Goal: Task Accomplishment & Management: Use online tool/utility

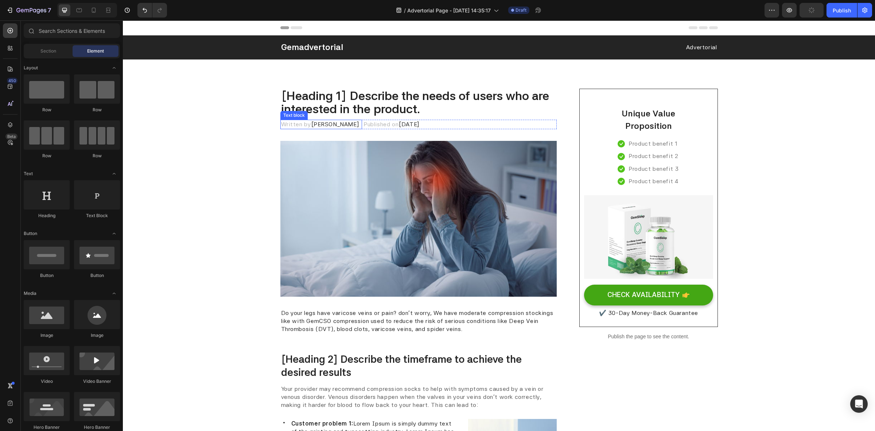
click at [295, 128] on p "Written by Dr.Marcus" at bounding box center [321, 124] width 80 height 8
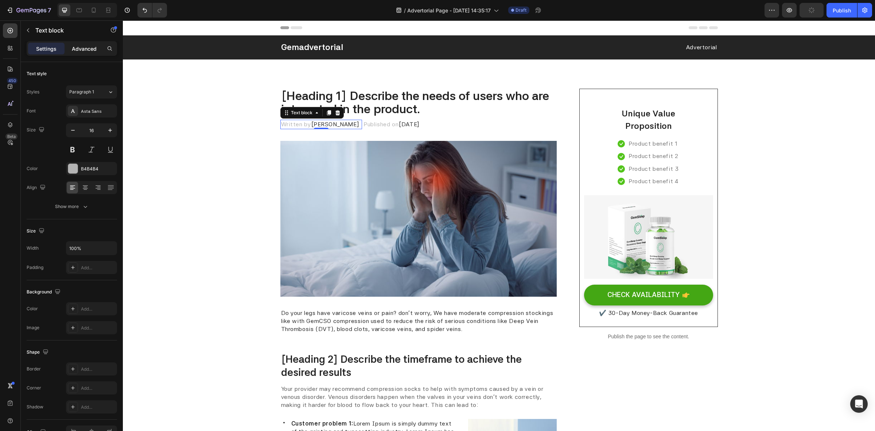
click at [77, 51] on p "Advanced" at bounding box center [84, 49] width 25 height 8
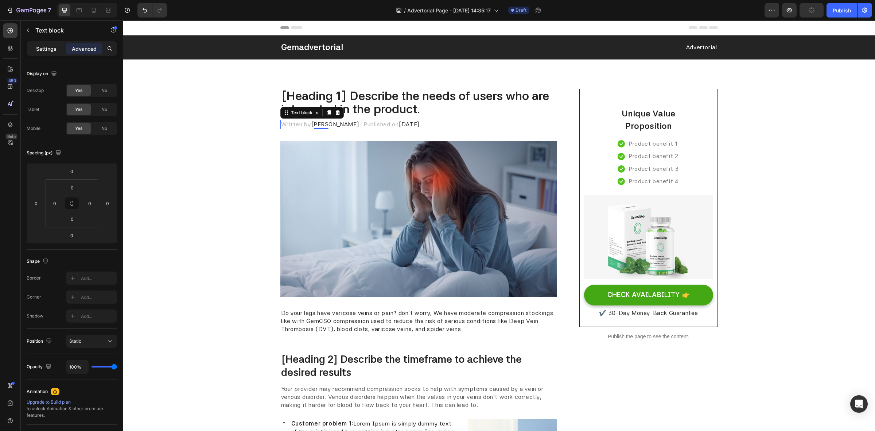
click at [48, 52] on div "Settings" at bounding box center [46, 49] width 36 height 12
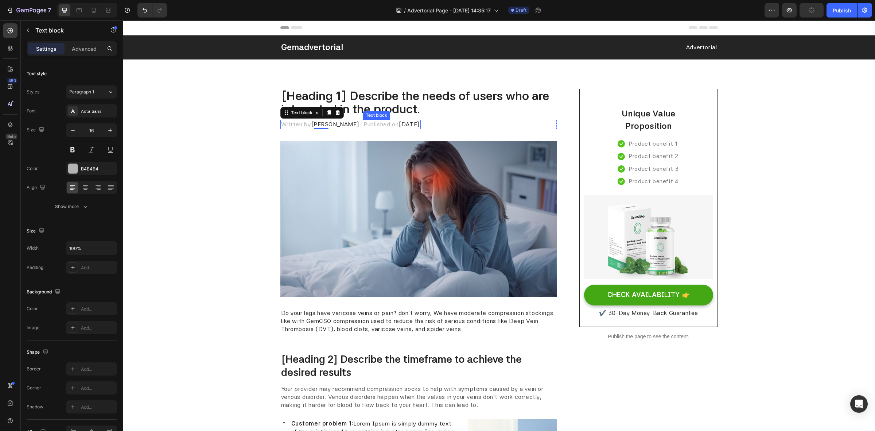
click at [363, 123] on p "Published on February 28, 2023" at bounding box center [391, 124] width 57 height 8
click at [319, 125] on span "Dr.Marcus" at bounding box center [335, 124] width 49 height 7
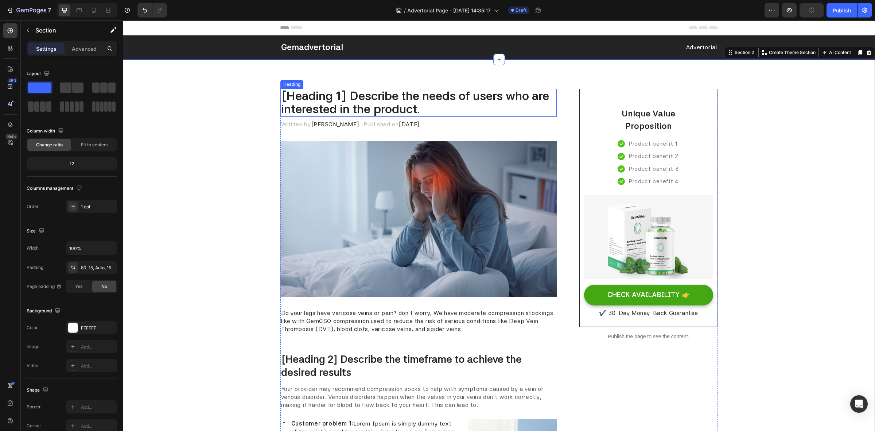
click at [314, 108] on p "[Heading 1] Describe the needs of users who are interested in the product." at bounding box center [418, 102] width 275 height 27
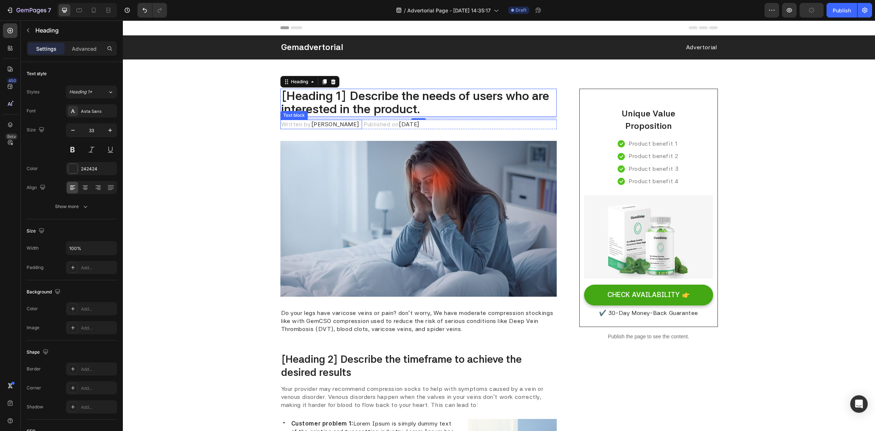
click at [303, 122] on p "Written by Dr.Marcus" at bounding box center [321, 124] width 80 height 8
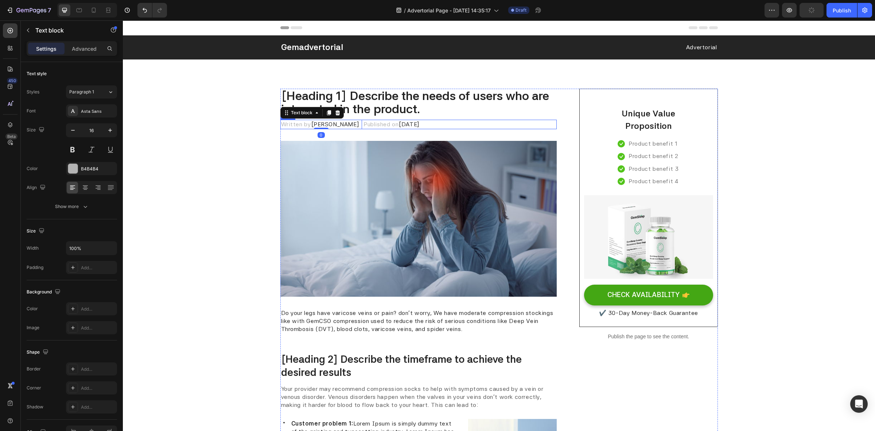
click at [471, 122] on div "Written by Dr.Marcus Text block 0 Published on February 28, 2023 Text block Row" at bounding box center [418, 124] width 277 height 9
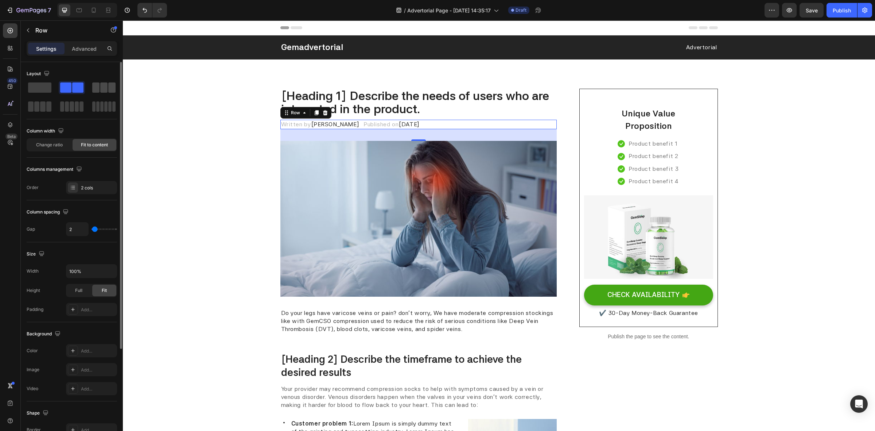
click at [95, 90] on span at bounding box center [95, 87] width 7 height 10
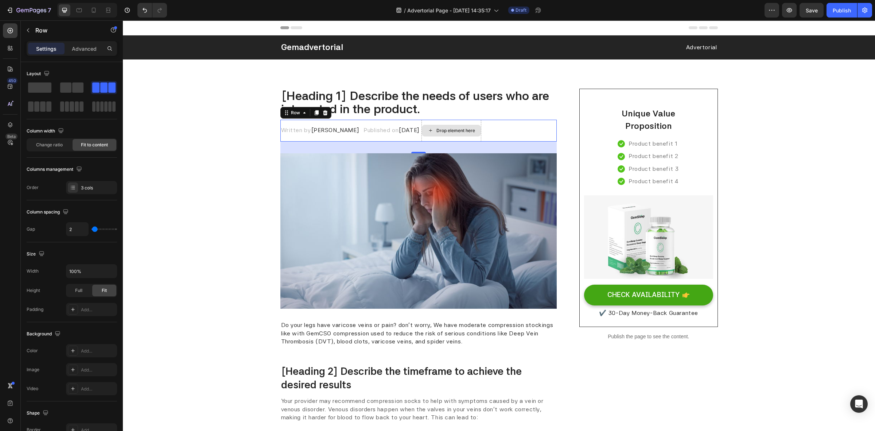
click at [463, 128] on div "Drop element here" at bounding box center [455, 131] width 39 height 6
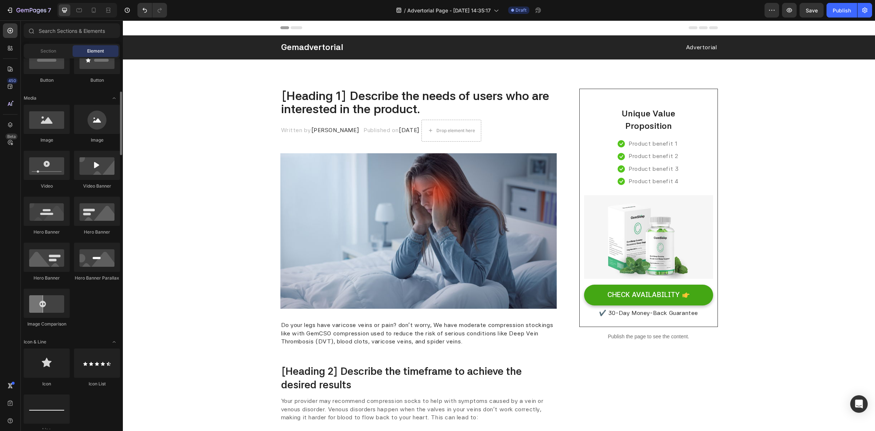
scroll to position [58, 0]
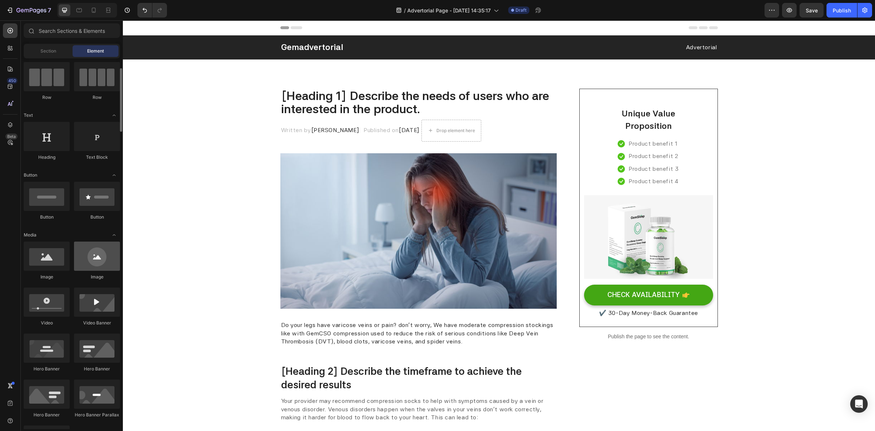
click at [101, 254] on div at bounding box center [97, 255] width 46 height 29
drag, startPoint x: 279, startPoint y: 261, endPoint x: 472, endPoint y: 122, distance: 238.5
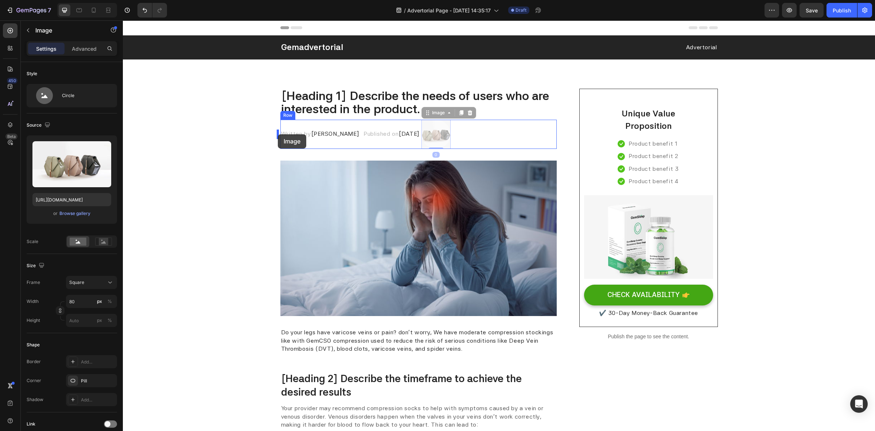
drag, startPoint x: 447, startPoint y: 134, endPoint x: 278, endPoint y: 134, distance: 169.2
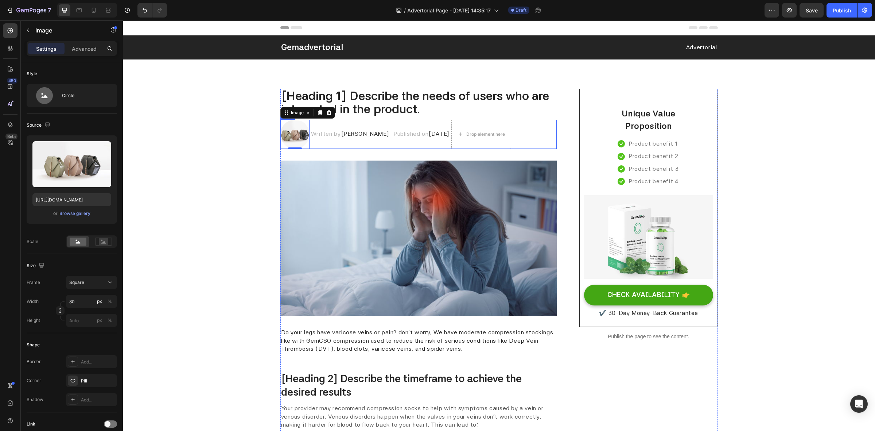
click at [525, 130] on div "Image 0 Written by Dr.Marcus Text block Published on February 28, 2023 Text blo…" at bounding box center [418, 134] width 277 height 29
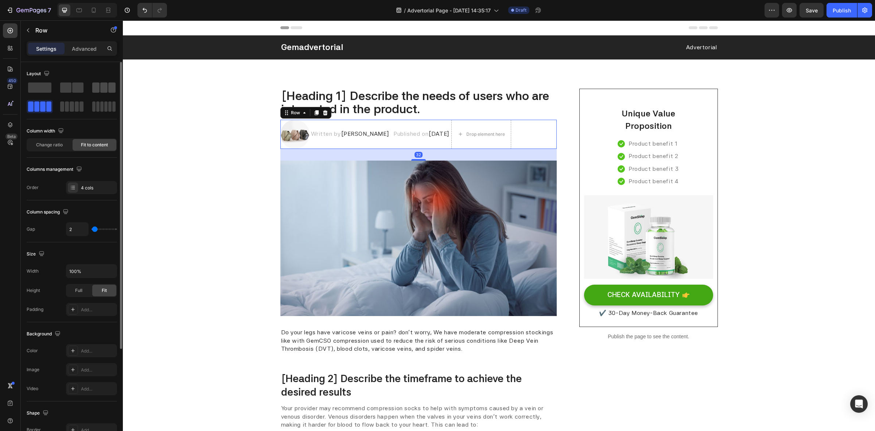
click at [104, 88] on span at bounding box center [103, 87] width 7 height 10
click at [289, 132] on img at bounding box center [294, 134] width 29 height 29
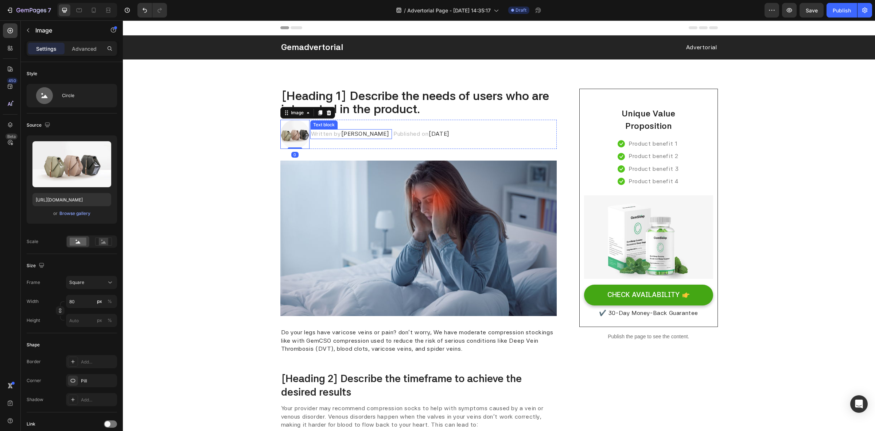
click at [327, 133] on p "Written by Dr.Marcus" at bounding box center [351, 134] width 80 height 8
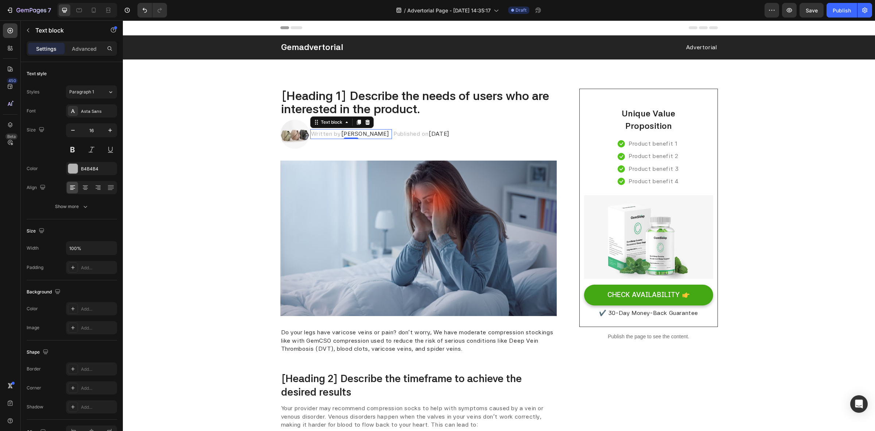
click at [337, 133] on p "Written by Dr.Marcus" at bounding box center [351, 134] width 80 height 8
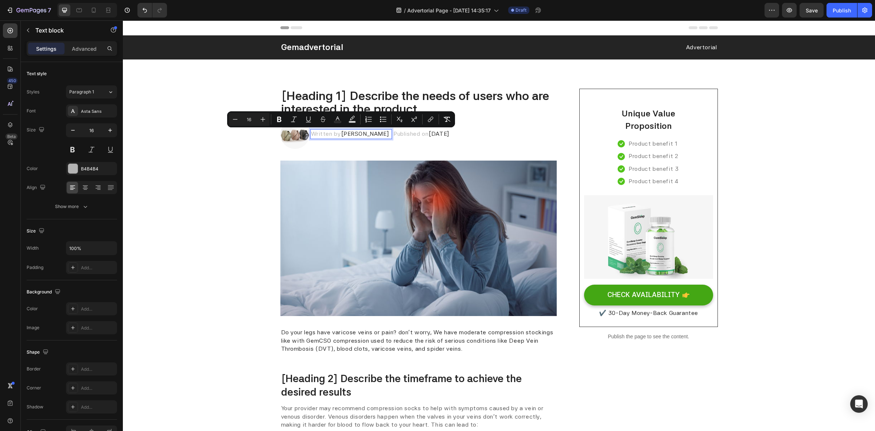
click at [332, 134] on p "Written by Dr.Marcus" at bounding box center [351, 134] width 80 height 8
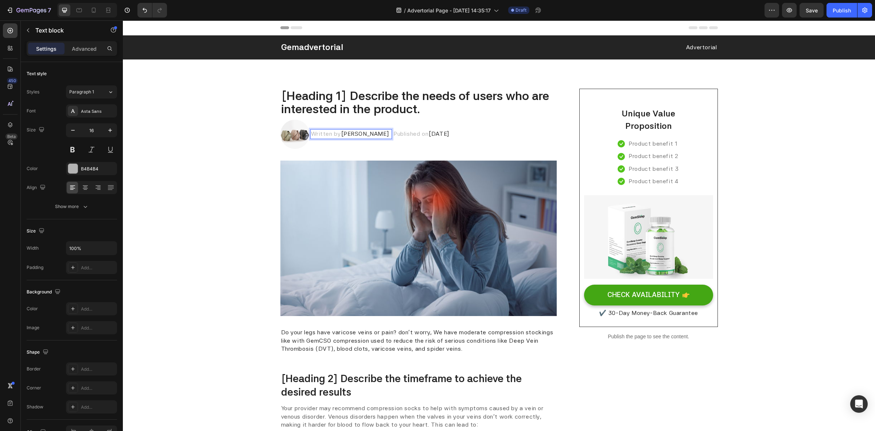
click at [332, 134] on p "Written by Dr.Marcus" at bounding box center [351, 134] width 80 height 8
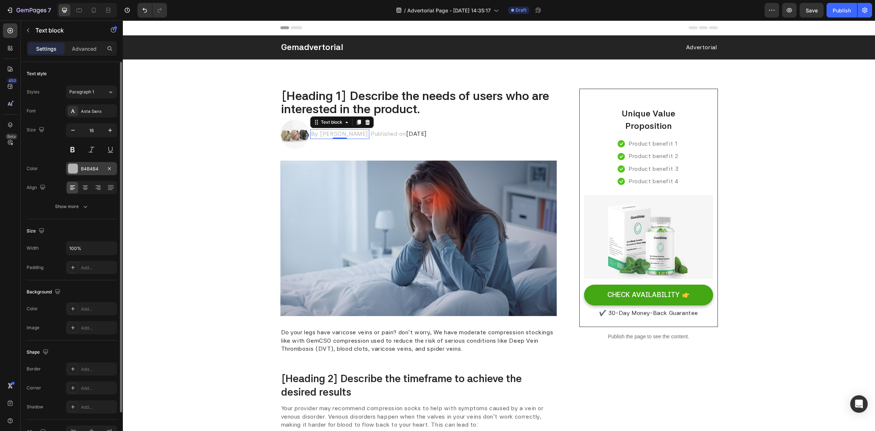
click at [102, 167] on div "B4B4B4" at bounding box center [91, 168] width 51 height 13
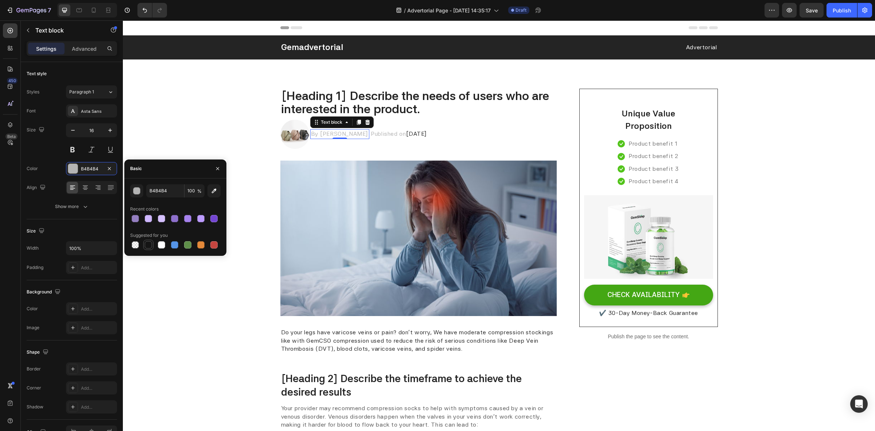
click at [147, 245] on div at bounding box center [148, 244] width 7 height 7
type input "151515"
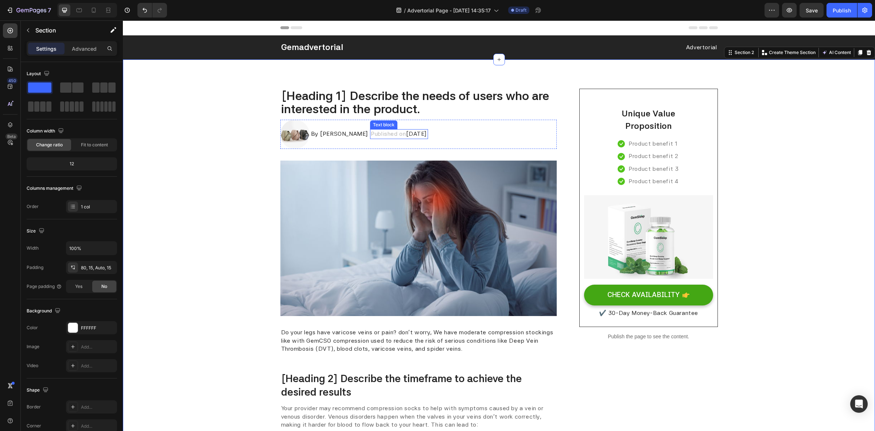
click at [378, 133] on p "Published on February 28, 2023" at bounding box center [399, 134] width 57 height 8
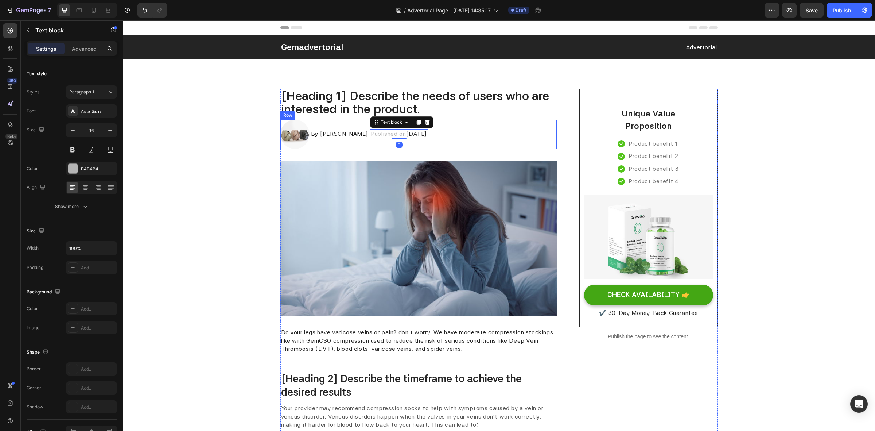
click at [478, 132] on div "Image By Sarah Collins Text block Published on February 28, 2023 Text block 0 R…" at bounding box center [418, 134] width 277 height 29
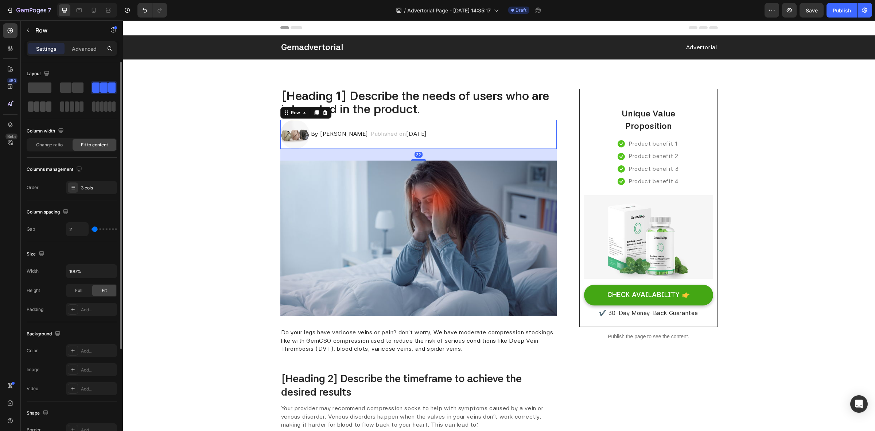
click at [39, 108] on span at bounding box center [36, 106] width 5 height 10
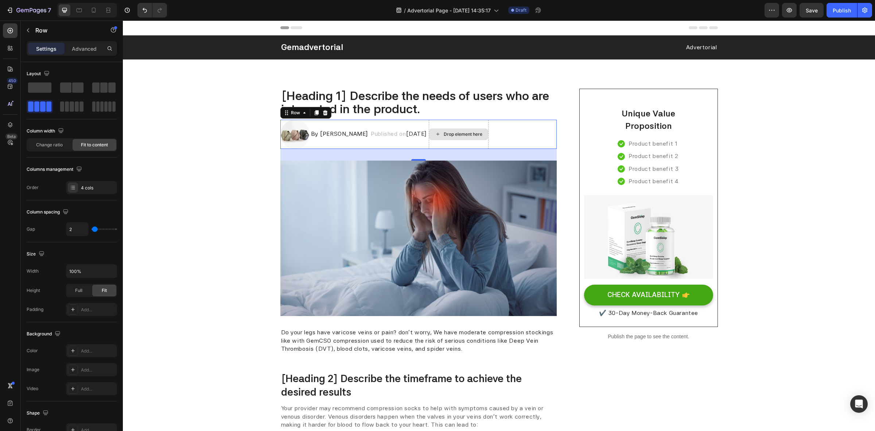
click at [469, 131] on div "Drop element here" at bounding box center [463, 134] width 39 height 6
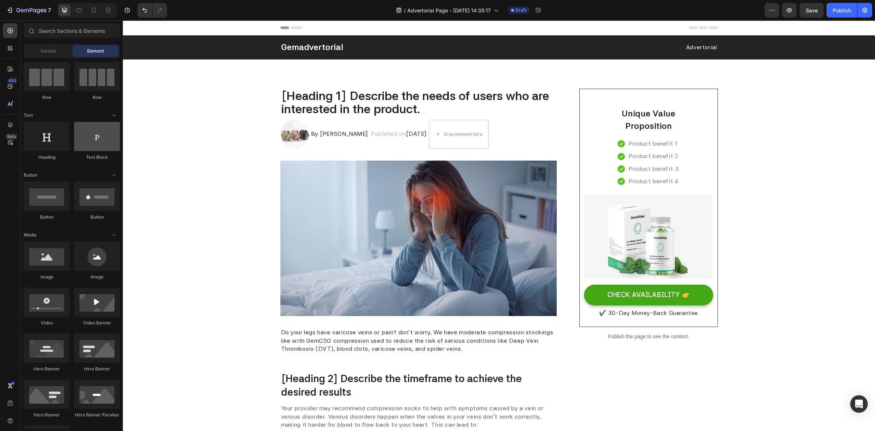
click at [89, 139] on div at bounding box center [97, 136] width 46 height 29
drag, startPoint x: 218, startPoint y: 162, endPoint x: 475, endPoint y: 137, distance: 257.8
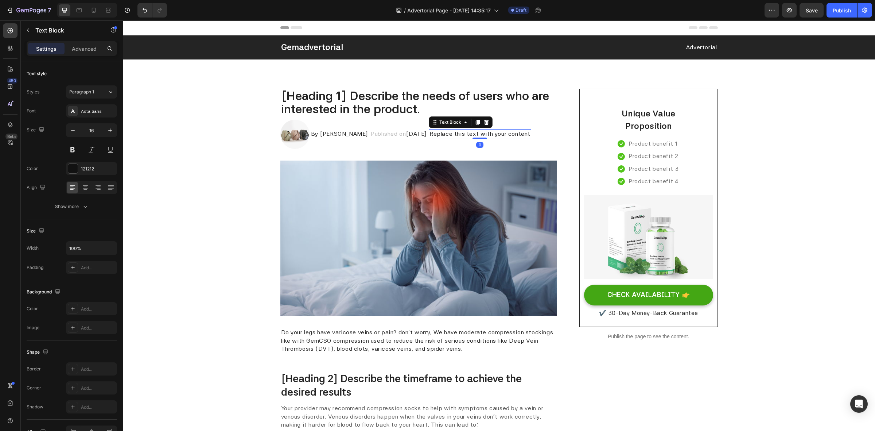
click at [471, 135] on div "Replace this text with your content" at bounding box center [480, 133] width 102 height 9
click at [471, 135] on p "Replace this text with your content" at bounding box center [479, 134] width 101 height 8
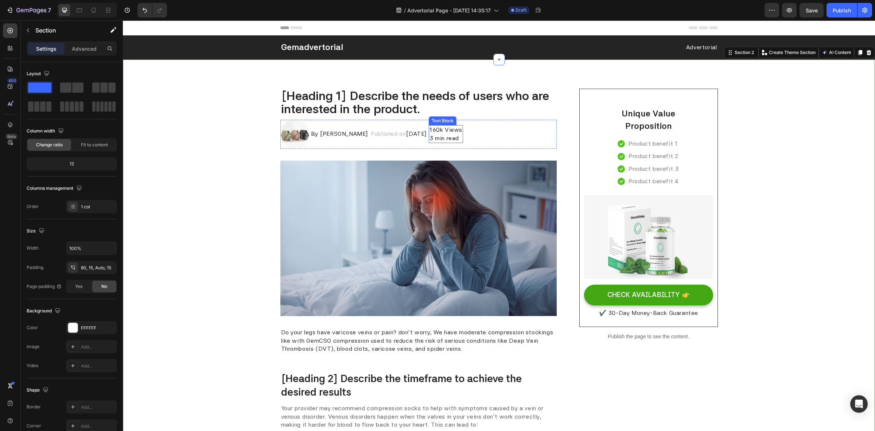
click at [462, 141] on p "3 min read" at bounding box center [445, 138] width 33 height 8
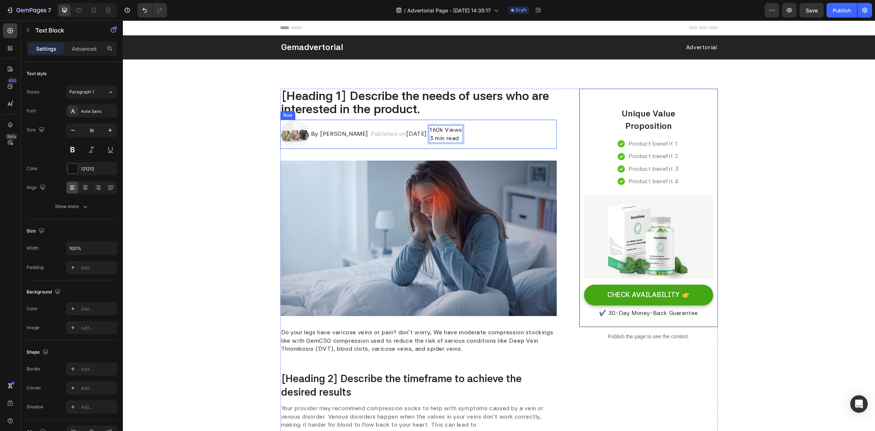
drag, startPoint x: 460, startPoint y: 134, endPoint x: 501, endPoint y: 137, distance: 40.6
click at [458, 137] on p "3 min read" at bounding box center [445, 138] width 33 height 8
click at [503, 133] on div "Image By Sarah Collins Text block Published on February 28, 2023 Text block 160…" at bounding box center [418, 134] width 277 height 29
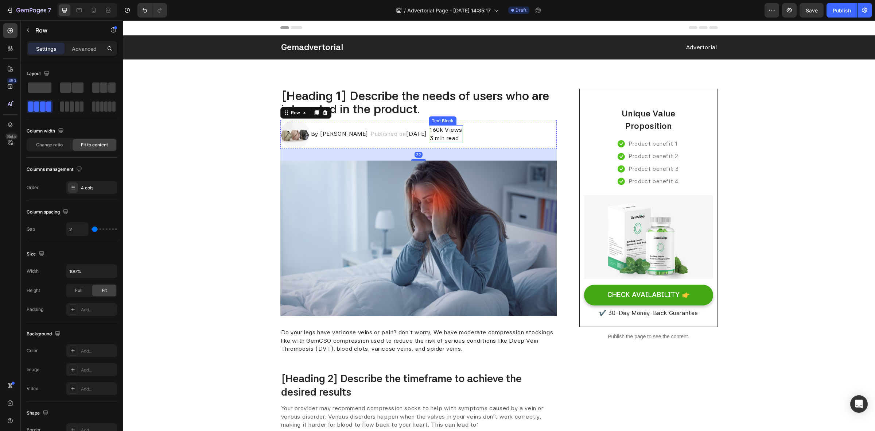
click at [462, 136] on p "3 min read" at bounding box center [445, 138] width 33 height 8
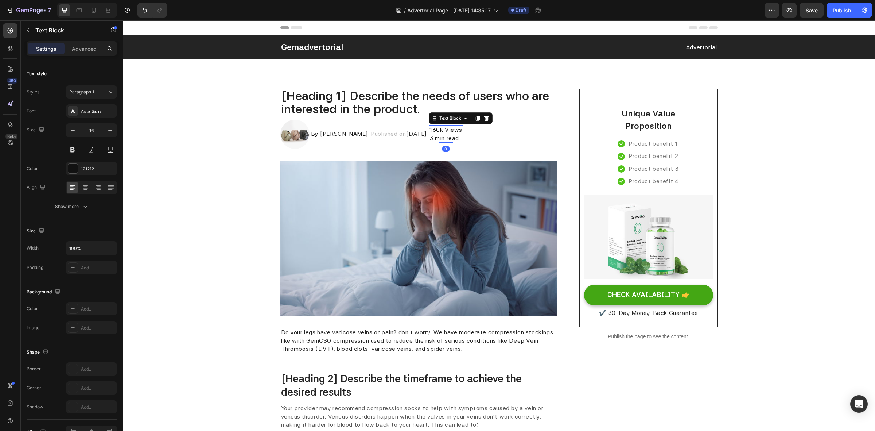
drag, startPoint x: 464, startPoint y: 142, endPoint x: 471, endPoint y: 142, distance: 7.3
click at [463, 142] on div "160k Views 3 min read Text Block 0" at bounding box center [446, 134] width 34 height 18
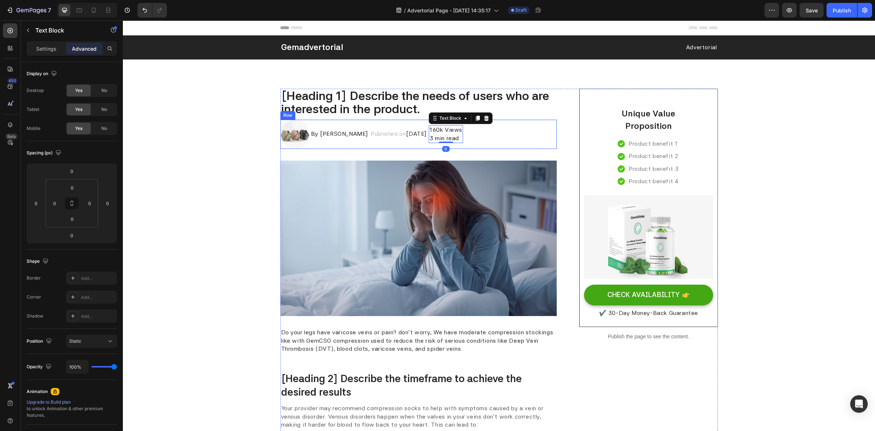
click at [525, 134] on div "Image By Sarah Collins Text block Published on February 28, 2023 Text block 160…" at bounding box center [418, 134] width 277 height 29
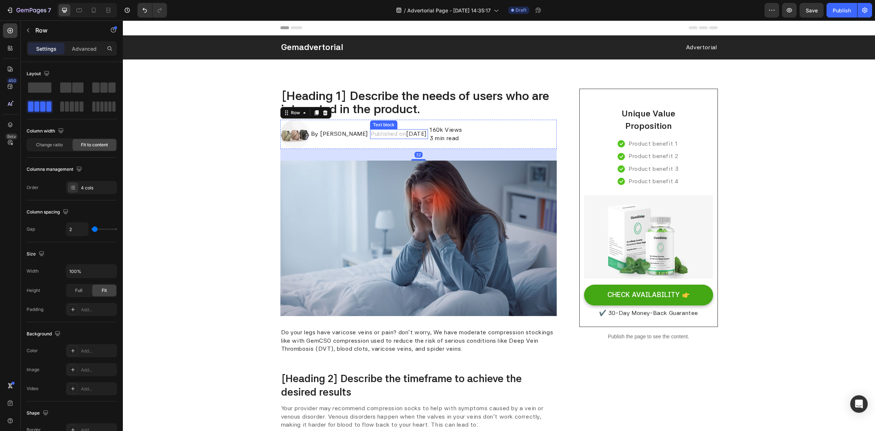
click at [406, 134] on span "February 28, 2023" at bounding box center [417, 133] width 22 height 7
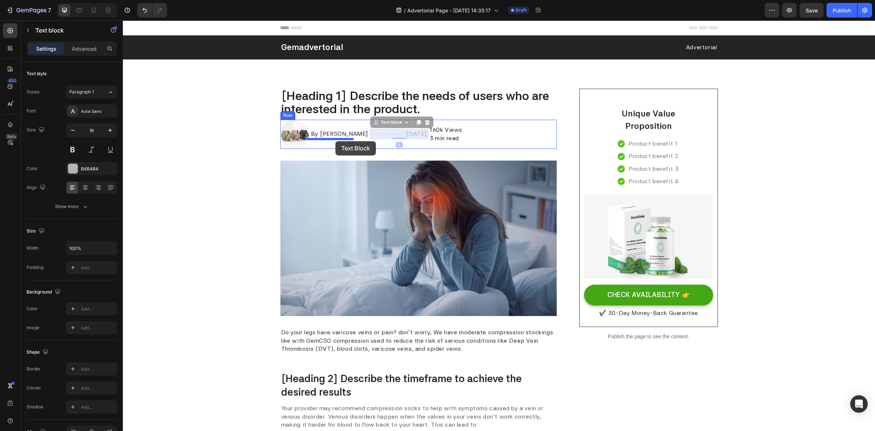
drag, startPoint x: 389, startPoint y: 135, endPoint x: 335, endPoint y: 141, distance: 53.6
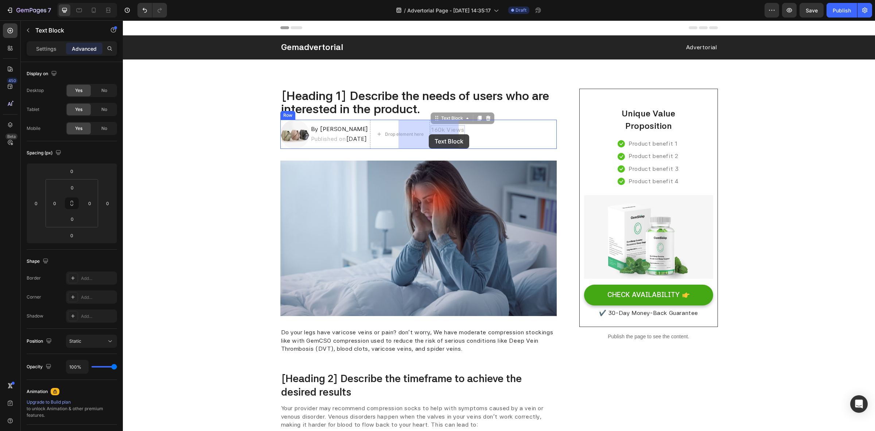
drag, startPoint x: 482, startPoint y: 135, endPoint x: 429, endPoint y: 134, distance: 53.6
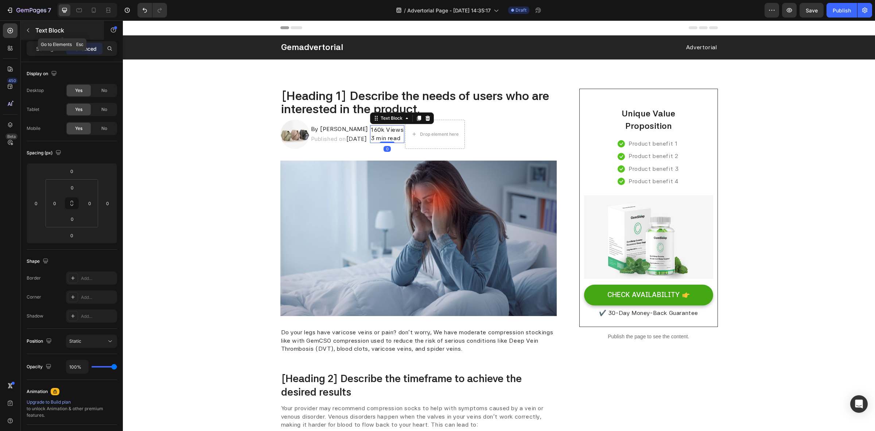
click at [30, 29] on icon "button" at bounding box center [28, 30] width 6 height 6
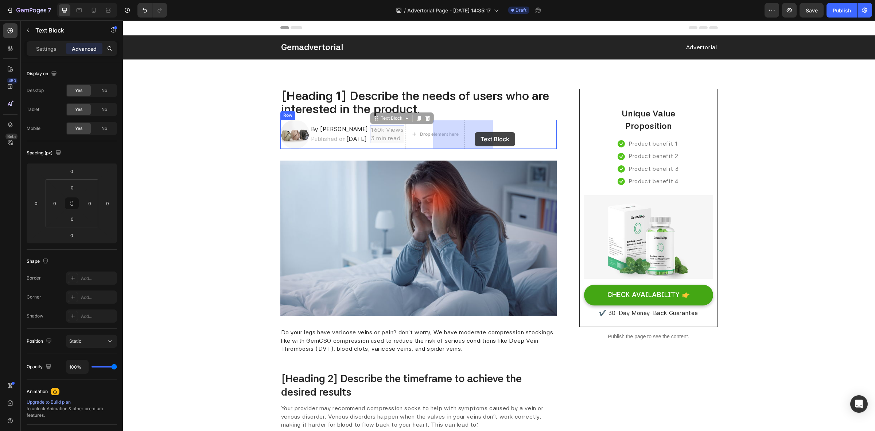
drag, startPoint x: 414, startPoint y: 133, endPoint x: 474, endPoint y: 132, distance: 59.8
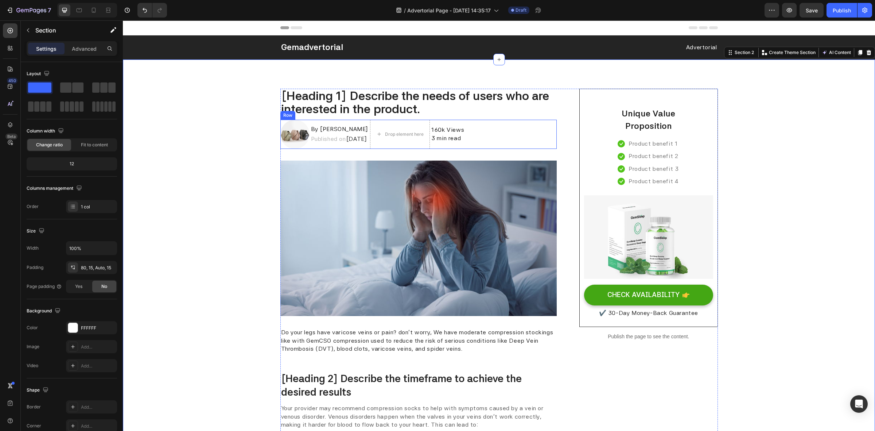
click at [530, 135] on div "Image By Sarah Collins Text block Published on February 28, 2023 Text block Dro…" at bounding box center [418, 134] width 277 height 29
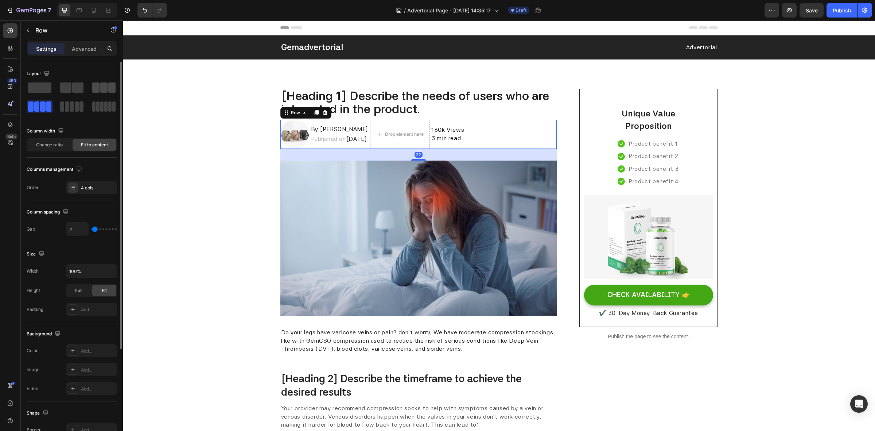
click at [103, 86] on span at bounding box center [103, 87] width 7 height 10
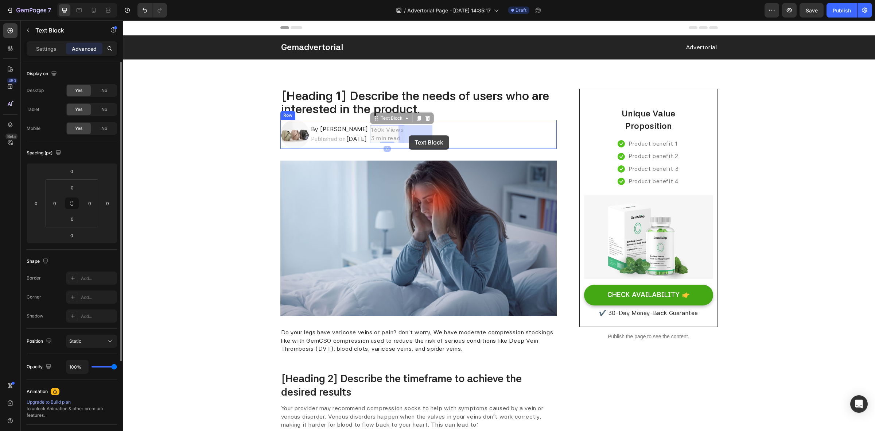
drag, startPoint x: 411, startPoint y: 132, endPoint x: 407, endPoint y: 134, distance: 4.7
click at [26, 30] on icon "button" at bounding box center [28, 30] width 6 height 6
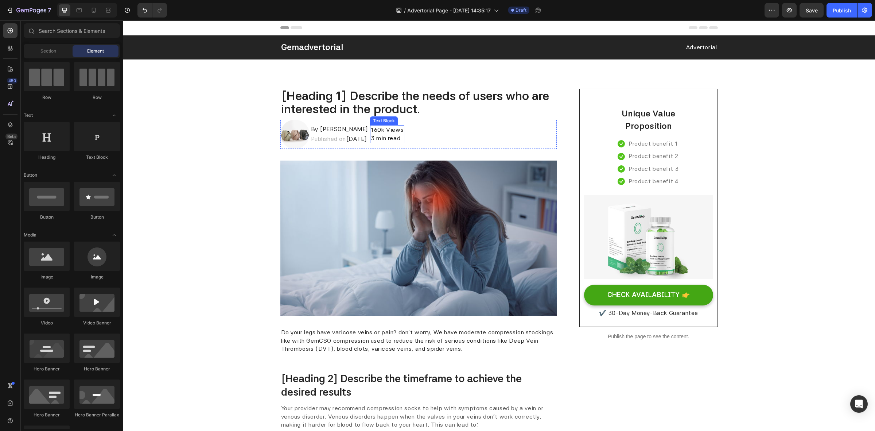
click at [404, 137] on p "3 min read" at bounding box center [387, 138] width 33 height 8
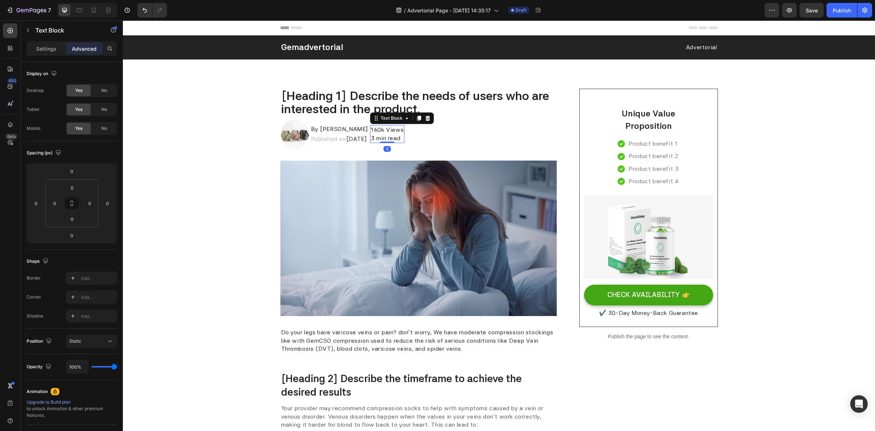
click at [476, 129] on div "Image By Sarah Collins Text block Published on February 28, 2023 Text block 160…" at bounding box center [418, 134] width 277 height 29
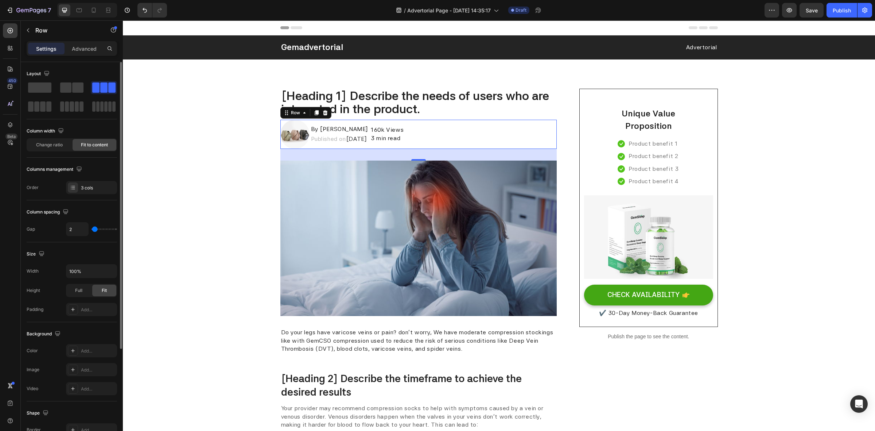
type input "11"
type input "27"
type input "33"
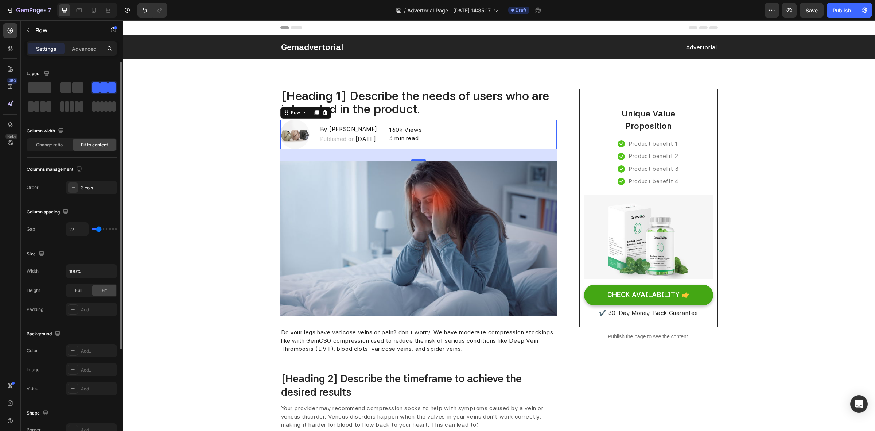
type input "33"
type input "36"
type input "44"
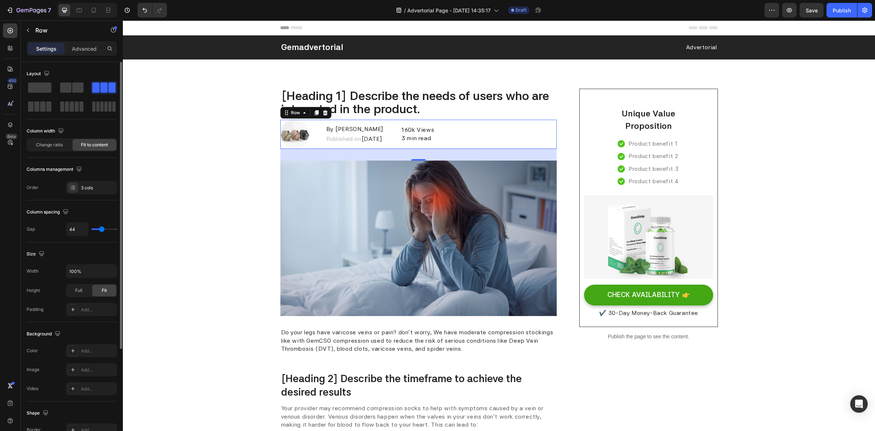
type input "38"
type input "36"
type input "33"
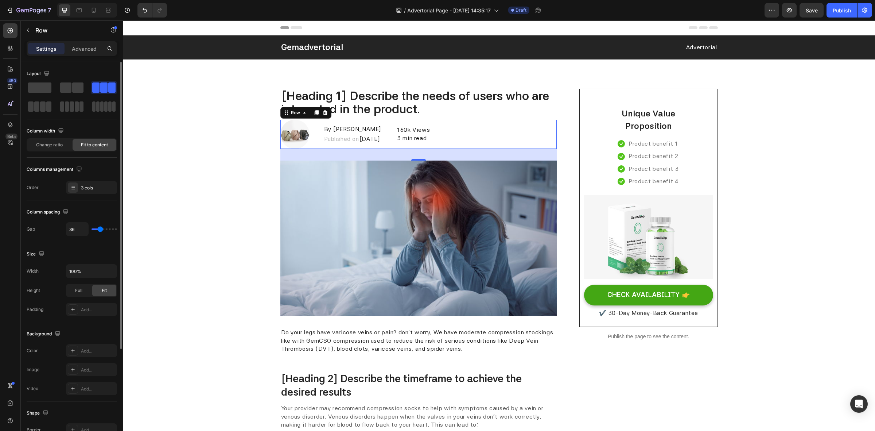
type input "33"
type input "30"
drag, startPoint x: 95, startPoint y: 230, endPoint x: 17, endPoint y: 172, distance: 97.5
type input "30"
click at [99, 230] on input "range" at bounding box center [105, 228] width 26 height 1
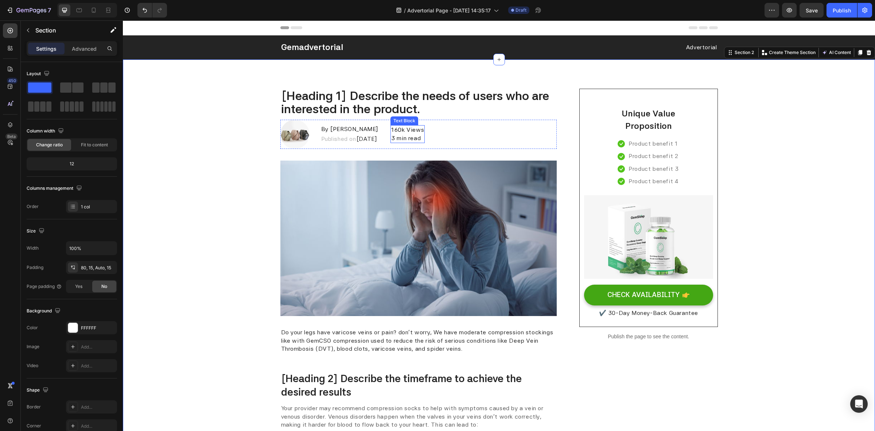
click at [424, 129] on p "160k Views" at bounding box center [407, 130] width 33 height 8
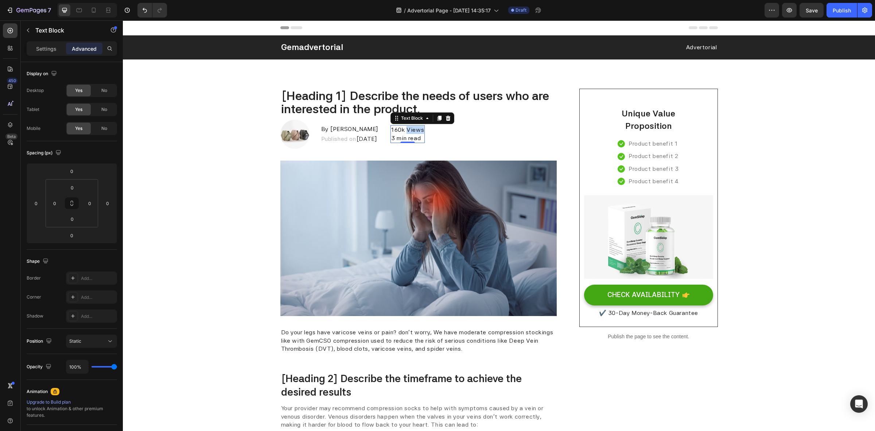
click at [424, 130] on p "160k Views" at bounding box center [407, 130] width 33 height 8
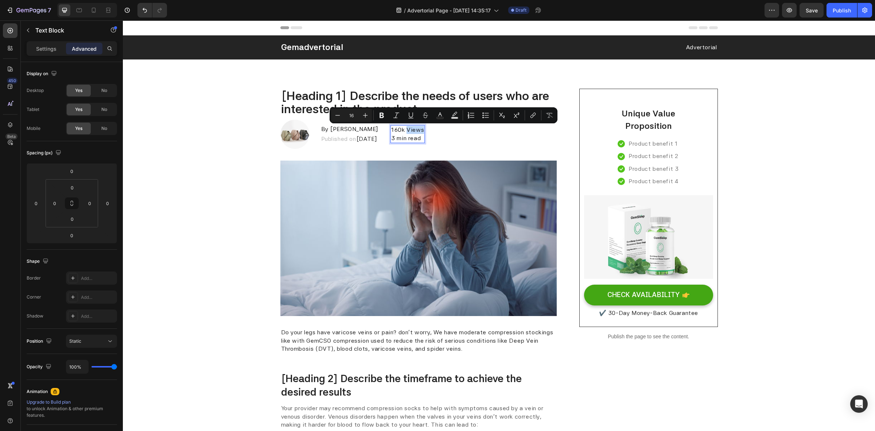
click at [424, 130] on p "160k Views" at bounding box center [407, 130] width 33 height 8
click at [425, 130] on div "160k Views 3 min read" at bounding box center [407, 134] width 34 height 18
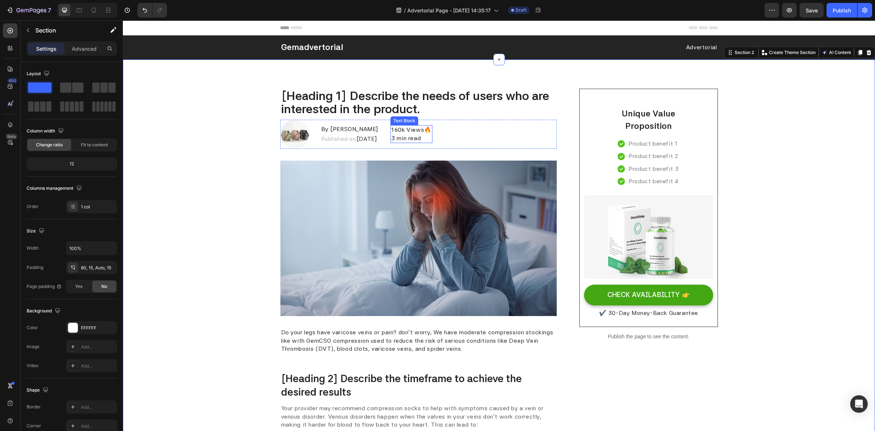
click at [432, 132] on p "160k Views 🔥" at bounding box center [411, 130] width 40 height 8
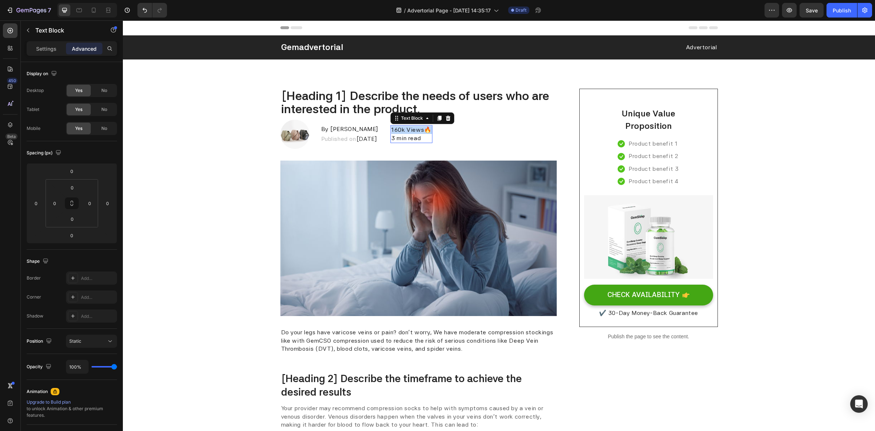
click at [432, 132] on p "160k Views 🔥" at bounding box center [411, 130] width 40 height 8
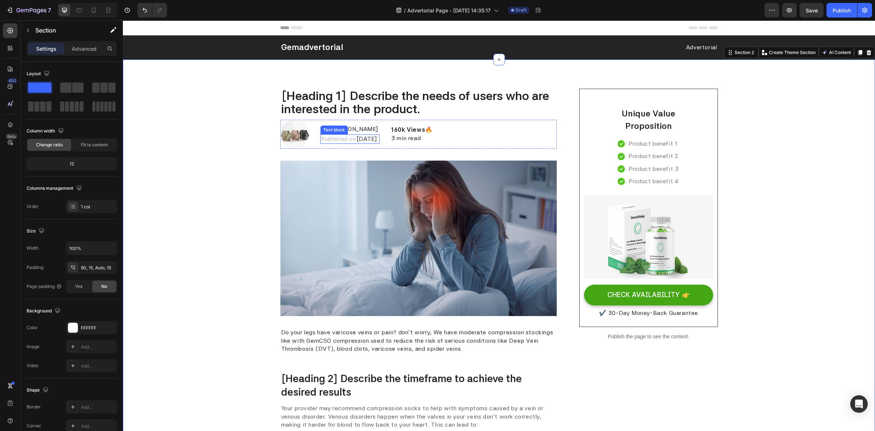
click at [350, 139] on p "Published on February 28, 2023" at bounding box center [350, 139] width 58 height 8
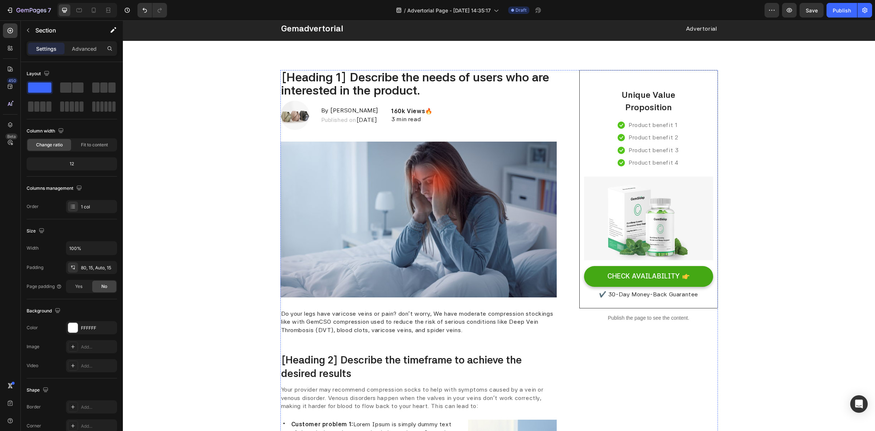
scroll to position [0, 0]
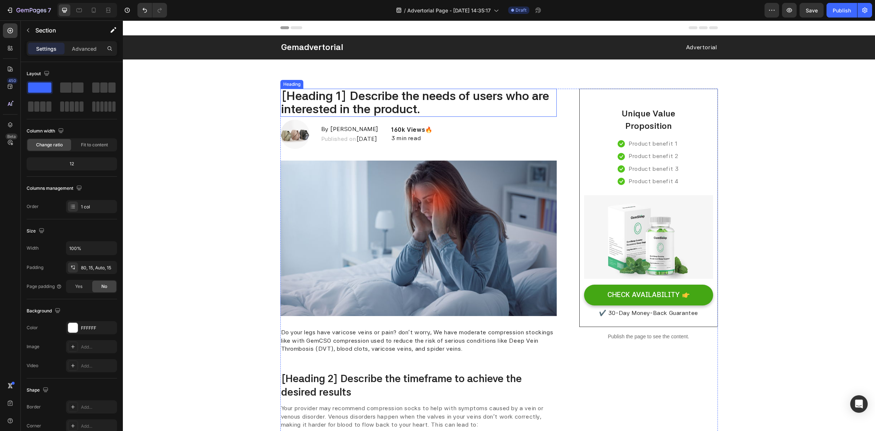
click at [315, 98] on p "[Heading 1] Describe the needs of users who are interested in the product." at bounding box center [418, 102] width 275 height 27
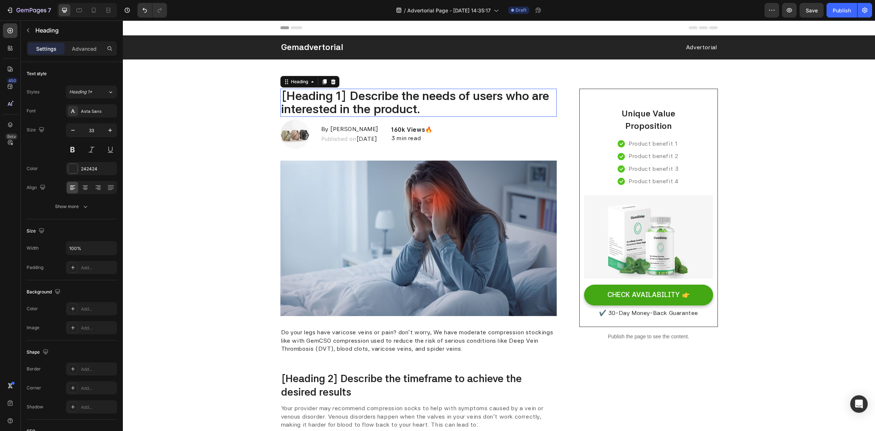
click at [315, 98] on p "[Heading 1] Describe the needs of users who are interested in the product." at bounding box center [418, 102] width 275 height 27
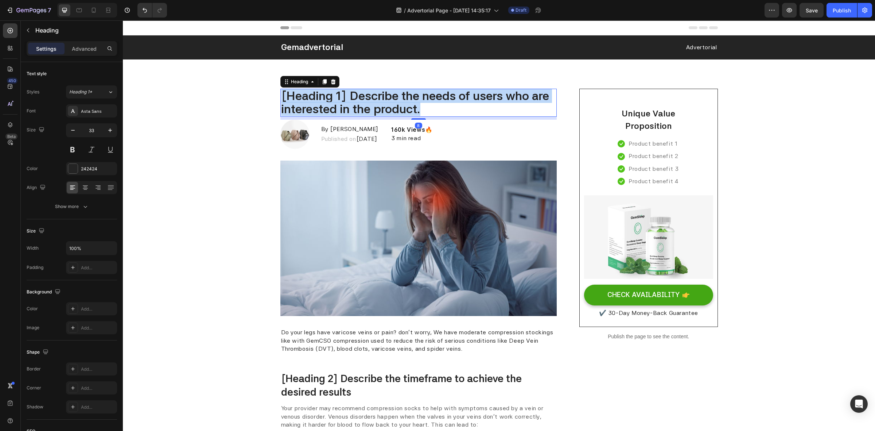
click at [315, 98] on p "[Heading 1] Describe the needs of users who are interested in the product." at bounding box center [418, 102] width 275 height 27
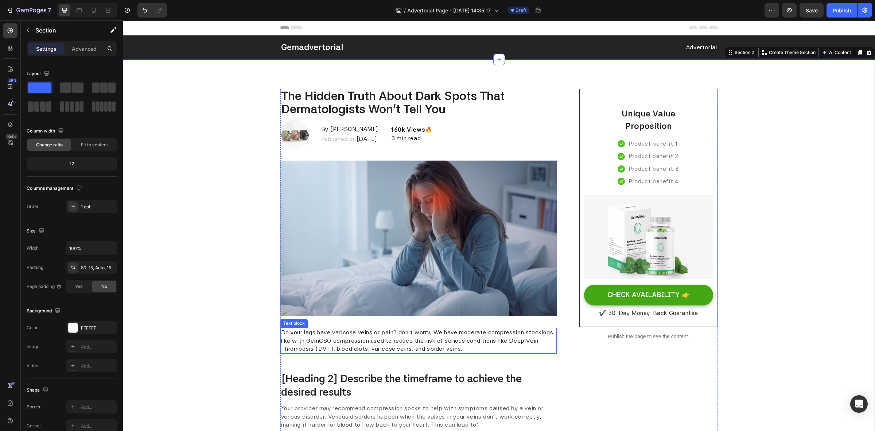
click at [335, 339] on p "Do your legs have varicose veins or pain? don't worry, We have moderate compres…" at bounding box center [418, 340] width 275 height 24
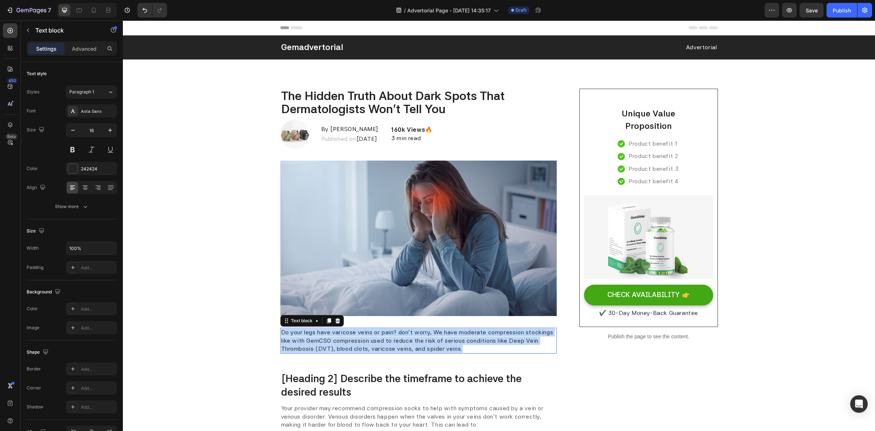
click at [335, 339] on p "Do your legs have varicose veins or pain? don't worry, We have moderate compres…" at bounding box center [418, 340] width 275 height 24
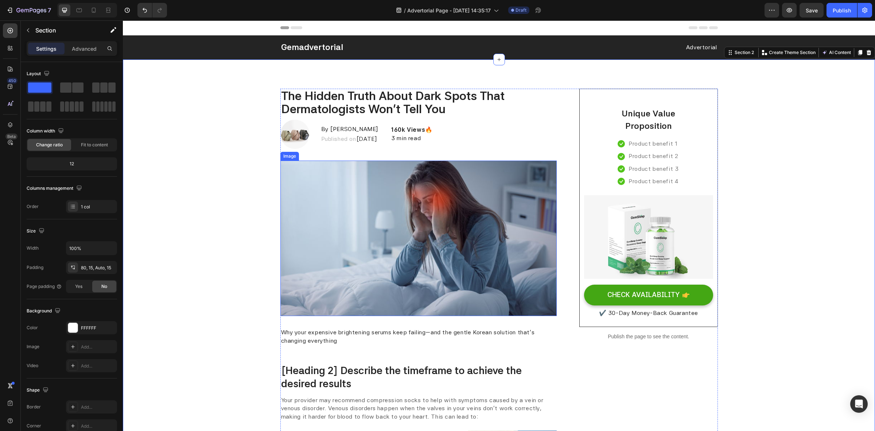
scroll to position [91, 0]
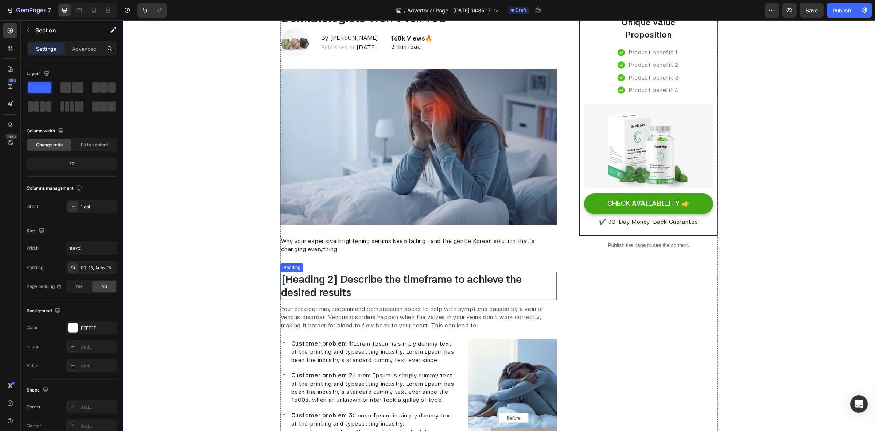
click at [335, 284] on p "[Heading 2] Describe the timeframe to achieve the desired results" at bounding box center [418, 285] width 275 height 27
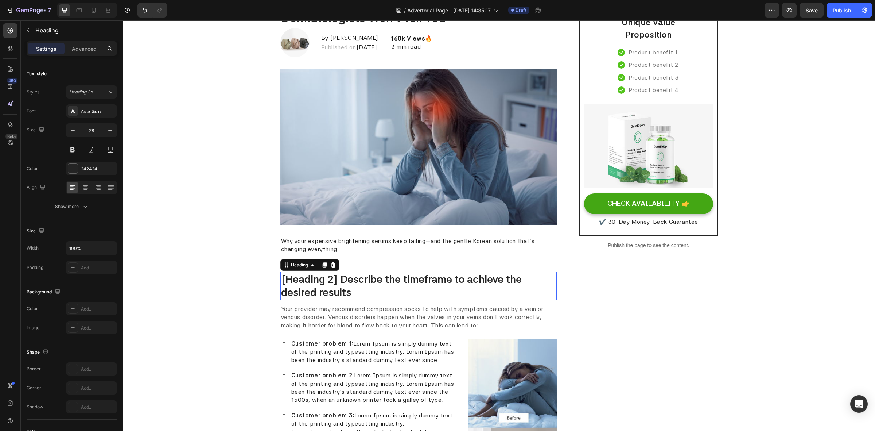
click at [335, 284] on p "[Heading 2] Describe the timeframe to achieve the desired results" at bounding box center [418, 285] width 275 height 27
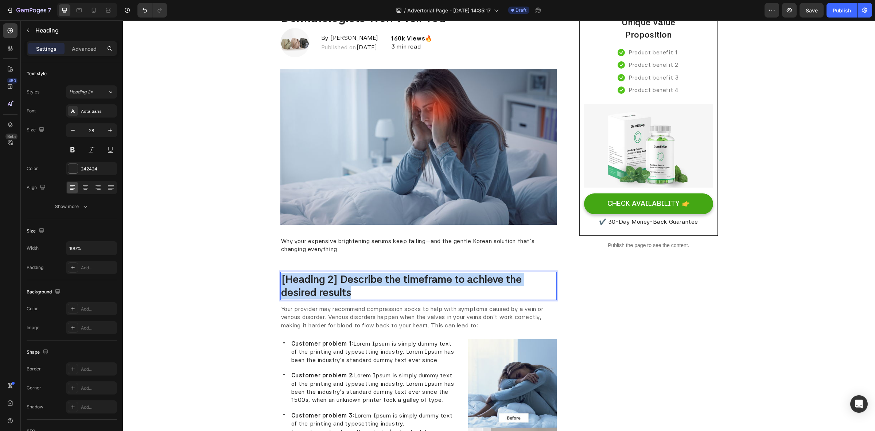
click at [335, 284] on p "[Heading 2] Describe the timeframe to achieve the desired results" at bounding box center [418, 285] width 275 height 27
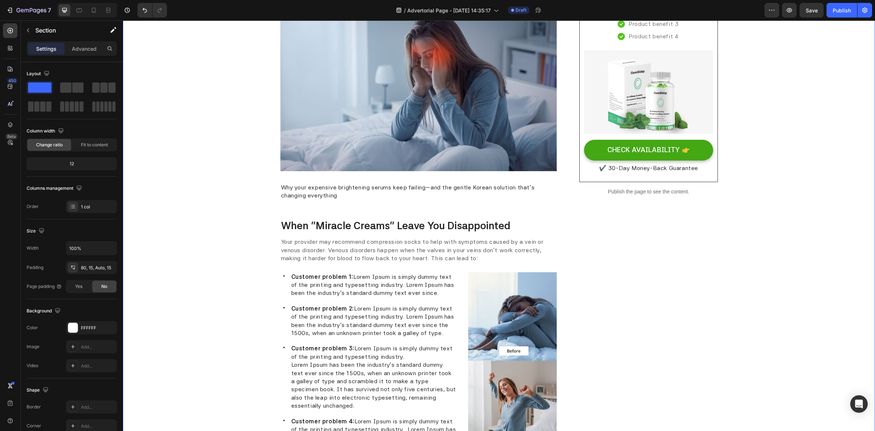
scroll to position [182, 0]
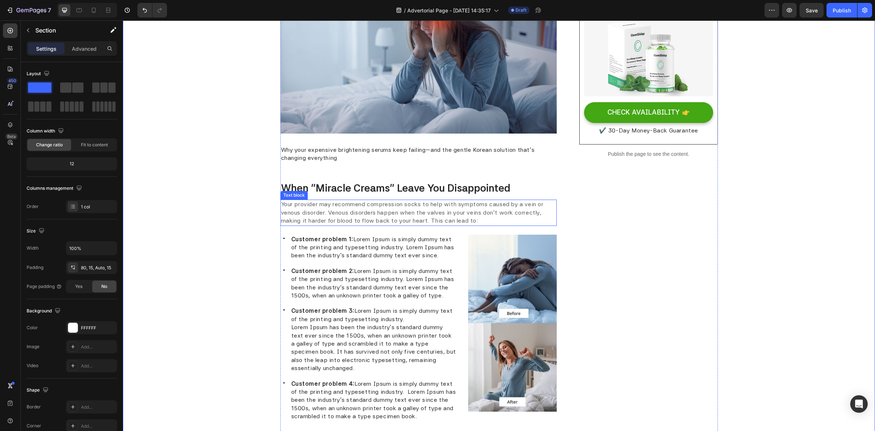
click at [349, 212] on p "Your provider may recommend compression socks to help with symptoms caused by a…" at bounding box center [418, 212] width 275 height 24
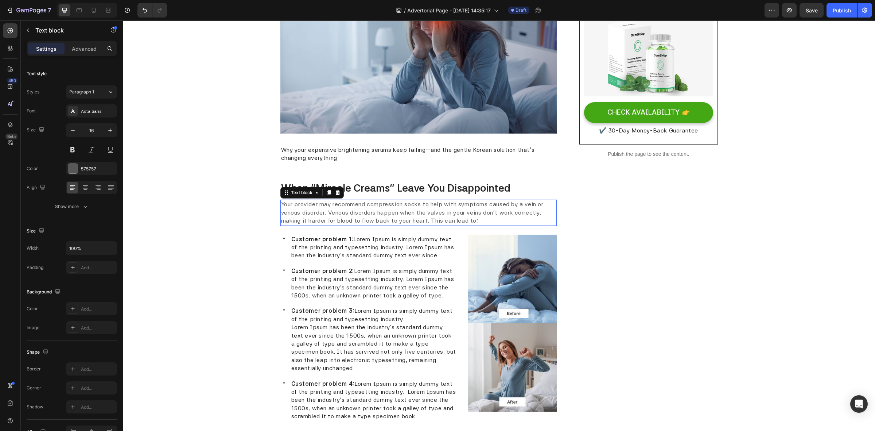
click at [349, 212] on p "Your provider may recommend compression socks to help with symptoms caused by a…" at bounding box center [418, 212] width 275 height 24
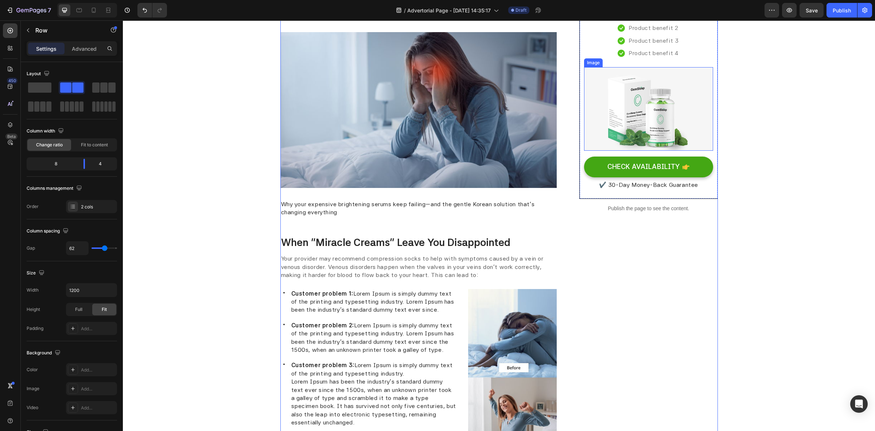
scroll to position [0, 0]
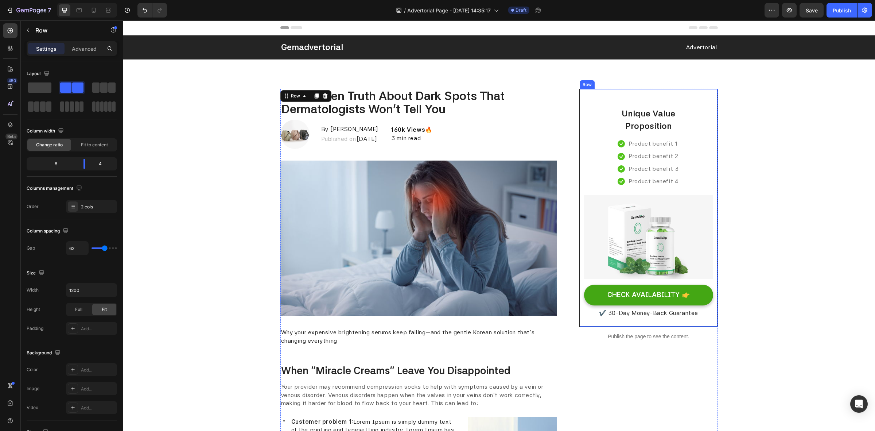
click at [703, 114] on div "Unique Value Proposition Heading Icon Product benefit 1 Text block Icon Product…" at bounding box center [648, 208] width 129 height 220
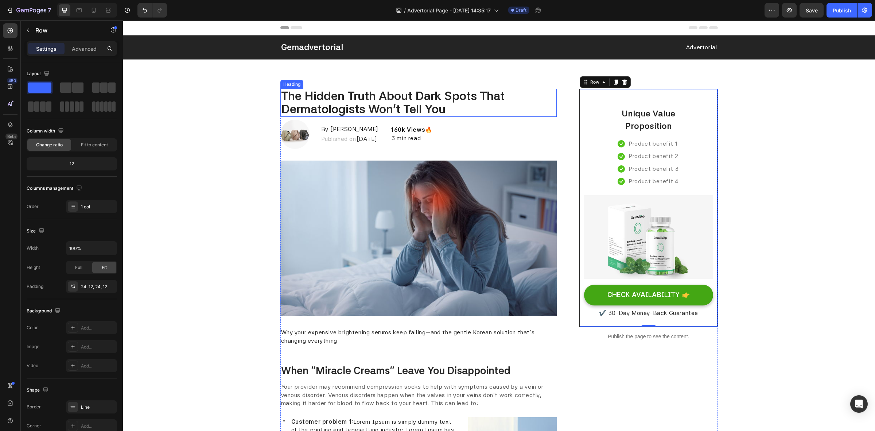
click at [328, 104] on p "The Hidden Truth About Dark Spots That Dermatologists Won't Tell You" at bounding box center [418, 102] width 275 height 27
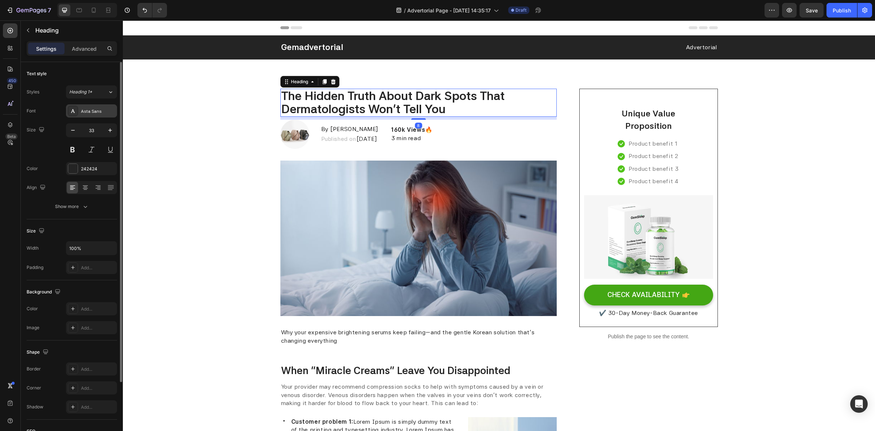
click at [83, 109] on div "Asta Sans" at bounding box center [98, 111] width 34 height 7
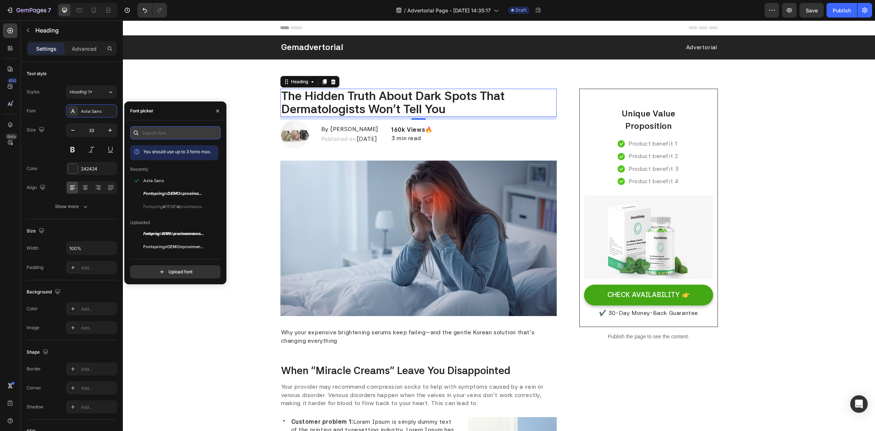
click at [161, 131] on input "text" at bounding box center [175, 132] width 90 height 13
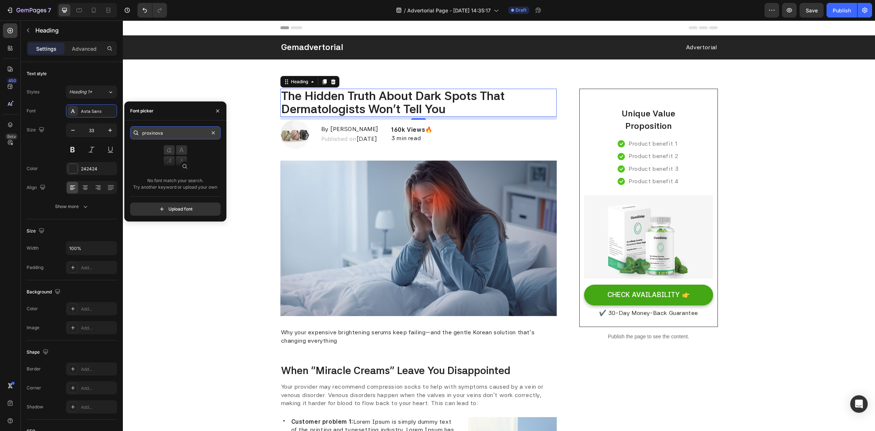
click at [161, 131] on input "proxinova" at bounding box center [175, 132] width 90 height 13
type input "proxi"
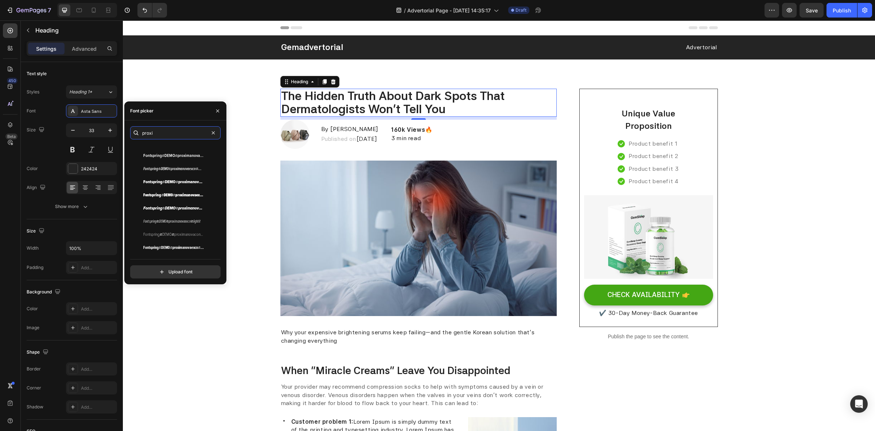
scroll to position [355, 0]
click at [81, 52] on div "Advanced" at bounding box center [84, 49] width 36 height 12
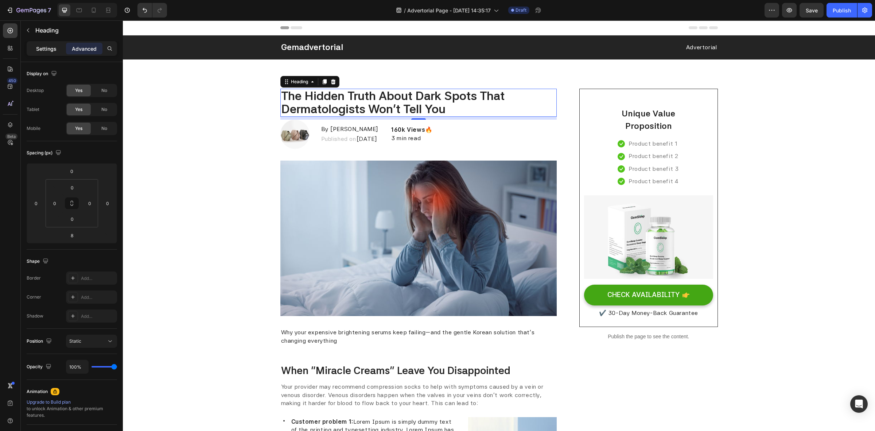
click at [37, 48] on p "Settings" at bounding box center [46, 49] width 20 height 8
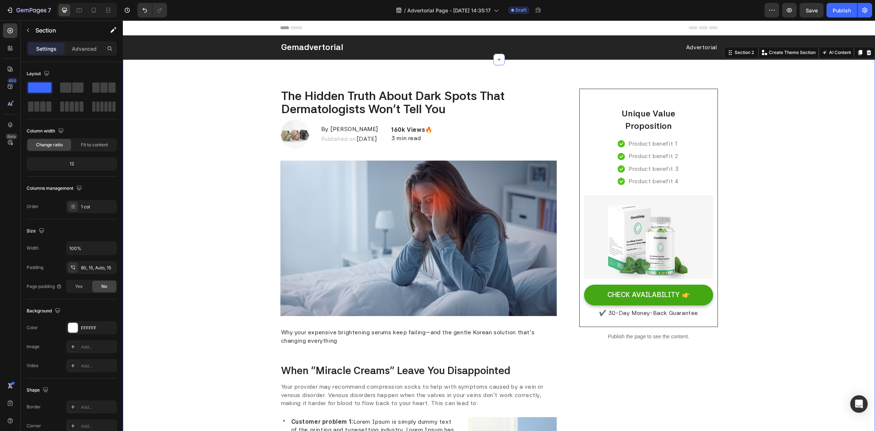
scroll to position [46, 0]
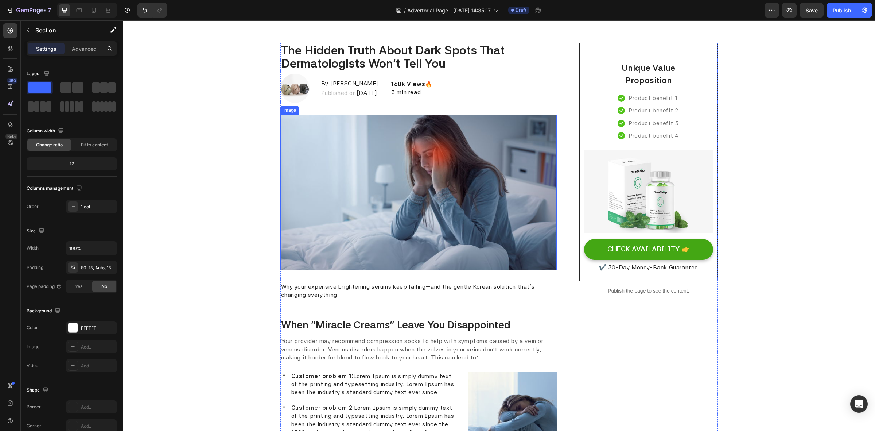
click at [385, 198] on img at bounding box center [418, 192] width 277 height 156
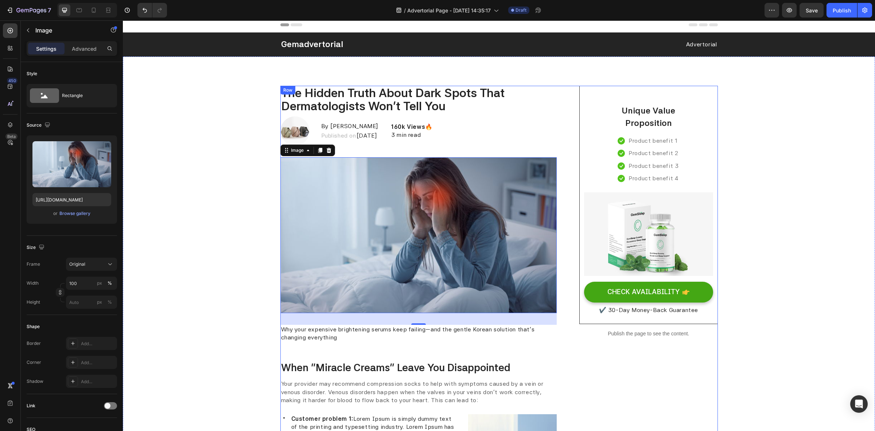
scroll to position [0, 0]
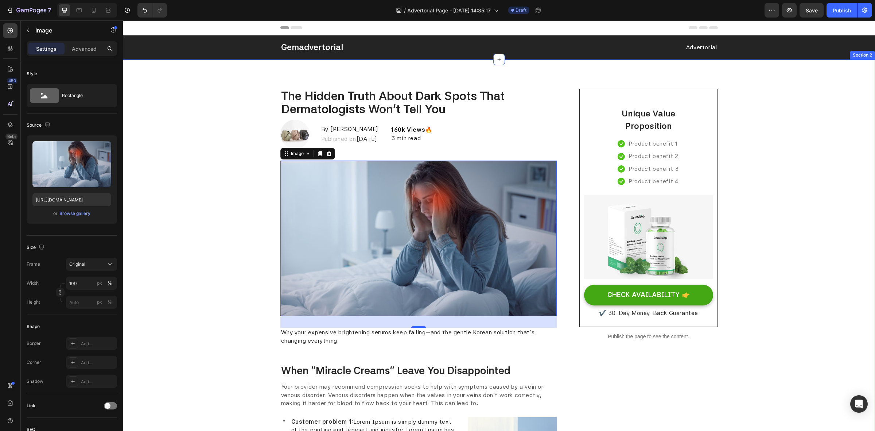
click at [777, 43] on div "Gemadvertorial Heading Advertorial Text block Row" at bounding box center [498, 47] width 741 height 12
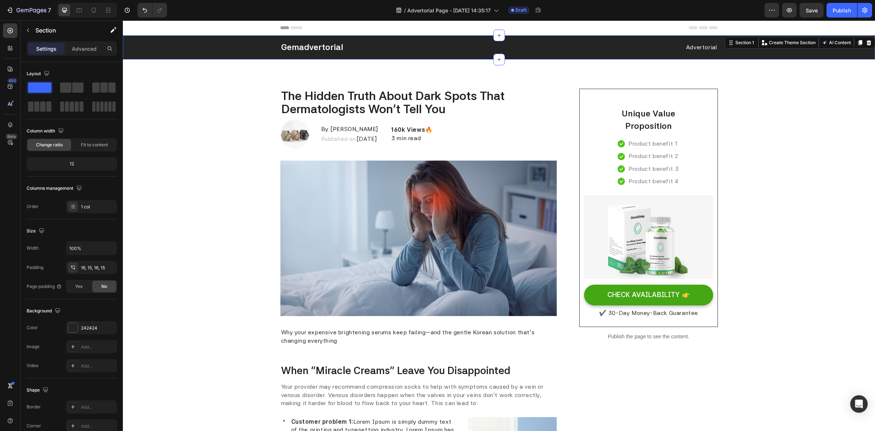
click at [188, 48] on div "Gemadvertorial Heading Advertorial Text block Row" at bounding box center [498, 47] width 741 height 12
click at [77, 325] on div at bounding box center [72, 327] width 9 height 9
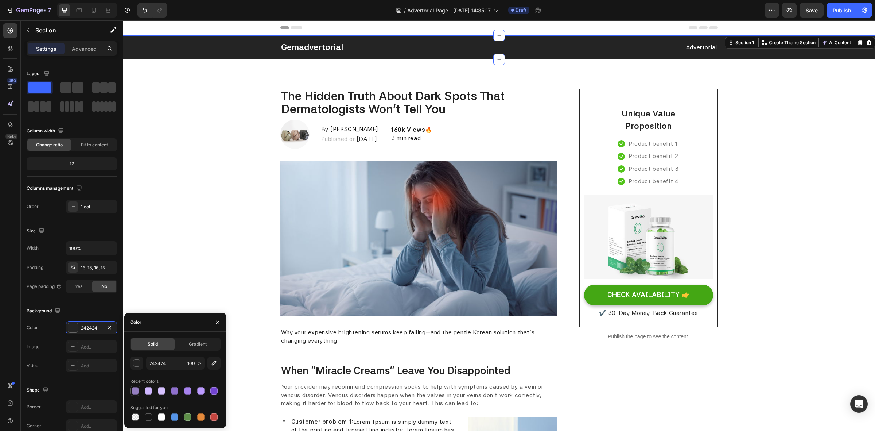
click at [139, 393] on div at bounding box center [135, 390] width 9 height 9
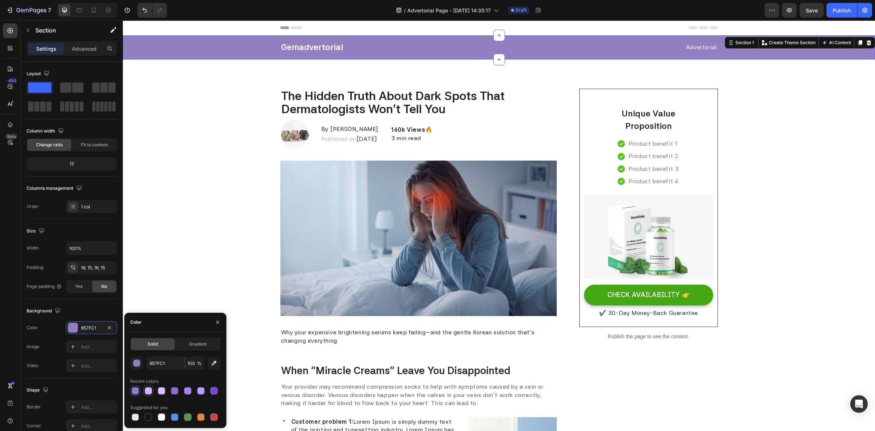
click at [151, 393] on div at bounding box center [148, 390] width 7 height 7
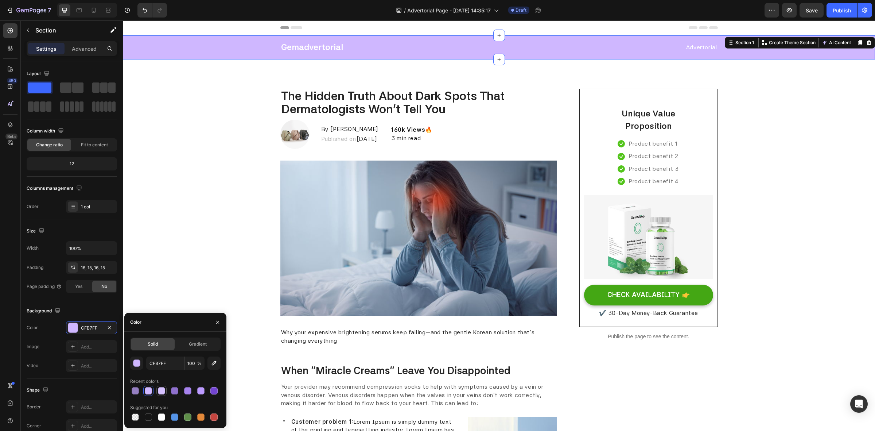
click at [159, 393] on div at bounding box center [161, 390] width 7 height 7
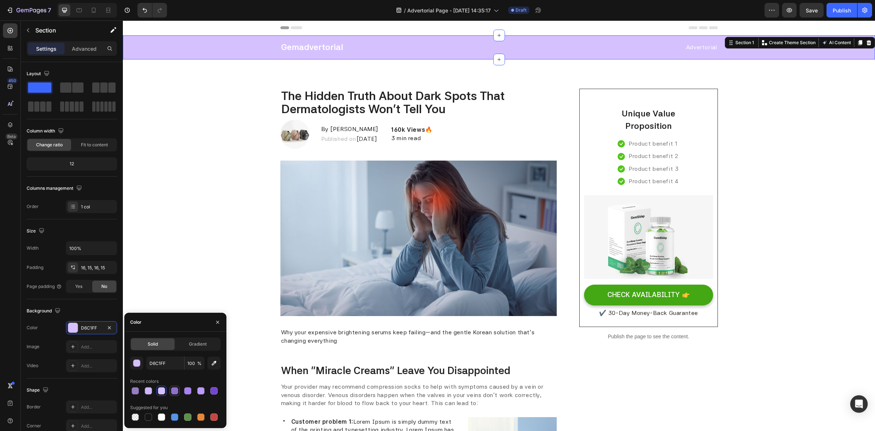
click at [178, 394] on div at bounding box center [174, 390] width 9 height 9
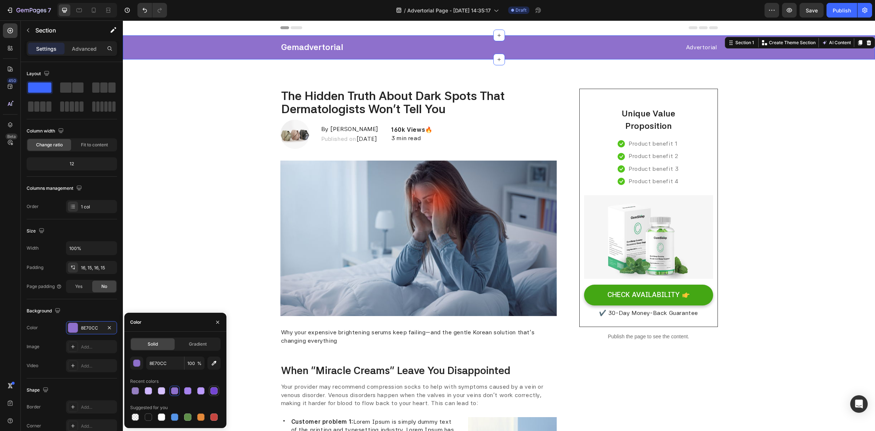
click at [215, 394] on div at bounding box center [213, 390] width 7 height 7
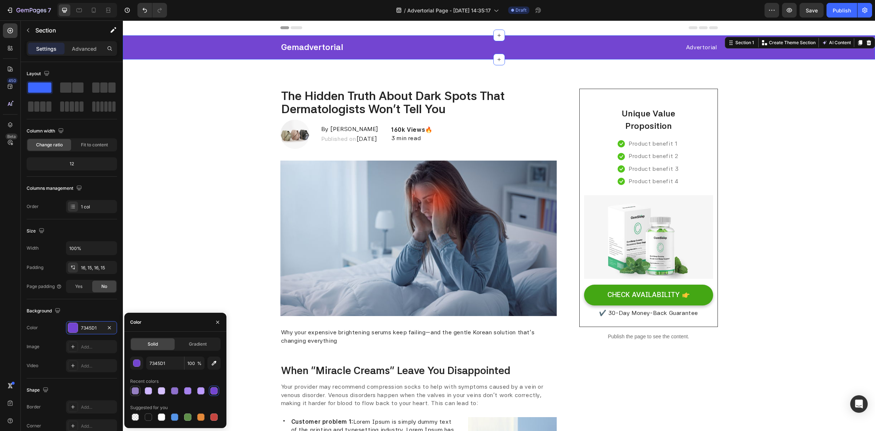
click at [137, 387] on div at bounding box center [135, 390] width 7 height 7
type input "957FC1"
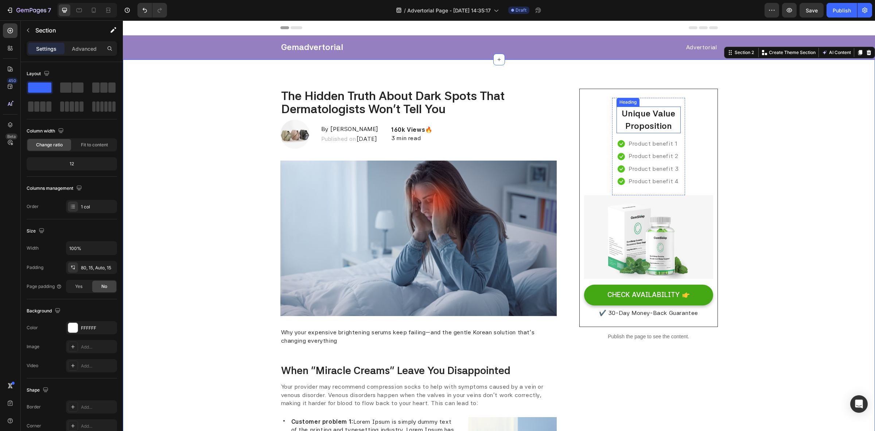
click at [641, 120] on p "Unique Value Proposition" at bounding box center [648, 119] width 63 height 25
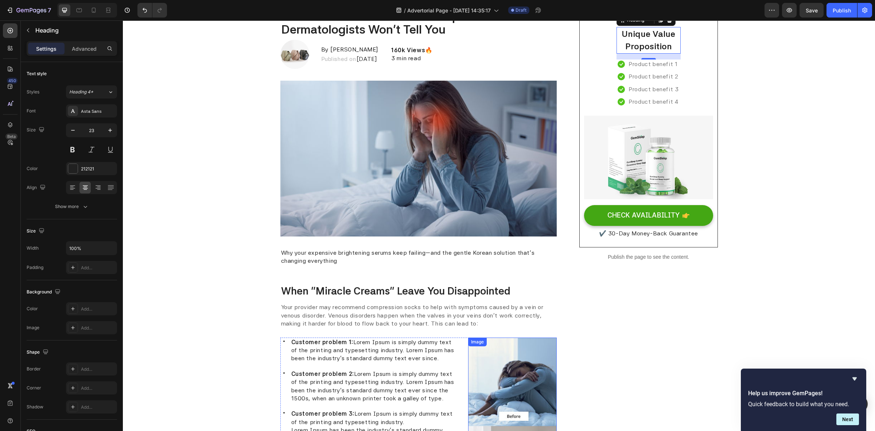
scroll to position [46, 0]
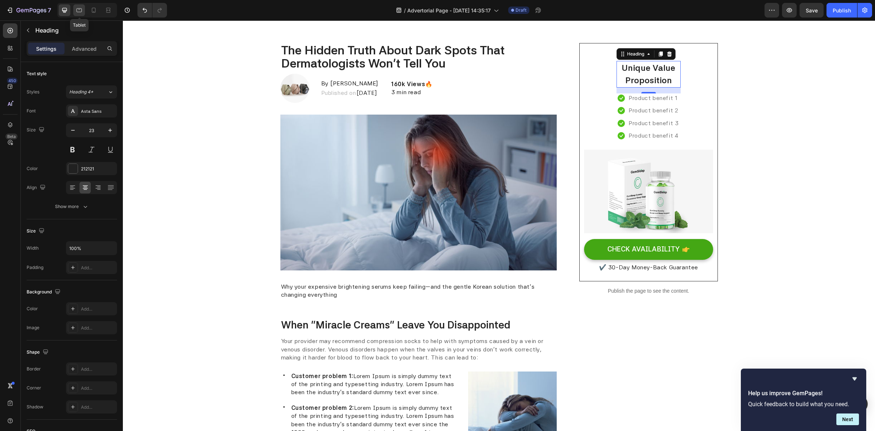
click at [79, 12] on icon at bounding box center [79, 10] width 5 height 4
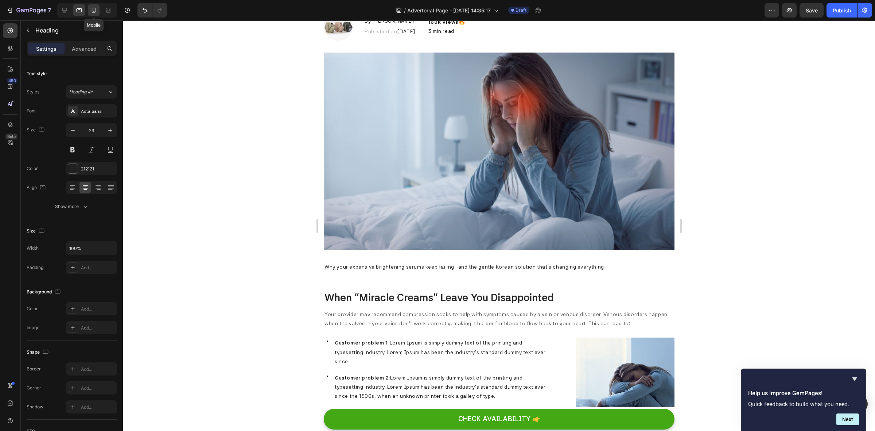
click at [90, 10] on icon at bounding box center [93, 10] width 7 height 7
type input "20"
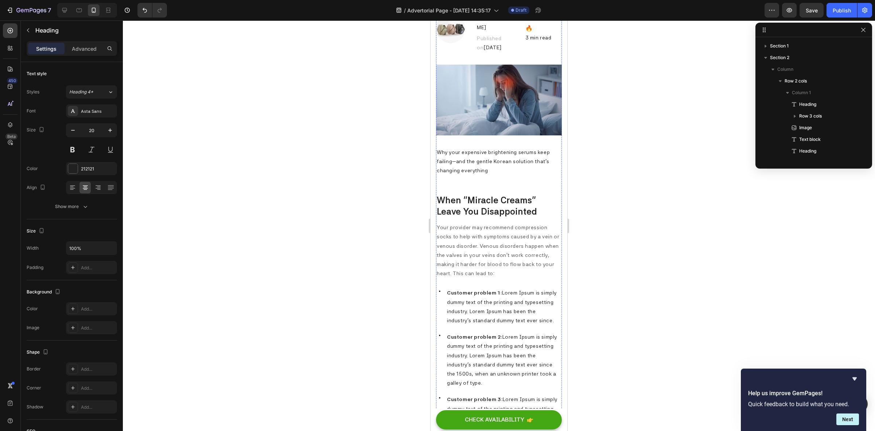
scroll to position [182, 0]
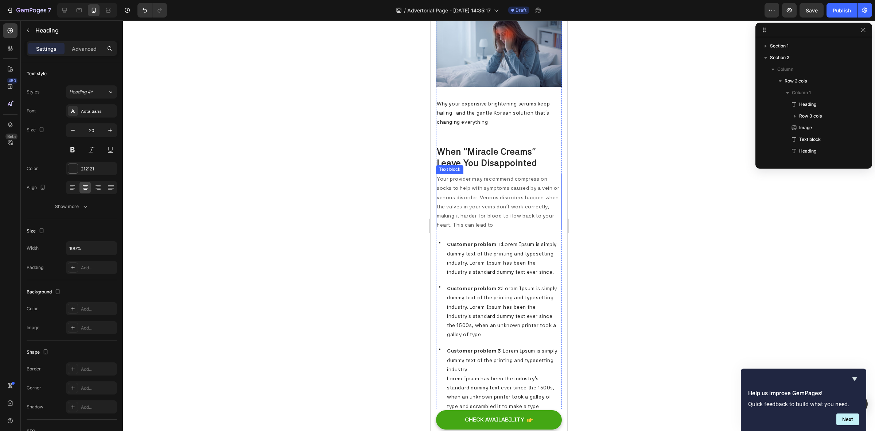
click at [466, 192] on p "Your provider may recommend compression socks to help with symptoms caused by a…" at bounding box center [499, 201] width 124 height 55
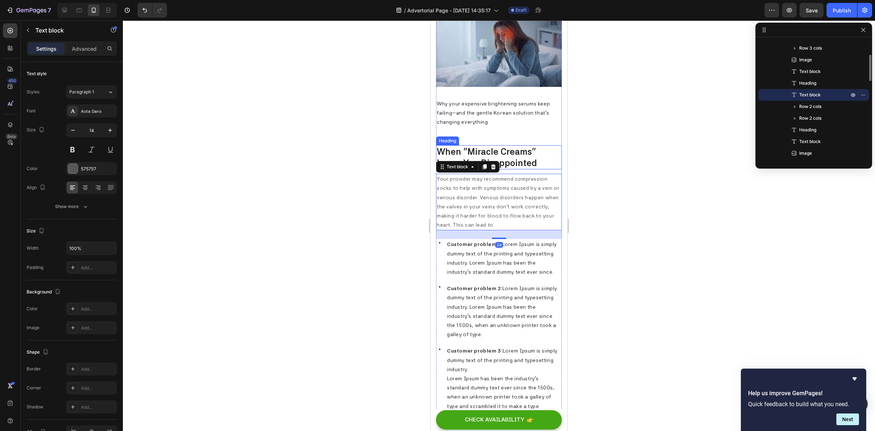
click at [521, 146] on p "When “Miracle Creams” Leave You Disappointed" at bounding box center [499, 157] width 124 height 23
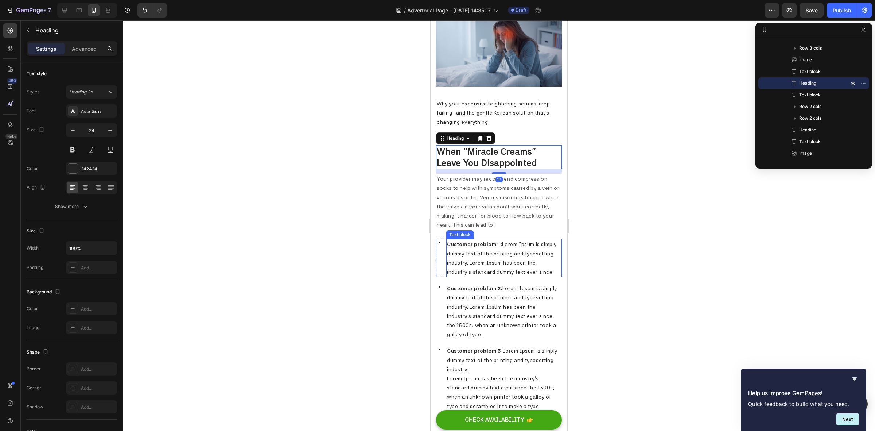
click at [486, 261] on span "Customer problem 1: Lorem Ipsum is simply dummy text of the printing and typese…" at bounding box center [502, 258] width 110 height 34
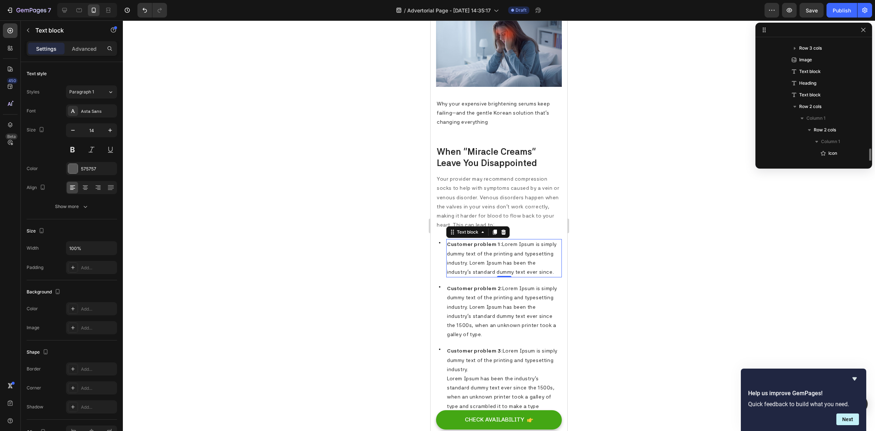
scroll to position [150, 0]
click at [485, 316] on p "Customer problem 2: Lorem Ipsum is simply dummy text of the printing and typese…" at bounding box center [504, 311] width 114 height 55
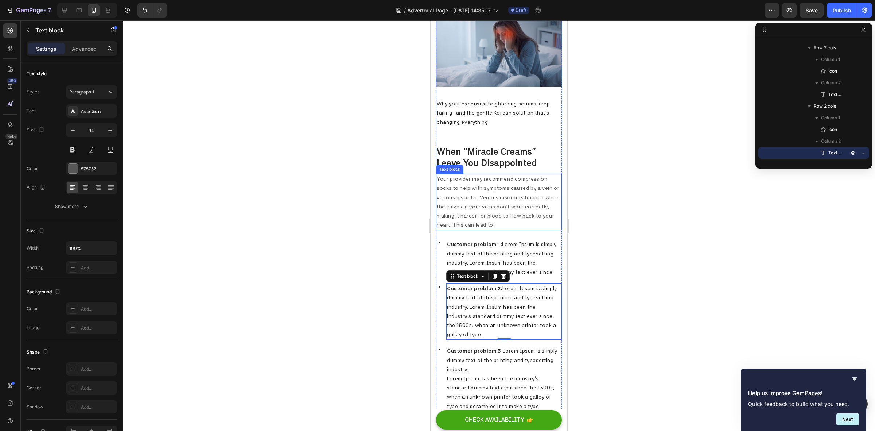
click at [497, 180] on p "Your provider may recommend compression socks to help with symptoms caused by a…" at bounding box center [499, 201] width 124 height 55
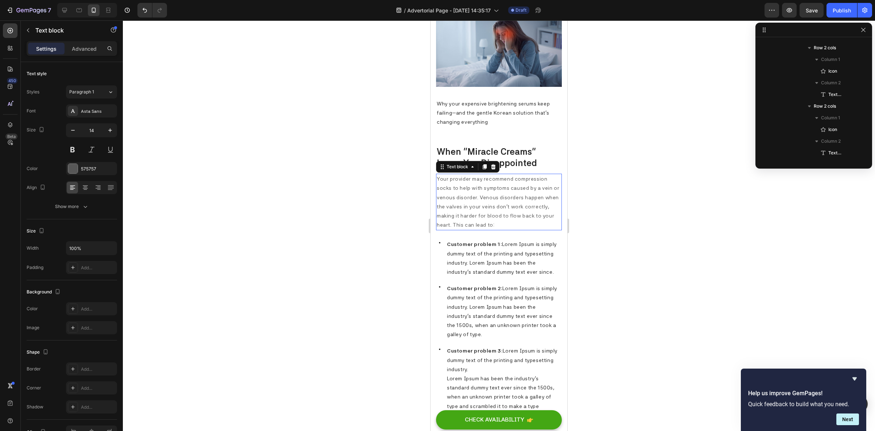
scroll to position [68, 0]
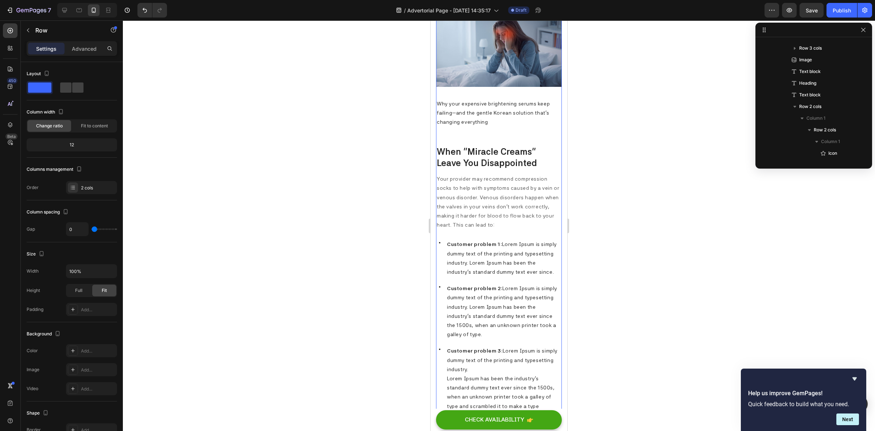
scroll to position [0, 0]
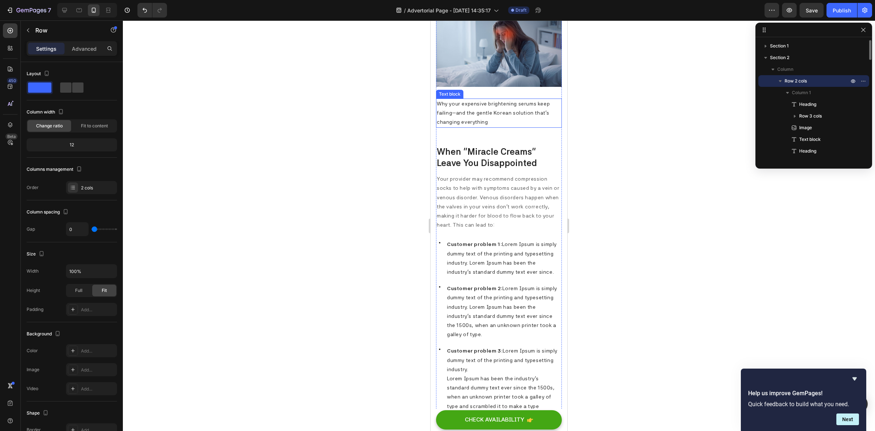
click at [500, 110] on p "Why your expensive brightening serums keep failing—and the gentle Korean soluti…" at bounding box center [499, 113] width 124 height 28
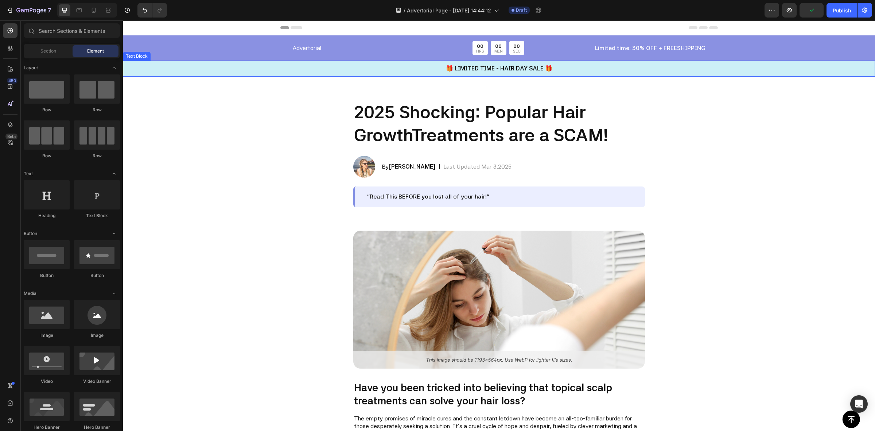
click at [203, 67] on p "🎁 LIMITED TIME - HAIR DAY SALE 🎁" at bounding box center [499, 68] width 751 height 9
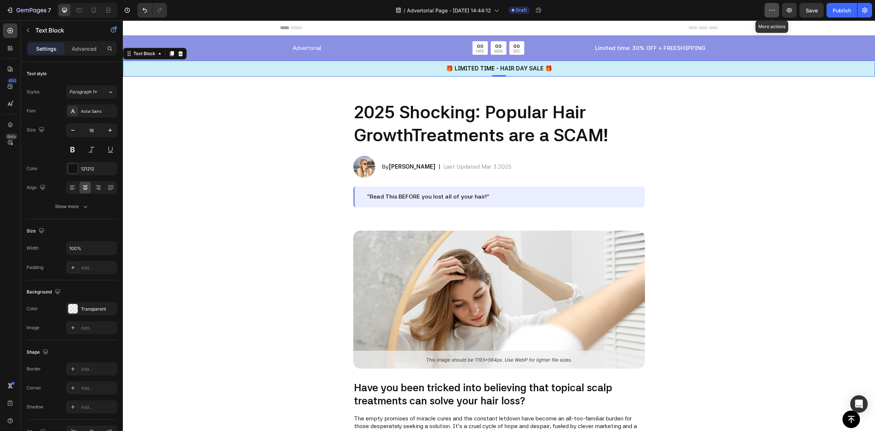
click at [765, 7] on button "button" at bounding box center [771, 10] width 15 height 15
click at [735, 9] on div "/ Advertorial Page - Sep 28, 14:44:12 Draft" at bounding box center [469, 10] width 592 height 15
click at [76, 11] on icon at bounding box center [78, 10] width 7 height 7
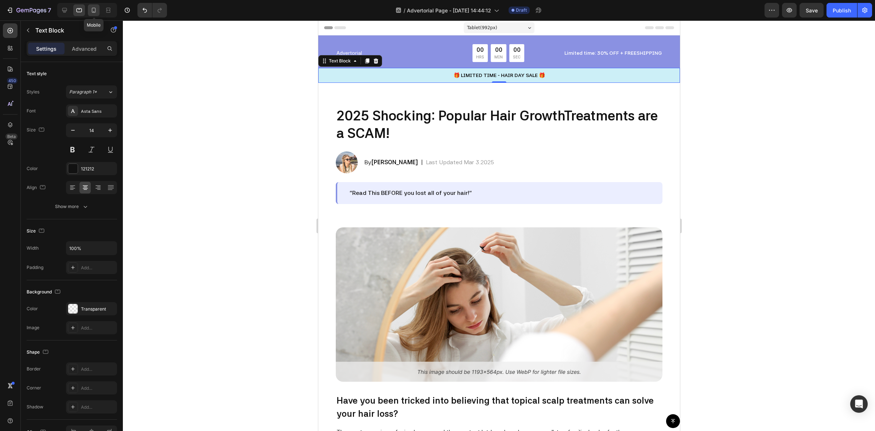
click at [92, 7] on icon at bounding box center [93, 10] width 7 height 7
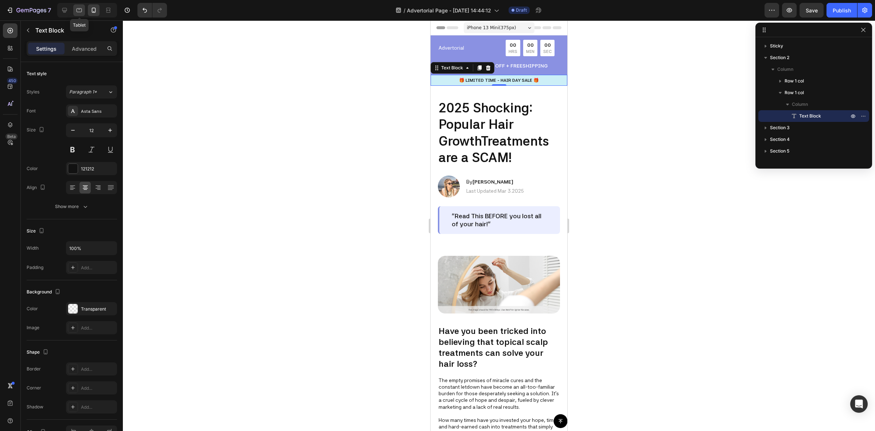
click at [81, 11] on icon at bounding box center [79, 10] width 5 height 4
type input "14"
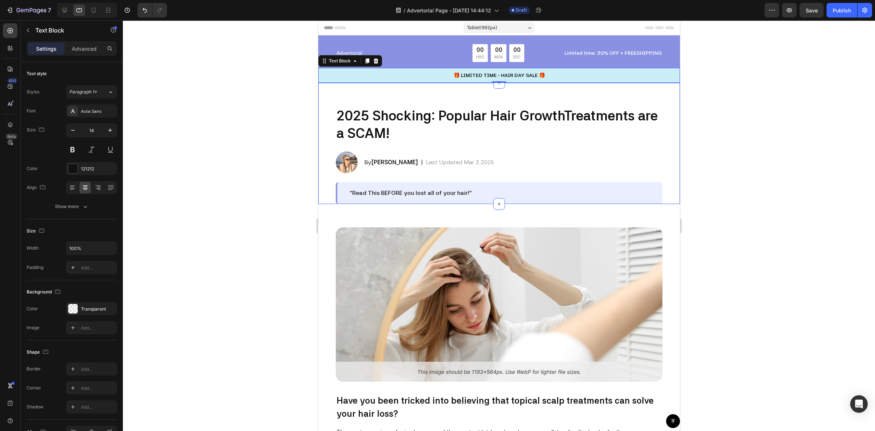
click at [826, 168] on div at bounding box center [499, 225] width 752 height 410
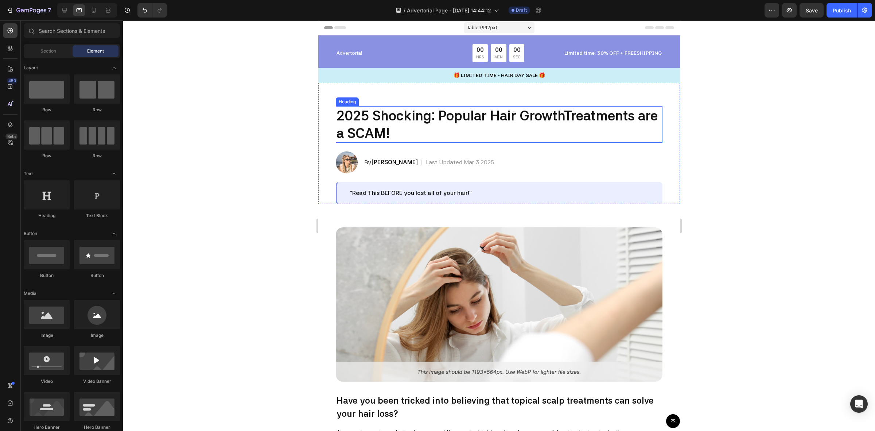
click at [397, 120] on h2 "2025 Shocking: Popular Hair GrowthTreatments are a SCAM!" at bounding box center [498, 124] width 327 height 36
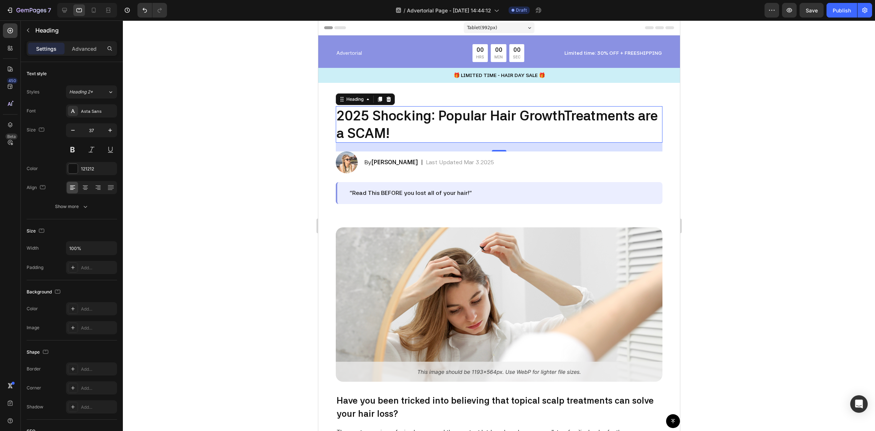
click at [389, 112] on h2 "2025 Shocking: Popular Hair GrowthTreatments are a SCAM!" at bounding box center [498, 124] width 327 height 36
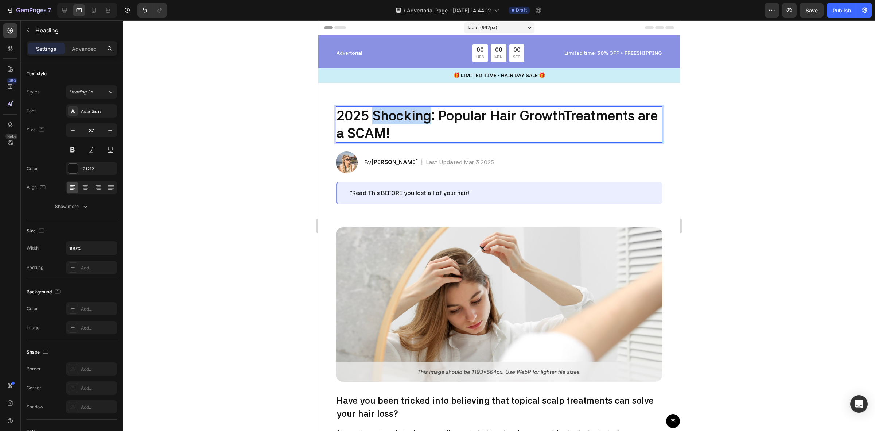
click at [389, 112] on p "2025 Shocking: Popular Hair GrowthTreatments are a SCAM!" at bounding box center [498, 124] width 325 height 35
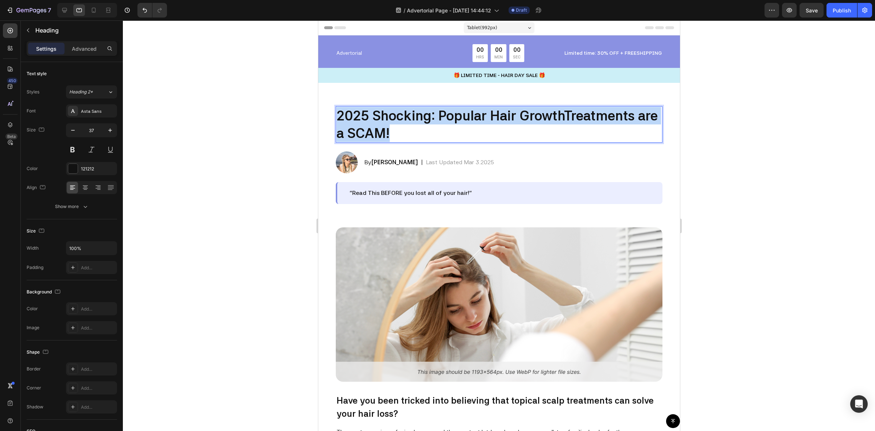
click at [389, 112] on p "2025 Shocking: Popular Hair GrowthTreatments are a SCAM!" at bounding box center [498, 124] width 325 height 35
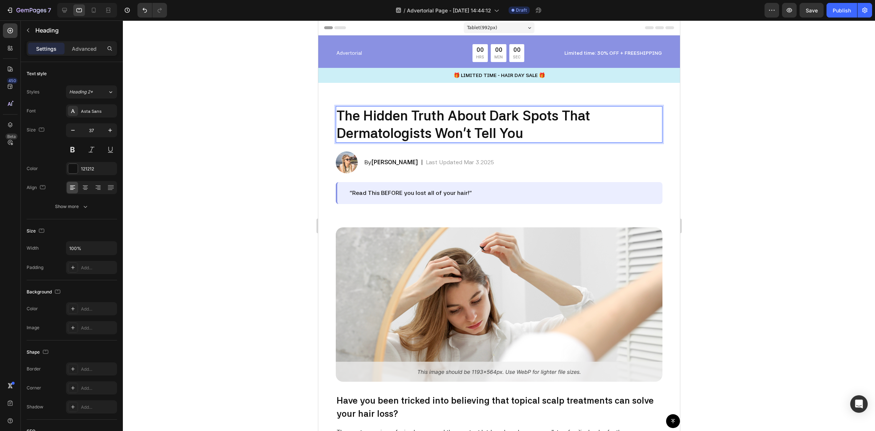
click at [762, 91] on div at bounding box center [499, 225] width 752 height 410
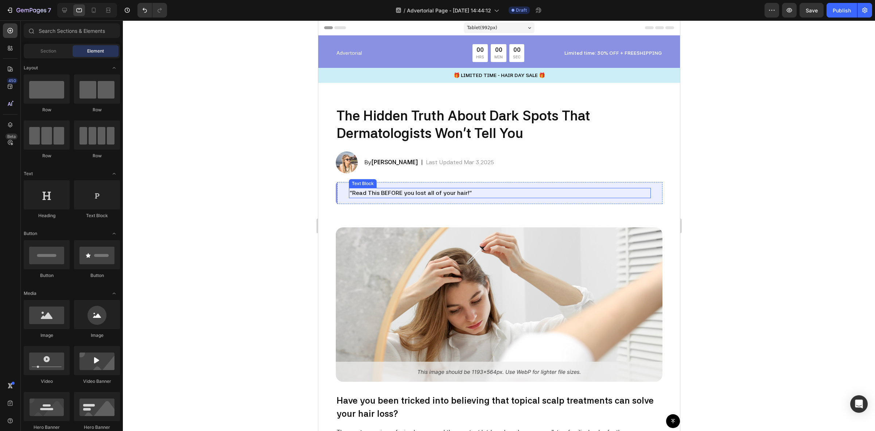
click at [385, 197] on p "“Read This BEFORE you lost all of your hair!”" at bounding box center [499, 192] width 300 height 9
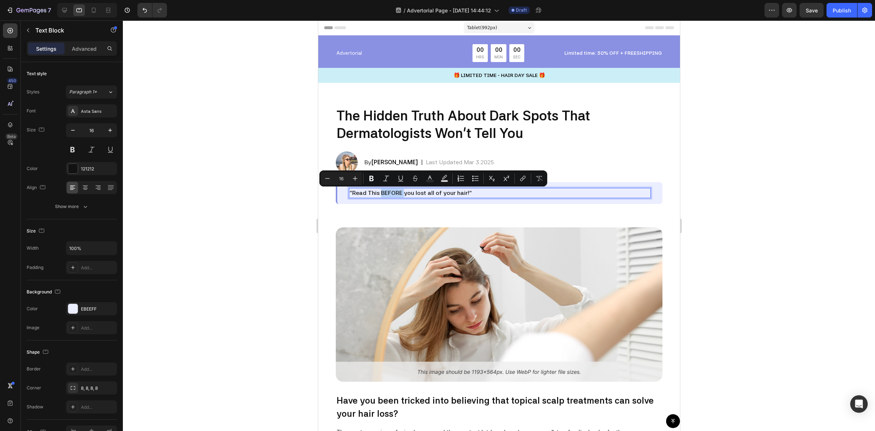
click at [379, 193] on p "“Read This BEFORE you lost all of your hair!”" at bounding box center [499, 192] width 300 height 9
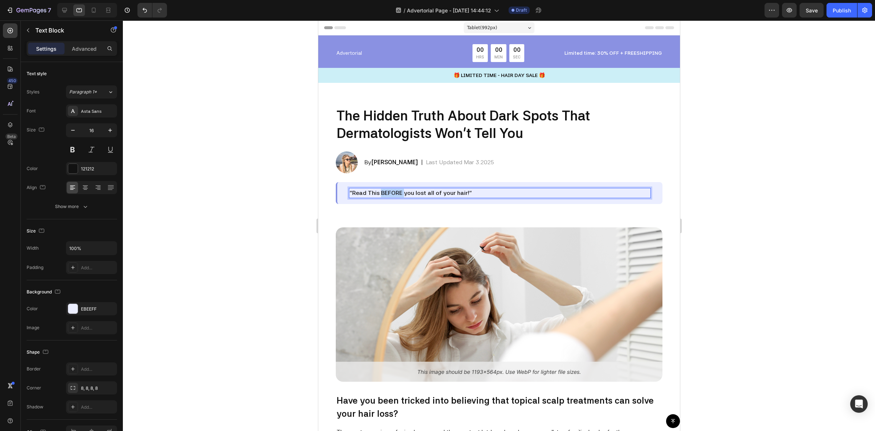
click at [379, 193] on p "“Read This BEFORE you lost all of your hair!”" at bounding box center [499, 192] width 300 height 9
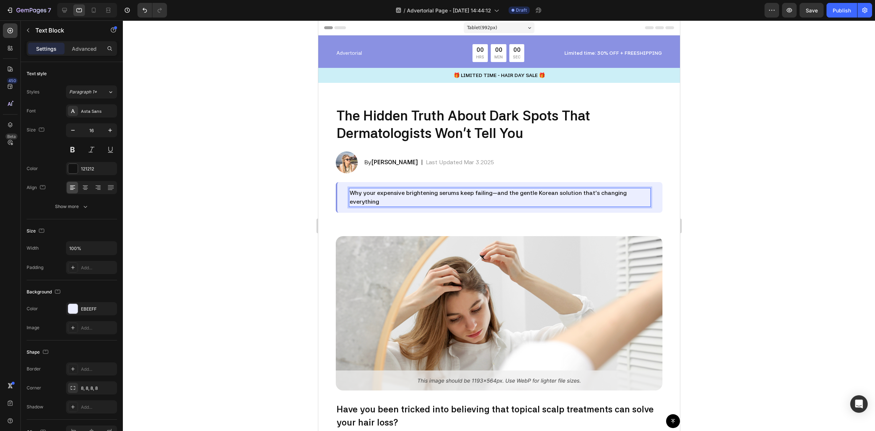
click at [745, 159] on div at bounding box center [499, 225] width 752 height 410
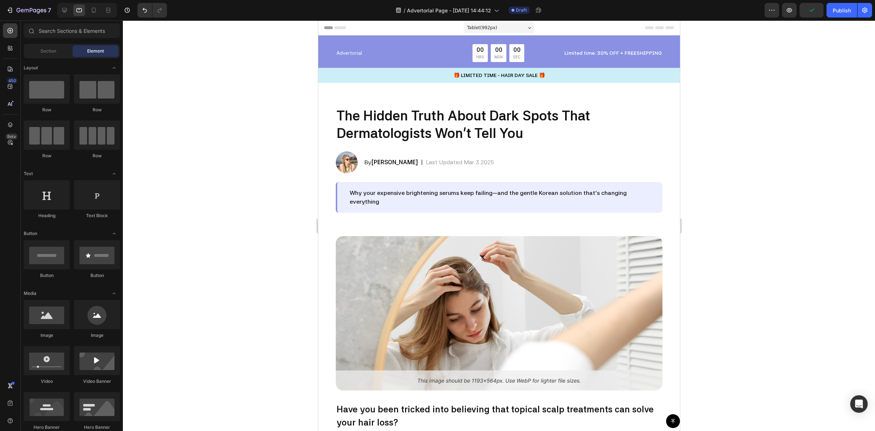
click at [515, 28] on div "Tablet ( 992 px)" at bounding box center [498, 27] width 71 height 11
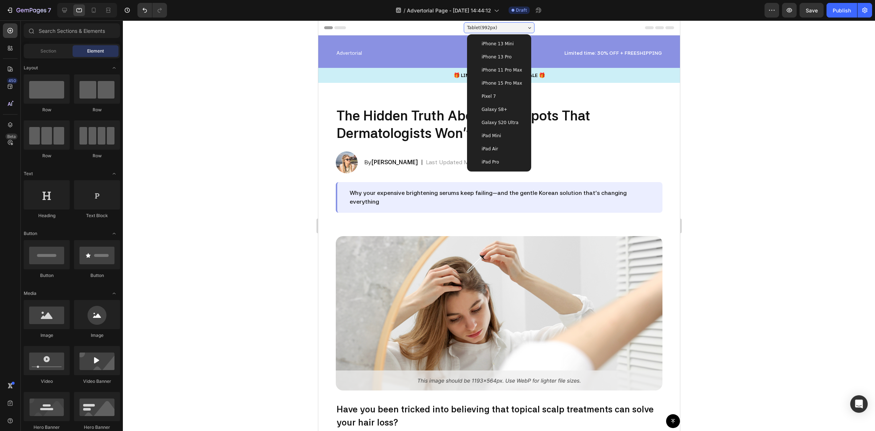
click at [799, 83] on div at bounding box center [499, 225] width 752 height 410
click at [94, 9] on icon at bounding box center [93, 10] width 7 height 7
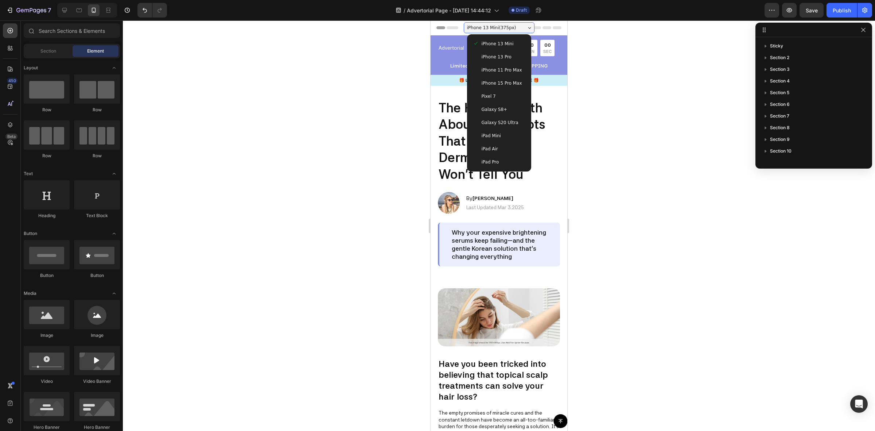
click at [645, 227] on div at bounding box center [499, 225] width 752 height 410
click at [462, 241] on p "Why your expensive brightening serums keep failing—and the gentle Korean soluti…" at bounding box center [500, 244] width 96 height 32
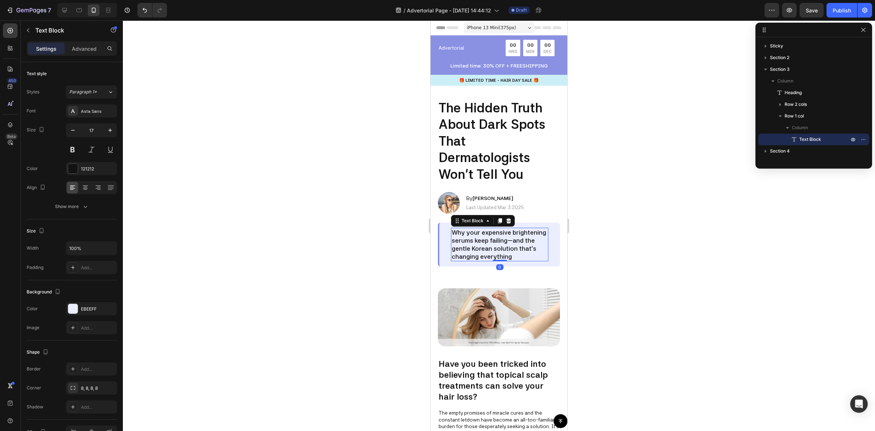
click at [645, 203] on div at bounding box center [499, 225] width 752 height 410
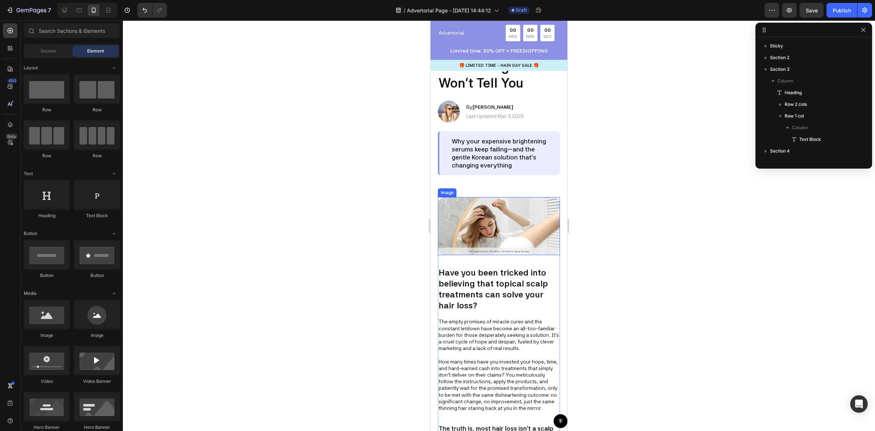
scroll to position [137, 0]
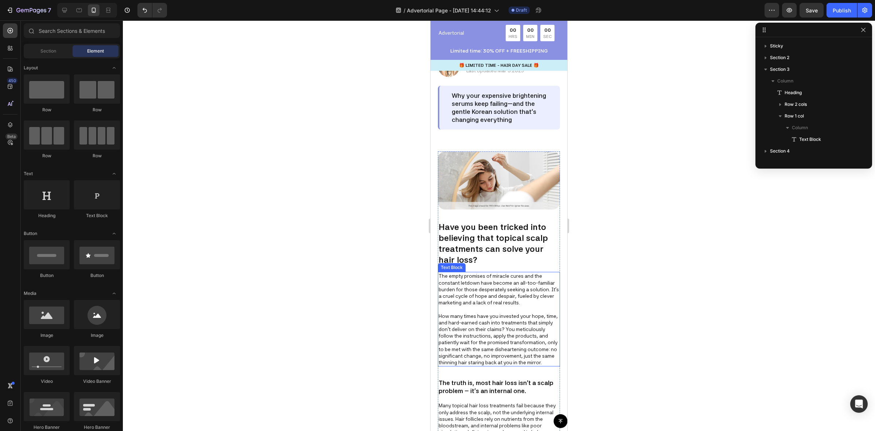
click at [468, 290] on p "The empty promises of miracle cures and the constant letdown have become an all…" at bounding box center [499, 318] width 121 height 93
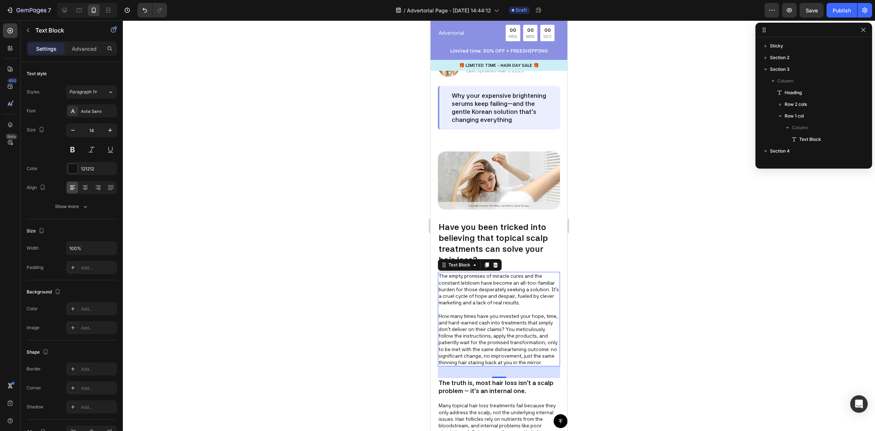
click at [468, 290] on p "The empty promises of miracle cures and the constant letdown have become an all…" at bounding box center [499, 318] width 121 height 93
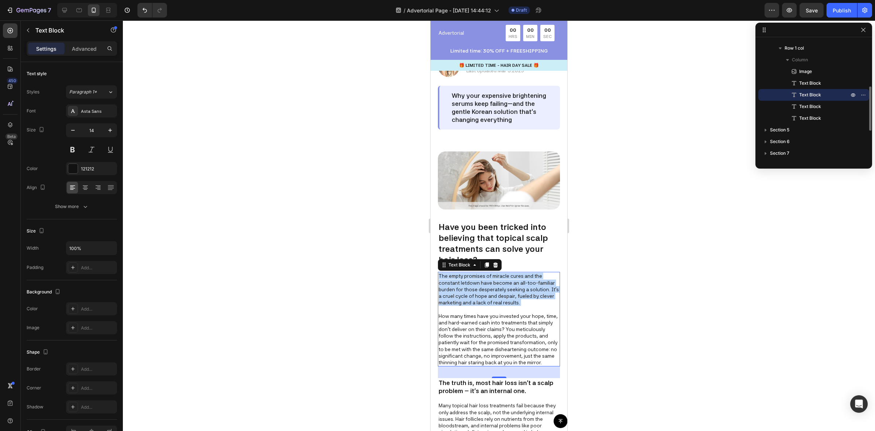
click at [468, 290] on p "The empty promises of miracle cures and the constant letdown have become an all…" at bounding box center [499, 318] width 121 height 93
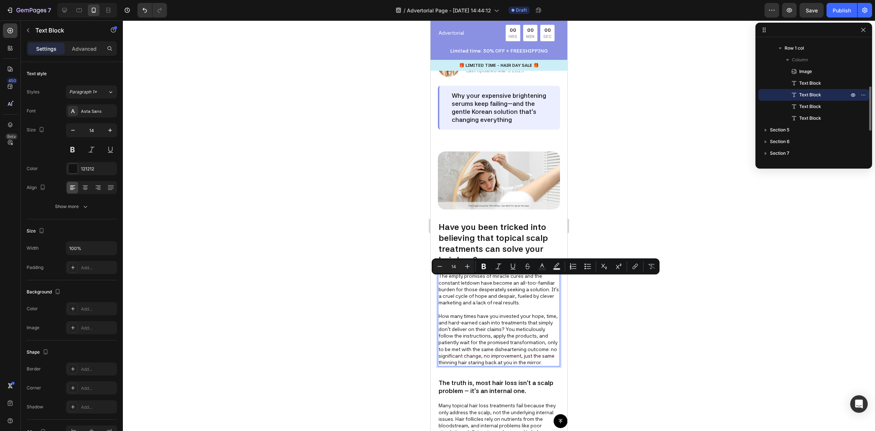
click at [469, 341] on p "The empty promises of miracle cures and the constant letdown have become an all…" at bounding box center [499, 318] width 121 height 93
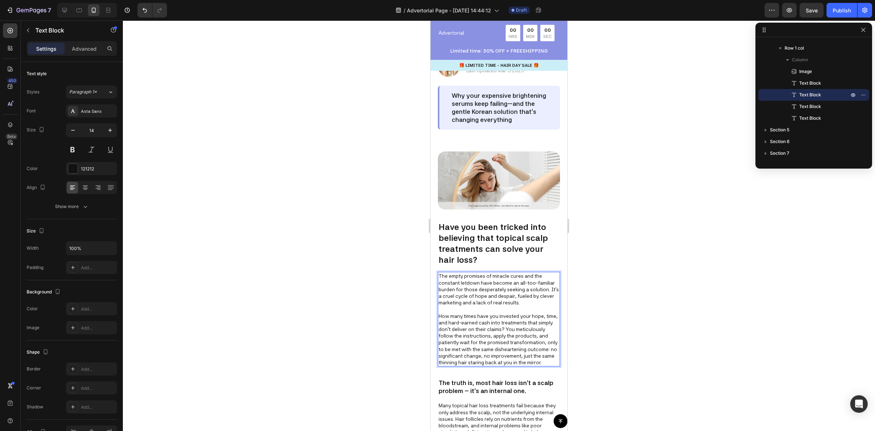
scroll to position [150, 0]
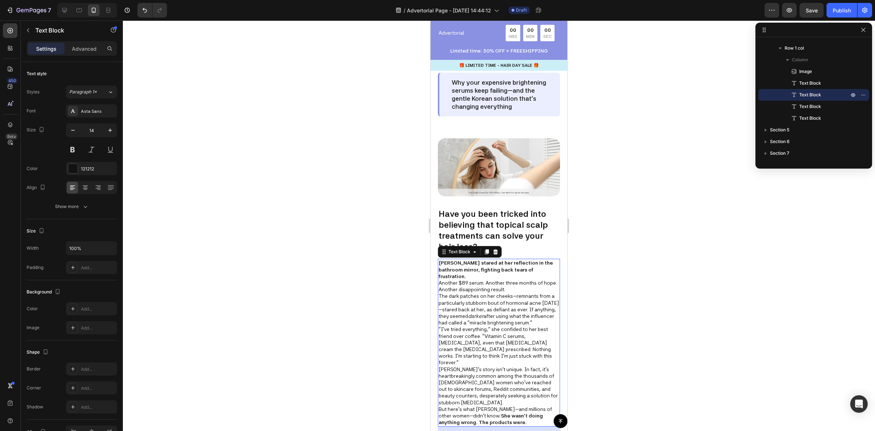
click at [640, 283] on div at bounding box center [499, 225] width 752 height 410
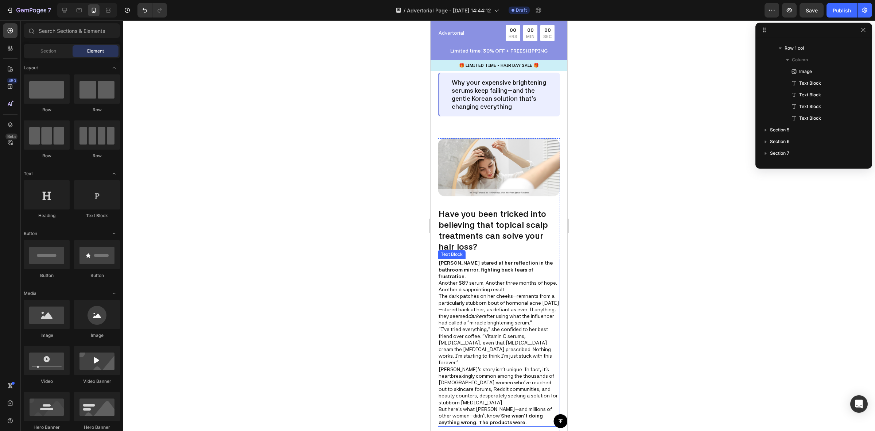
click at [529, 281] on p "Another $89 serum. Another three months of hope. Another disappointing result." at bounding box center [499, 285] width 121 height 13
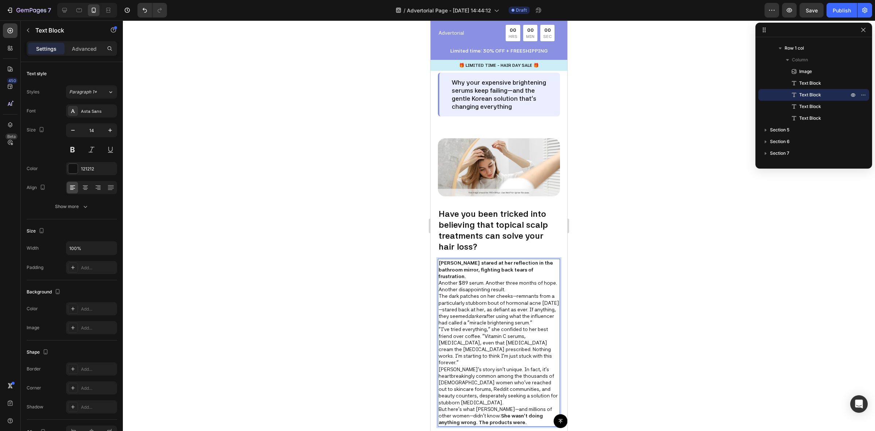
click at [534, 275] on p "Sarah stared at her reflection in the bathroom mirror, fighting back tears of f…" at bounding box center [499, 269] width 121 height 20
click at [522, 295] on p "Another $89 serum. Another three months of hope. Another disappointing result." at bounding box center [499, 292] width 121 height 13
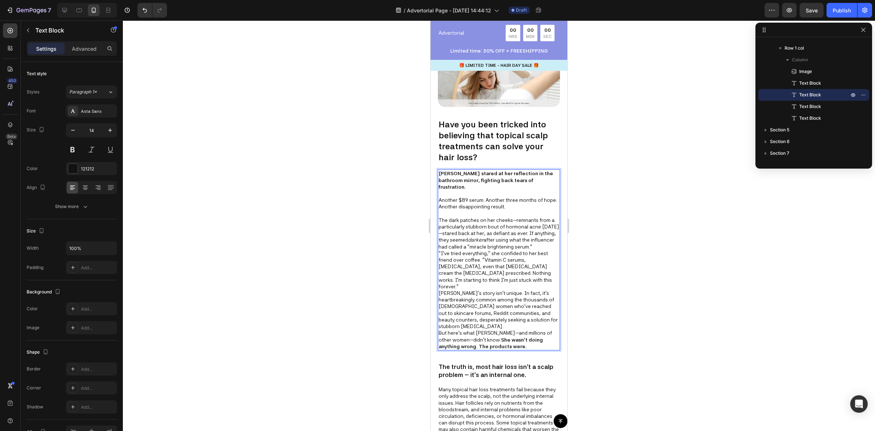
scroll to position [241, 0]
click at [493, 248] on p "The dark patches on her cheeks—remnants from a particularly stubborn bout of ho…" at bounding box center [499, 231] width 121 height 33
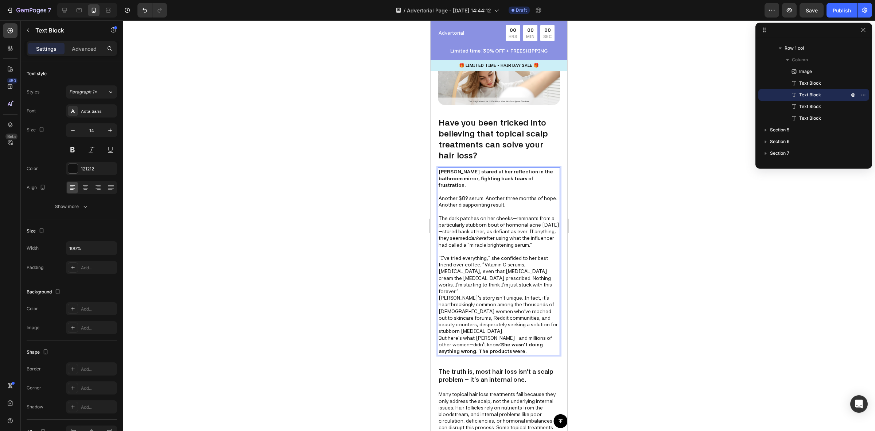
click at [513, 289] on p ""I've tried everything," she confided to her best friend over coffee. "Vitamin …" at bounding box center [499, 274] width 121 height 40
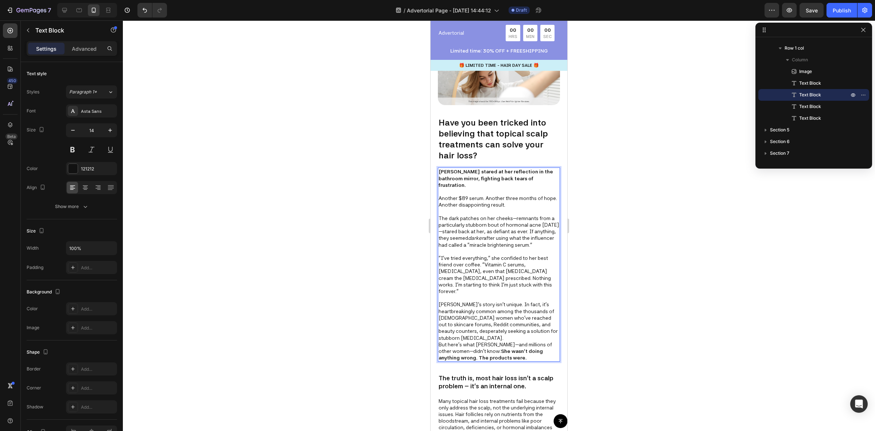
click at [530, 303] on p "Sarah's story isn't unique. In fact, it's heartbreakingly common among the thou…" at bounding box center [499, 321] width 121 height 40
click at [513, 335] on p "Sarah's story isn't unique. In fact, it's heartbreakingly common among the thou…" at bounding box center [499, 321] width 121 height 40
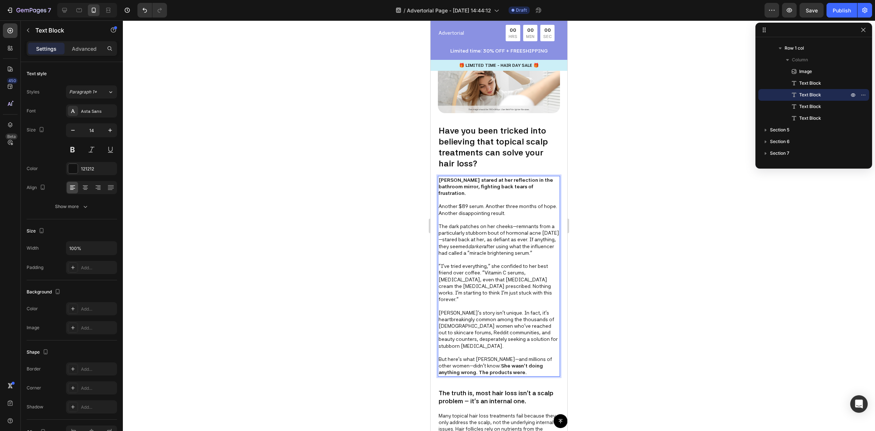
scroll to position [287, 0]
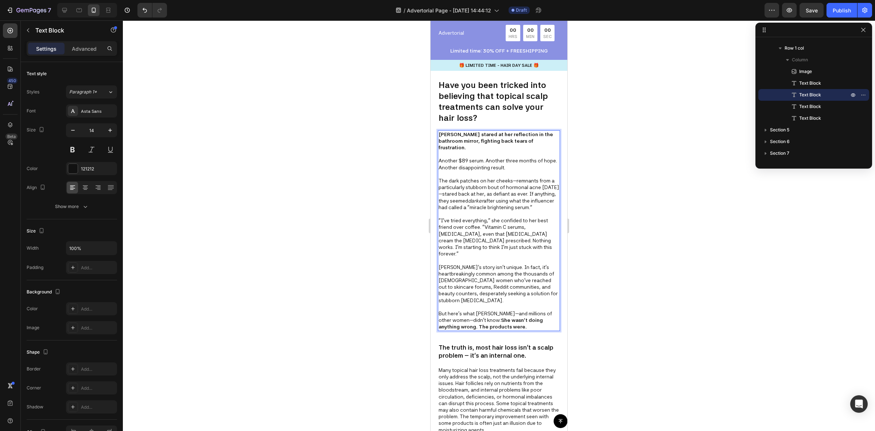
click at [684, 325] on div at bounding box center [499, 225] width 752 height 410
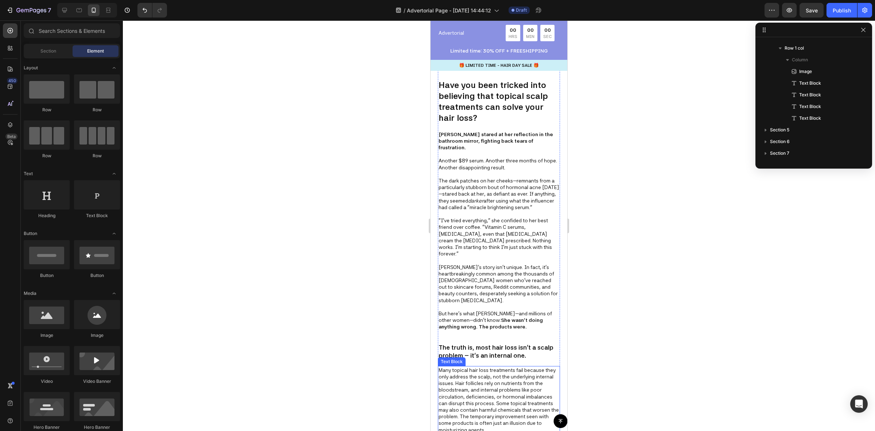
click at [487, 343] on p "The truth is, most hair loss isn't a scalp problem – it's an internal one." at bounding box center [499, 351] width 121 height 16
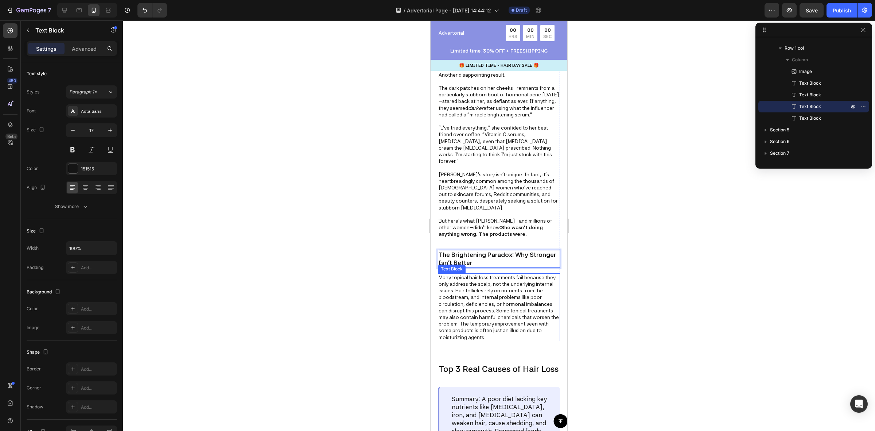
scroll to position [423, 0]
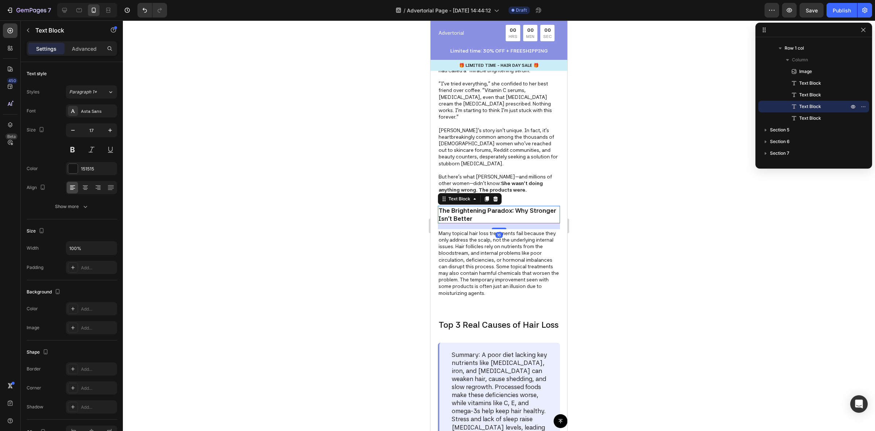
click at [656, 272] on div at bounding box center [499, 225] width 752 height 410
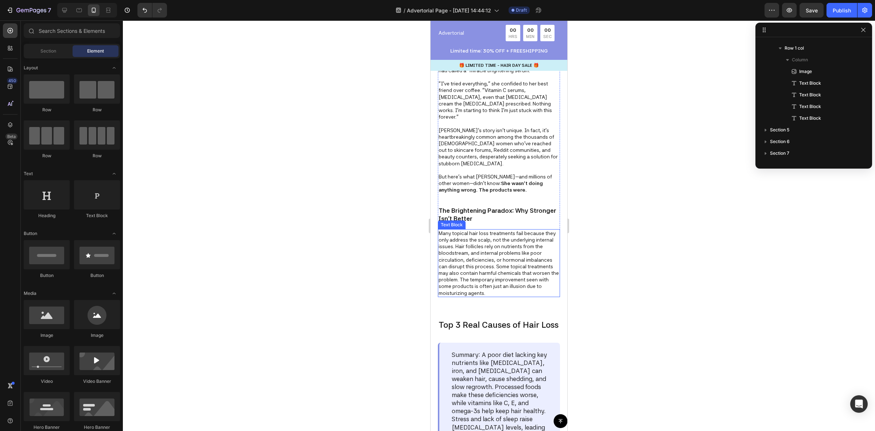
click at [469, 230] on p "Many topical hair loss treatments fail because they only address the scalp, not…" at bounding box center [499, 263] width 121 height 66
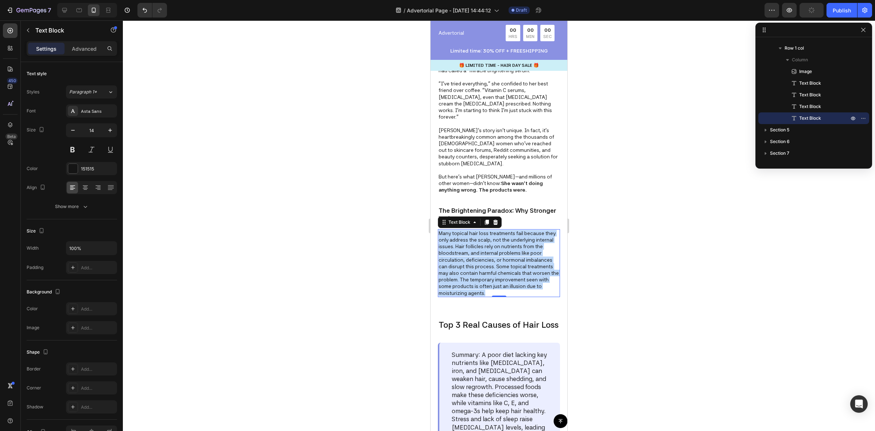
click at [469, 230] on p "Many topical hair loss treatments fail because they only address the scalp, not…" at bounding box center [499, 263] width 121 height 66
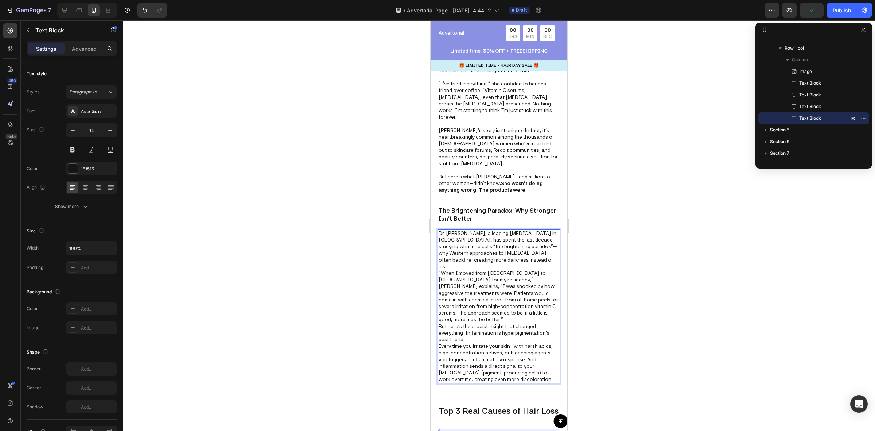
click at [534, 237] on p "Dr. Min-Jung Park, a leading dermatologist in Seoul, has spent the last decade …" at bounding box center [499, 306] width 121 height 153
click at [534, 253] on p "Dr. Min-Jung Park, a leading dermatologist in Seoul, has spent the last decade …" at bounding box center [499, 306] width 121 height 153
click at [549, 250] on p "Dr. Min-Jung Park, a leading dermatologist in Seoul, has spent the last decade …" at bounding box center [499, 306] width 121 height 153
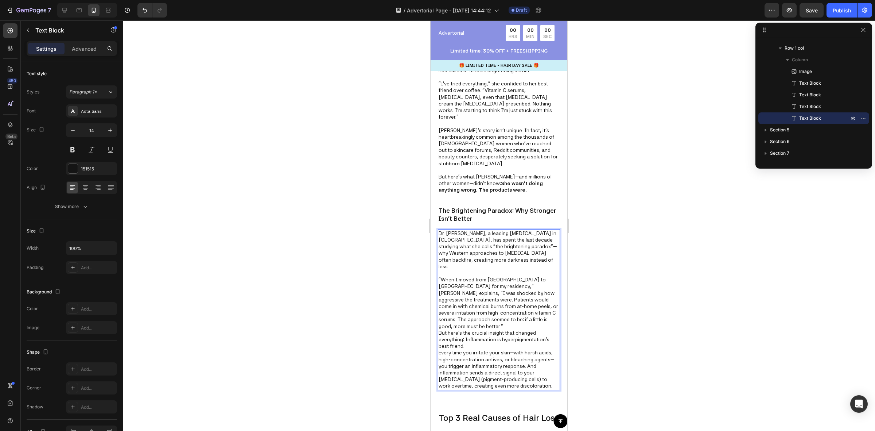
click at [527, 301] on p "⁠⁠⁠⁠⁠⁠⁠ "When I moved from Seoul to Toronto for my residency," Dr. Park explain…" at bounding box center [499, 329] width 121 height 120
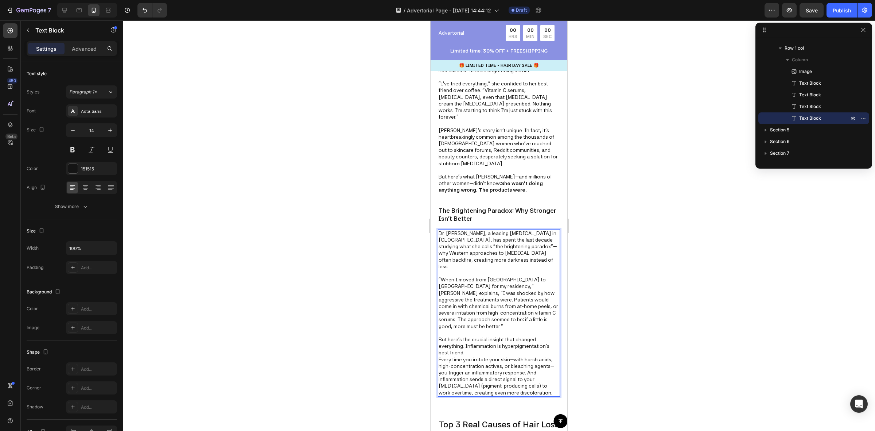
click at [472, 329] on p "⁠⁠⁠⁠⁠⁠⁠ But here's the crucial insight that changed everything: Inflammation is…" at bounding box center [499, 362] width 121 height 66
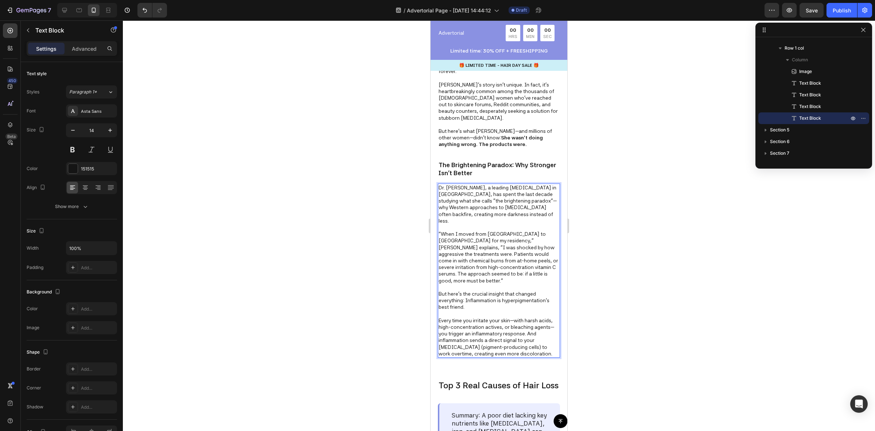
click at [627, 249] on div at bounding box center [499, 225] width 752 height 410
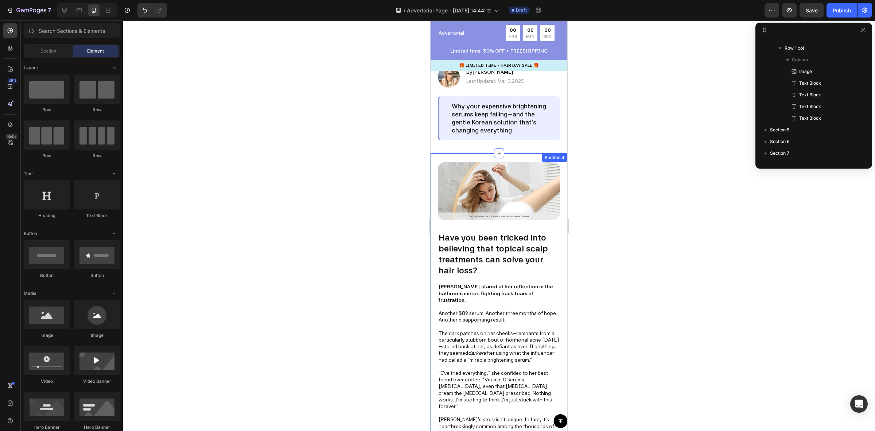
scroll to position [0, 0]
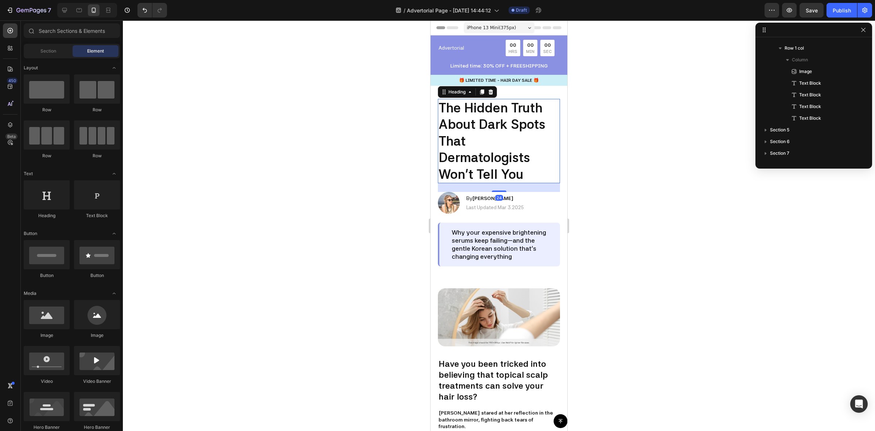
click at [469, 143] on h2 "The Hidden Truth About Dark Spots That Dermatologists Won't Tell You" at bounding box center [499, 141] width 122 height 85
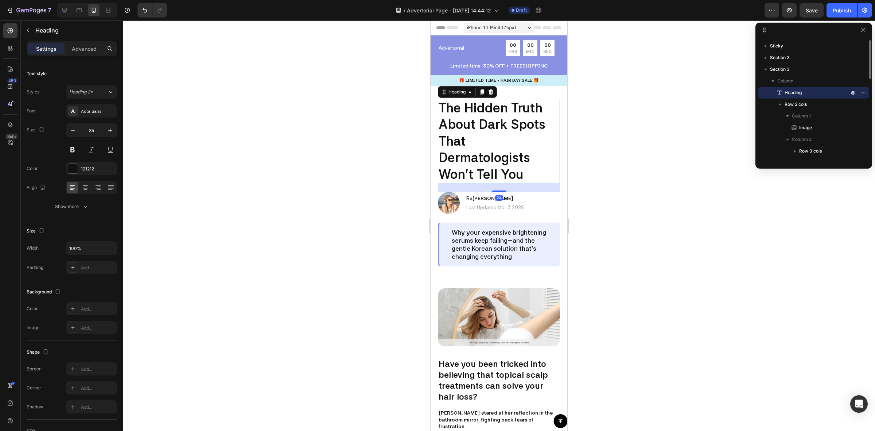
click at [469, 143] on h2 "The Hidden Truth About Dark Spots That Dermatologists Won't Tell You" at bounding box center [499, 141] width 122 height 85
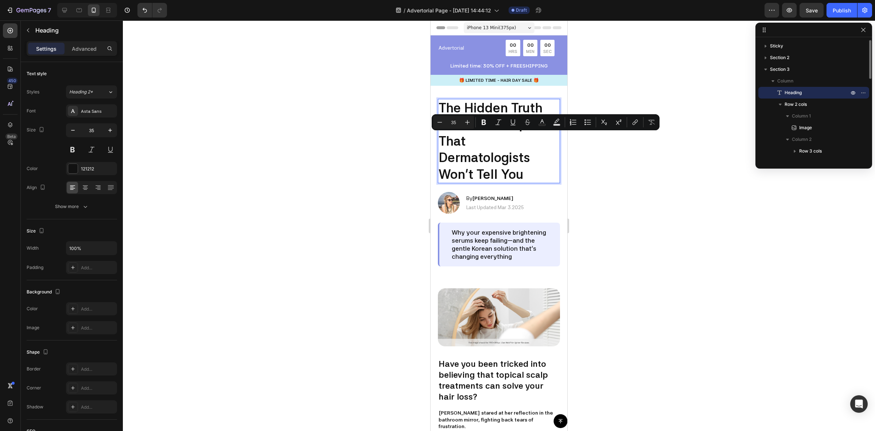
click at [442, 155] on p "The Hidden Truth About Dark Spots That Dermatologists Won't Tell You" at bounding box center [499, 141] width 121 height 83
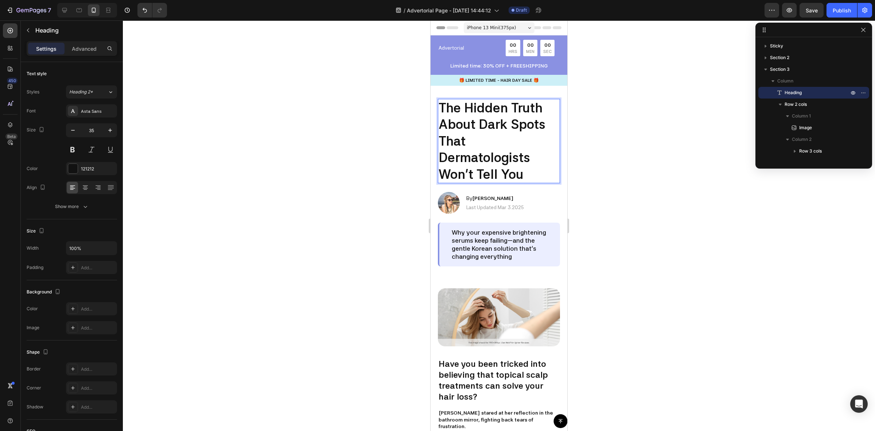
click at [697, 124] on div at bounding box center [499, 225] width 752 height 410
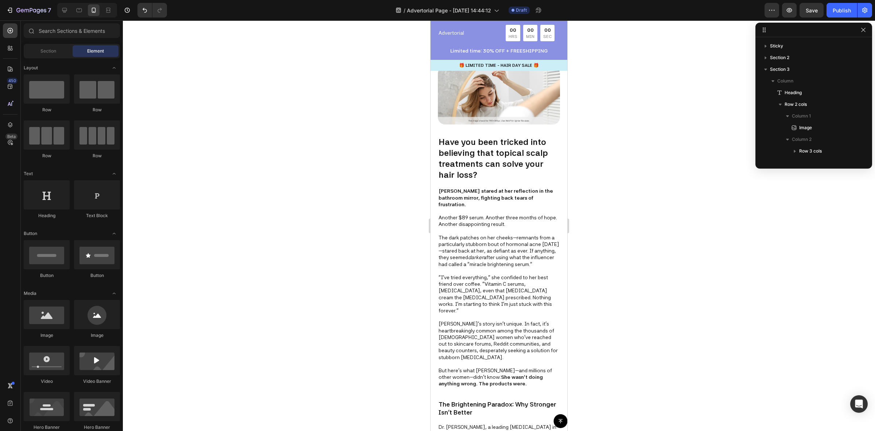
scroll to position [228, 0]
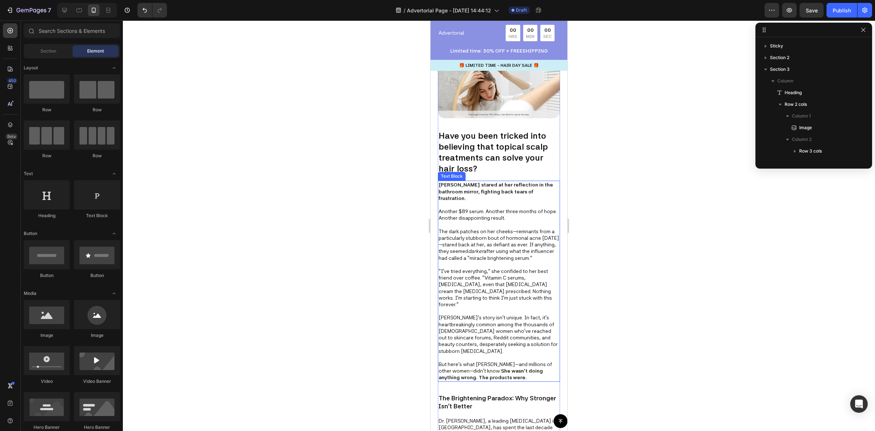
click at [470, 221] on p "Rich Text Editor. Editing area: main" at bounding box center [499, 224] width 121 height 7
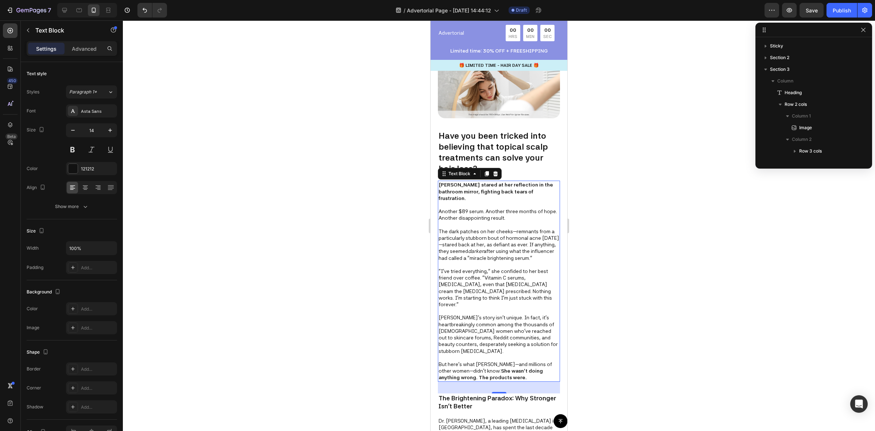
scroll to position [173, 0]
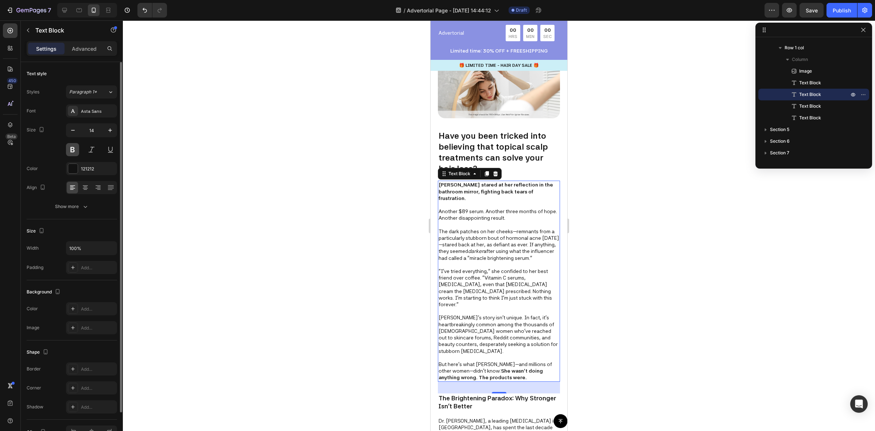
click at [70, 152] on button at bounding box center [72, 149] width 13 height 13
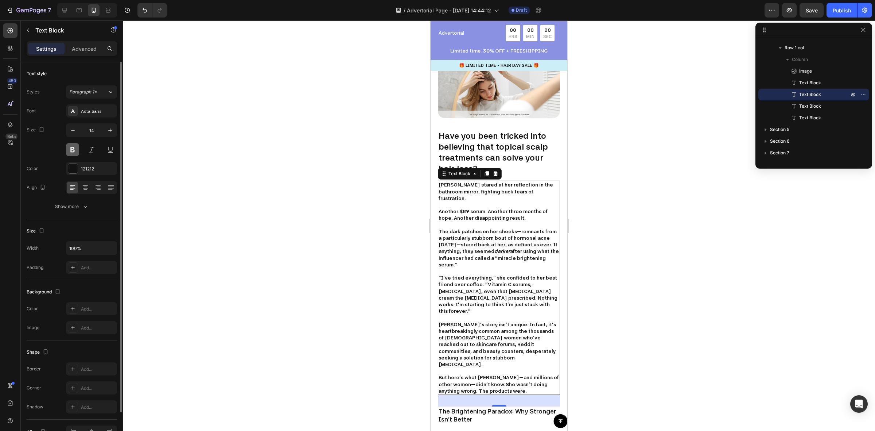
click at [73, 152] on button at bounding box center [72, 149] width 13 height 13
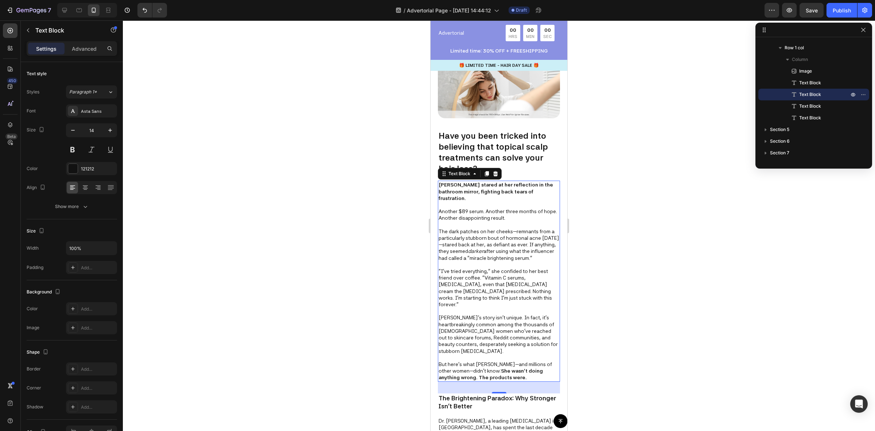
click at [673, 231] on div at bounding box center [499, 225] width 752 height 410
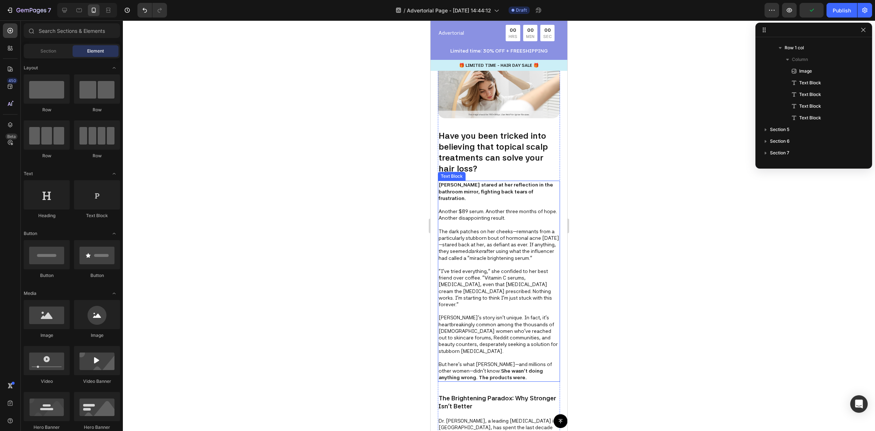
click at [505, 268] on p "Rich Text Editor. Editing area: main" at bounding box center [499, 264] width 121 height 7
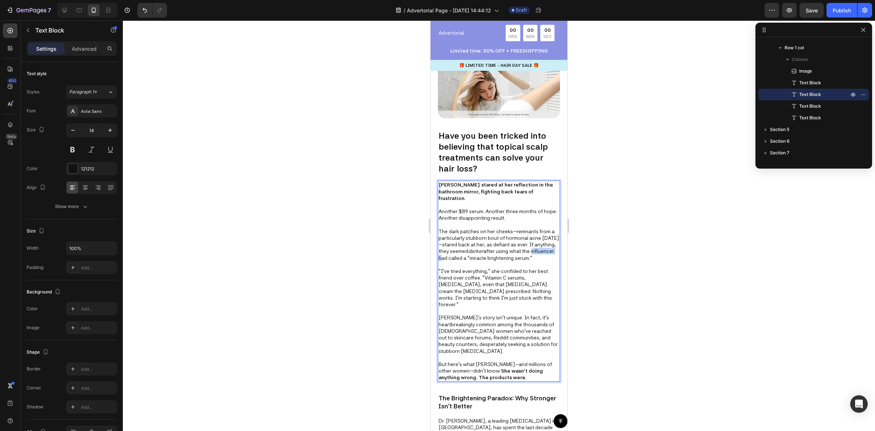
click at [476, 259] on p "The dark patches on her cheeks—remnants from a particularly stubborn bout of ho…" at bounding box center [499, 244] width 121 height 33
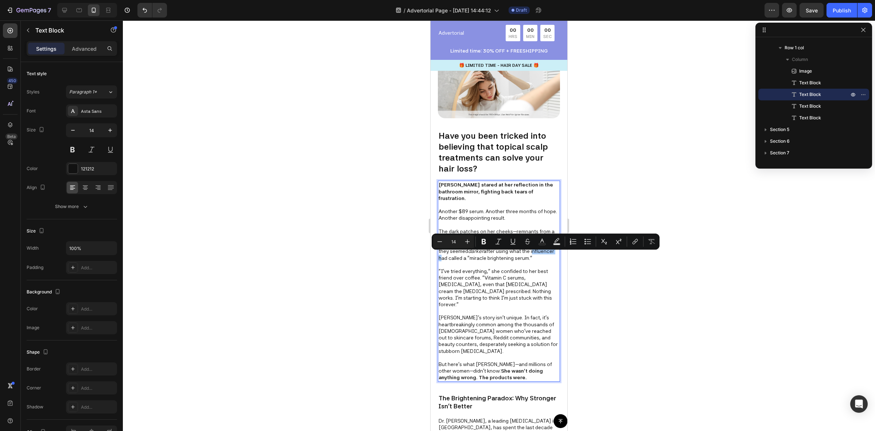
click at [648, 281] on div at bounding box center [499, 225] width 752 height 410
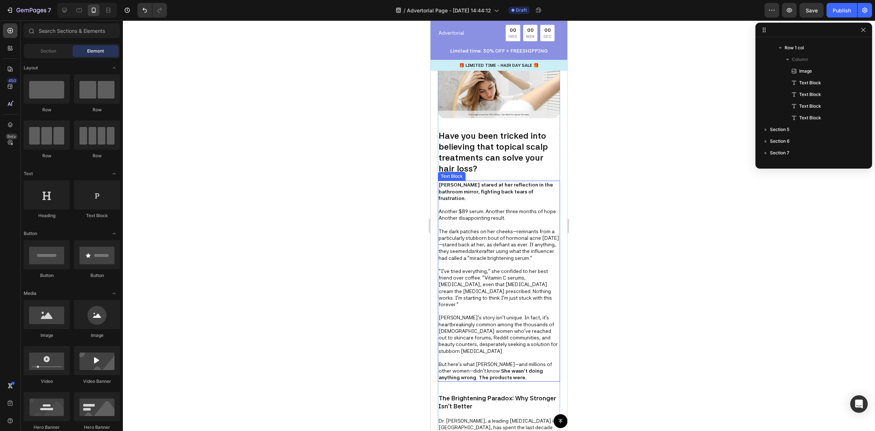
click at [481, 256] on p "The dark patches on her cheeks—remnants from a particularly stubborn bout of ho…" at bounding box center [499, 244] width 121 height 33
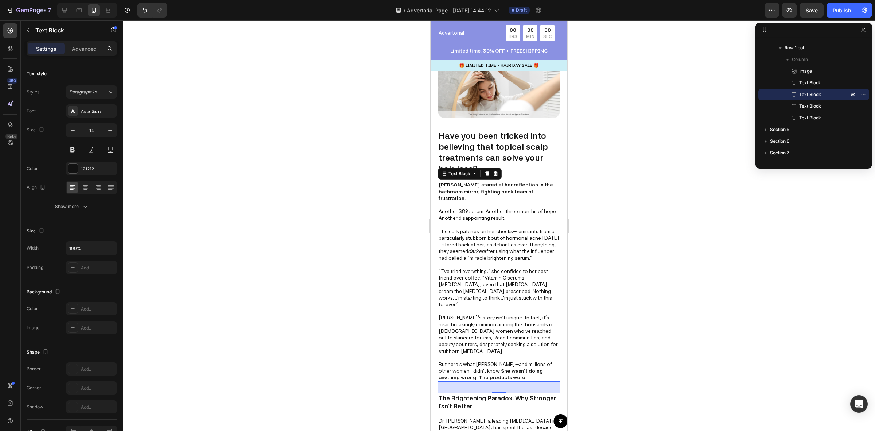
click at [596, 256] on div at bounding box center [499, 225] width 752 height 410
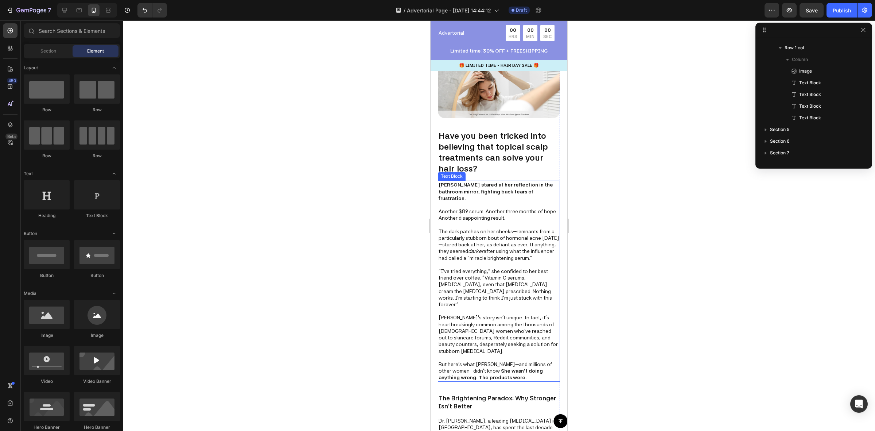
click at [472, 259] on p "The dark patches on her cheeks—remnants from a particularly stubborn bout of ho…" at bounding box center [499, 244] width 121 height 33
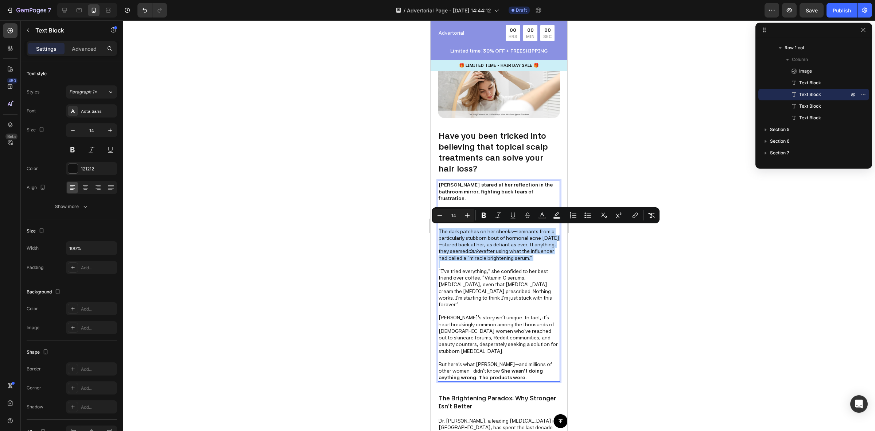
drag, startPoint x: 42, startPoint y: 239, endPoint x: 52, endPoint y: 202, distance: 38.4
click at [483, 222] on div "Minus 14 Plus Bold Italic Underline Strikethrough Text Color Text Background Co…" at bounding box center [546, 215] width 228 height 16
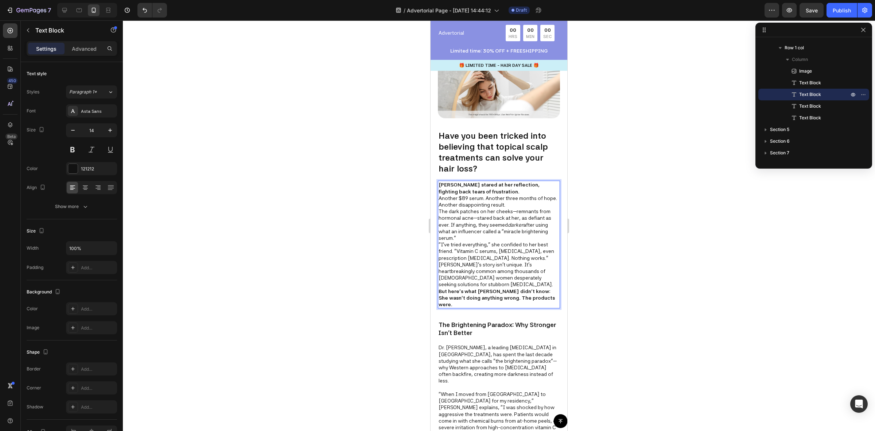
click at [487, 194] on p "[PERSON_NAME] stared at her reflection, fighting back tears of frustration." at bounding box center [499, 187] width 121 height 13
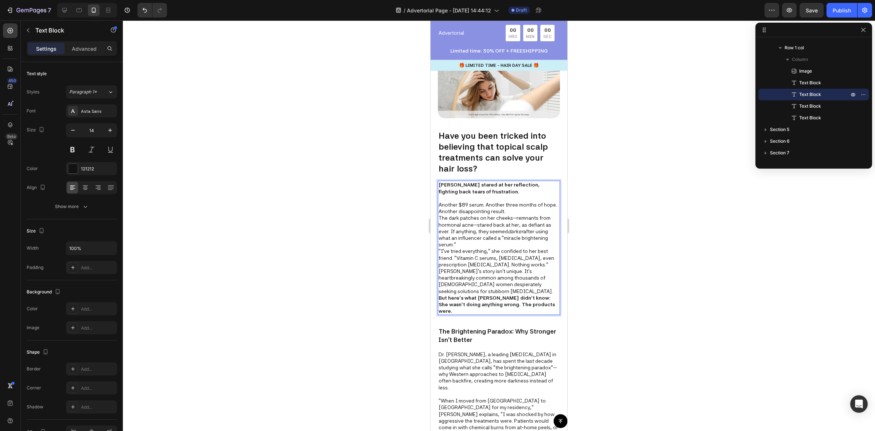
click at [524, 214] on p "Another $89 serum. Another three months of hope. Another disappointing result." at bounding box center [499, 207] width 121 height 13
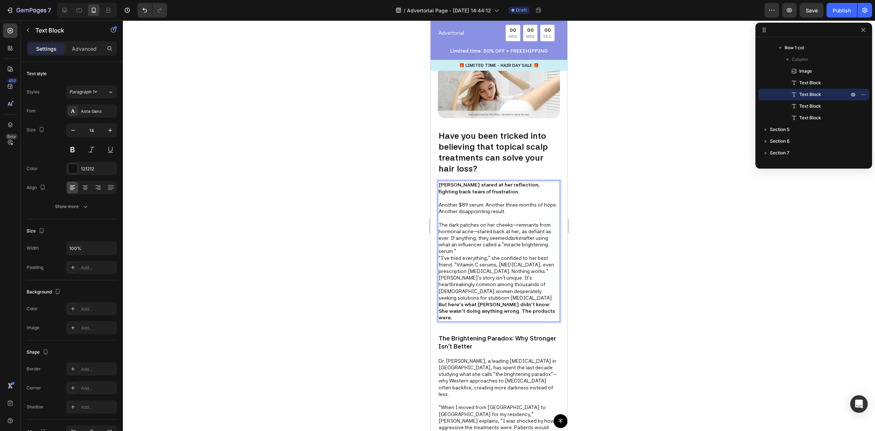
click at [470, 254] on p "The dark patches on her cheeks—remnants from hormonal acne—stared back at her, …" at bounding box center [499, 237] width 121 height 33
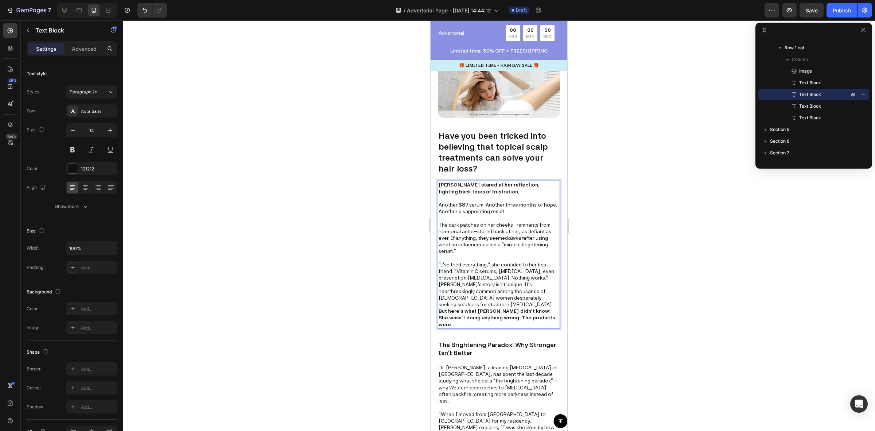
click at [514, 306] on p "[PERSON_NAME]'s story isn't unique. It's heartbreakingly common among thousands…" at bounding box center [499, 294] width 121 height 27
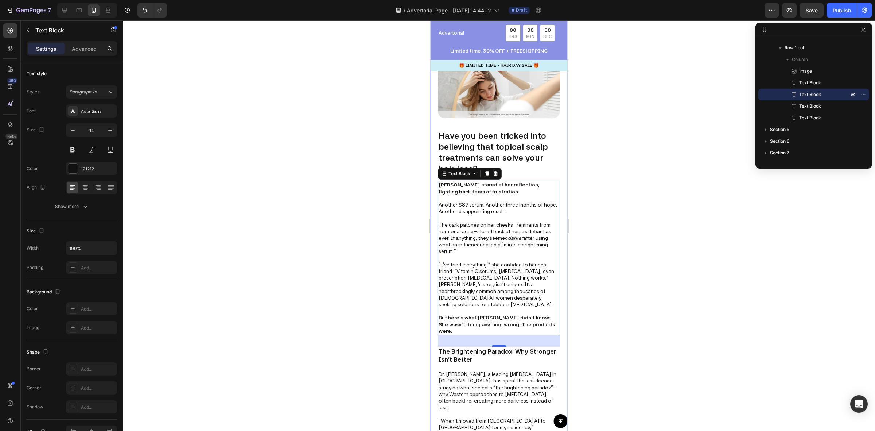
click at [614, 297] on div at bounding box center [499, 225] width 752 height 410
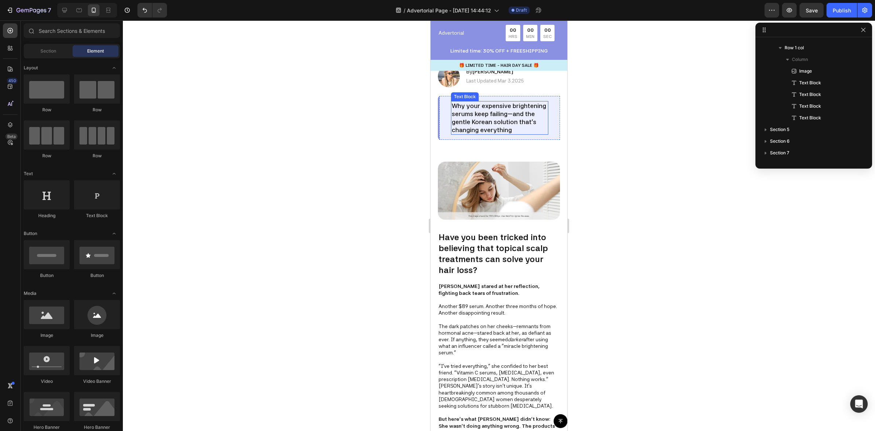
scroll to position [137, 0]
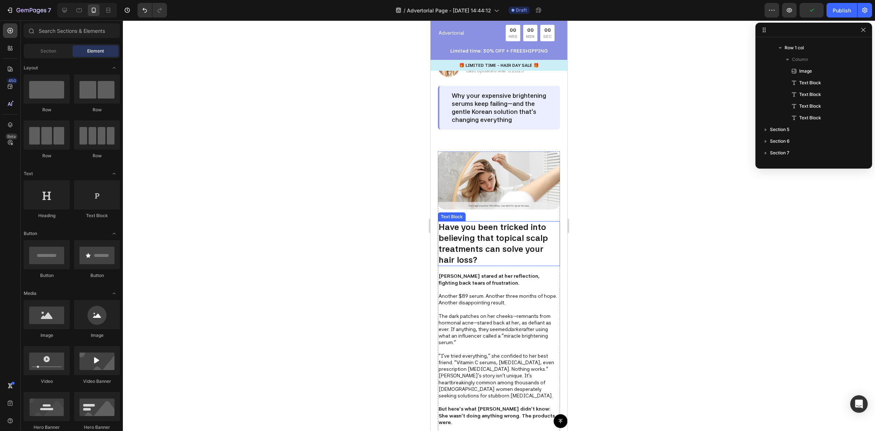
click at [469, 254] on p "Have you been tricked into believing that topical scalp treatments can solve yo…" at bounding box center [499, 244] width 121 height 44
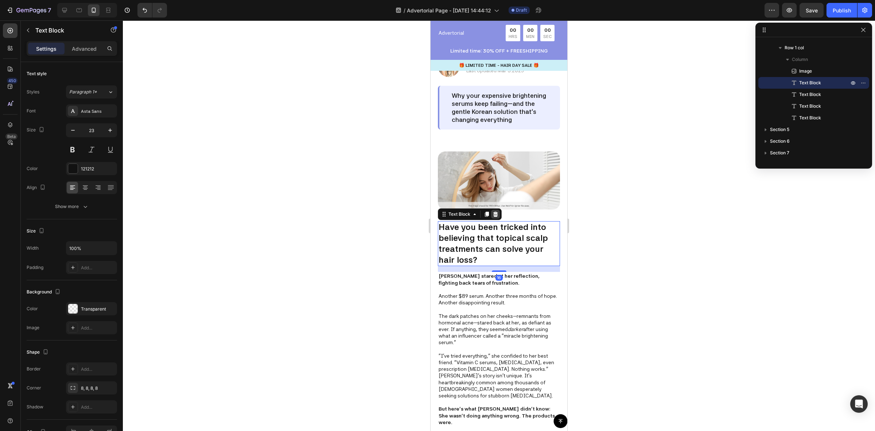
click at [494, 217] on icon at bounding box center [495, 213] width 5 height 5
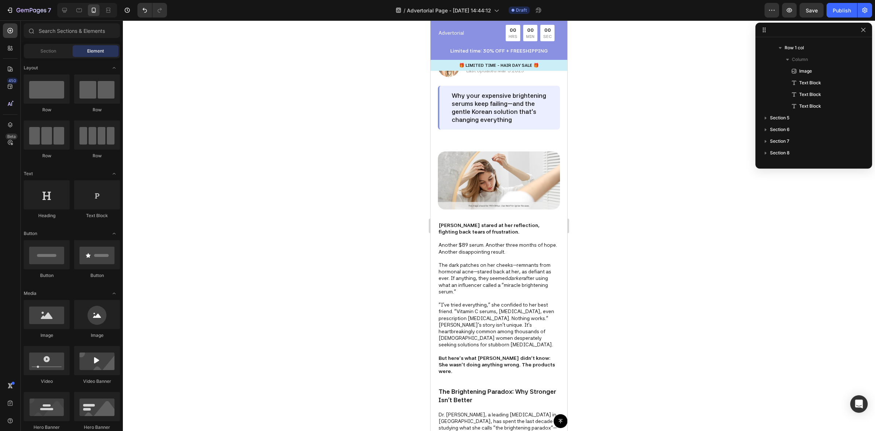
click at [635, 233] on div at bounding box center [499, 225] width 752 height 410
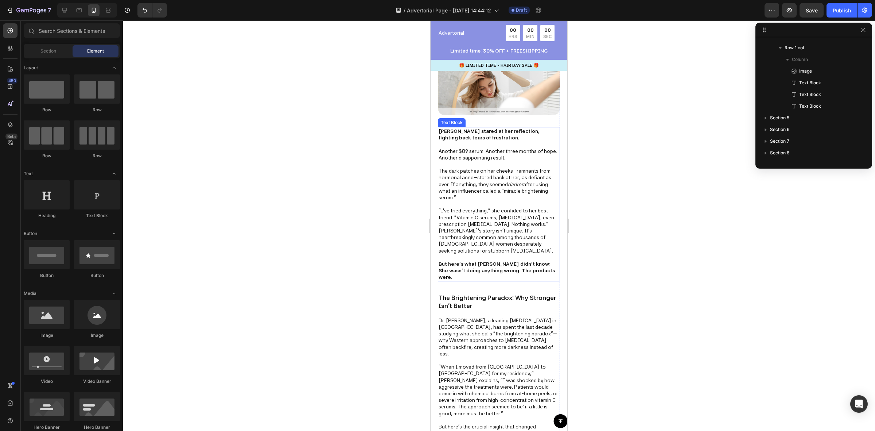
scroll to position [319, 0]
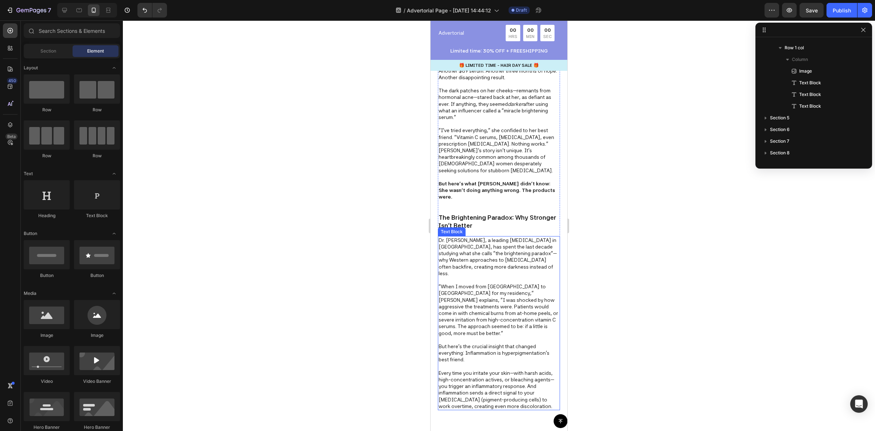
click at [460, 245] on p "Dr. Min-Jung Park, a leading dermatologist in Seoul, has spent the last decade …" at bounding box center [499, 257] width 121 height 40
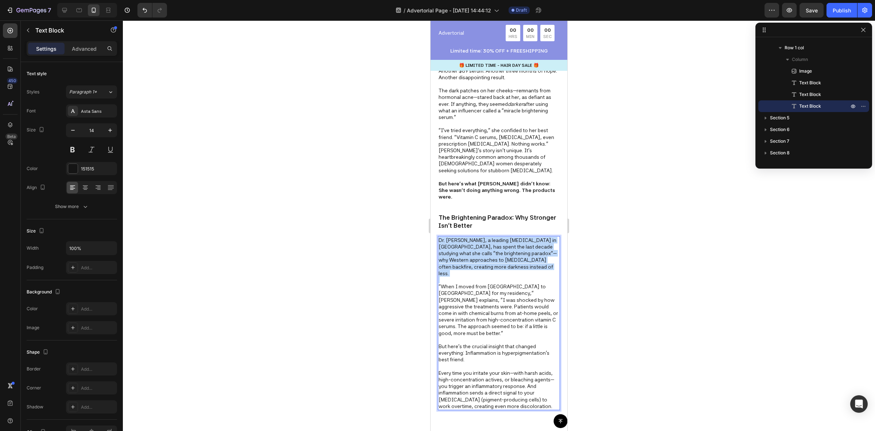
click at [460, 245] on p "Dr. Min-Jung Park, a leading dermatologist in Seoul, has spent the last decade …" at bounding box center [499, 257] width 121 height 40
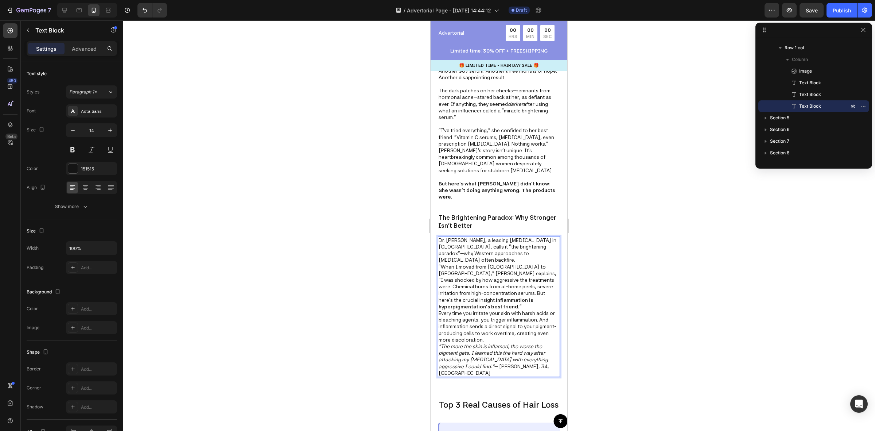
click at [467, 250] on p "Dr. [PERSON_NAME], a leading [MEDICAL_DATA] in [GEOGRAPHIC_DATA], calls it "the…" at bounding box center [499, 250] width 121 height 27
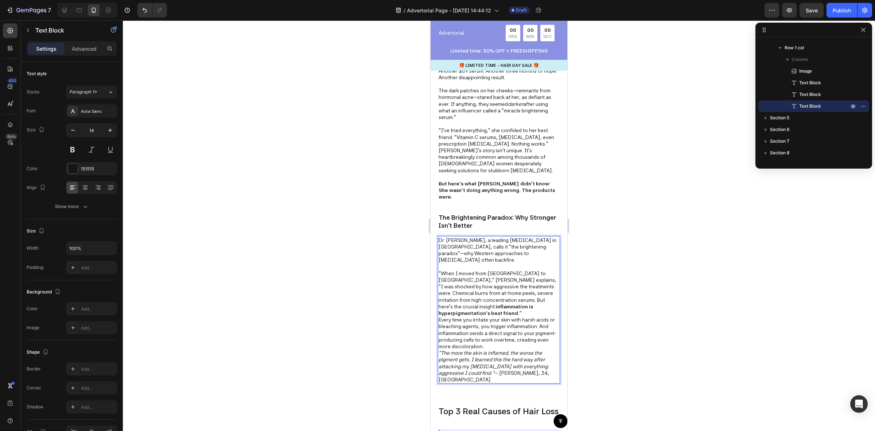
click at [458, 303] on p ""When I moved from Seoul to Toronto," Dr. Park explains, "I was shocked by how …" at bounding box center [499, 293] width 121 height 46
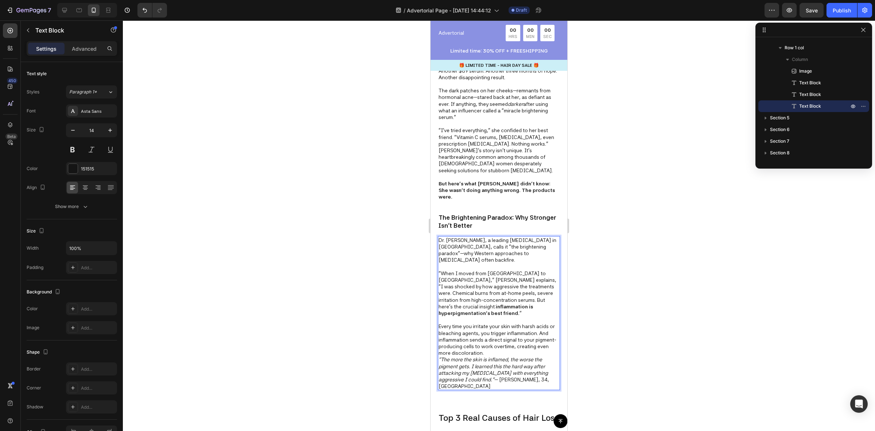
click at [525, 343] on p "Every time you irritate your skin with harsh acids or bleaching agents, you tri…" at bounding box center [499, 339] width 121 height 33
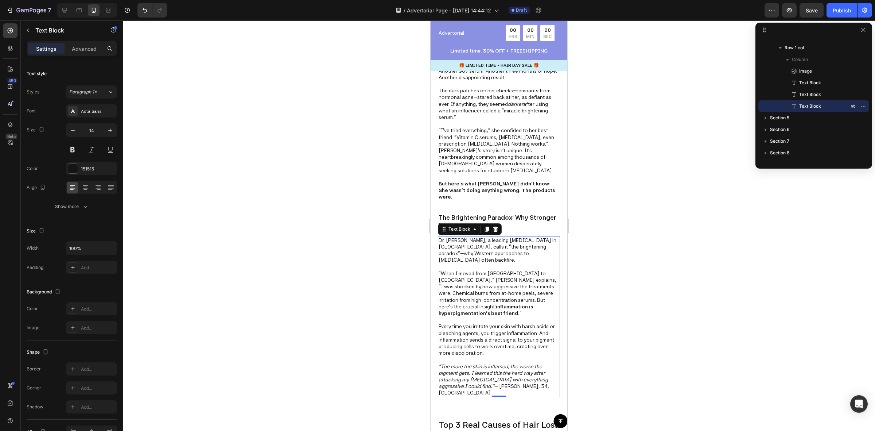
click at [580, 322] on div at bounding box center [499, 225] width 752 height 410
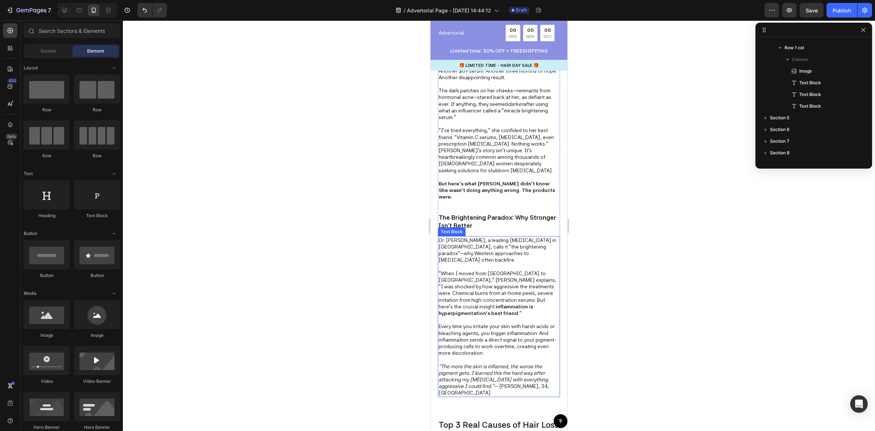
click at [528, 376] on p ""The more the skin is inflamed, the worse the pigment gets. I learned this the …" at bounding box center [499, 379] width 121 height 33
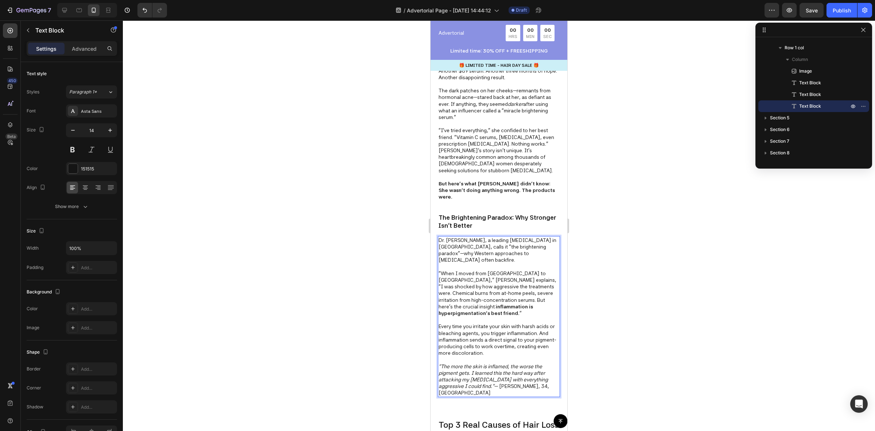
click at [545, 375] on p ""The more the skin is inflamed, the worse the pigment gets. I learned this the …" at bounding box center [499, 379] width 121 height 33
drag, startPoint x: 545, startPoint y: 375, endPoint x: 529, endPoint y: 375, distance: 16.4
click at [529, 375] on p ""The more the skin is inflamed, the worse the pigment gets. I learned this the …" at bounding box center [499, 379] width 121 height 33
click at [637, 323] on div at bounding box center [499, 225] width 752 height 410
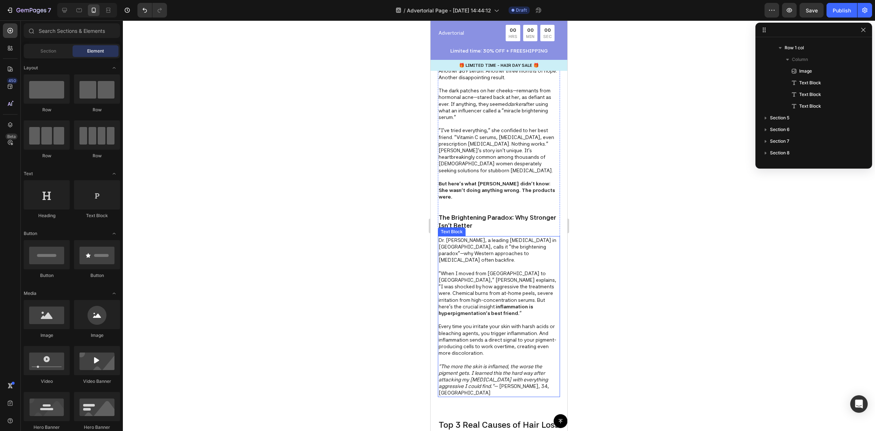
click at [483, 214] on p "The Brightening Paradox: Why Stronger Isn't Better" at bounding box center [499, 221] width 121 height 16
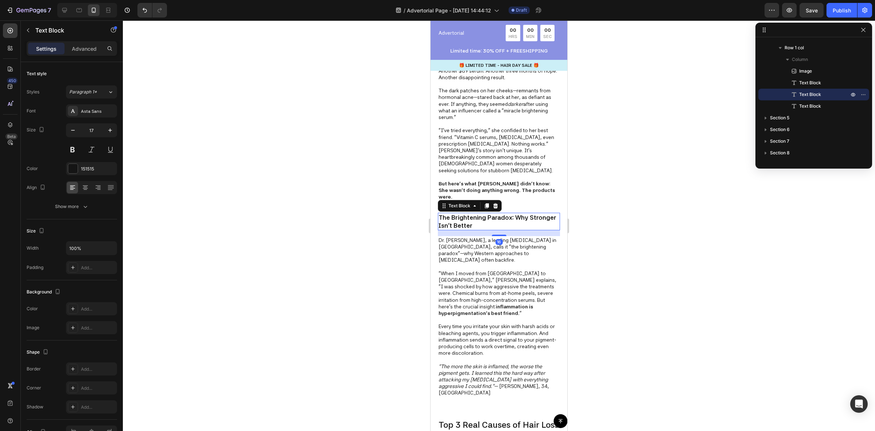
click at [641, 319] on div at bounding box center [499, 225] width 752 height 410
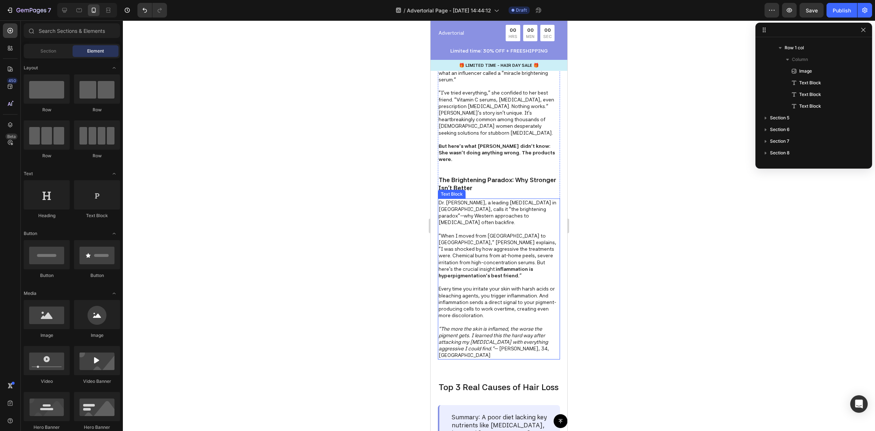
scroll to position [410, 0]
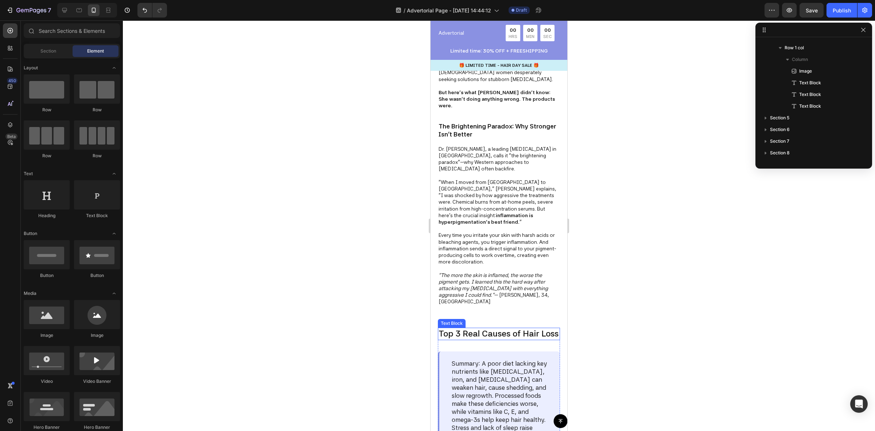
click at [470, 328] on p "Top 3 Real Causes of Hair Loss" at bounding box center [499, 333] width 121 height 11
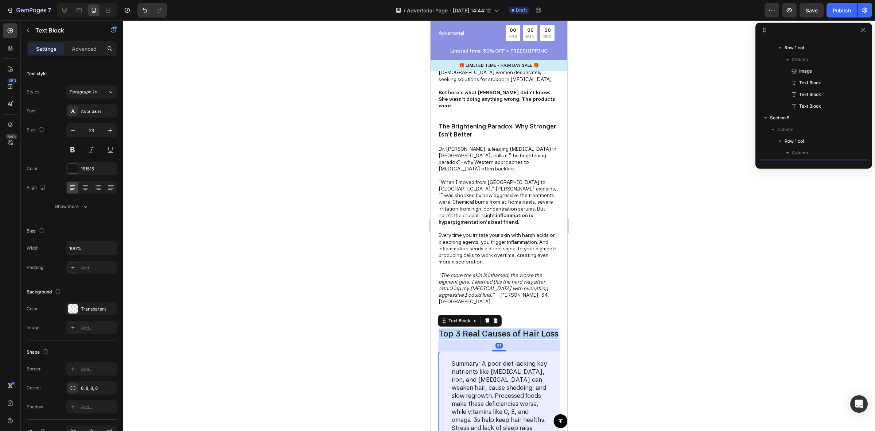
scroll to position [243, 0]
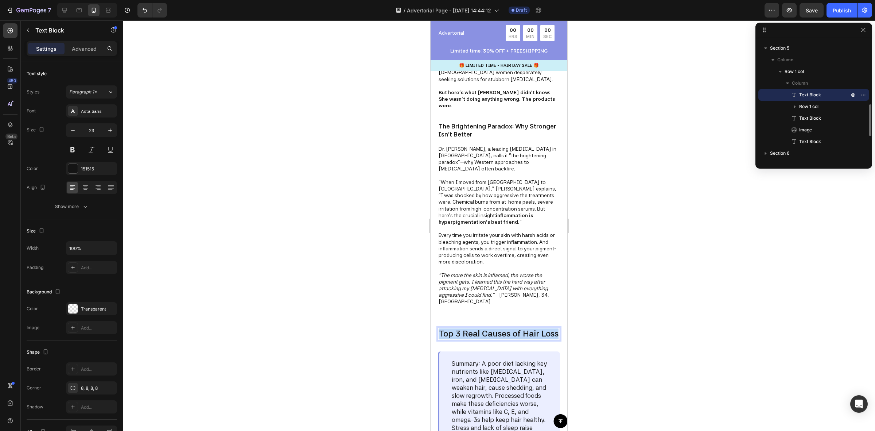
click at [470, 328] on p "Top 3 Real Causes of Hair Loss" at bounding box center [499, 333] width 121 height 11
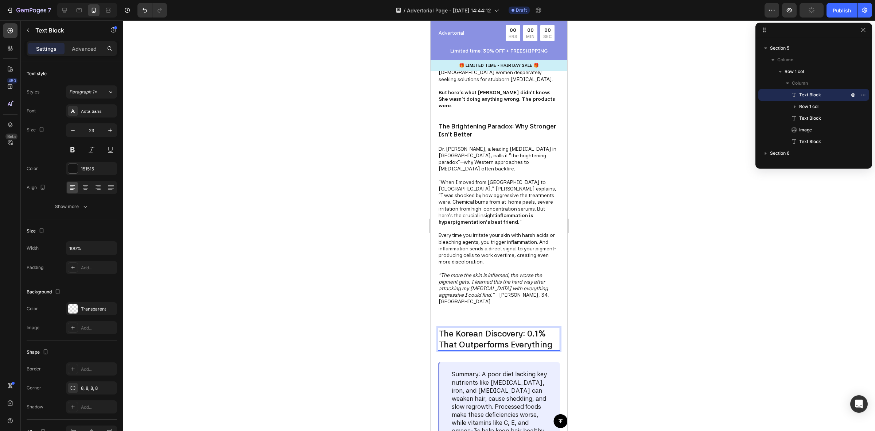
click at [598, 326] on div at bounding box center [499, 225] width 752 height 410
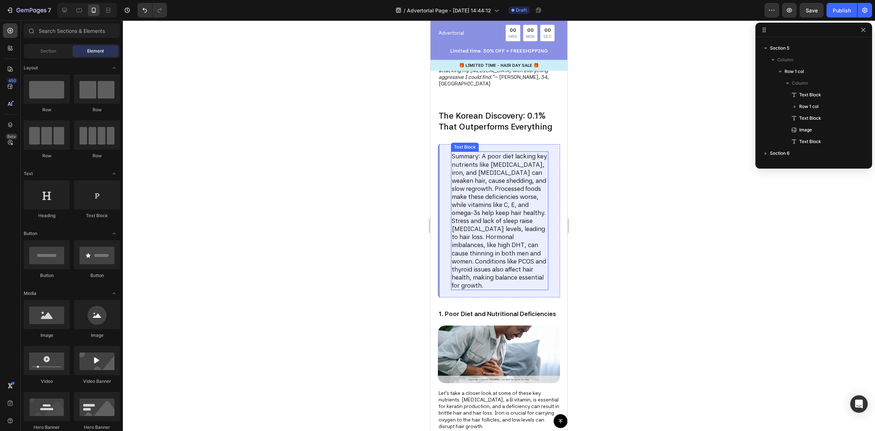
scroll to position [638, 0]
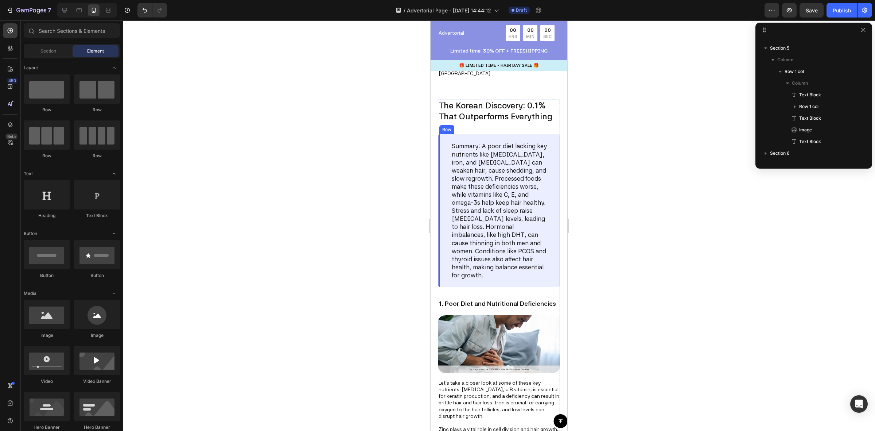
click at [550, 195] on div "Summary: A poor diet lacking key nutrients like biotin, iron, and vitamin D can…" at bounding box center [499, 210] width 122 height 153
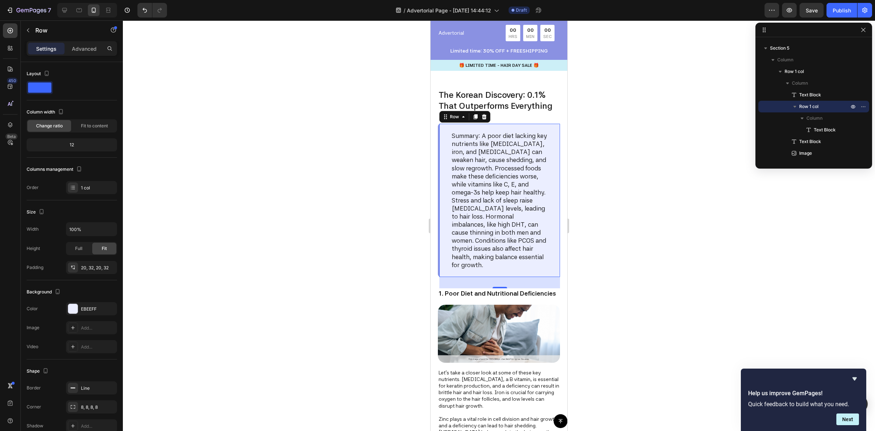
scroll to position [684, 0]
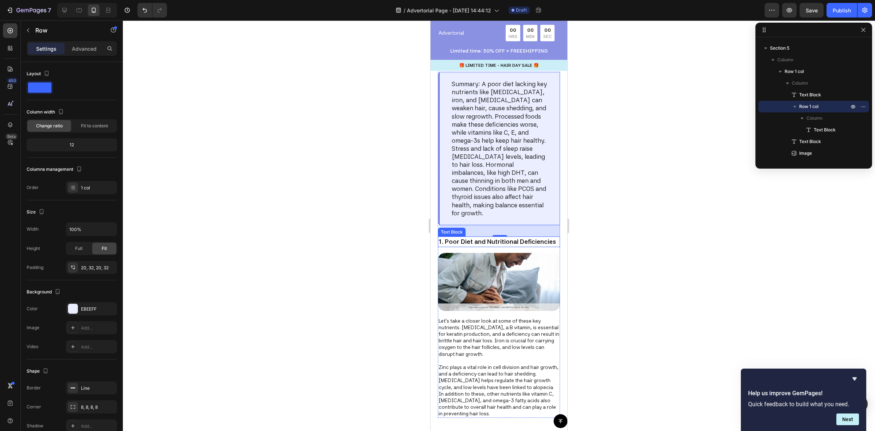
click at [520, 246] on p "1. Poor Diet and Nutritional Deficiencies" at bounding box center [499, 241] width 121 height 9
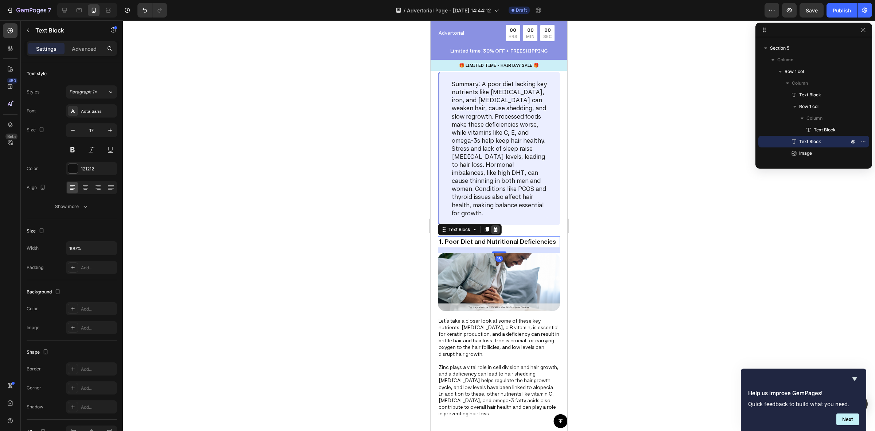
click at [495, 227] on icon at bounding box center [495, 229] width 5 height 5
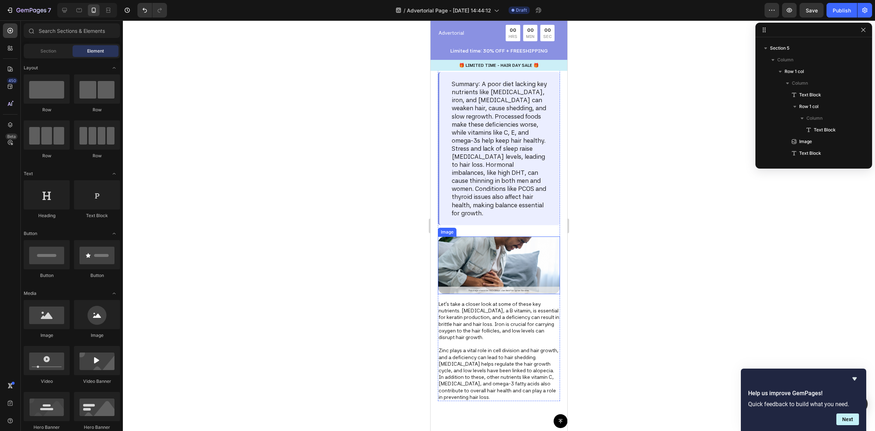
click at [512, 257] on img at bounding box center [499, 265] width 122 height 58
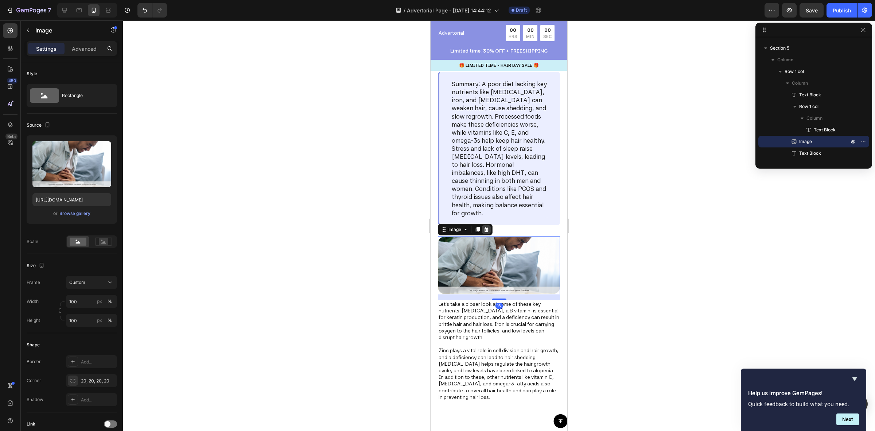
click at [487, 230] on icon at bounding box center [486, 229] width 5 height 5
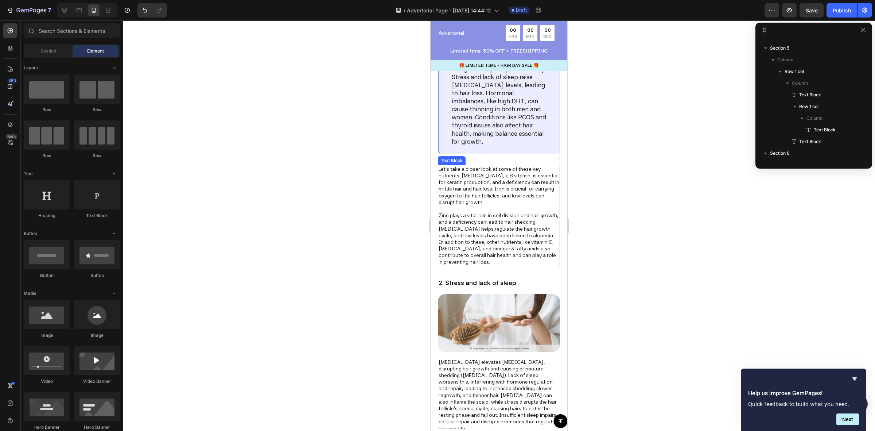
scroll to position [775, 0]
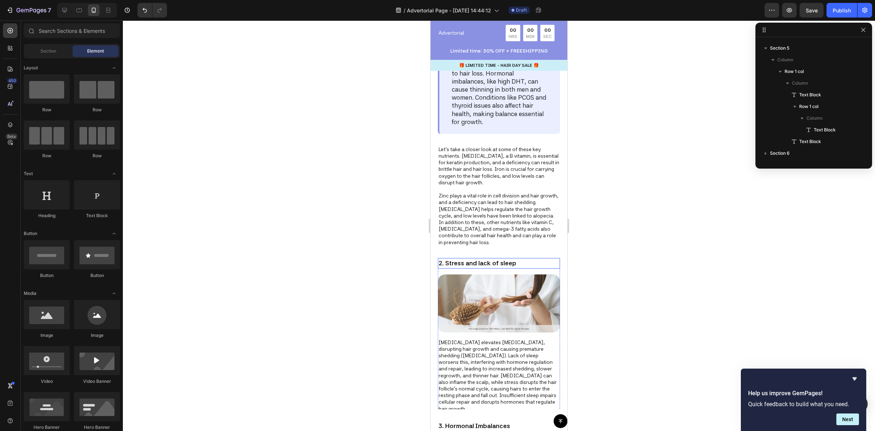
click at [486, 265] on p "2. Stress and lack of sleep" at bounding box center [499, 262] width 121 height 9
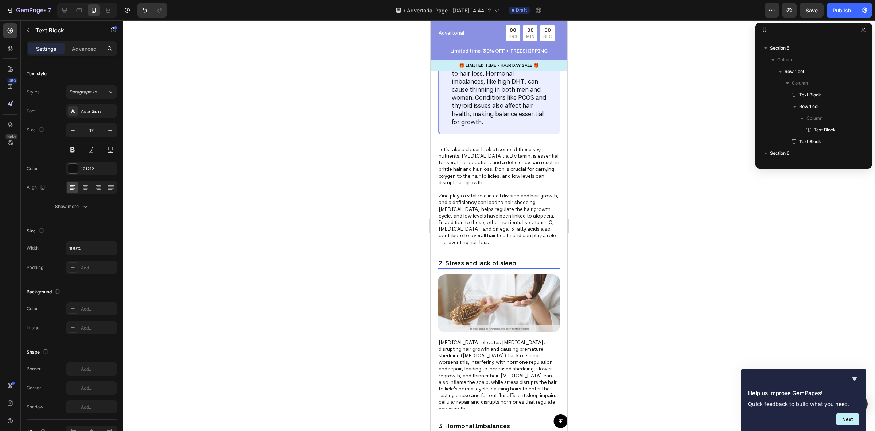
scroll to position [348, 0]
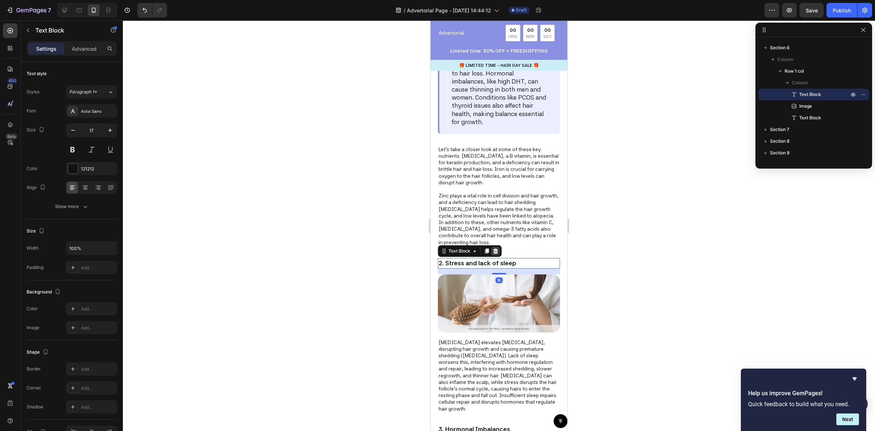
click at [497, 248] on icon at bounding box center [496, 251] width 6 height 6
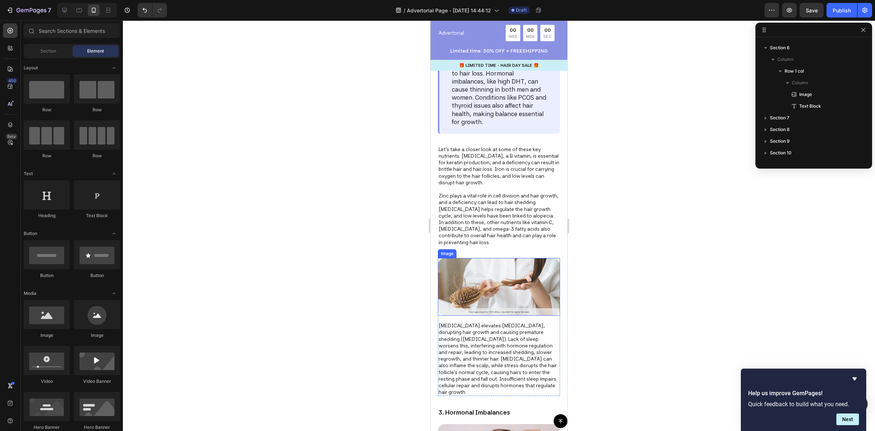
click at [498, 273] on img at bounding box center [499, 287] width 122 height 58
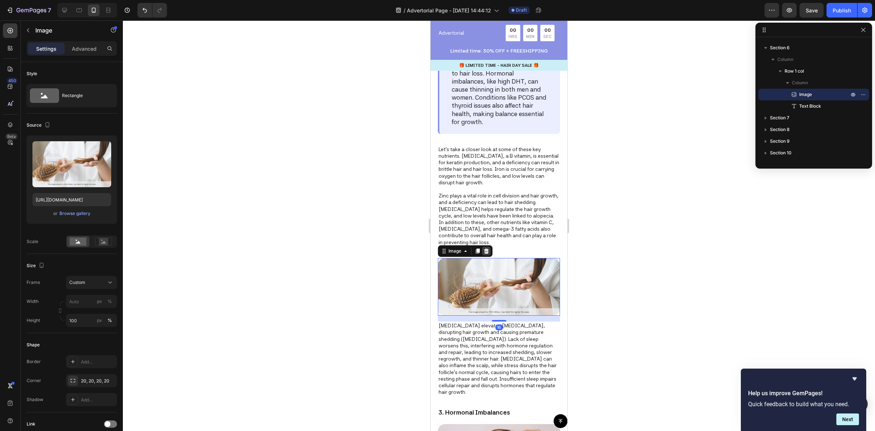
click at [489, 249] on icon at bounding box center [486, 251] width 6 height 6
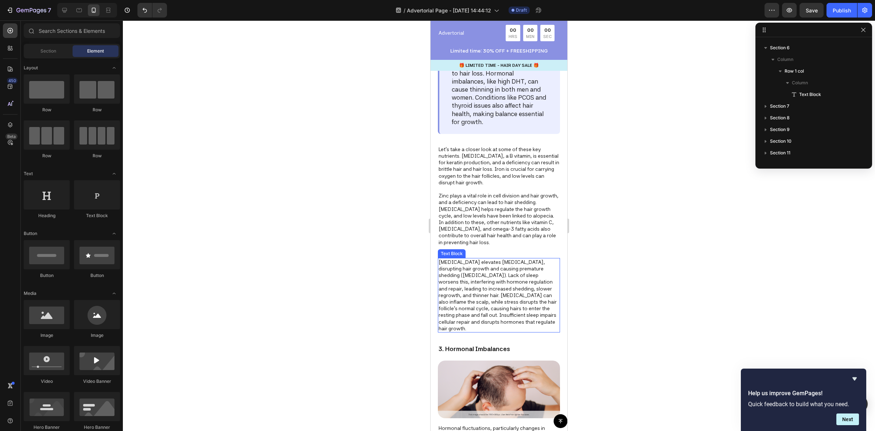
click at [505, 275] on p "Chronic stress elevates cortisol, disrupting hair growth and causing premature …" at bounding box center [499, 294] width 121 height 73
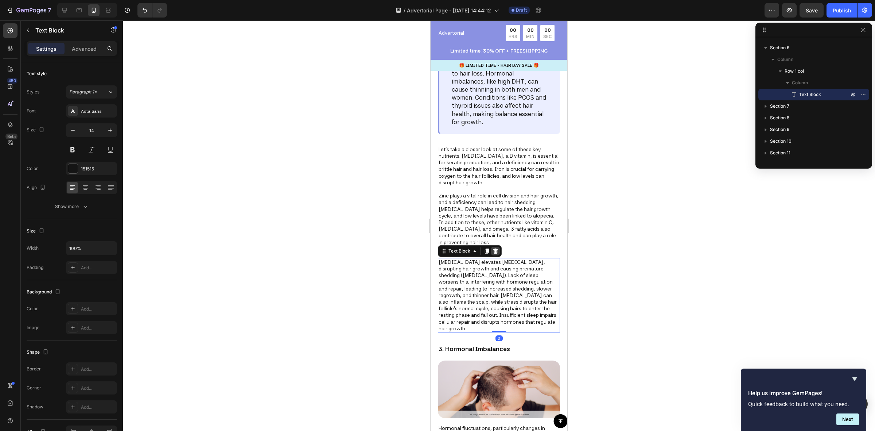
click at [493, 250] on icon at bounding box center [496, 251] width 6 height 6
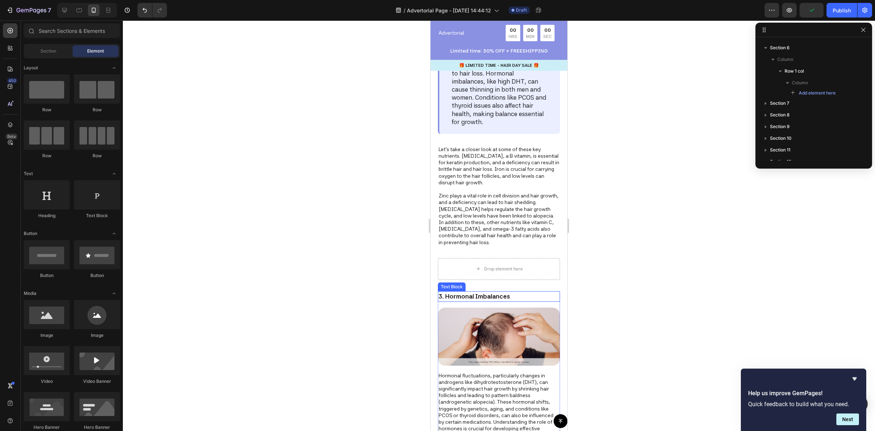
click at [497, 298] on p "3. Hormonal Imbalances" at bounding box center [499, 296] width 121 height 9
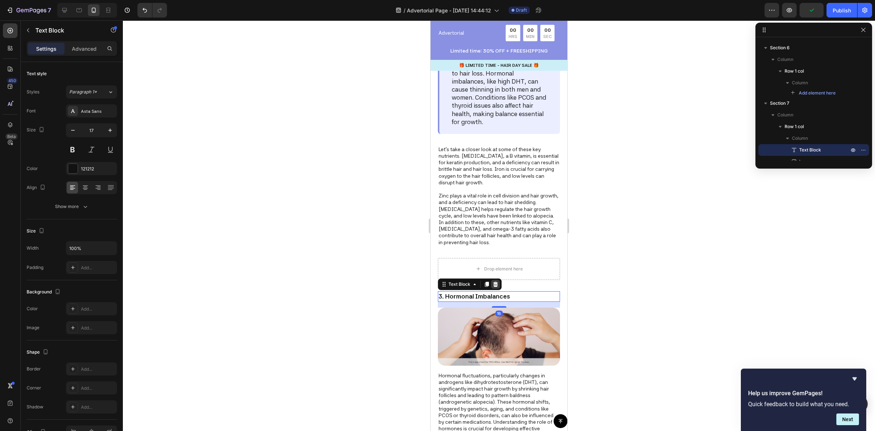
click at [496, 282] on icon at bounding box center [496, 284] width 6 height 6
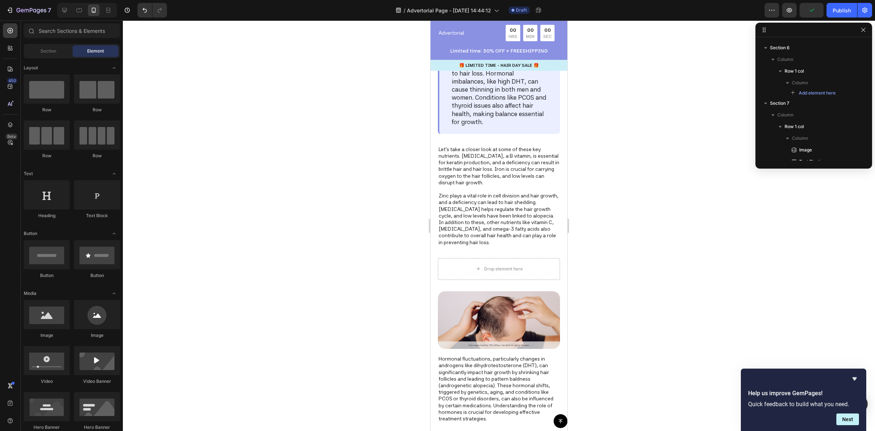
click at [500, 304] on img at bounding box center [499, 320] width 122 height 58
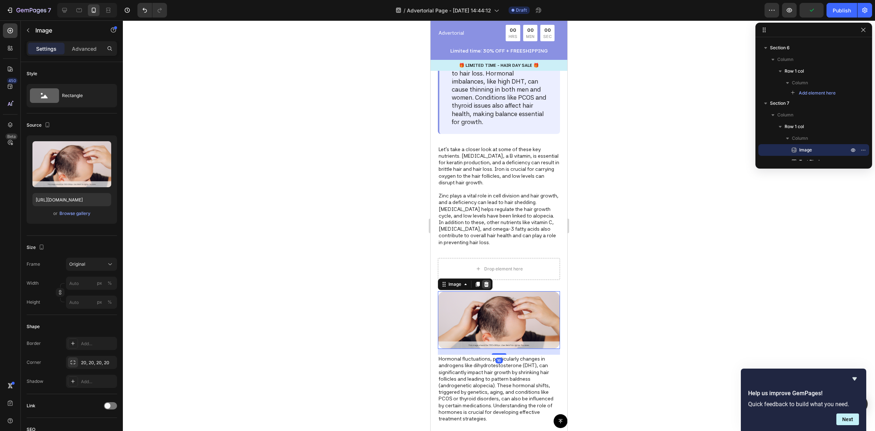
click at [487, 283] on icon at bounding box center [486, 283] width 5 height 5
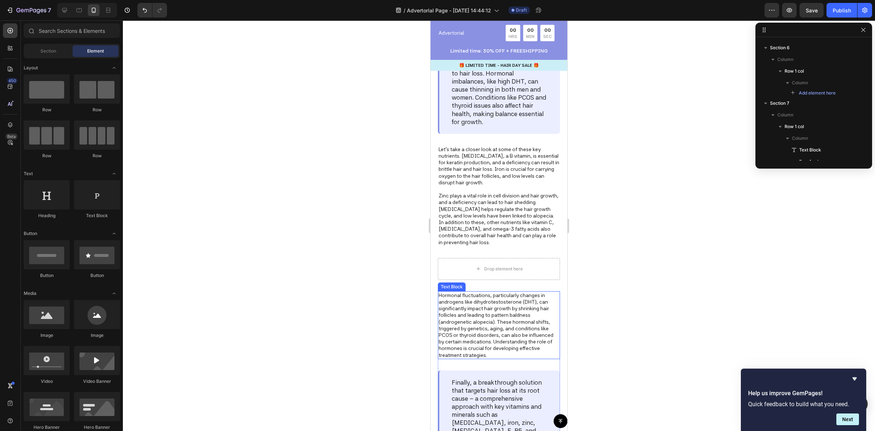
click at [490, 301] on p "Hormonal fluctuations, particularly changes in androgens like dihydrotestostero…" at bounding box center [499, 325] width 121 height 66
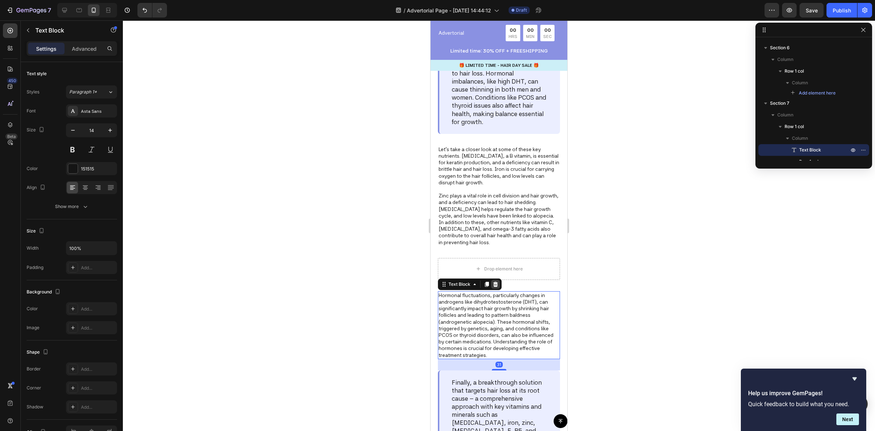
click at [498, 283] on icon at bounding box center [496, 284] width 6 height 6
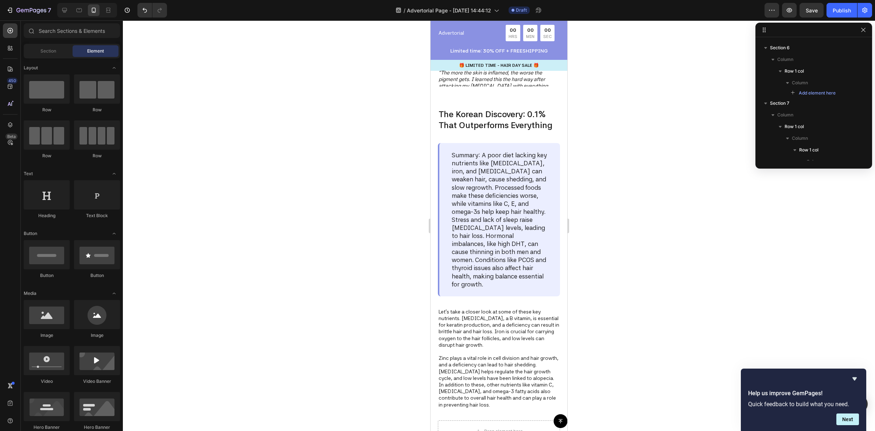
scroll to position [592, 0]
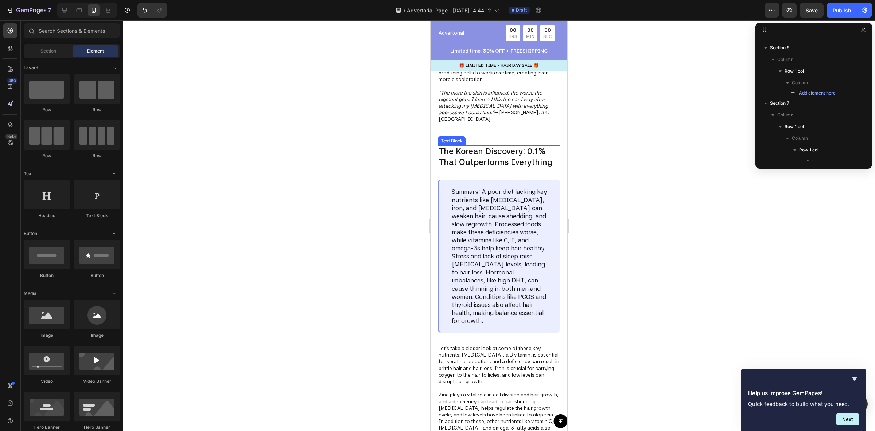
click at [486, 146] on p "The Korean Discovery: 0.1% That Outperforms Everything" at bounding box center [499, 157] width 121 height 22
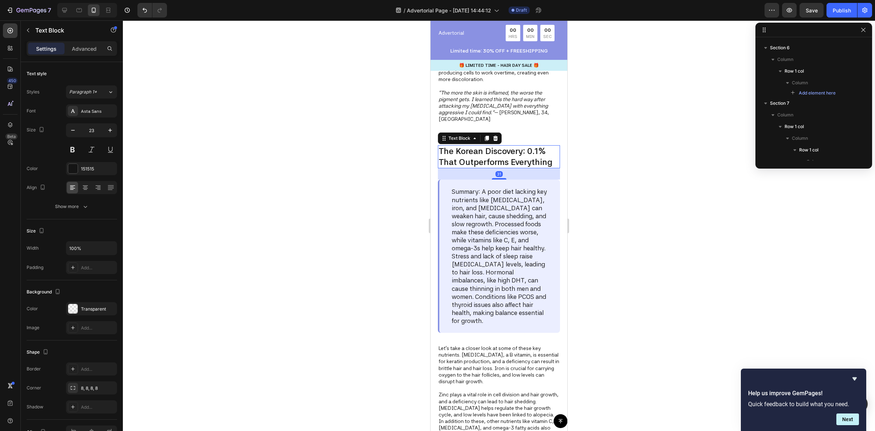
scroll to position [243, 0]
click at [536, 168] on div "31" at bounding box center [499, 173] width 122 height 11
click at [491, 345] on p "Let's take a closer look at some of these key nutrients. Biotin, a B vitamin, i…" at bounding box center [499, 395] width 121 height 100
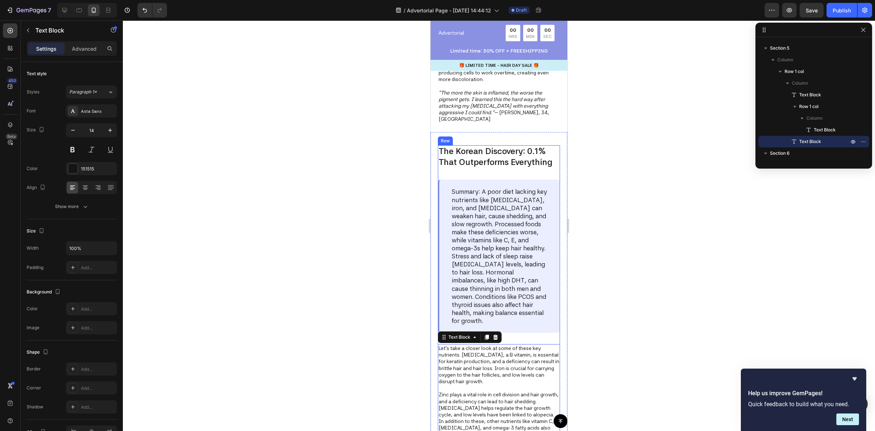
click at [511, 322] on div "The Korean Discovery: 0.1% That Outperforms Everything Text Block Summary: A po…" at bounding box center [499, 295] width 122 height 300
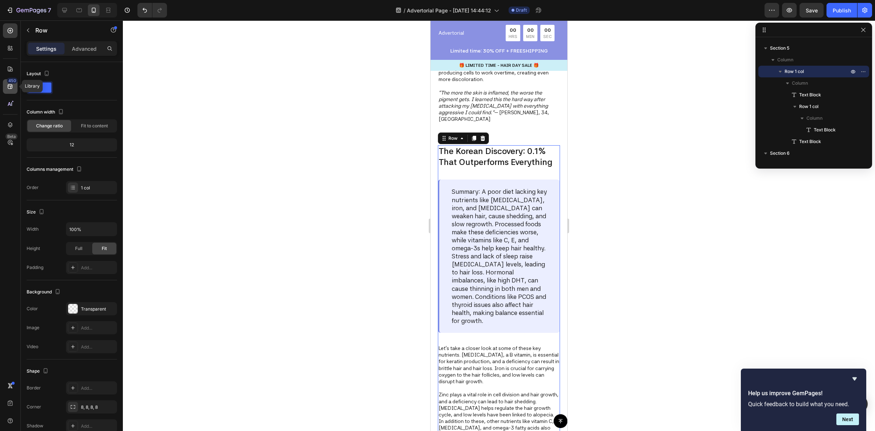
click at [10, 84] on icon at bounding box center [10, 86] width 5 height 5
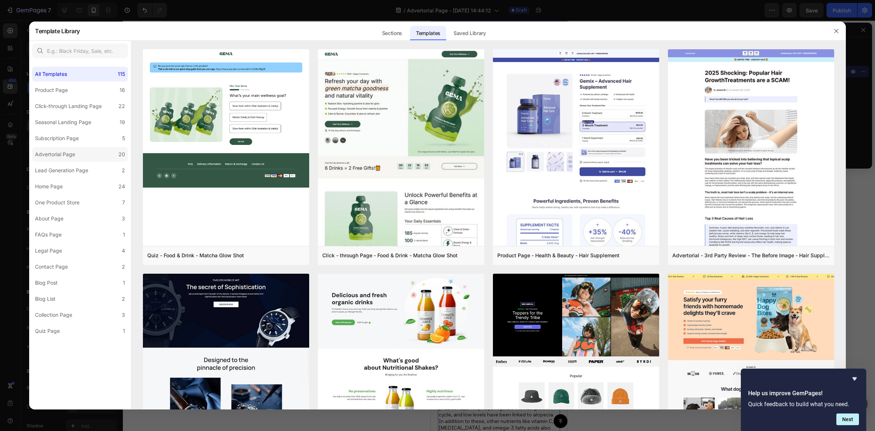
click at [58, 156] on div "Advertorial Page" at bounding box center [55, 154] width 40 height 9
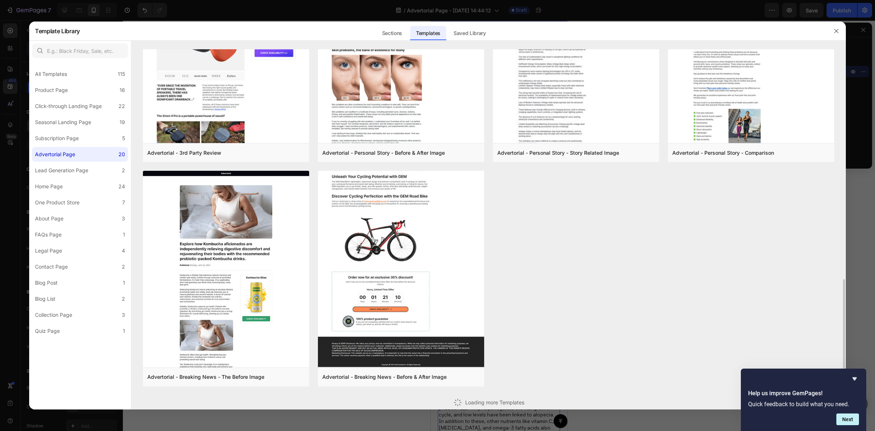
scroll to position [629, 0]
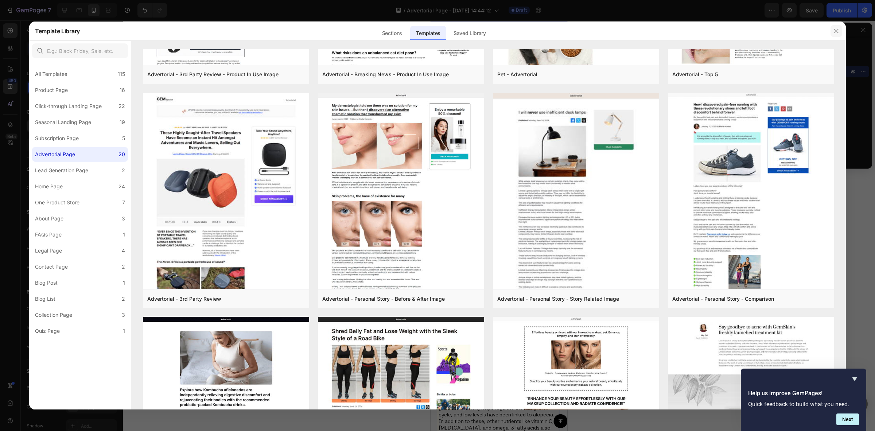
click at [837, 32] on icon "button" at bounding box center [836, 31] width 6 height 6
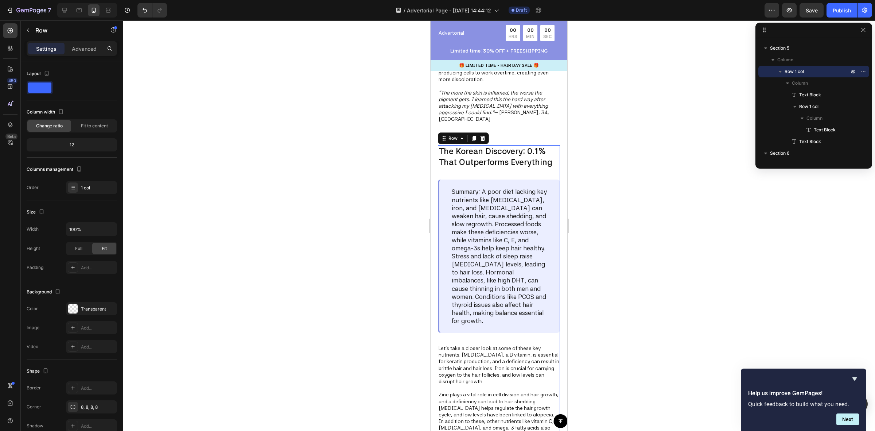
scroll to position [638, 0]
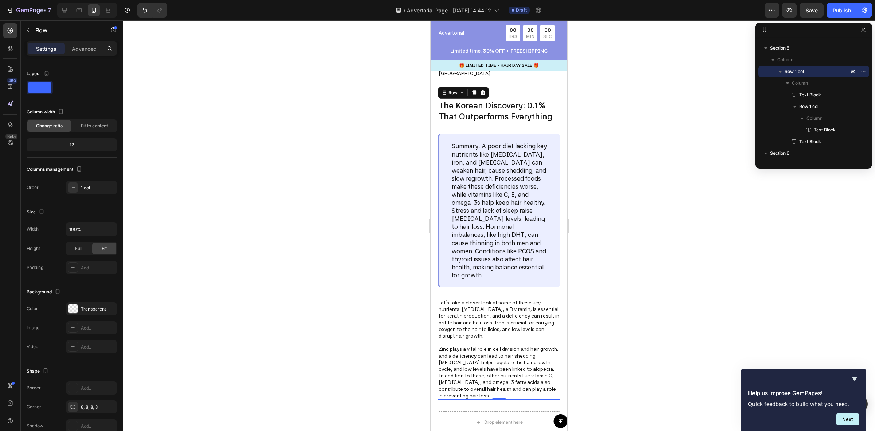
click at [473, 276] on div "The Korean Discovery: 0.1% That Outperforms Everything Text Block Summary: A po…" at bounding box center [499, 250] width 122 height 300
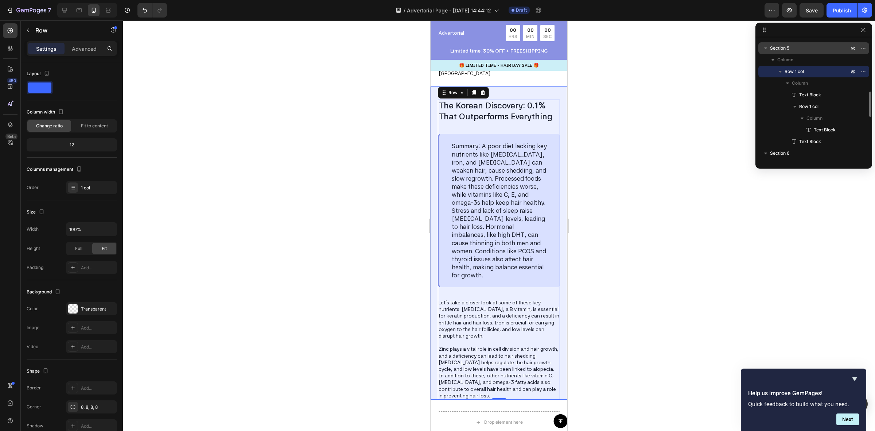
click at [781, 47] on span "Section 5" at bounding box center [779, 47] width 19 height 7
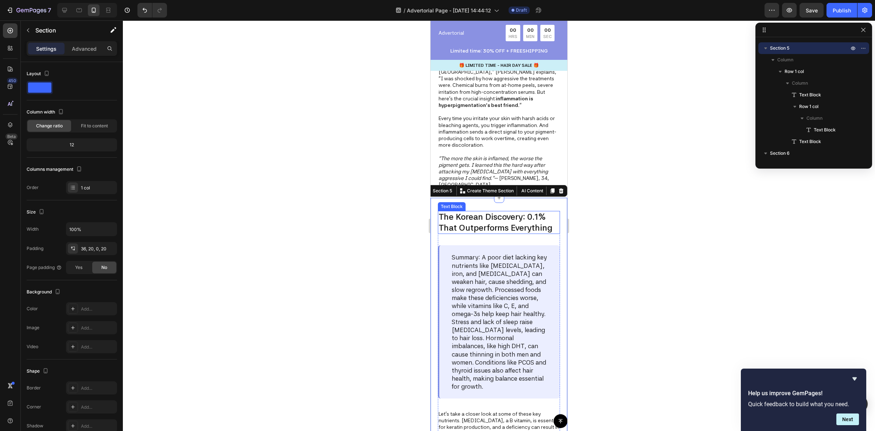
scroll to position [547, 0]
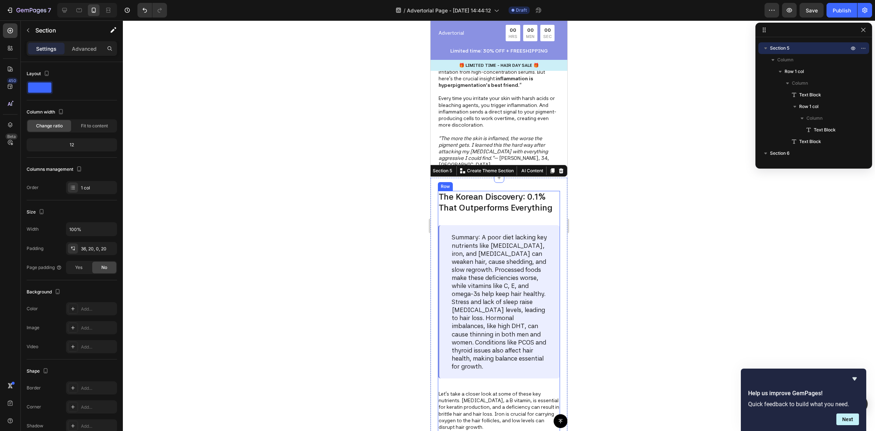
click at [452, 203] on div "The Korean Discovery: 0.1% That Outperforms Everything Text Block Summary: A po…" at bounding box center [499, 341] width 122 height 300
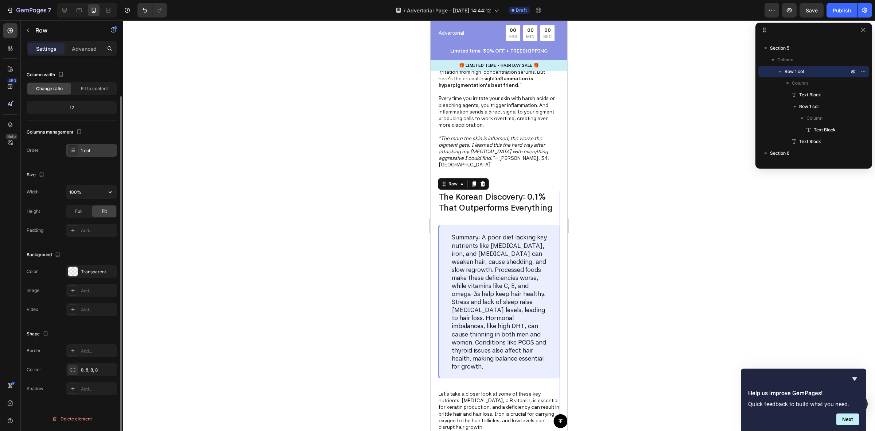
scroll to position [0, 0]
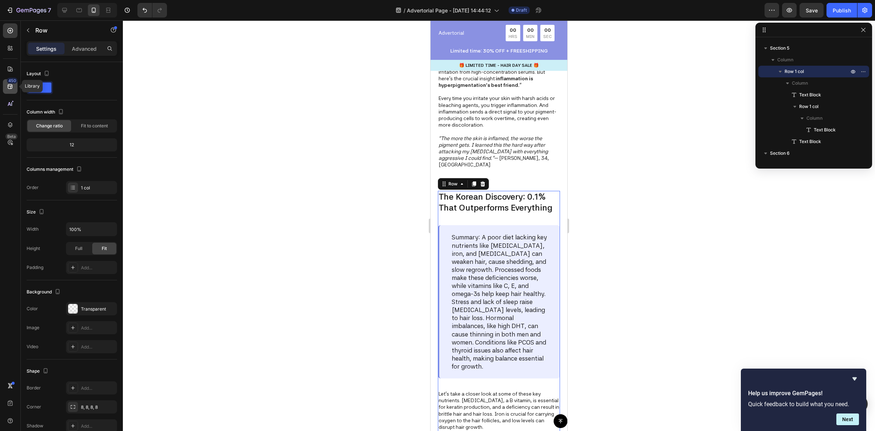
click at [9, 88] on icon at bounding box center [10, 86] width 5 height 5
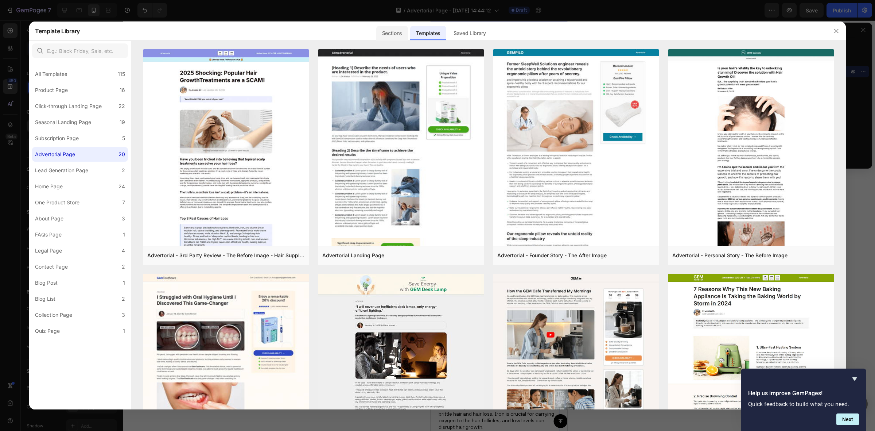
click at [398, 33] on div "Sections" at bounding box center [392, 33] width 32 height 15
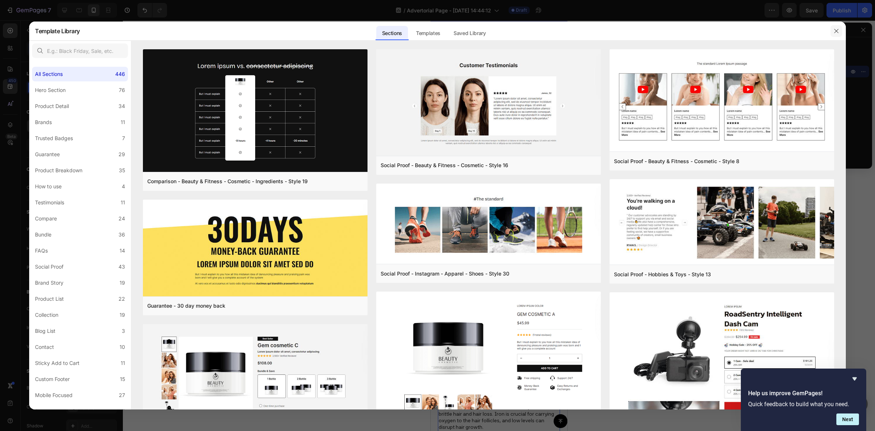
click at [837, 30] on icon "button" at bounding box center [836, 31] width 6 height 6
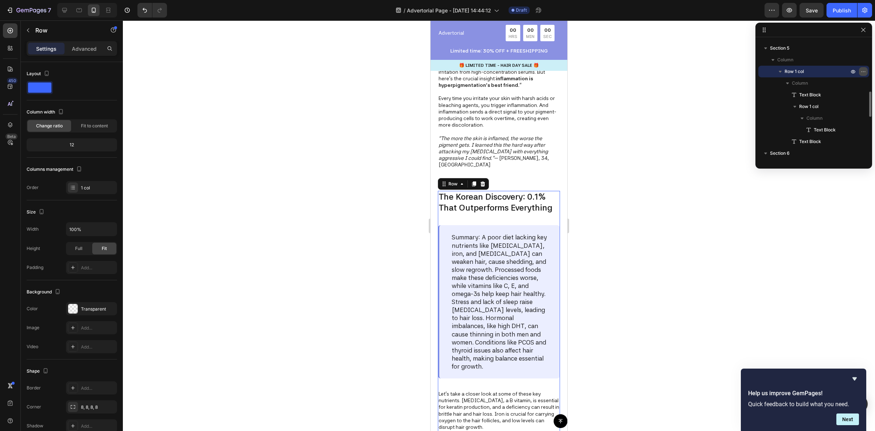
click at [863, 71] on icon "button" at bounding box center [863, 72] width 6 height 6
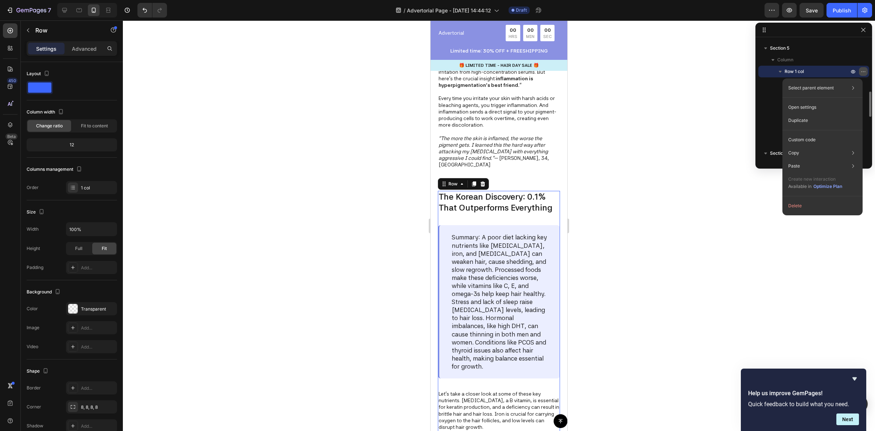
click at [863, 71] on icon "button" at bounding box center [863, 72] width 6 height 6
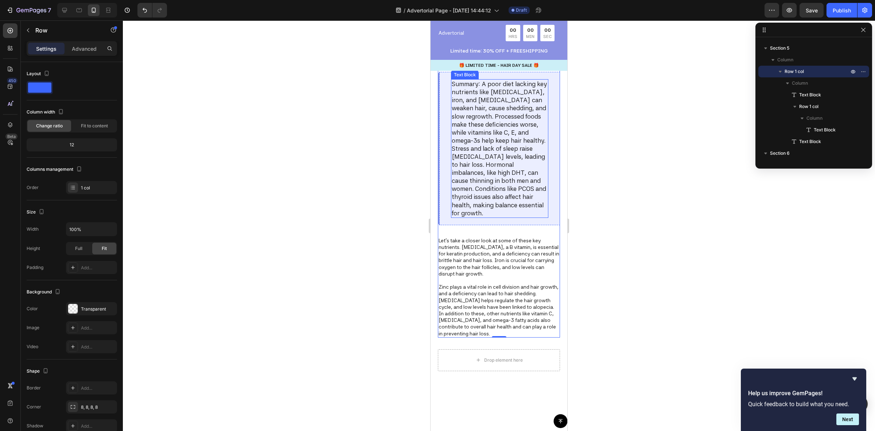
scroll to position [592, 0]
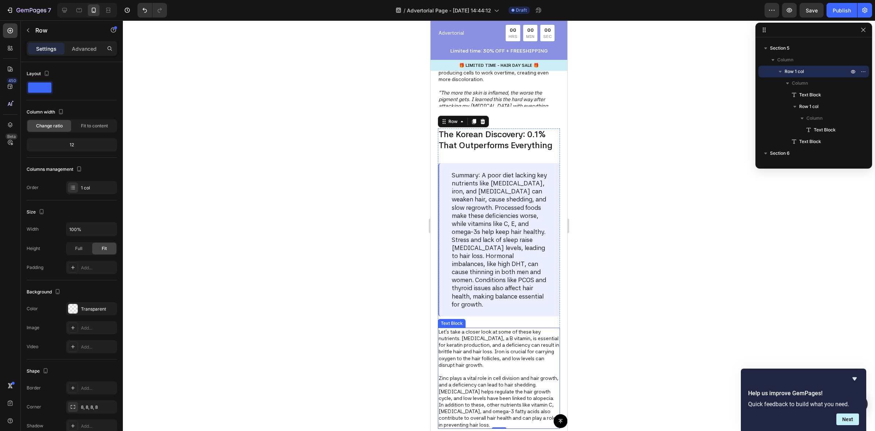
click at [476, 336] on p "Let's take a closer look at some of these key nutrients. Biotin, a B vitamin, i…" at bounding box center [499, 378] width 121 height 100
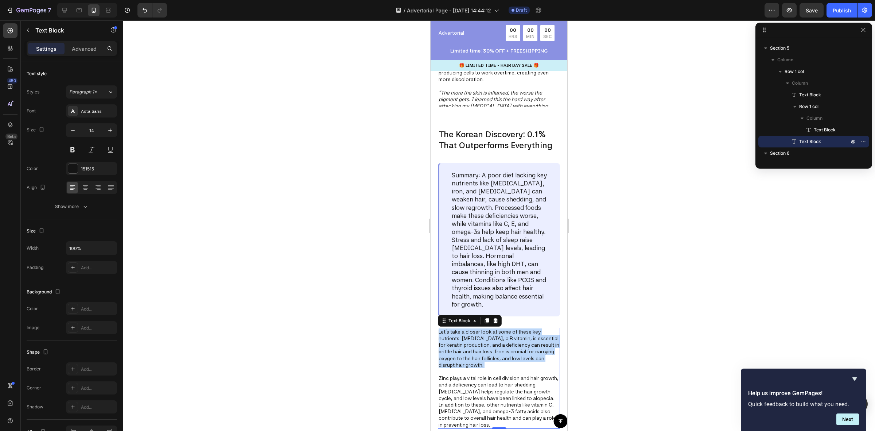
click at [476, 336] on p "Let's take a closer look at some of these key nutrients. Biotin, a B vitamin, i…" at bounding box center [499, 378] width 121 height 100
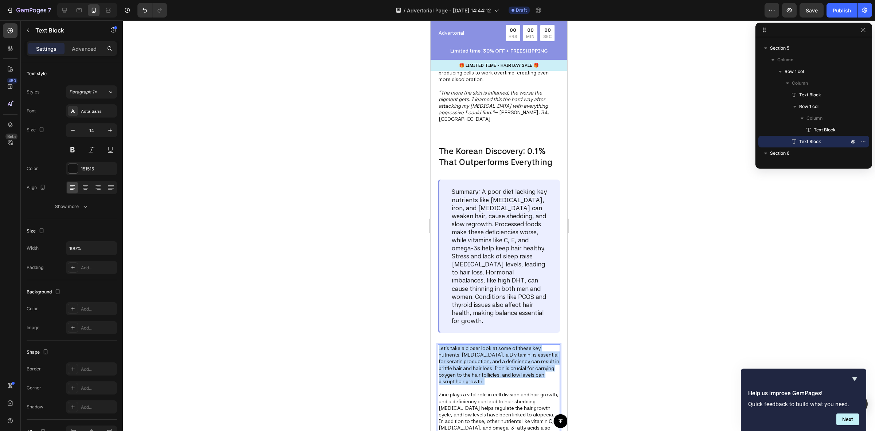
click at [476, 345] on p "Let's take a closer look at some of these key nutrients. Biotin, a B vitamin, i…" at bounding box center [499, 395] width 121 height 100
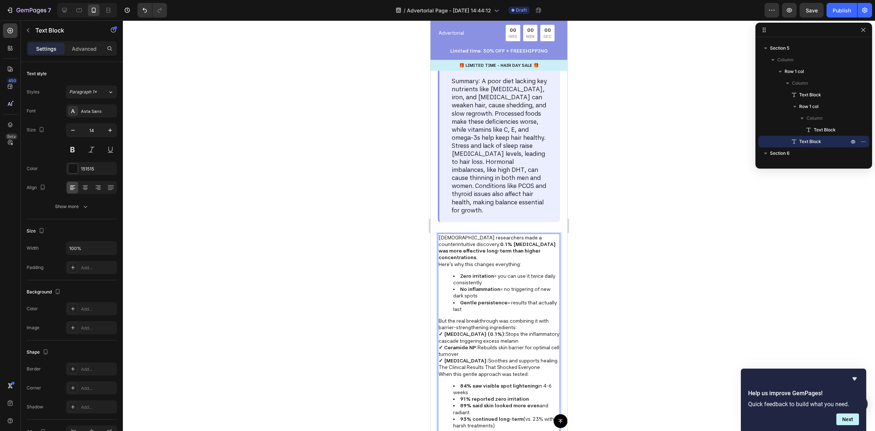
scroll to position [710, 0]
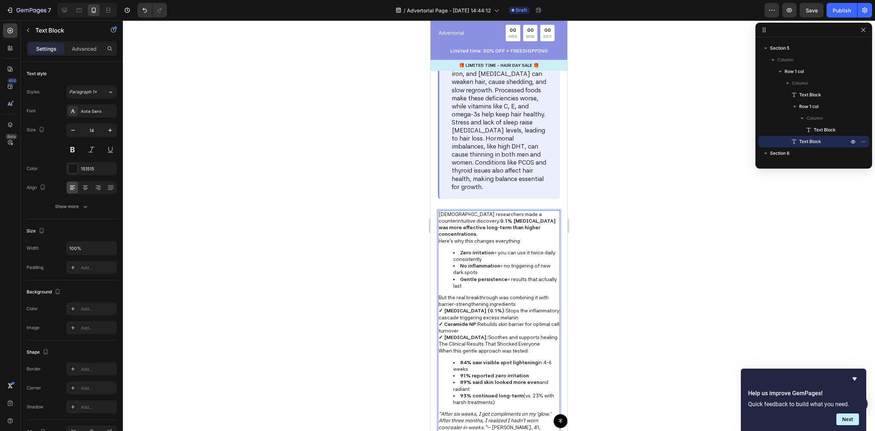
click at [620, 254] on div at bounding box center [499, 225] width 752 height 410
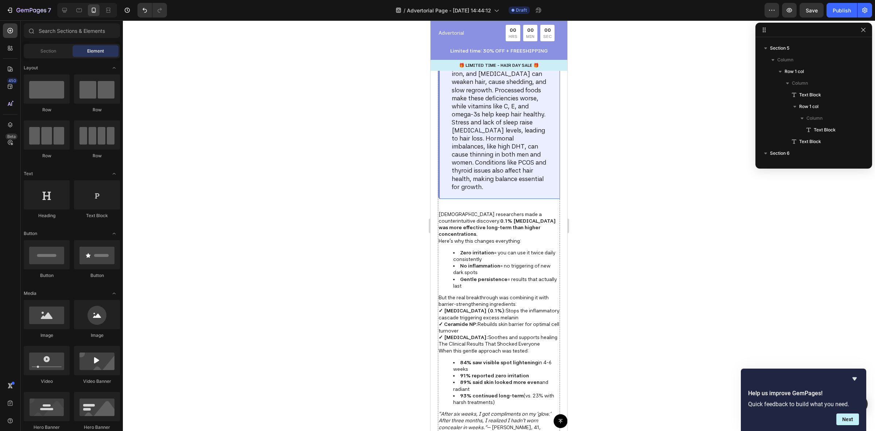
click at [547, 192] on div "Summary: A poor diet lacking key nutrients like biotin, iron, and vitamin D can…" at bounding box center [499, 122] width 122 height 153
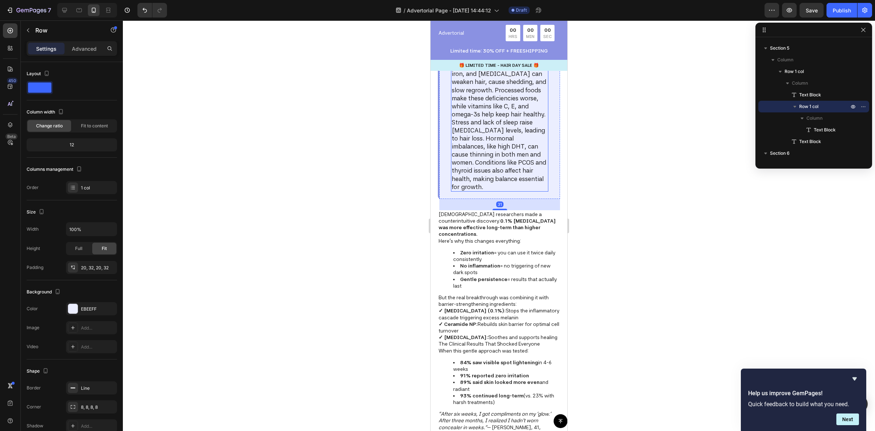
click at [536, 143] on p "Summary: A poor diet lacking key nutrients like biotin, iron, and vitamin D can…" at bounding box center [500, 122] width 96 height 137
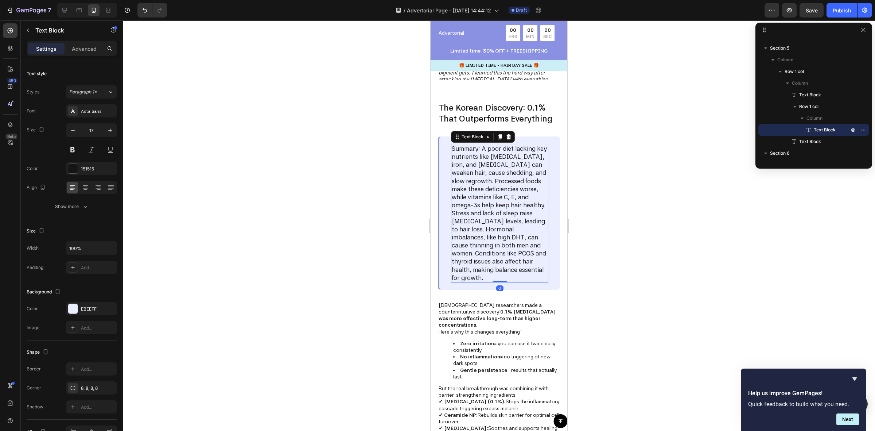
scroll to position [619, 0]
click at [545, 169] on div "Summary: A poor diet lacking key nutrients like biotin, iron, and vitamin D can…" at bounding box center [499, 213] width 122 height 153
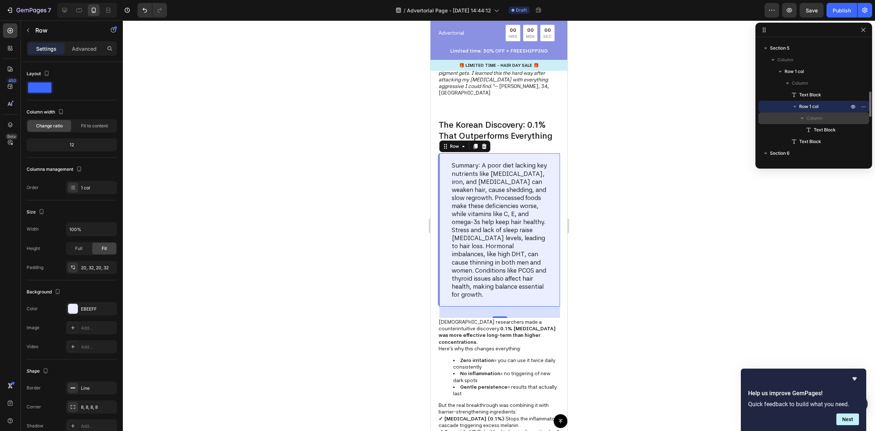
click at [814, 118] on span "Column" at bounding box center [814, 117] width 16 height 7
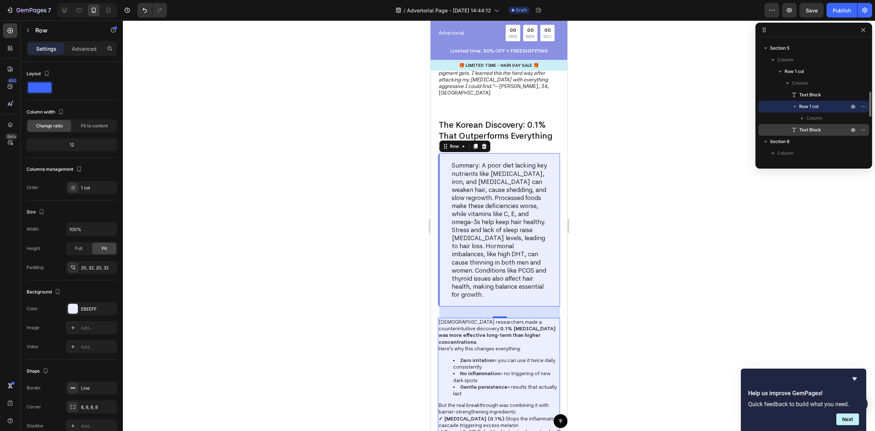
click at [820, 127] on span "Text Block" at bounding box center [810, 129] width 22 height 7
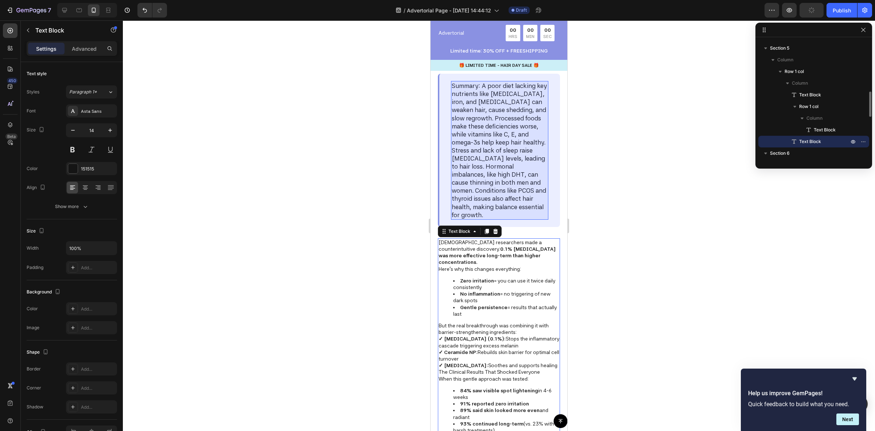
scroll to position [874, 0]
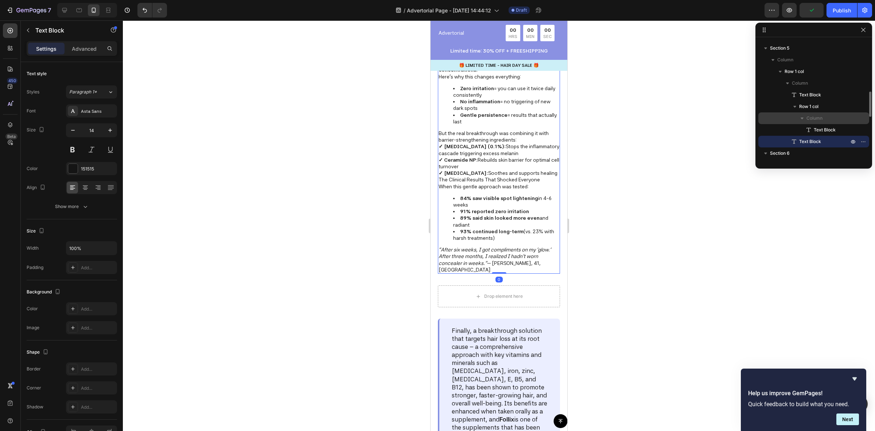
click at [817, 116] on span "Column" at bounding box center [814, 117] width 16 height 7
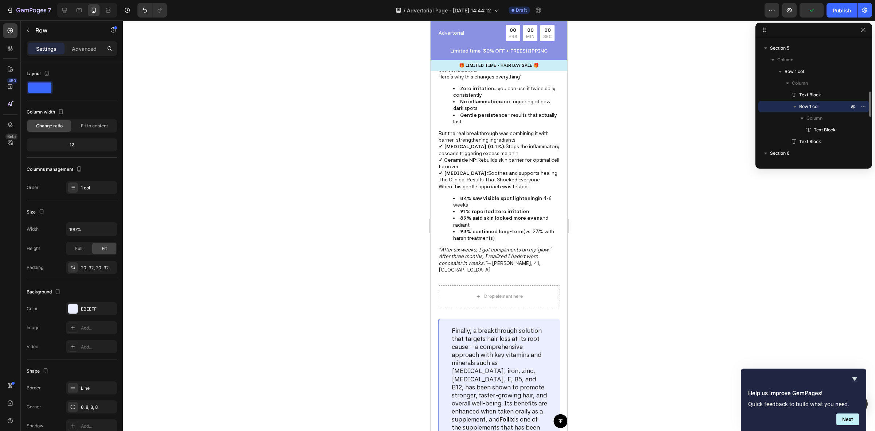
click at [813, 108] on span "Row 1 col" at bounding box center [808, 106] width 19 height 7
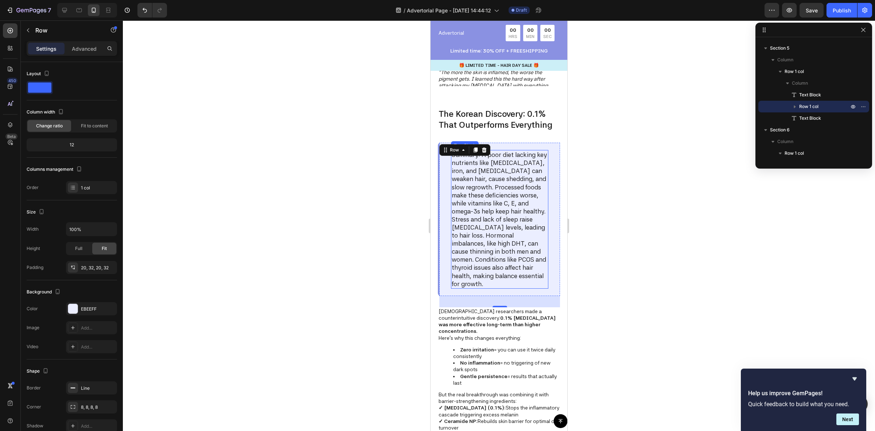
scroll to position [573, 0]
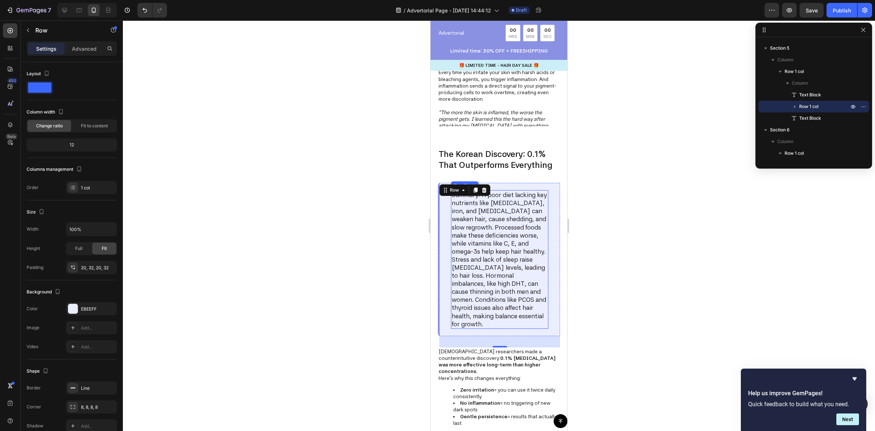
click at [511, 269] on p "Summary: A poor diet lacking key nutrients like biotin, iron, and vitamin D can…" at bounding box center [500, 259] width 96 height 137
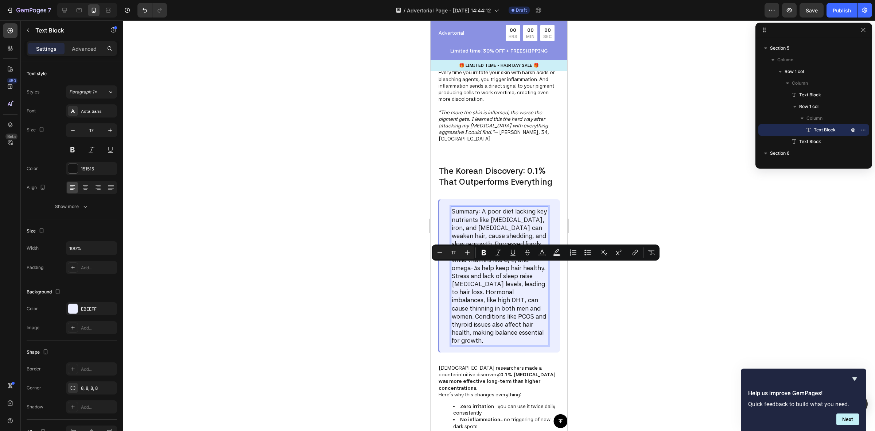
click at [513, 323] on p "Summary: A poor diet lacking key nutrients like biotin, iron, and vitamin D can…" at bounding box center [500, 275] width 96 height 137
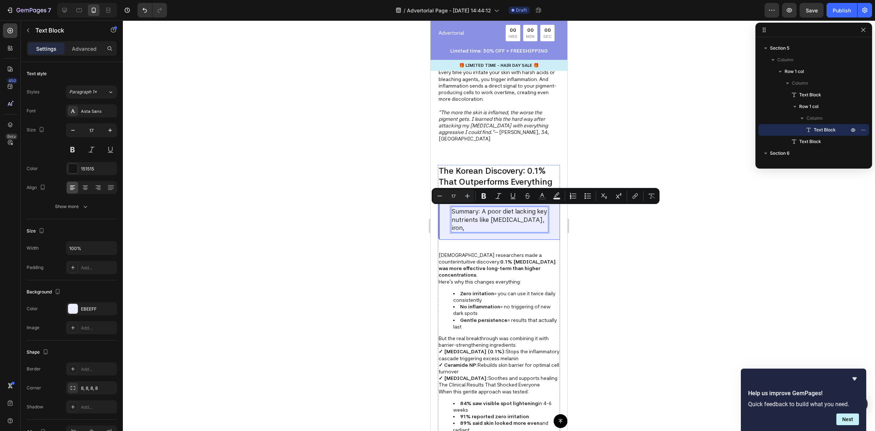
drag, startPoint x: 513, startPoint y: 321, endPoint x: 441, endPoint y: 213, distance: 129.4
click at [441, 213] on div "Summary: A poor diet lacking key nutrients like biotin, iron, Text Block 0 Row" at bounding box center [499, 219] width 122 height 40
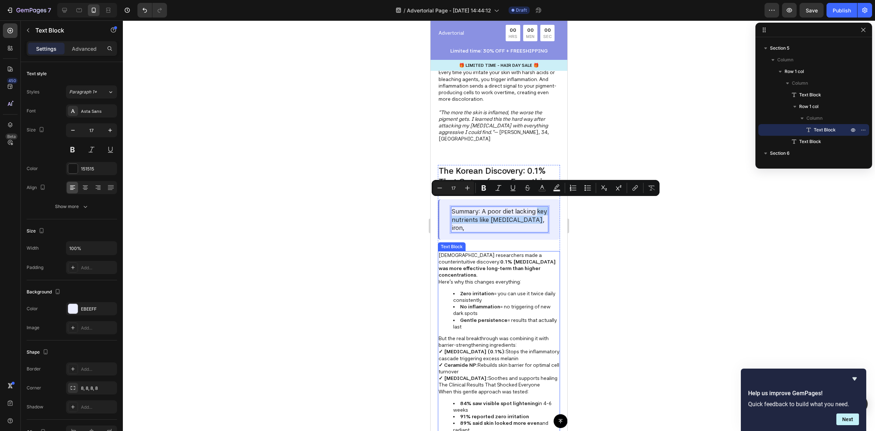
click at [517, 278] on p "Here's why this changes everything:" at bounding box center [499, 281] width 121 height 7
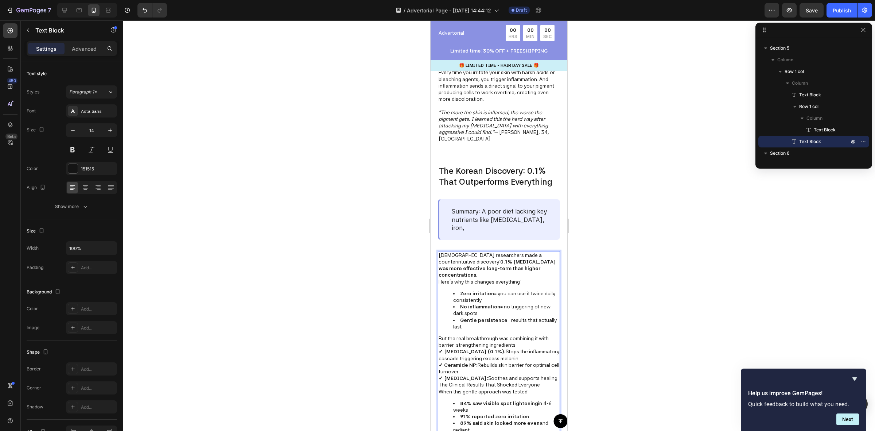
click at [517, 258] on strong "0.1% [MEDICAL_DATA] was more effective long-term than higher concentrations." at bounding box center [497, 267] width 117 height 19
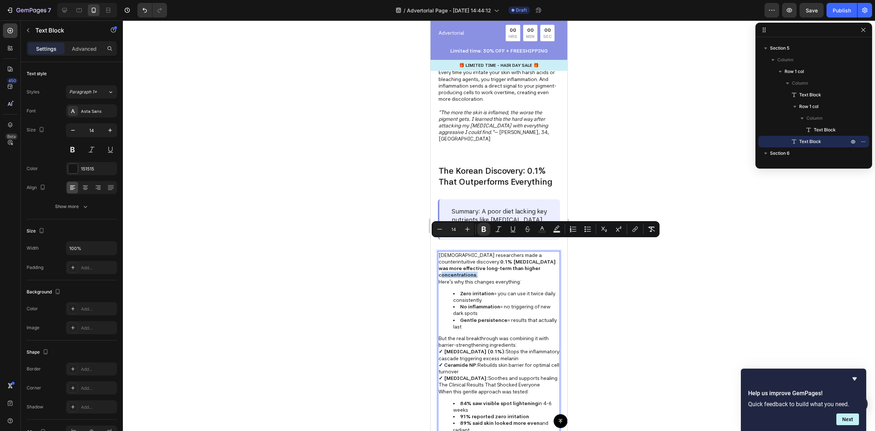
click at [543, 258] on strong "0.1% [MEDICAL_DATA] was more effective long-term than higher concentrations." at bounding box center [497, 267] width 117 height 19
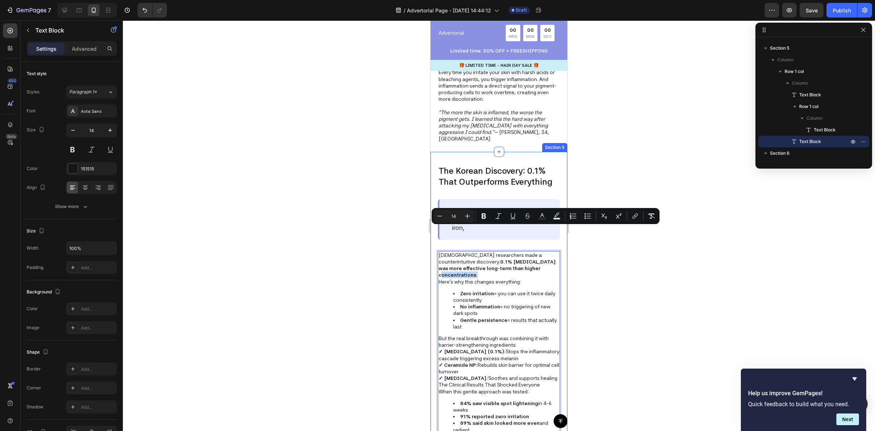
drag, startPoint x: 552, startPoint y: 243, endPoint x: 434, endPoint y: 228, distance: 118.3
click at [434, 228] on div "The Korean Discovery: 0.1% That Outperforms Everything Text Block Summary: A po…" at bounding box center [499, 315] width 137 height 327
copy p "Korean researchers made a counterintuitive discovery: 0.1% tranexamic acid was …"
click at [486, 207] on p "Summary: A poor diet lacking key nutrients like biotin, iron," at bounding box center [500, 219] width 96 height 24
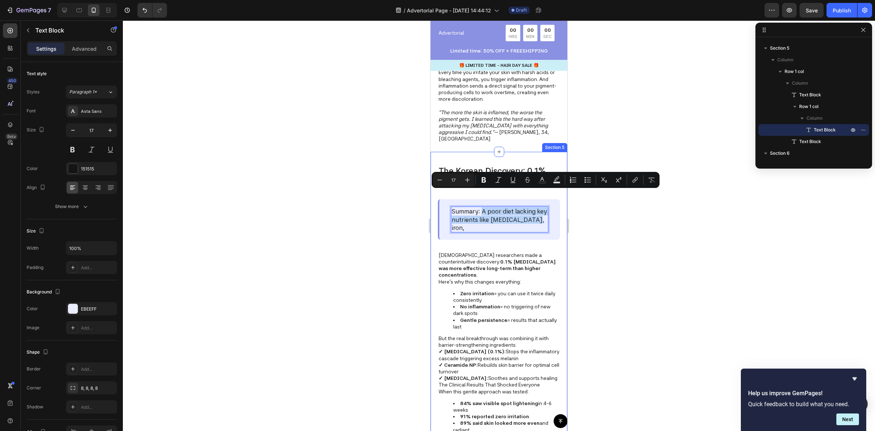
drag, startPoint x: 483, startPoint y: 194, endPoint x: 554, endPoint y: 212, distance: 73.5
click at [554, 212] on div "The Korean Discovery: 0.1% That Outperforms Everything Text Block Summary: A po…" at bounding box center [499, 315] width 137 height 327
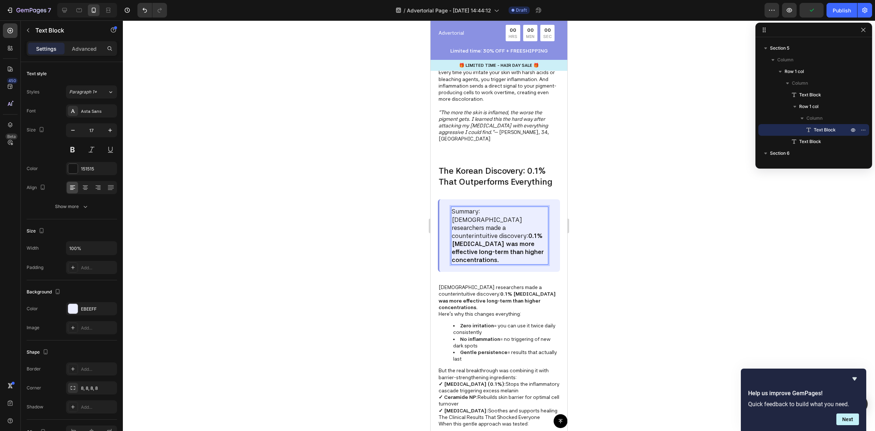
click at [635, 218] on div at bounding box center [499, 225] width 752 height 410
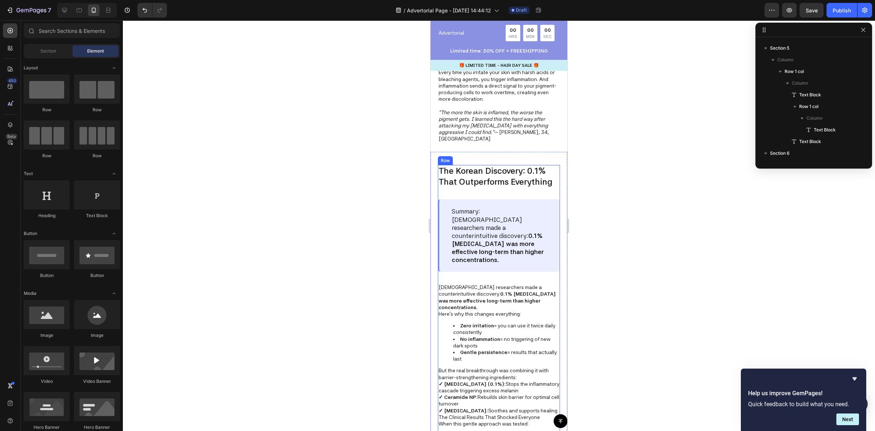
click at [501, 291] on strong "0.1% [MEDICAL_DATA] was more effective long-term than higher concentrations." at bounding box center [497, 300] width 117 height 19
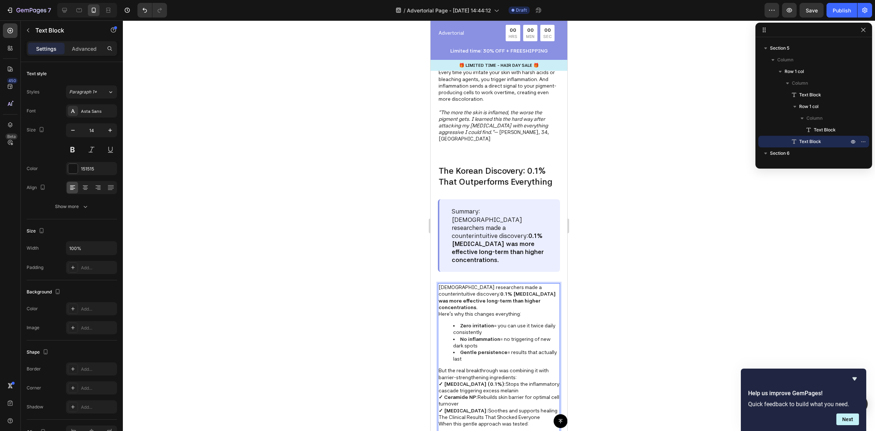
click at [520, 310] on p "Here's why this changes everything:" at bounding box center [499, 313] width 121 height 7
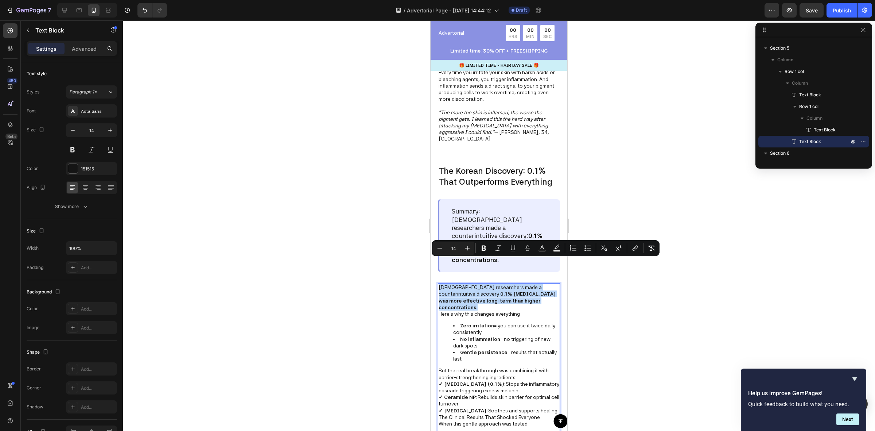
drag, startPoint x: 550, startPoint y: 276, endPoint x: 420, endPoint y: 257, distance: 130.8
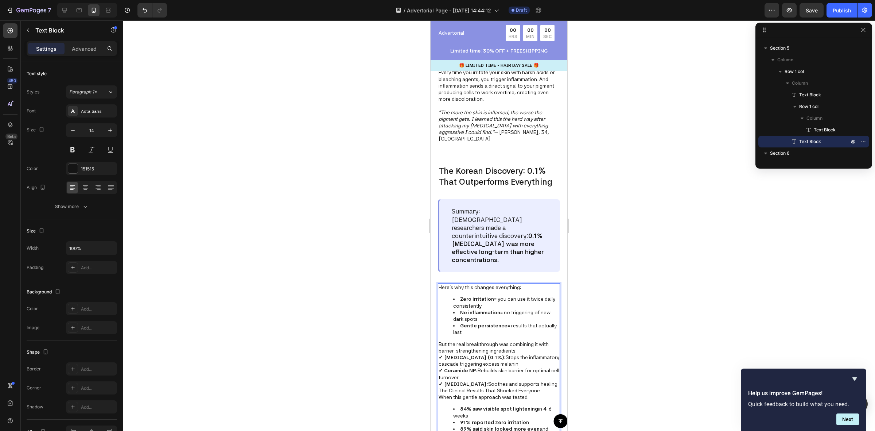
click at [682, 272] on div at bounding box center [499, 225] width 752 height 410
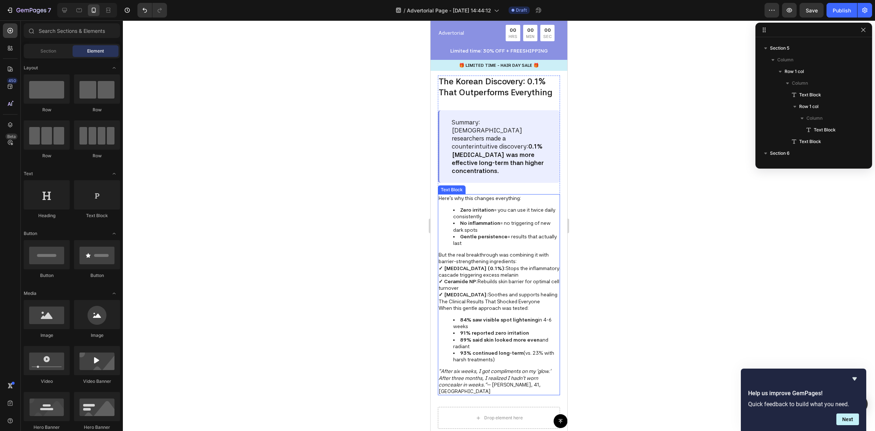
scroll to position [618, 0]
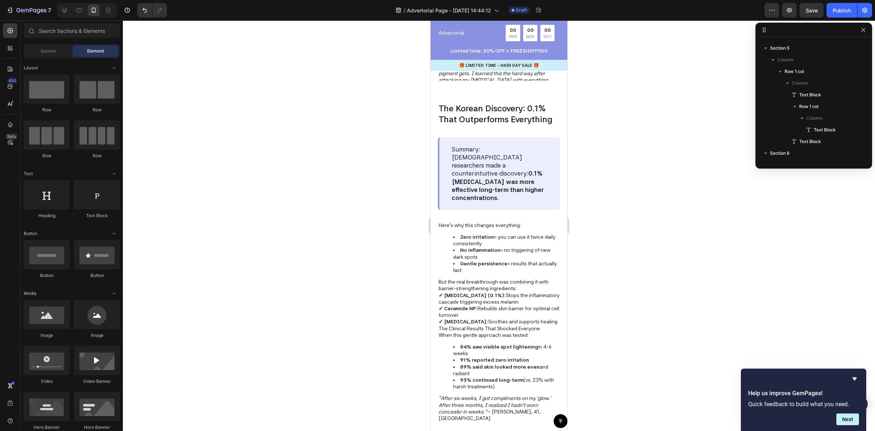
click at [620, 174] on div at bounding box center [499, 225] width 752 height 410
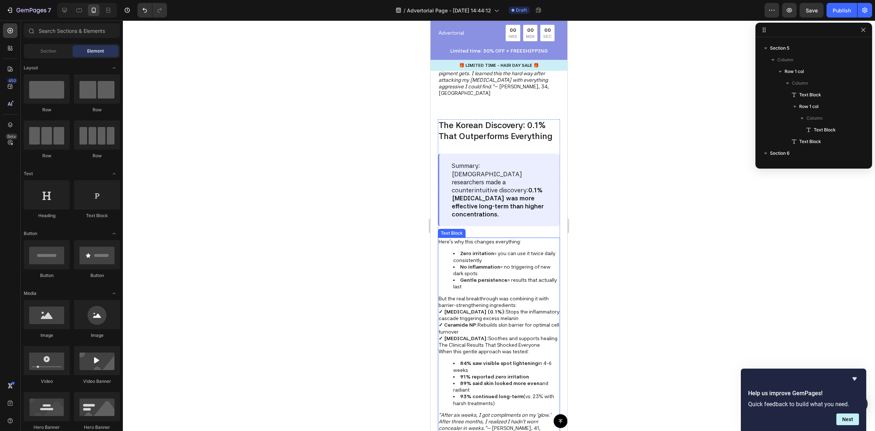
click at [480, 348] on p "When this gentle approach was tested:" at bounding box center [499, 351] width 121 height 7
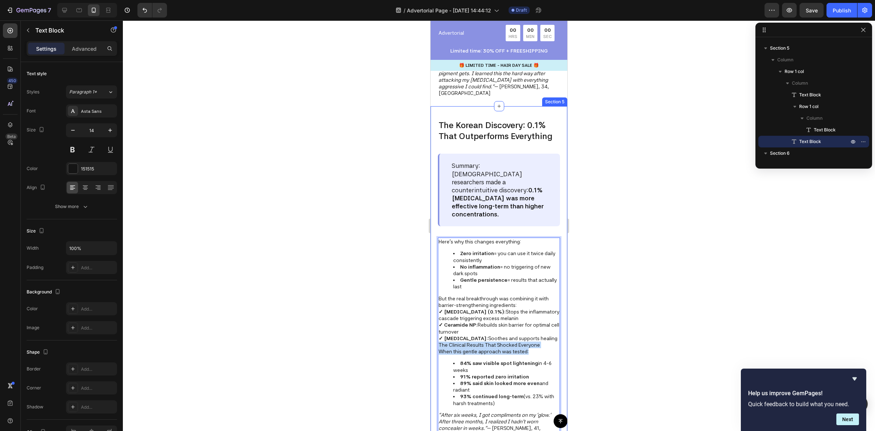
drag, startPoint x: 531, startPoint y: 328, endPoint x: 435, endPoint y: 323, distance: 96.4
click at [435, 323] on div "The Korean Discovery: 0.1% That Outperforms Everything Text Block Summary: Kore…" at bounding box center [499, 272] width 137 height 332
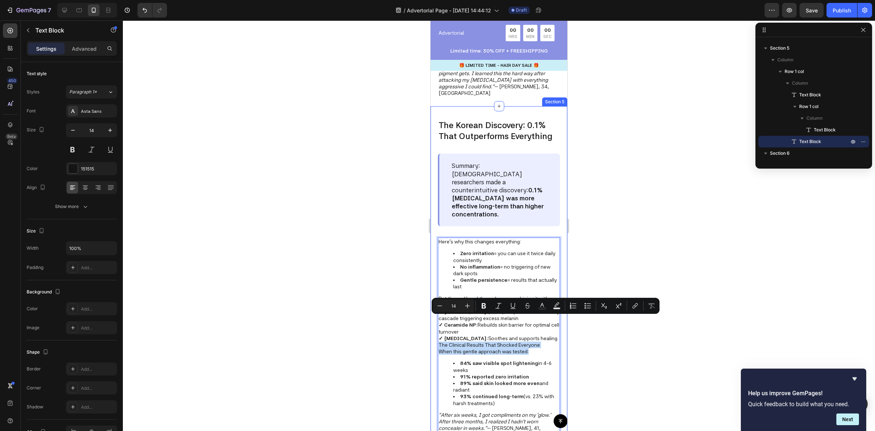
copy div "The Clinical Results That Shocked Everyone When this gentle approach was tested:"
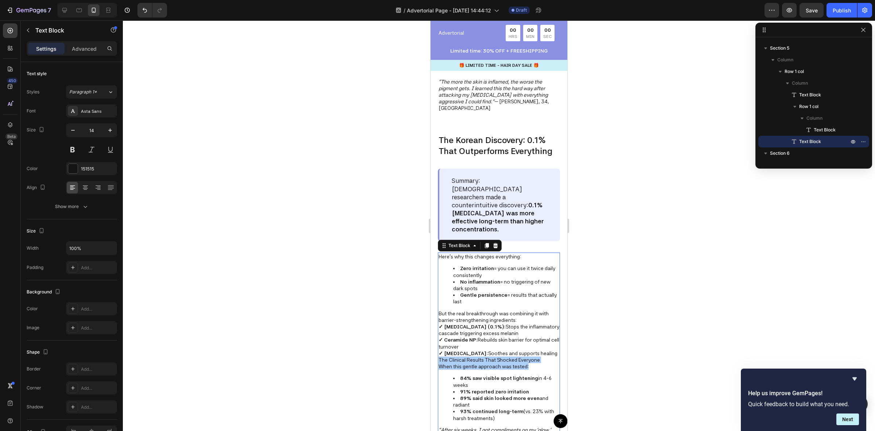
scroll to position [573, 0]
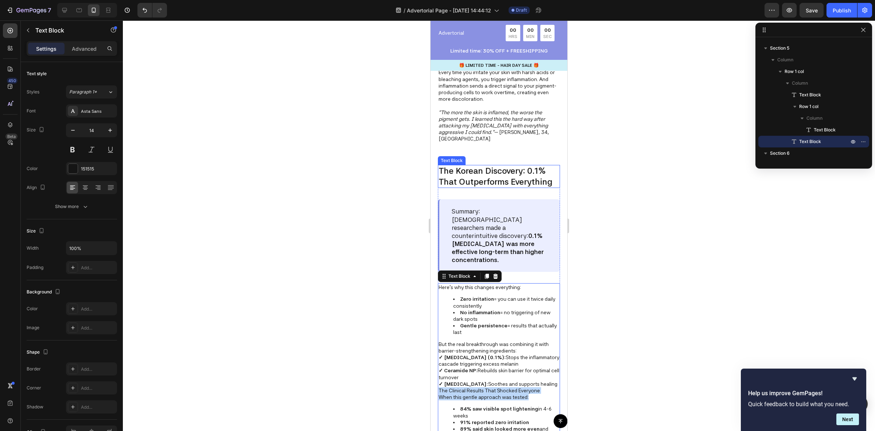
click at [477, 166] on p "The Korean Discovery: 0.1% That Outperforms Everything" at bounding box center [499, 177] width 121 height 22
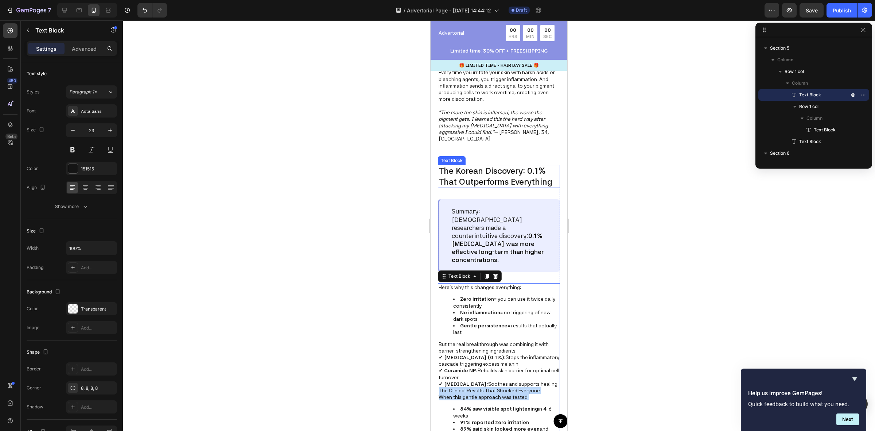
click at [477, 166] on p "The Korean Discovery: 0.1% That Outperforms Everything" at bounding box center [499, 177] width 121 height 22
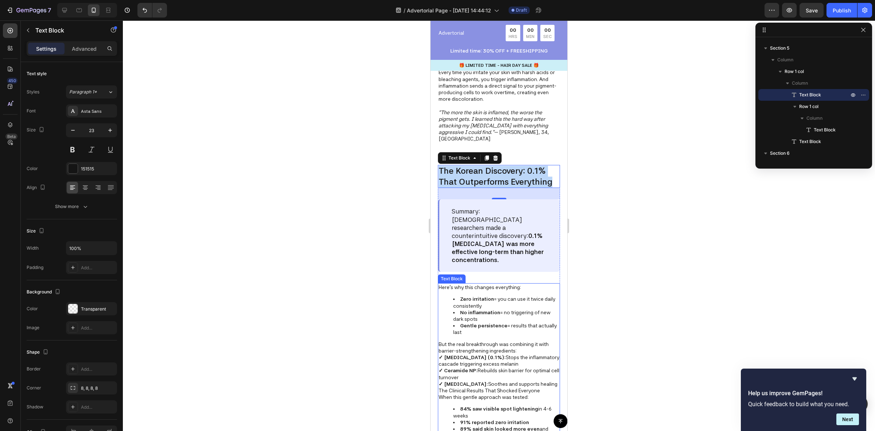
click at [469, 283] on div "Here's why this changes everything: Zero irritation = you can use it twice dail…" at bounding box center [499, 383] width 122 height 201
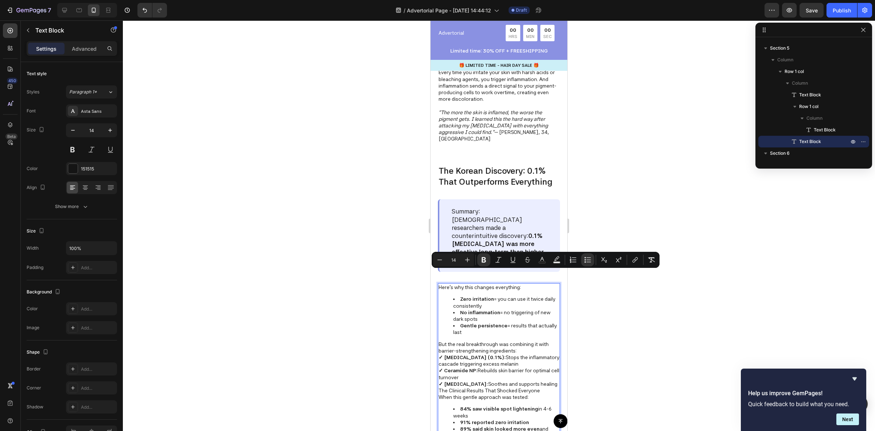
click at [482, 309] on strong "No inflammation" at bounding box center [480, 312] width 40 height 6
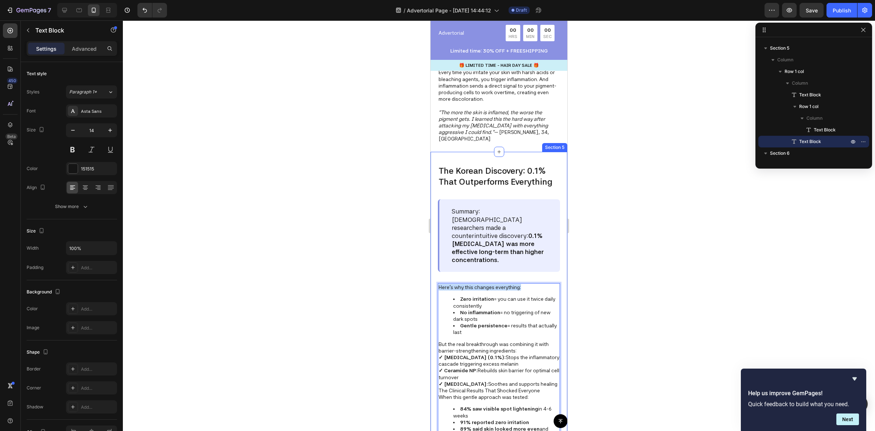
drag, startPoint x: 527, startPoint y: 261, endPoint x: 433, endPoint y: 264, distance: 93.7
click at [433, 264] on div "The Korean Discovery: 0.1% That Outperforms Everything Text Block Summary: Kore…" at bounding box center [499, 318] width 137 height 332
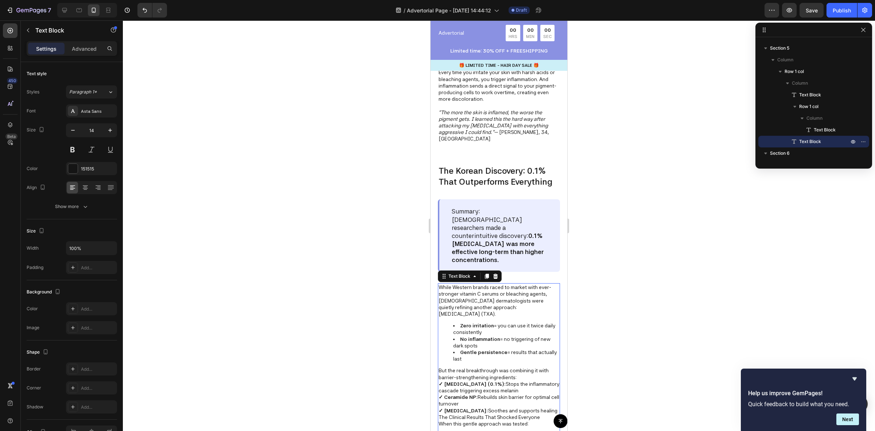
click at [476, 284] on p "While Western brands raced to market with ever-stronger vitamin C serums or ble…" at bounding box center [499, 300] width 121 height 33
click at [463, 322] on strong "Zero irritation" at bounding box center [477, 325] width 34 height 6
click at [489, 349] on li "Gentle persistence = results that actually last" at bounding box center [506, 355] width 106 height 13
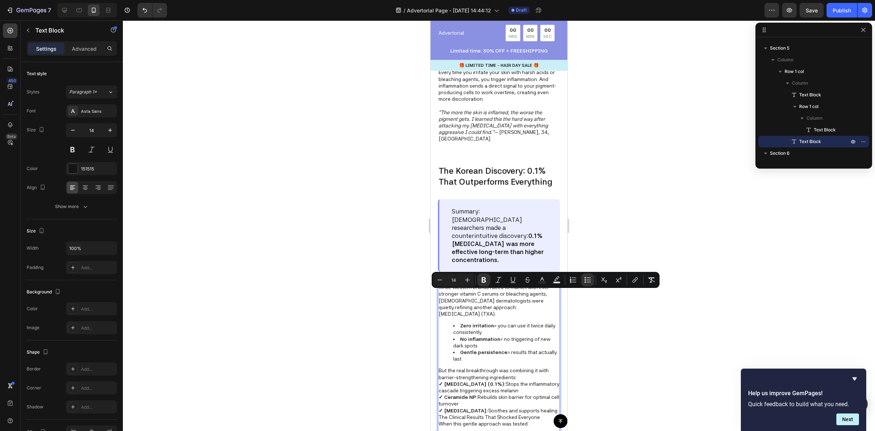
drag, startPoint x: 486, startPoint y: 327, endPoint x: 449, endPoint y: 296, distance: 48.6
click at [449, 322] on ul "Zero irritation = you can use it twice daily consistently No inflammation = no …" at bounding box center [499, 342] width 121 height 40
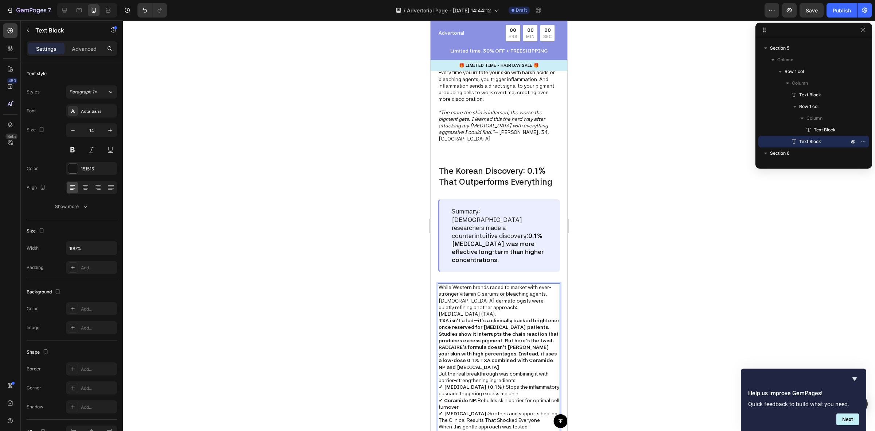
click at [537, 284] on p "While Western brands raced to market with ever-stronger vitamin C serums or ble…" at bounding box center [499, 300] width 121 height 33
click at [511, 343] on p "TXA isn’t a fad—it’s a clinically backed brightener once reserved for melasma p…" at bounding box center [499, 349] width 121 height 53
click at [509, 343] on p "TXA isn’t a fad—it’s a clinically backed brightener once reserved for melasma p…" at bounding box center [499, 349] width 121 height 53
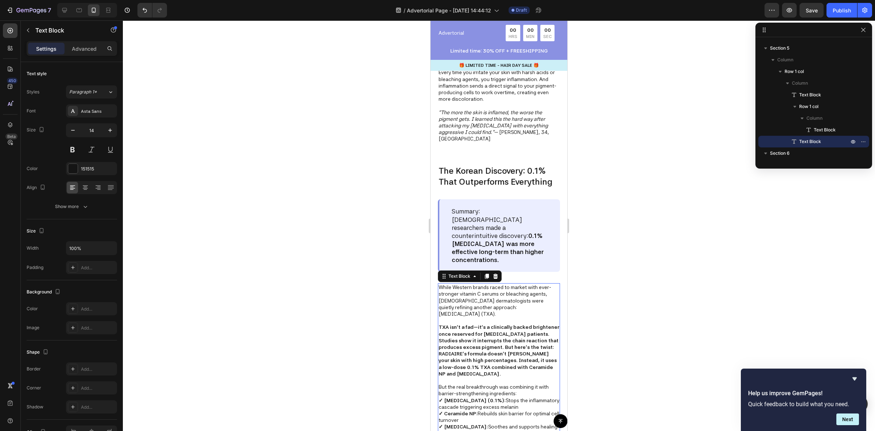
click at [626, 217] on div at bounding box center [499, 225] width 752 height 410
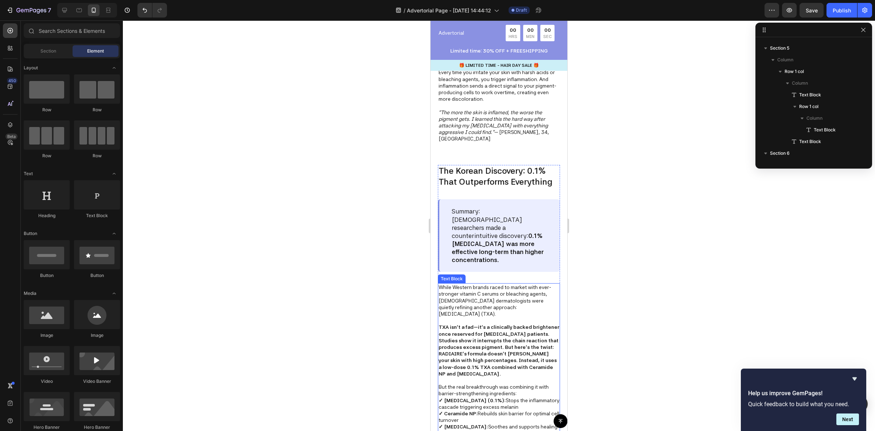
click at [498, 284] on p "While Western brands raced to market with ever-stronger vitamin C serums or ble…" at bounding box center [499, 300] width 121 height 33
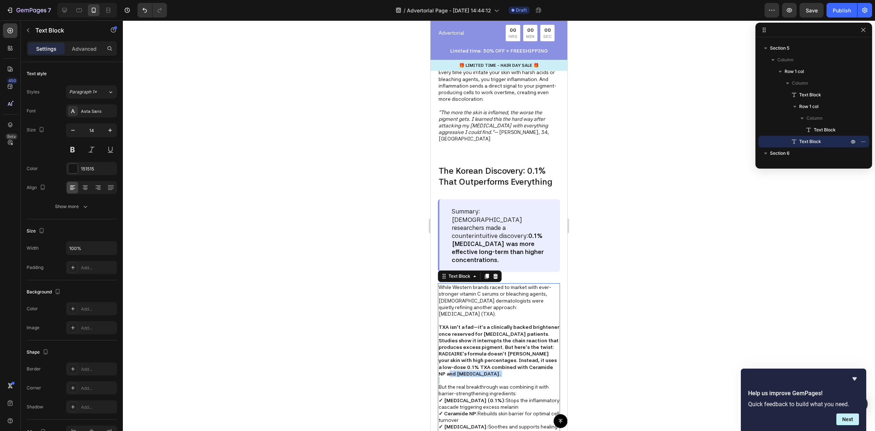
click at [506, 339] on strong "TXA isn’t a fad—it’s a clinically backed brightener once reserved for melasma p…" at bounding box center [499, 350] width 121 height 52
drag, startPoint x: 507, startPoint y: 343, endPoint x: 485, endPoint y: 325, distance: 28.8
click at [485, 325] on p "TXA isn’t a fad—it’s a clinically backed brightener once reserved for melasma p…" at bounding box center [499, 349] width 121 height 53
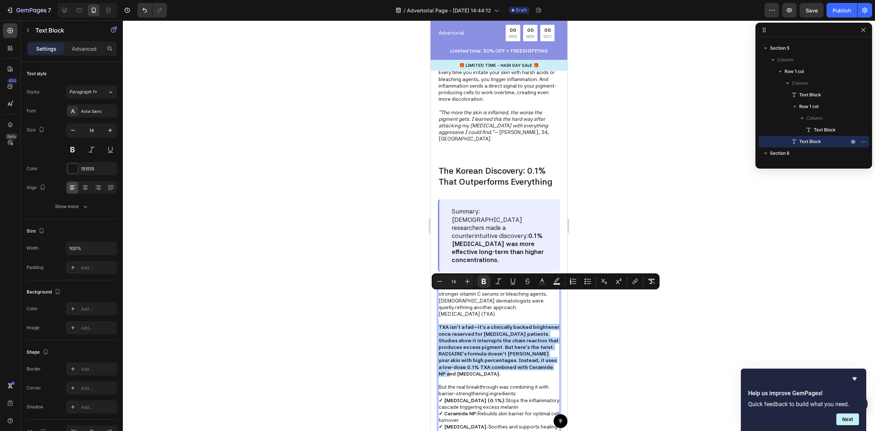
drag, startPoint x: 517, startPoint y: 344, endPoint x: 860, endPoint y: 315, distance: 344.6
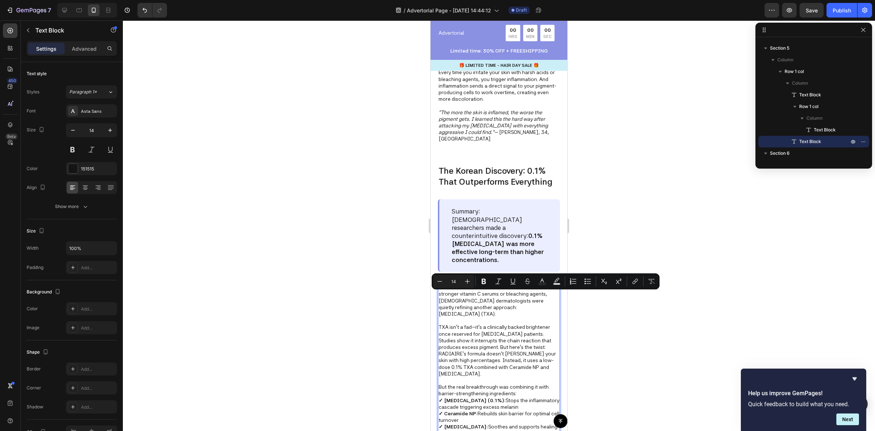
click at [626, 334] on div at bounding box center [499, 225] width 752 height 410
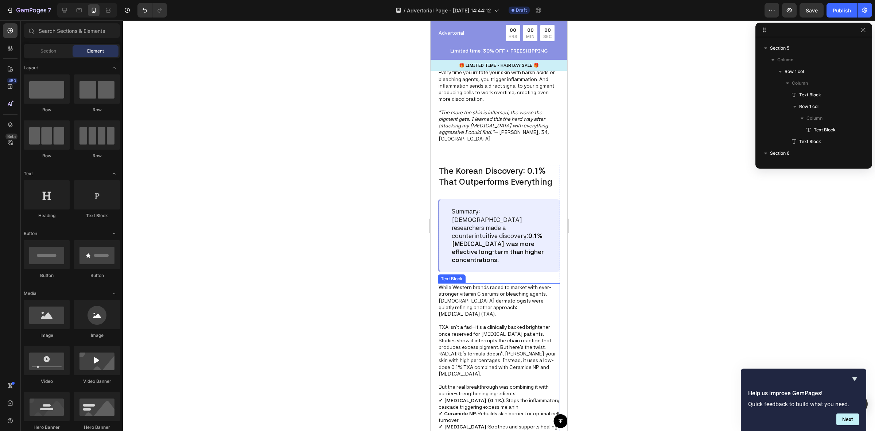
click at [476, 323] on p "TXA isn’t a fad—it’s a clinically backed brightener once reserved for melasma p…" at bounding box center [499, 349] width 121 height 53
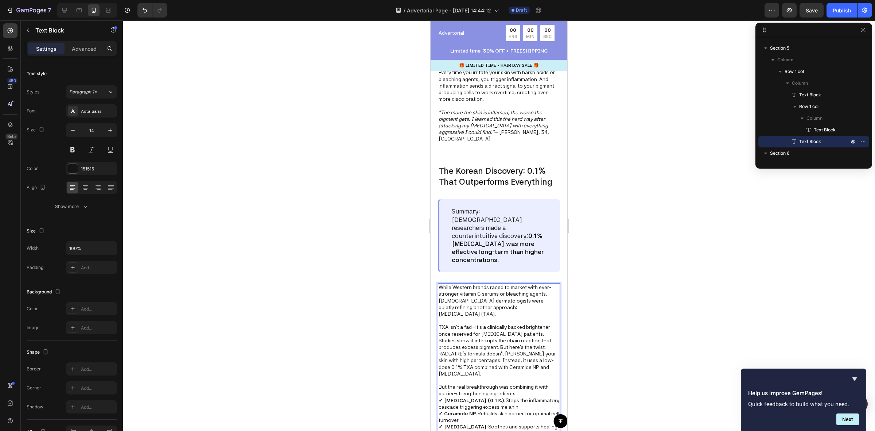
click at [498, 323] on p "TXA isn’t a fad—it’s a clinically backed brightener once reserved for melasma p…" at bounding box center [499, 349] width 121 height 53
click at [534, 323] on p "TXA isn’t a fad—it’s a clinically backed brightener once reserved for melasma p…" at bounding box center [499, 349] width 121 height 53
click at [521, 323] on p "TXA isn’t a fad—it’s a clinically backed brightener once reserved for melasma p…" at bounding box center [499, 349] width 121 height 53
click at [480, 323] on p "TXA isn’t a fad—it’s a clinically backed brightener once reserved for melasma p…" at bounding box center [499, 349] width 121 height 53
click at [500, 323] on p "TXA isn’t a fad—it’s a clinically backed brightener once reserved for melasma p…" at bounding box center [499, 349] width 121 height 53
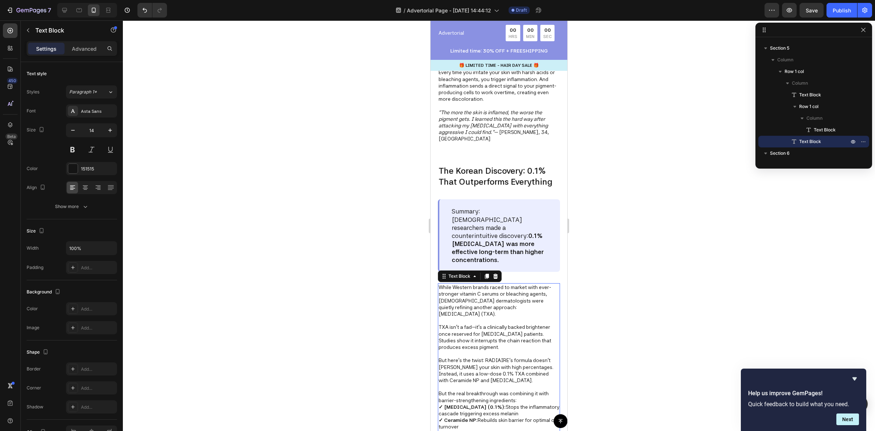
click at [482, 357] on p "But here’s the twist: RADIAIRE’s formula doesn’t bombard your skin with high pe…" at bounding box center [499, 370] width 121 height 27
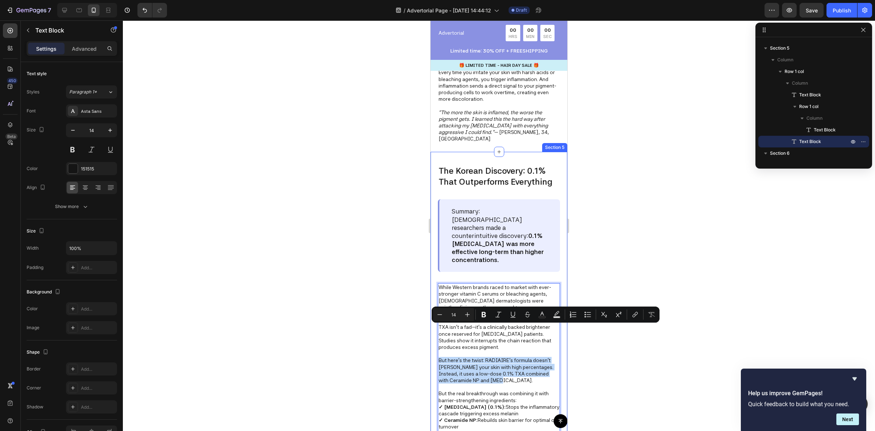
drag, startPoint x: 522, startPoint y: 351, endPoint x: 435, endPoint y: 329, distance: 90.2
click at [435, 329] on div "The Korean Discovery: 0.1% That Outperforms Everything Text Block Summary: Kore…" at bounding box center [499, 343] width 137 height 382
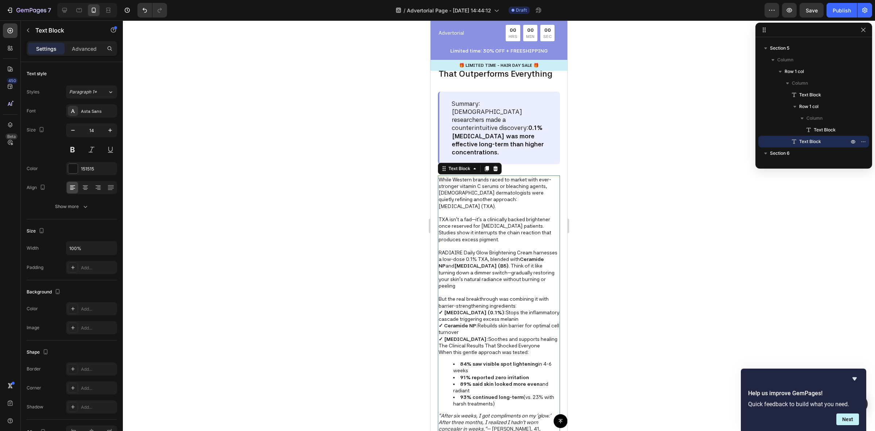
scroll to position [755, 0]
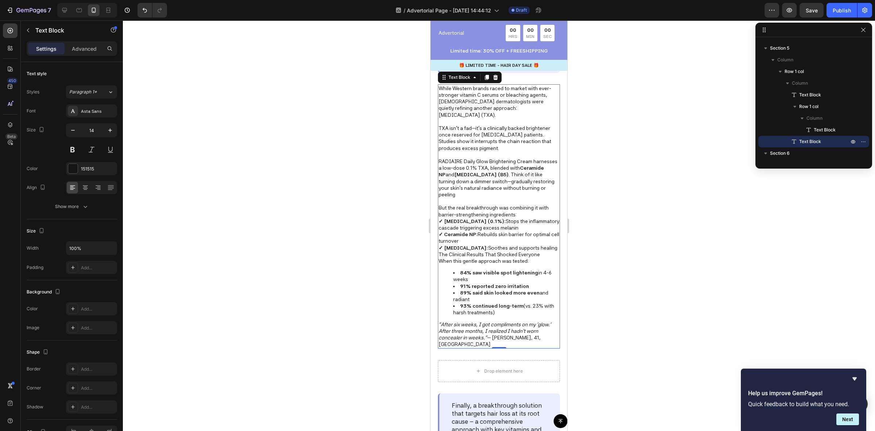
click at [546, 321] on p ""After six weeks, I got compliments on my 'glow.' After three months, I realize…" at bounding box center [499, 334] width 121 height 27
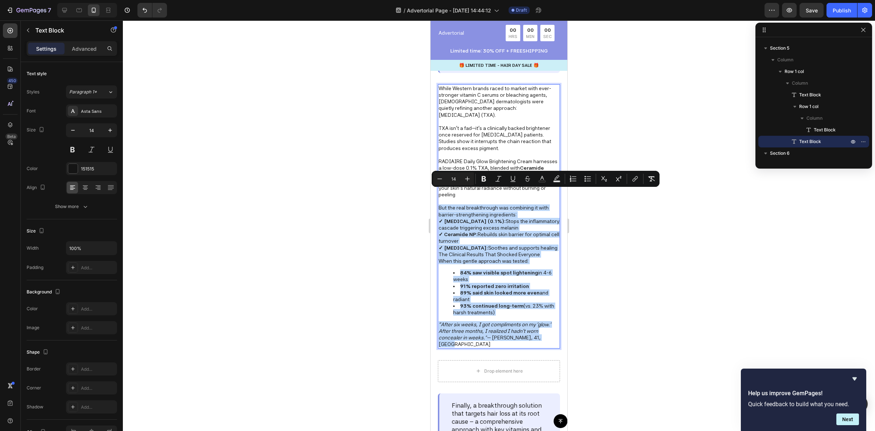
drag, startPoint x: 548, startPoint y: 322, endPoint x: 427, endPoint y: 192, distance: 176.9
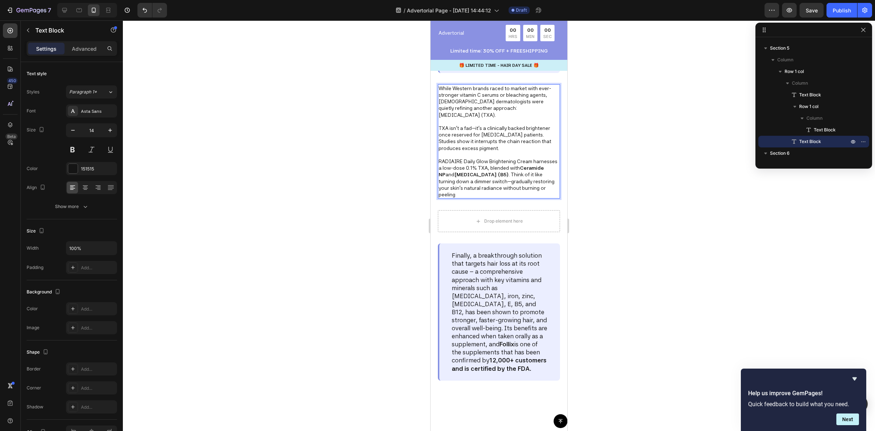
scroll to position [664, 0]
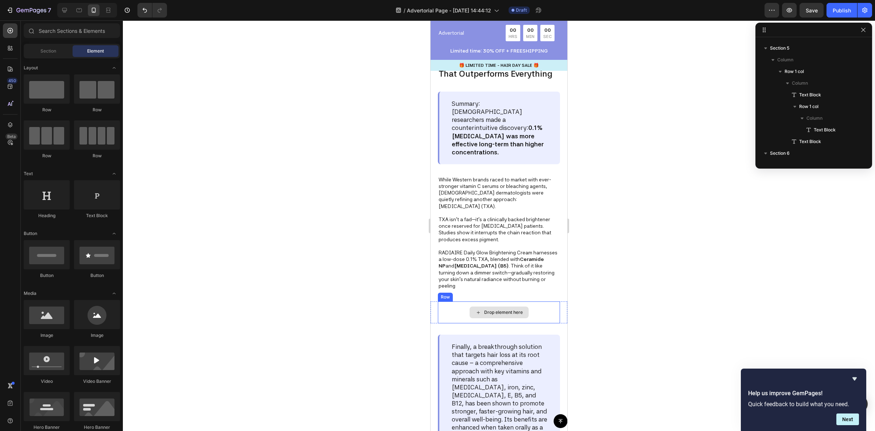
click at [508, 309] on div "Drop element here" at bounding box center [503, 312] width 39 height 6
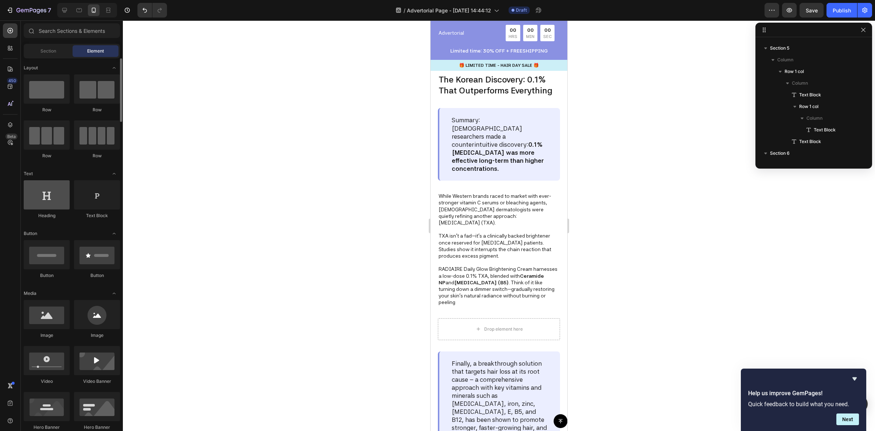
click at [44, 199] on div at bounding box center [47, 194] width 46 height 29
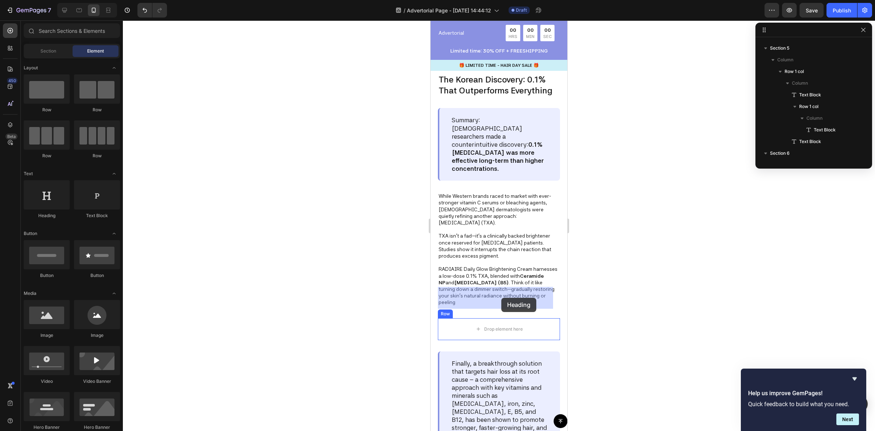
drag, startPoint x: 476, startPoint y: 219, endPoint x: 501, endPoint y: 299, distance: 83.5
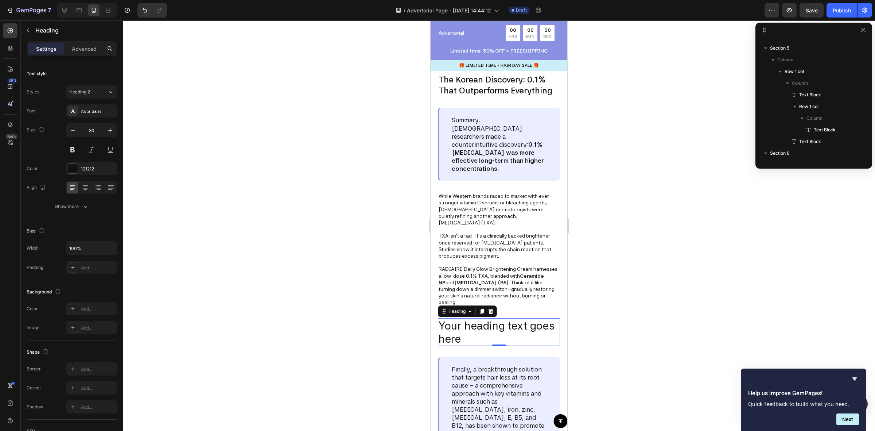
scroll to position [348, 0]
click at [485, 318] on h2 "Your heading text goes here" at bounding box center [499, 332] width 122 height 28
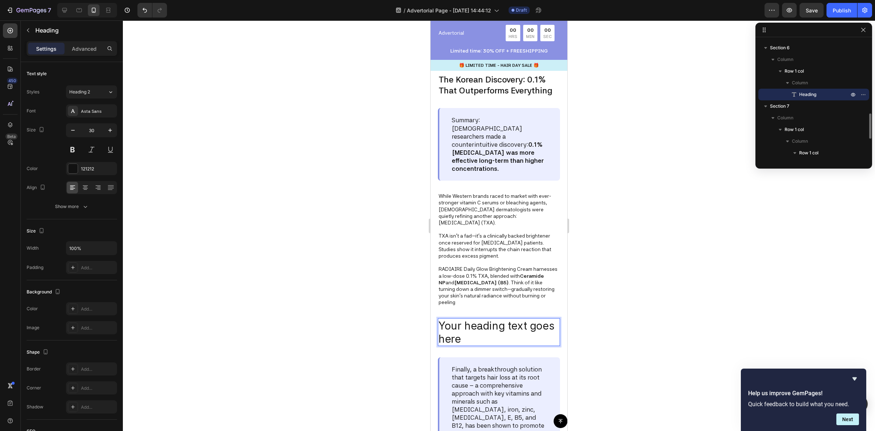
click at [485, 319] on p "Your heading text goes here" at bounding box center [499, 332] width 121 height 26
click at [626, 285] on div at bounding box center [499, 225] width 752 height 410
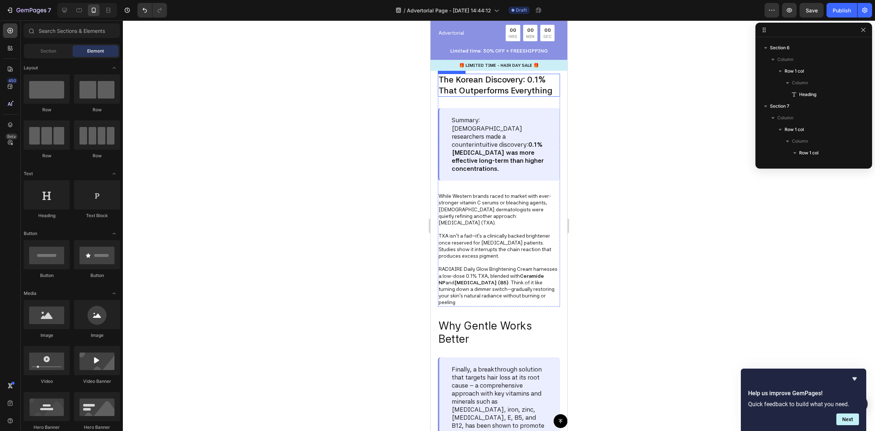
click at [473, 74] on p "The Korean Discovery: 0.1% That Outperforms Everything" at bounding box center [499, 85] width 121 height 22
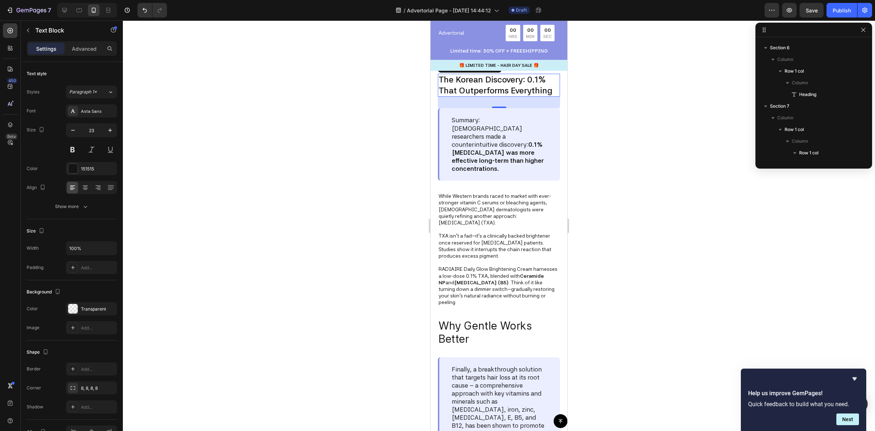
scroll to position [243, 0]
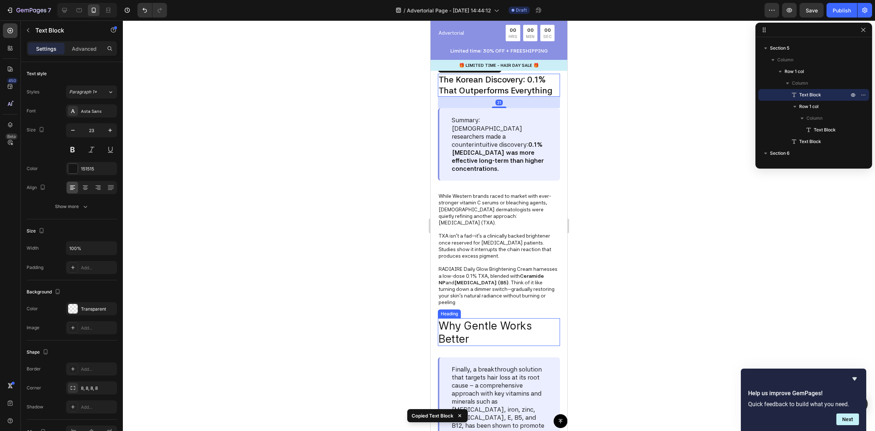
click at [467, 319] on p "Why Gentle Works Better" at bounding box center [499, 332] width 121 height 26
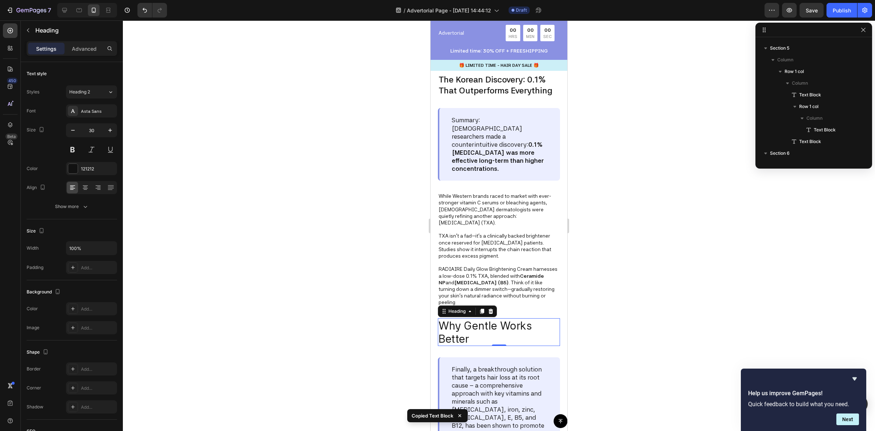
scroll to position [348, 0]
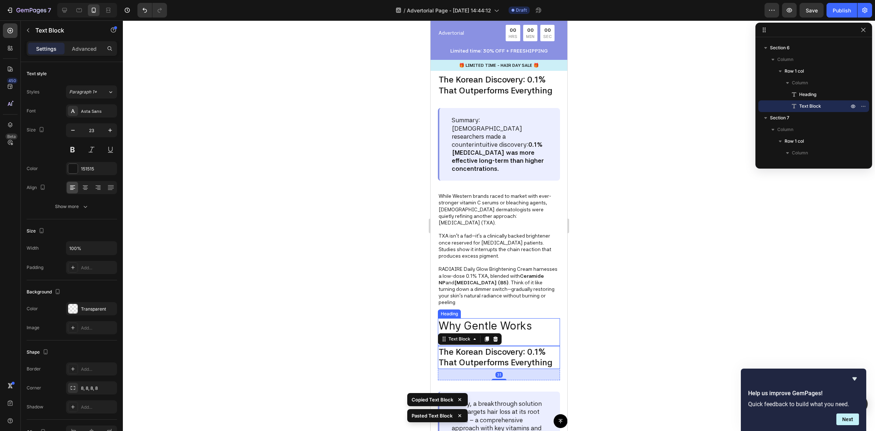
click at [516, 319] on p "Why Gentle Works Better" at bounding box center [499, 332] width 121 height 26
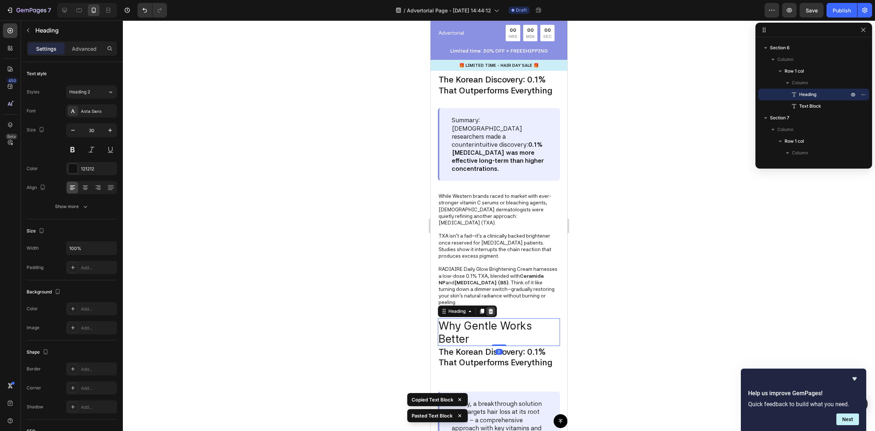
click at [491, 308] on icon at bounding box center [491, 311] width 6 height 6
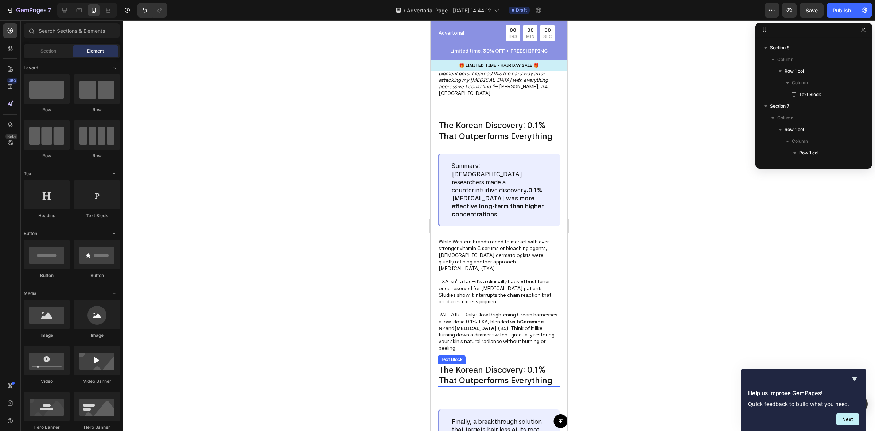
scroll to position [664, 0]
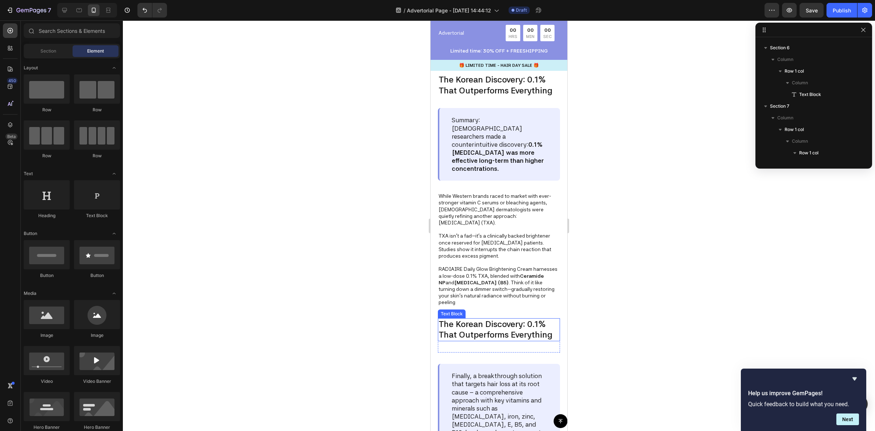
click at [472, 319] on p "The Korean Discovery: 0.1% That Outperforms Everything" at bounding box center [499, 330] width 121 height 22
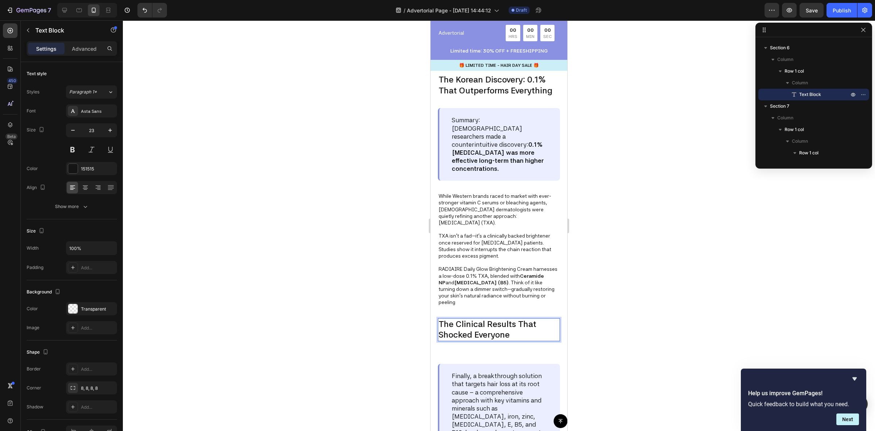
click at [627, 301] on div at bounding box center [499, 225] width 752 height 410
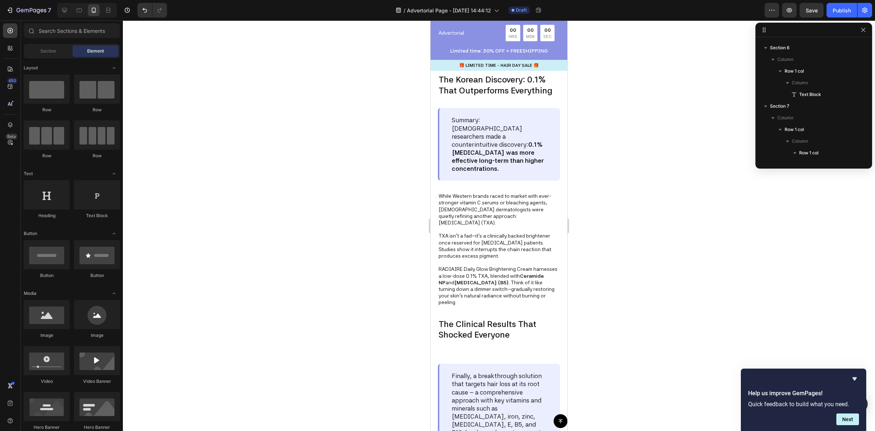
click at [478, 265] on p "RADIAIRE Daily Glow Brightening Cream harnesses a low-dose 0.1% TXA, blended wi…" at bounding box center [499, 285] width 121 height 40
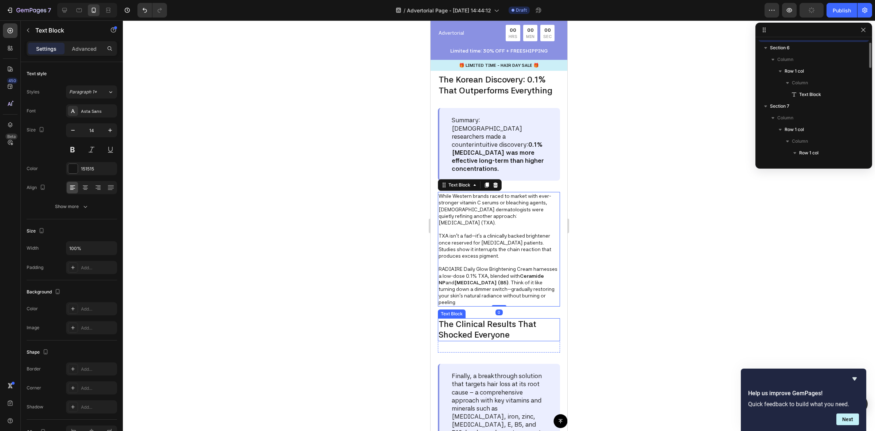
scroll to position [290, 0]
click at [471, 320] on div "The Clinical Results That Shocked Everyone Text Block" at bounding box center [499, 335] width 122 height 35
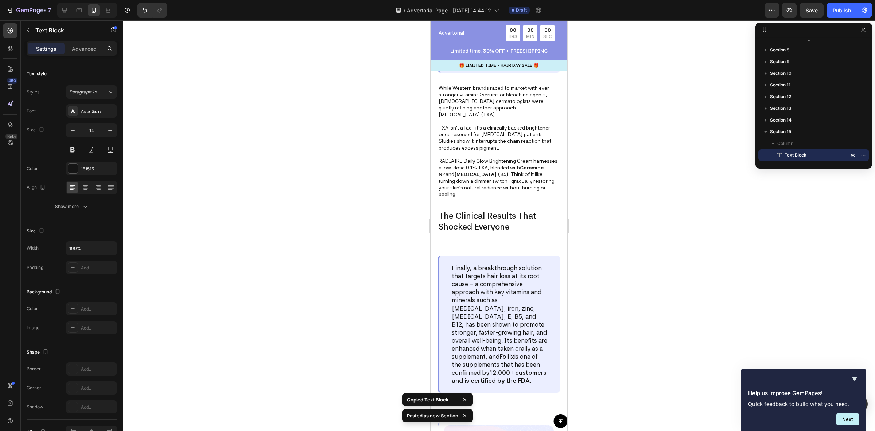
scroll to position [755, 0]
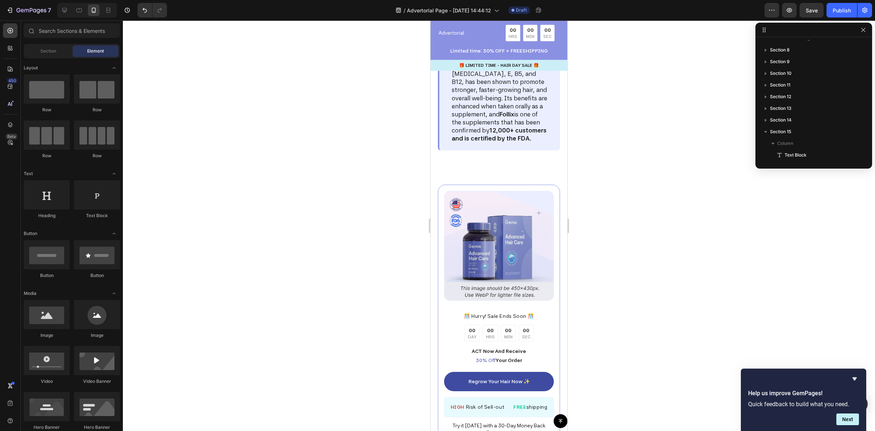
scroll to position [618, 0]
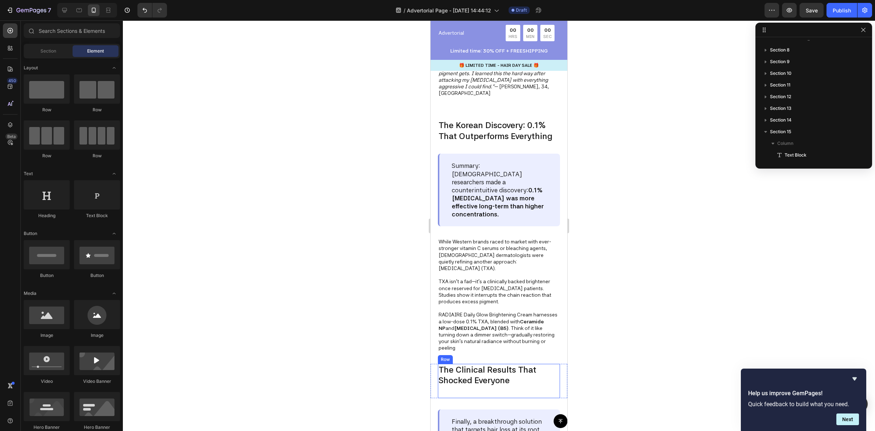
click at [466, 366] on div "The Clinical Results That Shocked Everyone Text Block" at bounding box center [499, 380] width 122 height 35
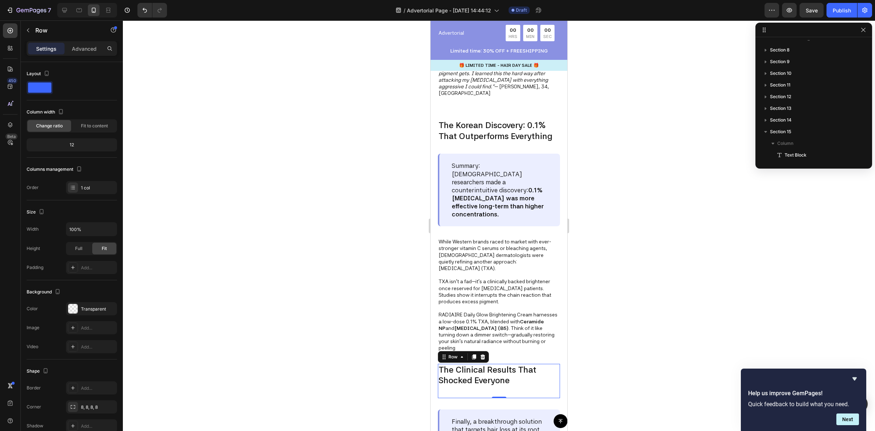
scroll to position [325, 0]
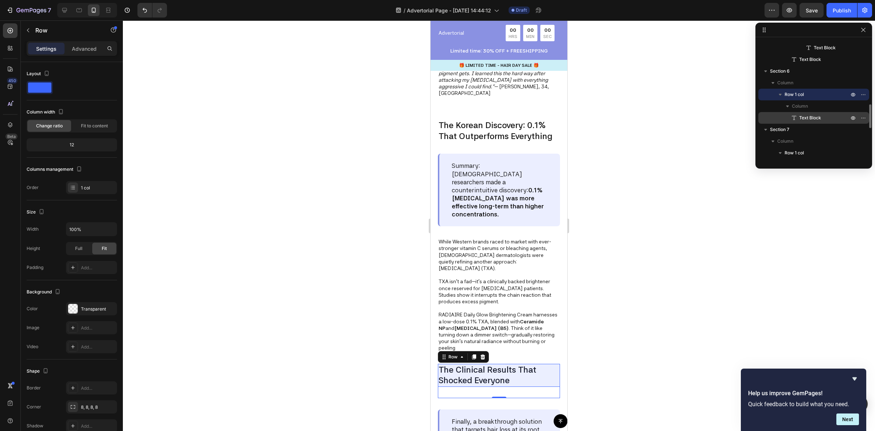
click at [807, 119] on span "Text Block" at bounding box center [810, 117] width 22 height 7
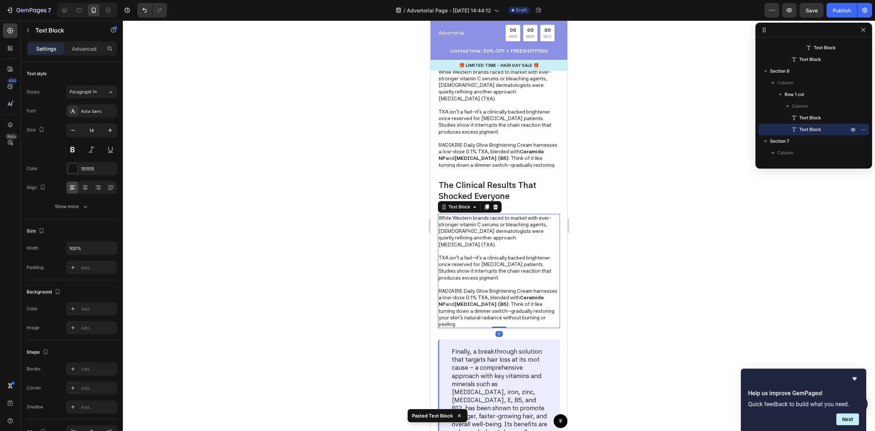
scroll to position [757, 0]
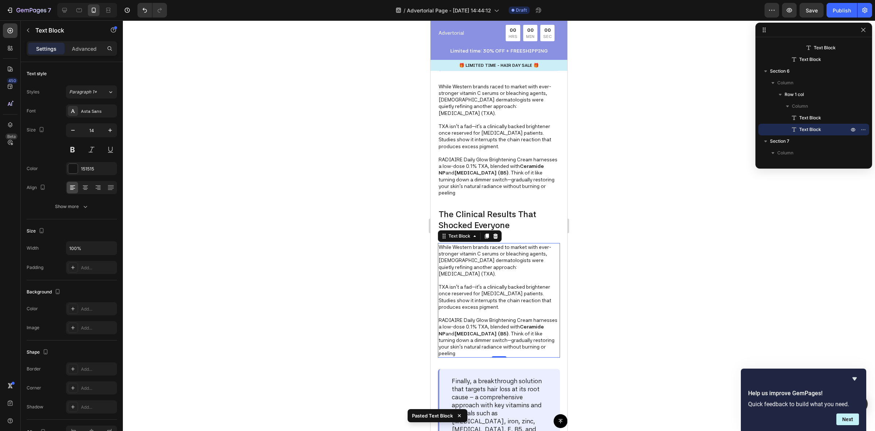
click at [482, 283] on p "TXA isn’t a fad—it’s a clinically backed brightener once reserved for [MEDICAL_…" at bounding box center [499, 296] width 121 height 27
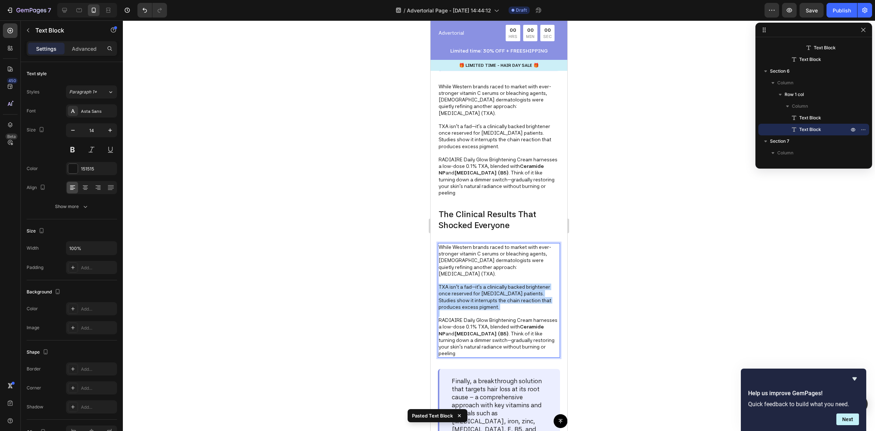
click at [482, 283] on p "TXA isn’t a fad—it’s a clinically backed brightener once reserved for [MEDICAL_…" at bounding box center [499, 296] width 121 height 27
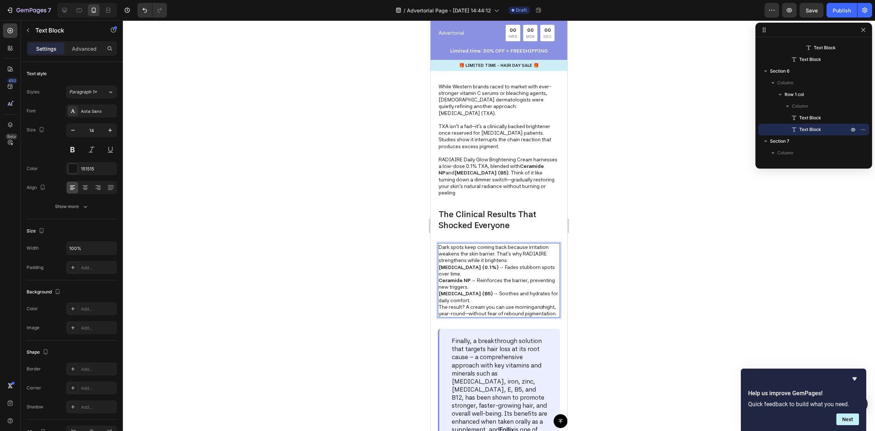
click at [606, 268] on div at bounding box center [499, 225] width 752 height 410
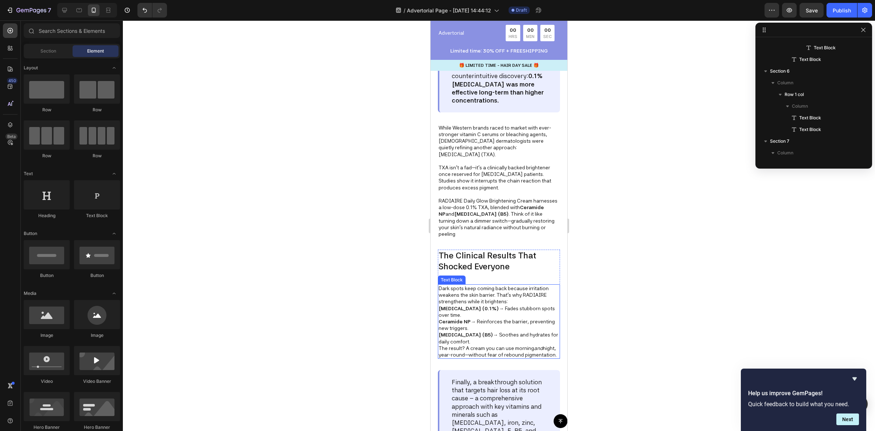
scroll to position [666, 0]
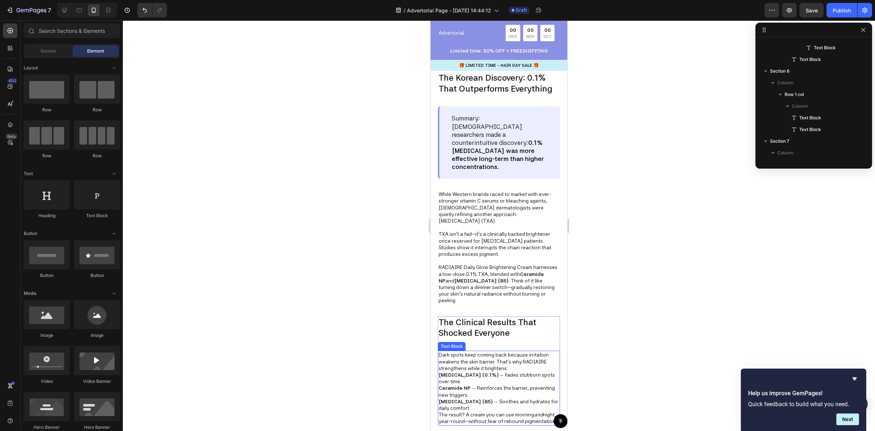
click at [461, 371] on p "Tranexamic Acid (0.1%) → Fades stubborn spots over time." at bounding box center [499, 377] width 121 height 13
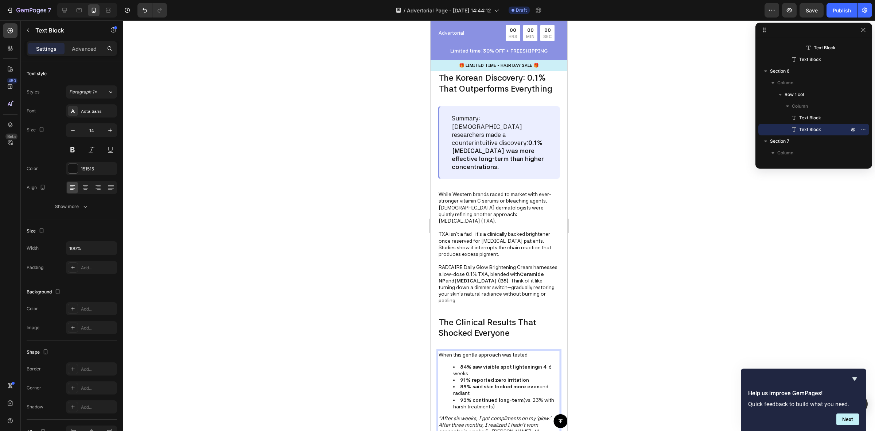
click at [604, 349] on div at bounding box center [499, 225] width 752 height 410
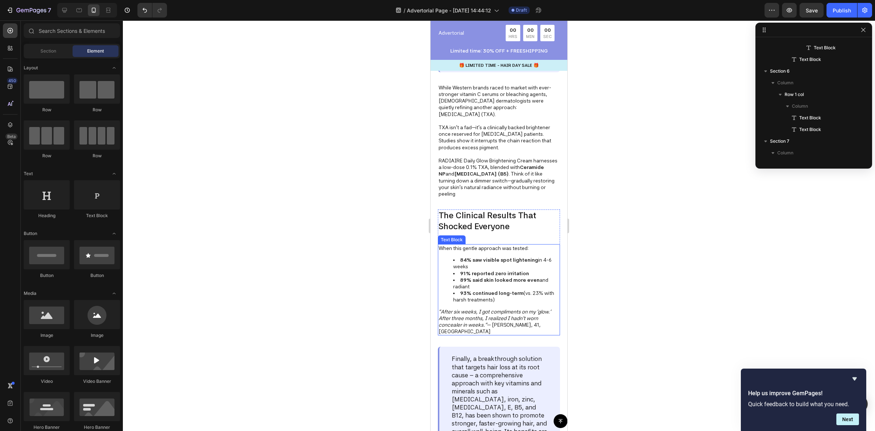
scroll to position [757, 0]
click at [549, 209] on p "The Clinical Results That Shocked Everyone" at bounding box center [499, 220] width 121 height 22
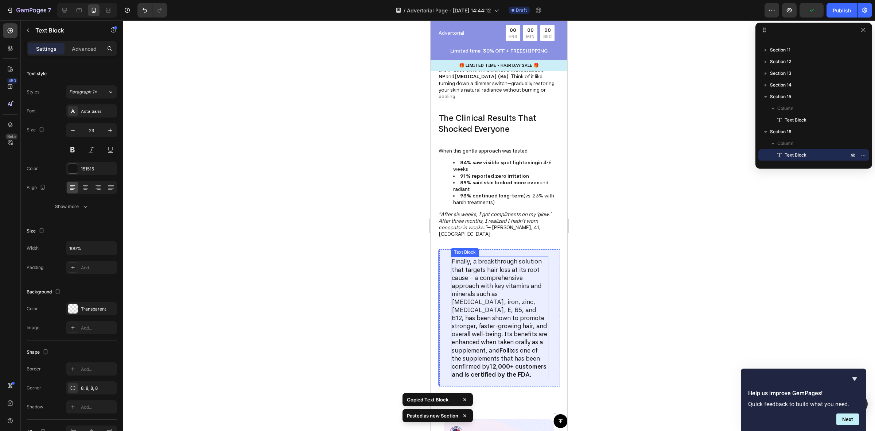
scroll to position [894, 0]
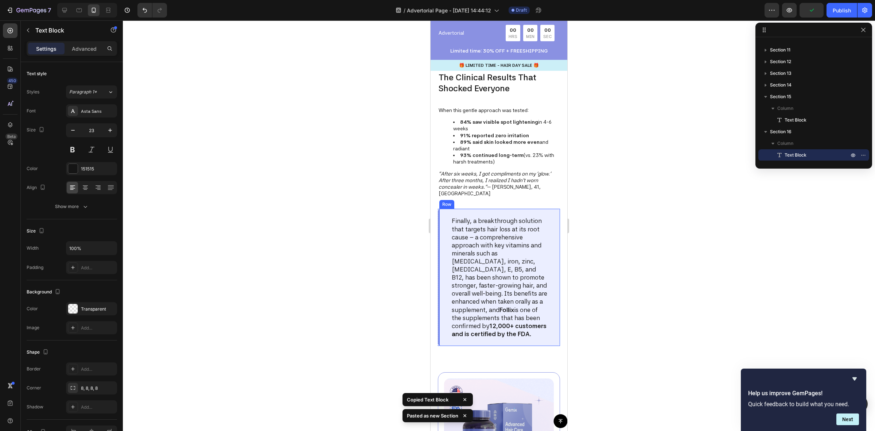
click at [548, 209] on div "Finally, a breakthrough solution that targets hair loss at its root cause – a c…" at bounding box center [499, 277] width 122 height 137
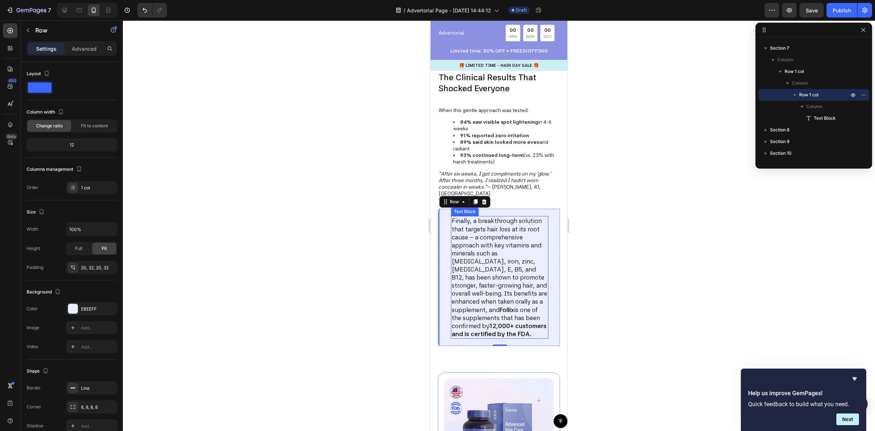
click at [487, 217] on p "Finally, a breakthrough solution that targets hair loss at its root cause – a c…" at bounding box center [500, 277] width 96 height 121
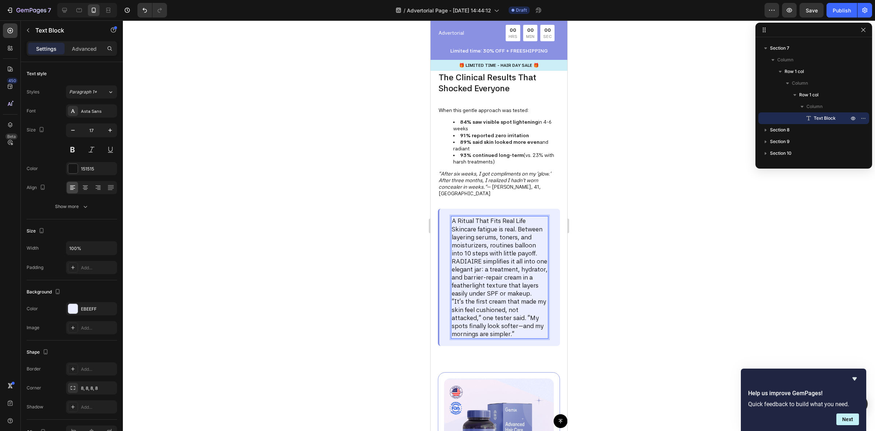
drag, startPoint x: 525, startPoint y: 198, endPoint x: 856, endPoint y: 225, distance: 332.5
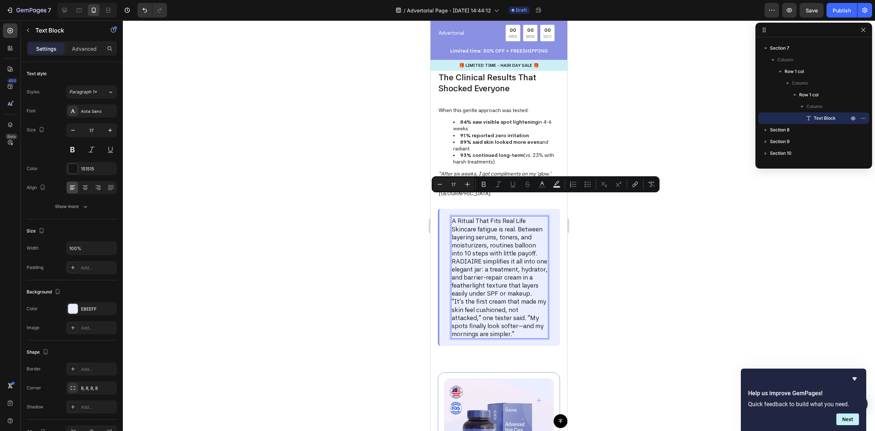
click at [474, 217] on p "A Ritual That Fits Real Life" at bounding box center [500, 221] width 96 height 8
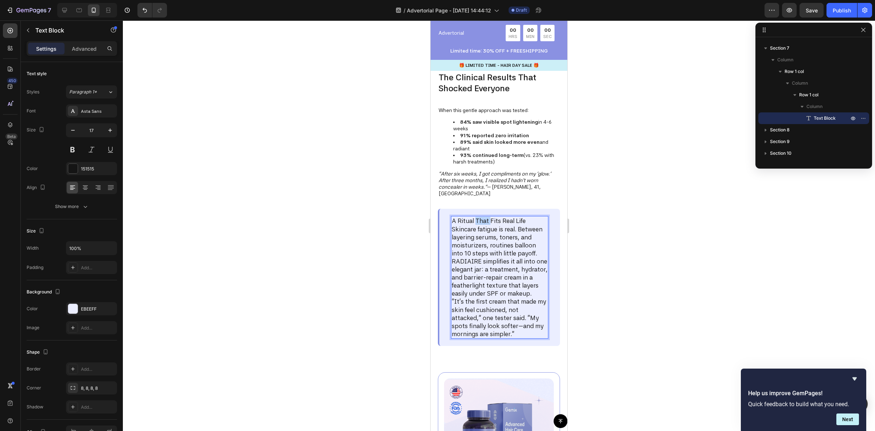
click at [474, 217] on p "A Ritual That Fits Real Life" at bounding box center [500, 221] width 96 height 8
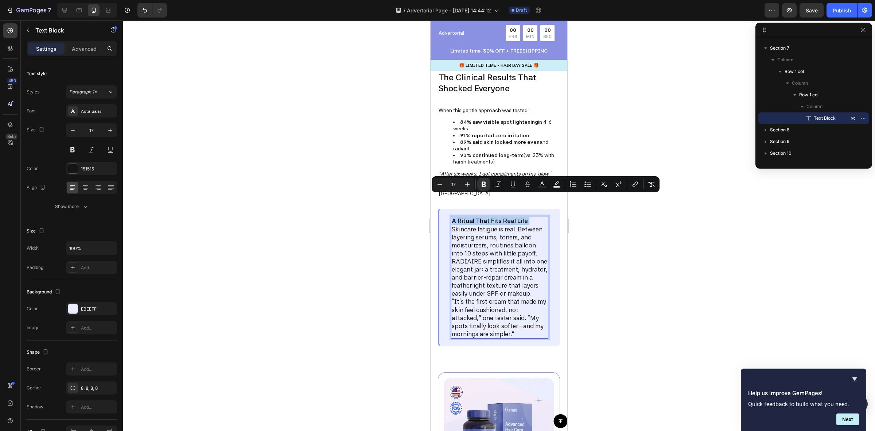
drag, startPoint x: 664, startPoint y: 226, endPoint x: 119, endPoint y: 198, distance: 545.7
click at [664, 226] on div at bounding box center [499, 225] width 752 height 410
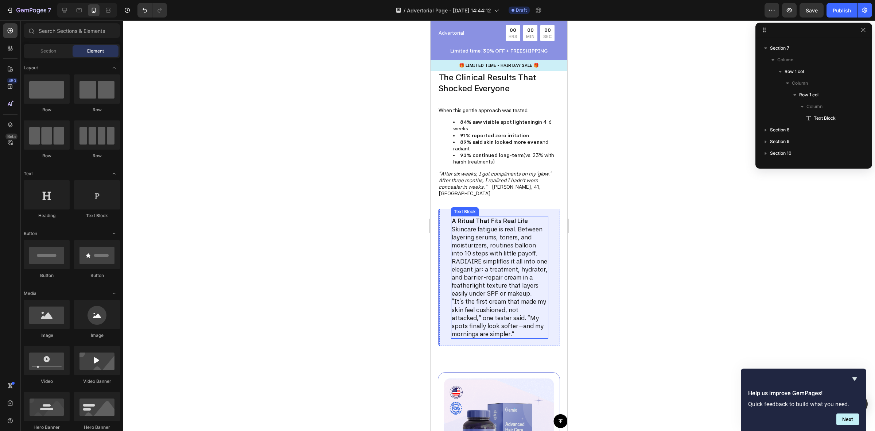
click at [528, 217] on p "A Ritual That Fits Real Life" at bounding box center [500, 221] width 96 height 8
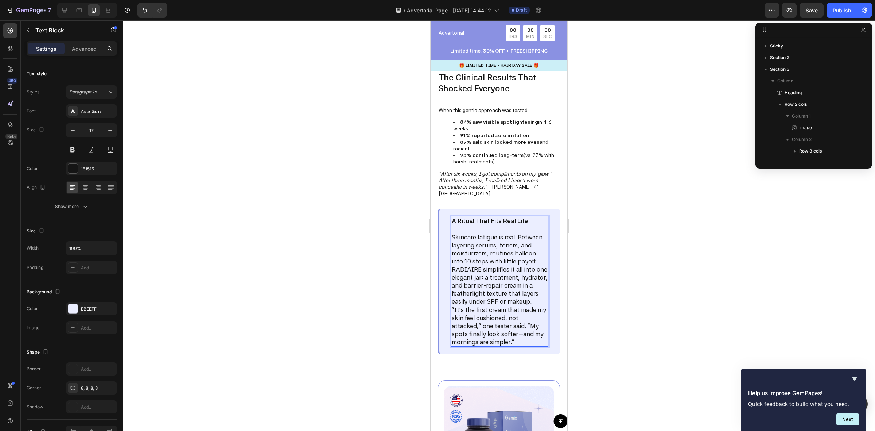
scroll to position [418, 0]
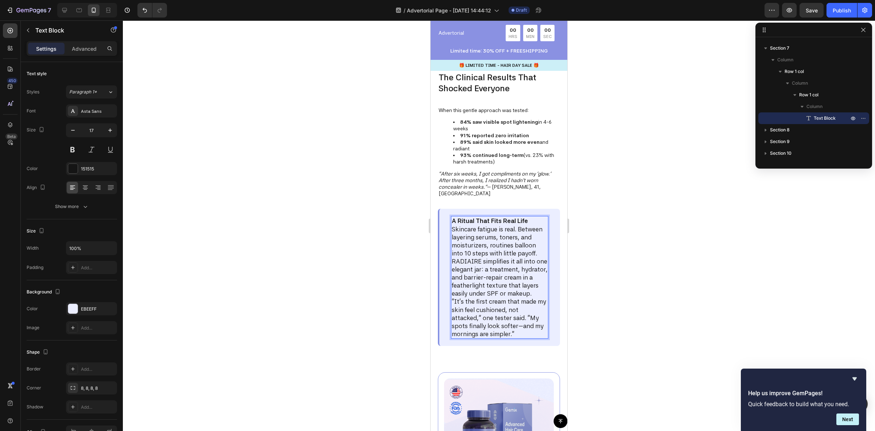
click at [521, 225] on p "Skincare fatigue is real. Between layering serums, toners, and moisturizers, ro…" at bounding box center [500, 241] width 96 height 32
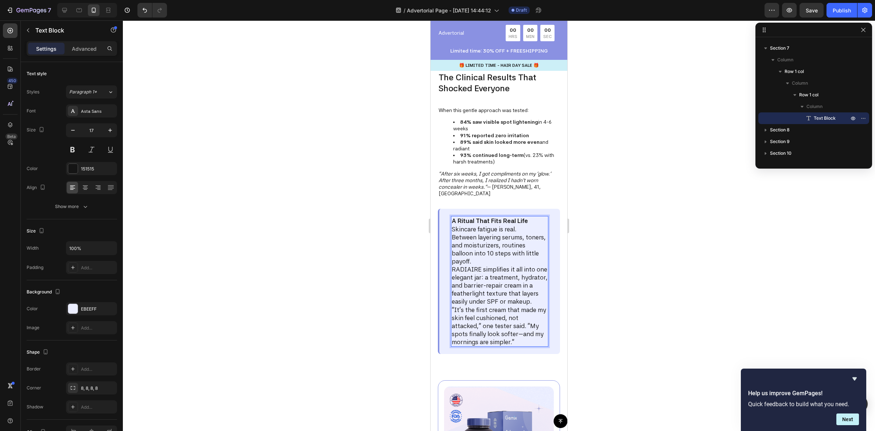
click at [530, 217] on p "A Ritual That Fits Real Life" at bounding box center [500, 221] width 96 height 8
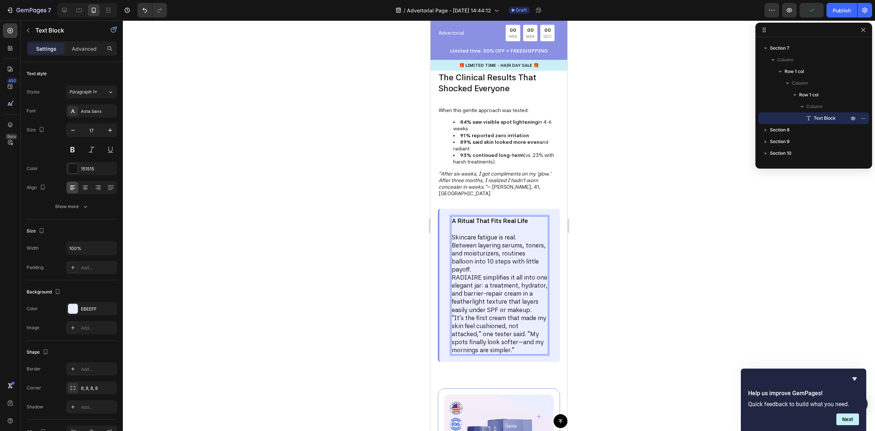
click at [524, 233] on p "Skincare fatigue is real." at bounding box center [500, 237] width 96 height 8
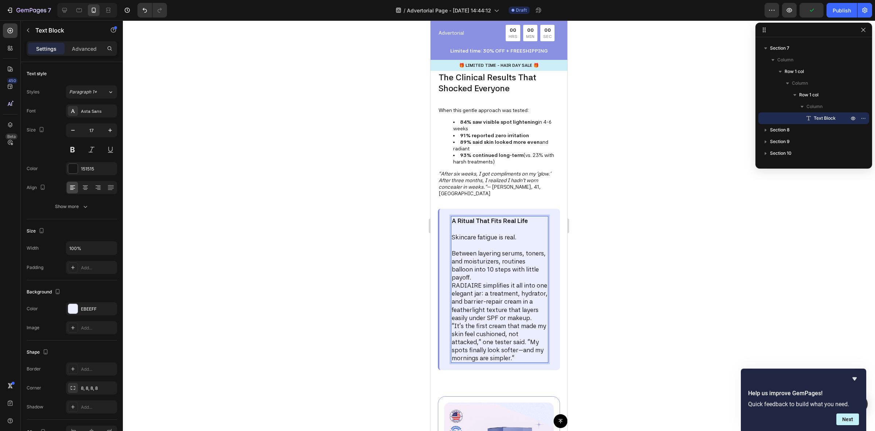
click at [455, 249] on p "Between layering serums, toners, and moisturizers, routines balloon into 10 ste…" at bounding box center [500, 265] width 96 height 32
click at [504, 255] on p "Between layering serums, toners, and moisturizers, routines balloon into 10 ste…" at bounding box center [500, 265] width 96 height 32
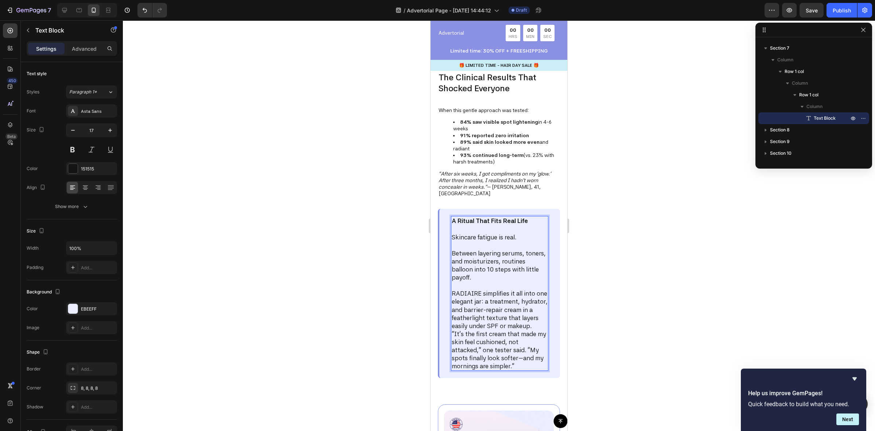
click at [489, 312] on p "RADIAIRE simplifies it all into one elegant jar: a treatment, hydrator, and bar…" at bounding box center [500, 309] width 96 height 40
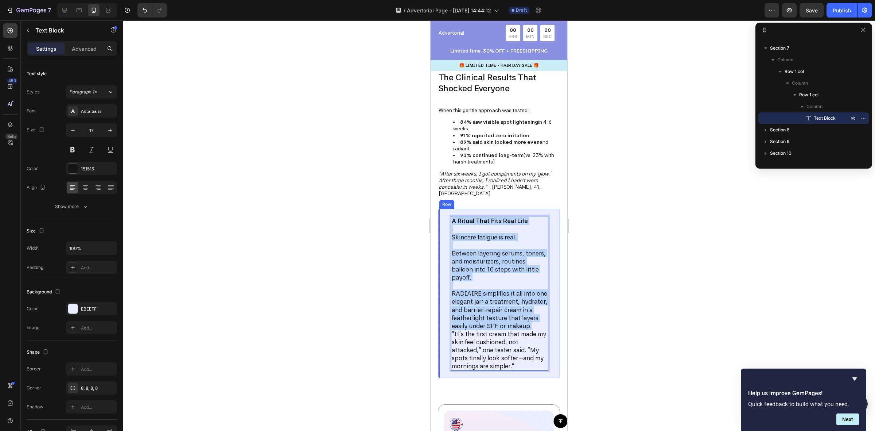
drag, startPoint x: 483, startPoint y: 312, endPoint x: 873, endPoint y: 208, distance: 403.0
click at [442, 209] on div "A Ritual That Fits Real Life Skincare fatigue is real. Between layering serums,…" at bounding box center [499, 293] width 122 height 169
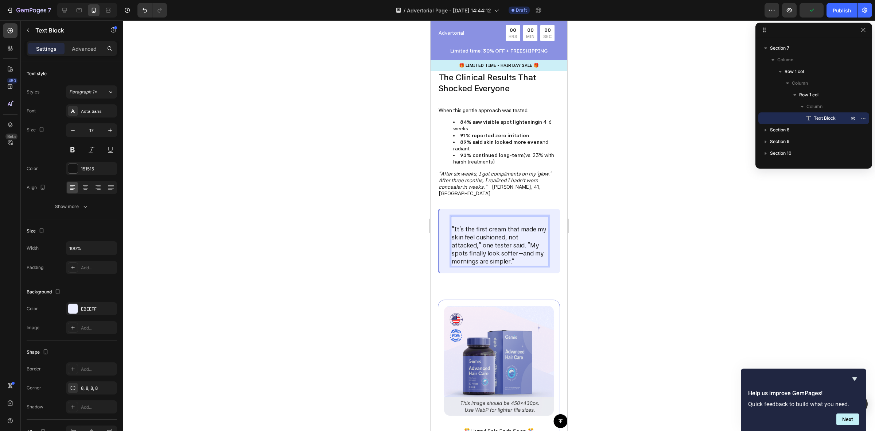
click at [454, 225] on p "“It’s the first cream that made my skin feel cushioned, not attacked,” one test…" at bounding box center [500, 245] width 96 height 40
click at [452, 225] on p "“It’s the first cream that made my skin feel cushioned, not attacked,” one test…" at bounding box center [500, 245] width 96 height 40
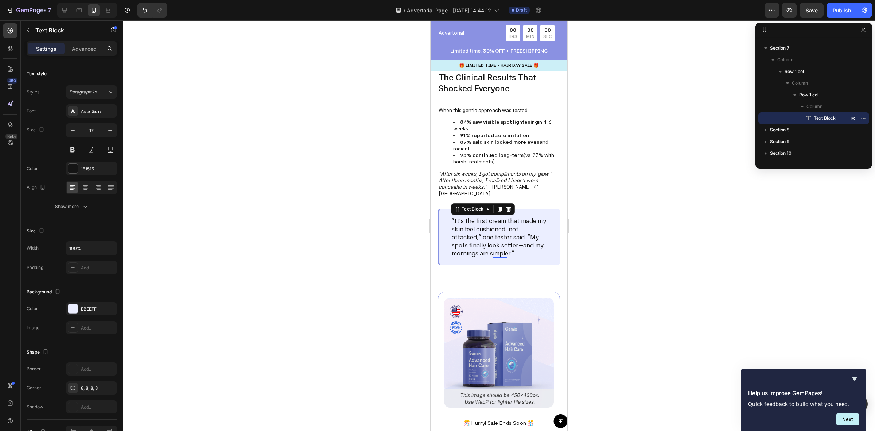
click at [509, 227] on p "“It’s the first cream that made my skin feel cushioned, not attacked,” one test…" at bounding box center [500, 237] width 96 height 40
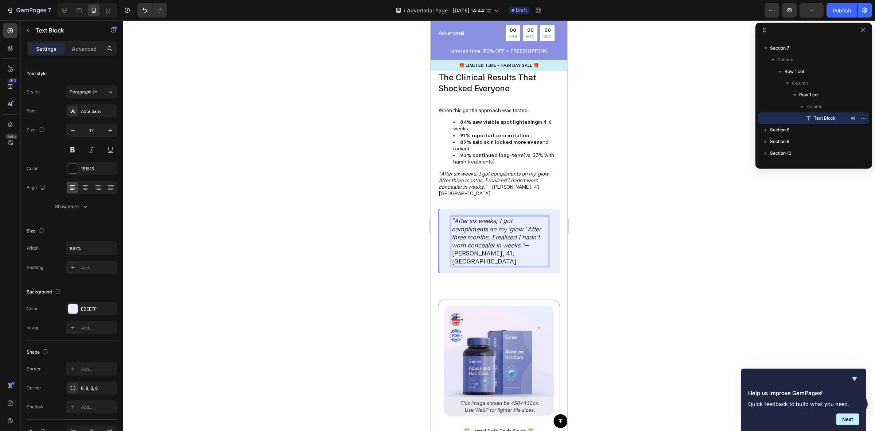
click at [581, 229] on div at bounding box center [499, 225] width 752 height 410
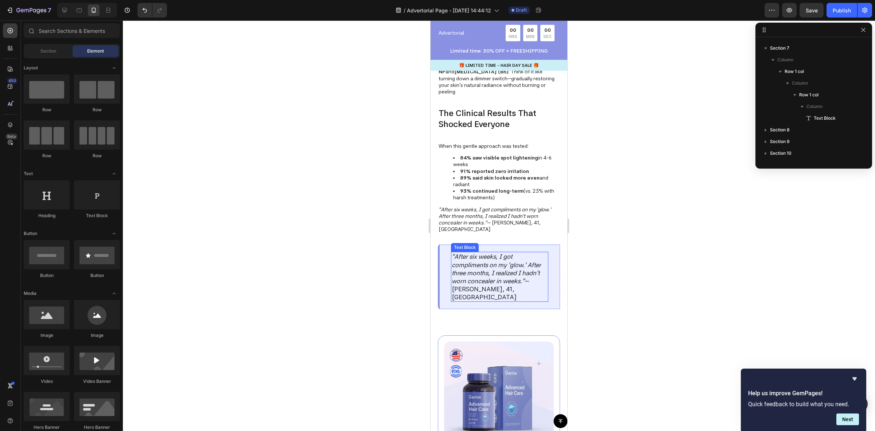
scroll to position [848, 0]
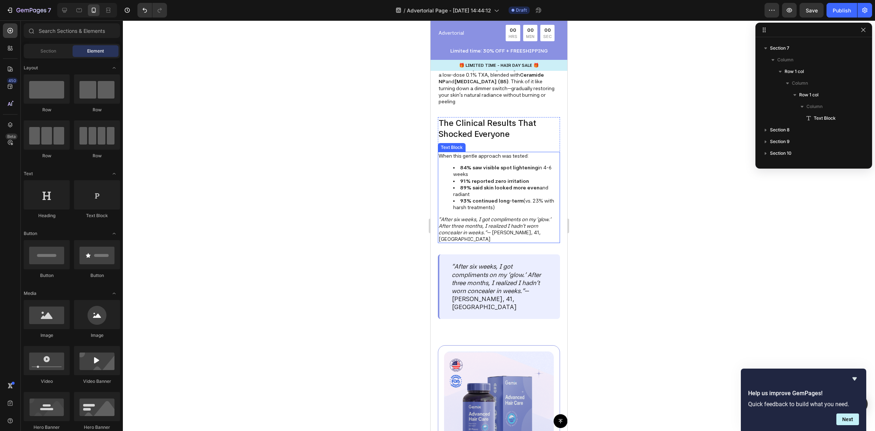
click at [507, 216] on icon ""After six weeks, I got compliments on my 'glow.' After three months, I realize…" at bounding box center [495, 225] width 112 height 19
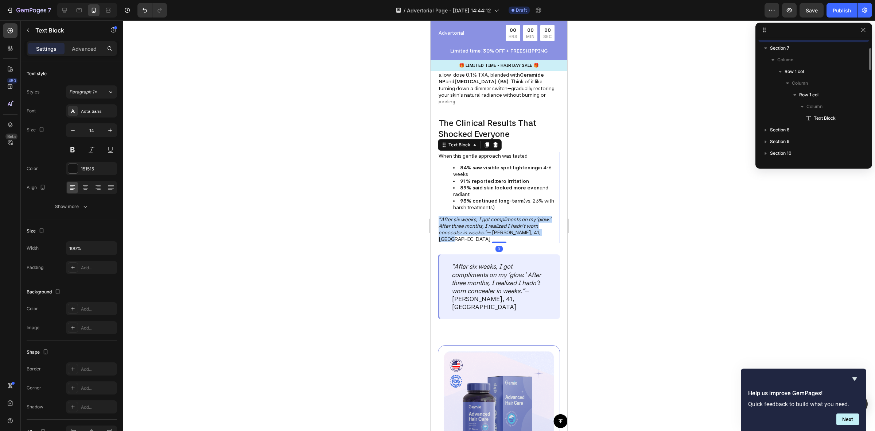
scroll to position [359, 0]
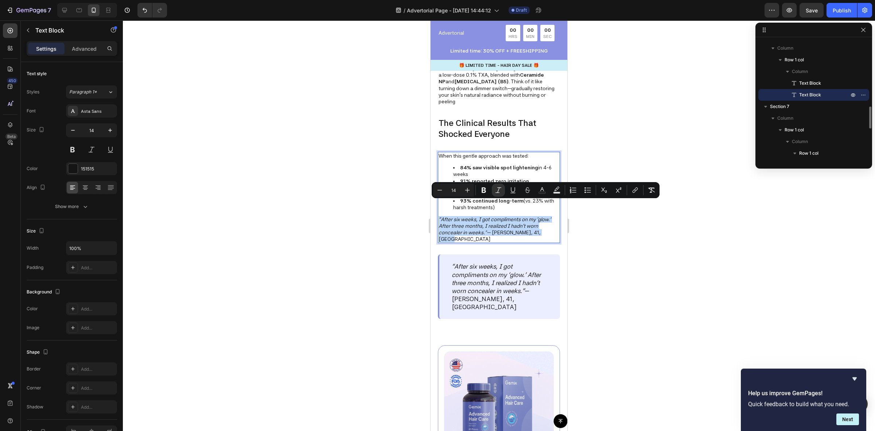
click at [537, 216] on icon ""After six weeks, I got compliments on my 'glow.' After three months, I realize…" at bounding box center [495, 225] width 112 height 19
drag, startPoint x: 548, startPoint y: 216, endPoint x: 422, endPoint y: 203, distance: 126.8
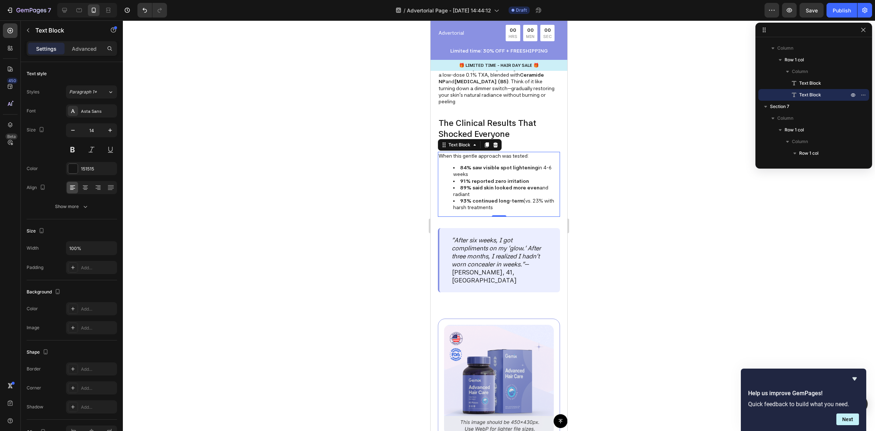
click at [513, 197] on li "93% continued long-term (vs. 23% with harsh treatments" at bounding box center [506, 203] width 106 height 13
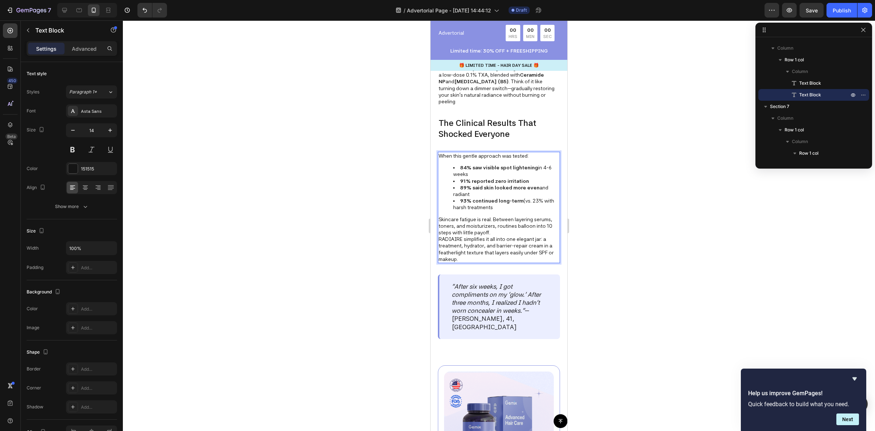
click at [505, 219] on p "Skincare fatigue is real. Between layering serums, toners, and moisturizers, ro…" at bounding box center [499, 226] width 121 height 20
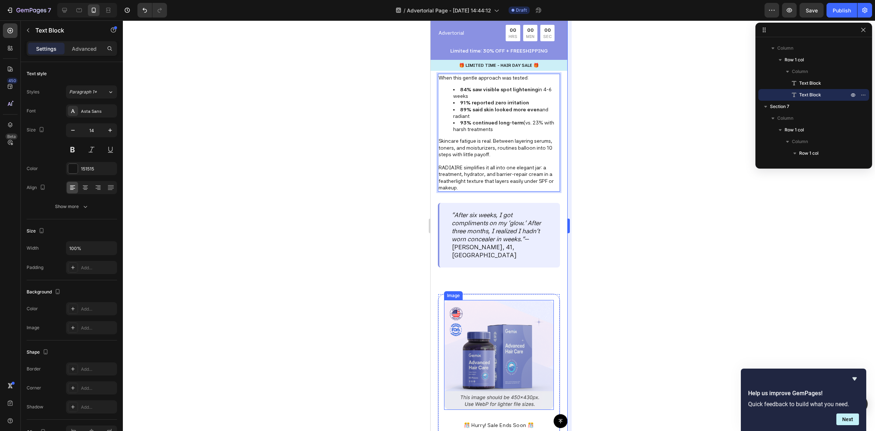
scroll to position [939, 0]
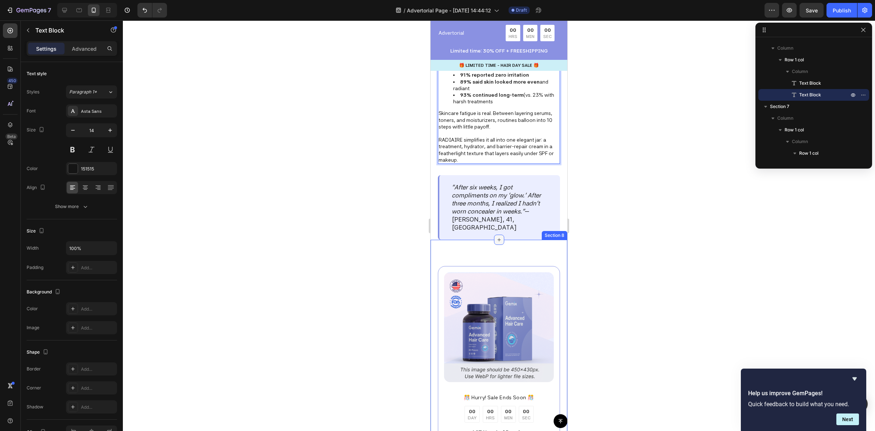
click at [496, 239] on icon at bounding box center [499, 240] width 6 height 6
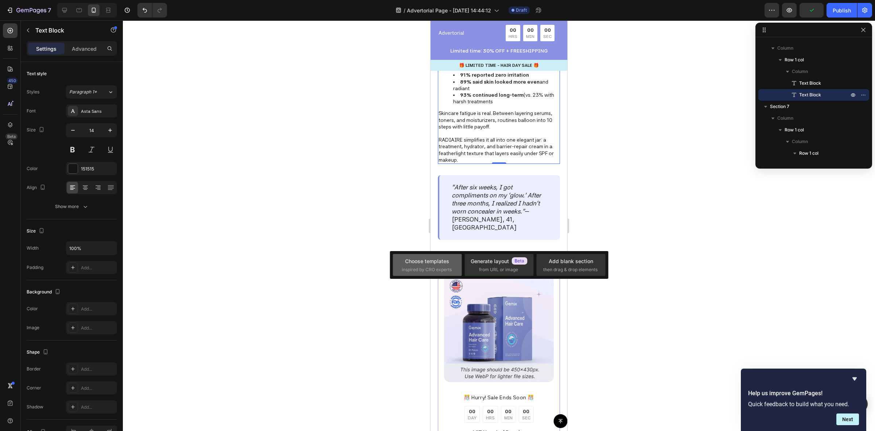
click at [430, 272] on span "inspired by CRO experts" at bounding box center [427, 269] width 50 height 7
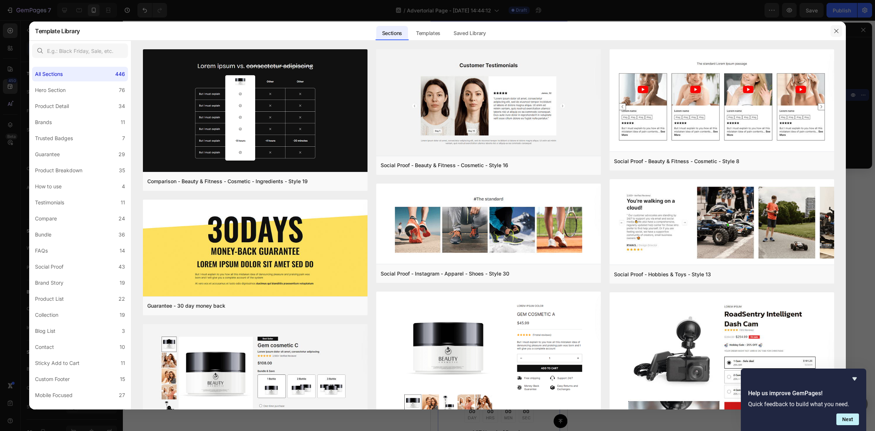
click at [837, 31] on icon "button" at bounding box center [836, 31] width 6 height 6
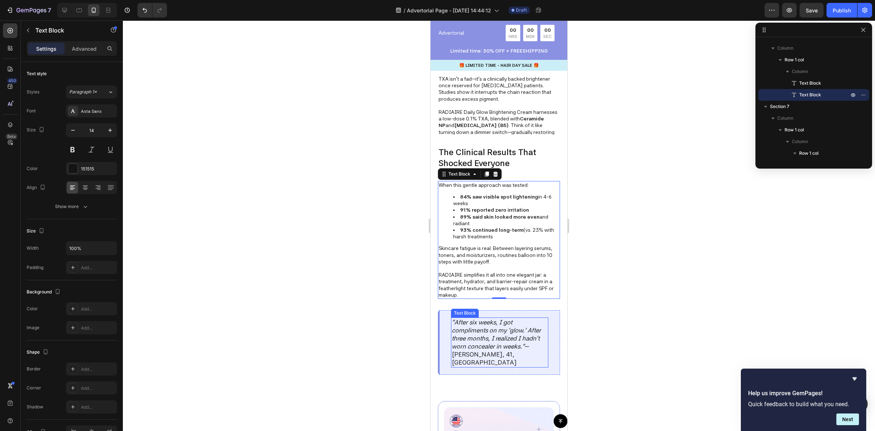
scroll to position [757, 0]
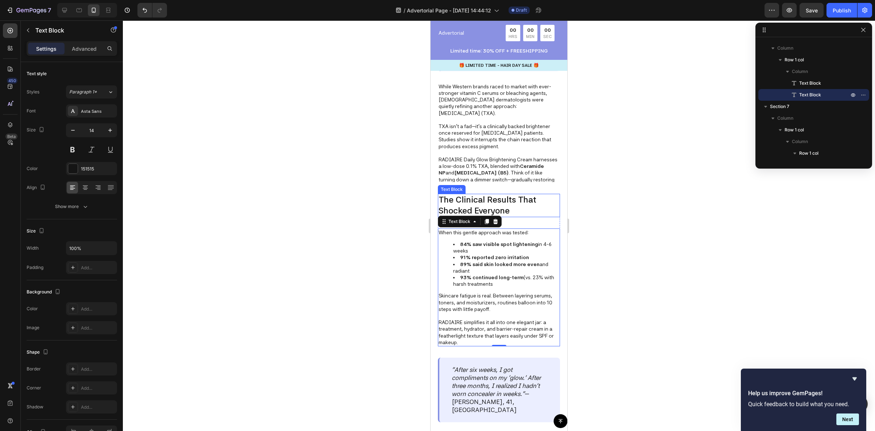
click at [498, 203] on p "The Clinical Results That Shocked Everyone" at bounding box center [499, 205] width 121 height 22
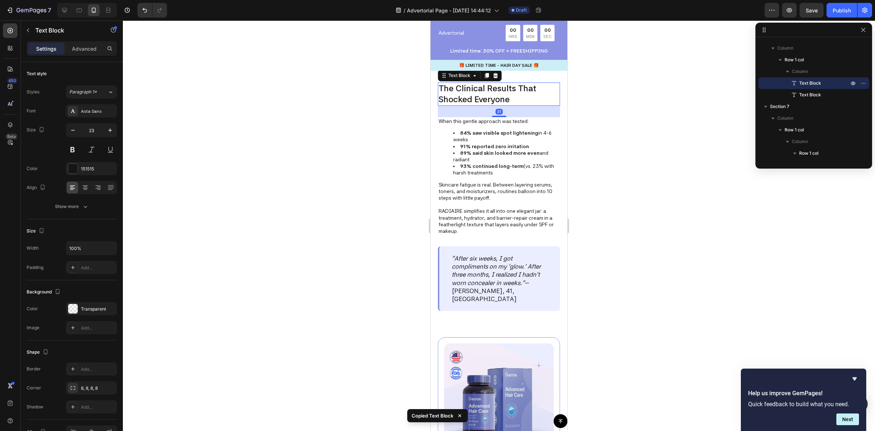
scroll to position [894, 0]
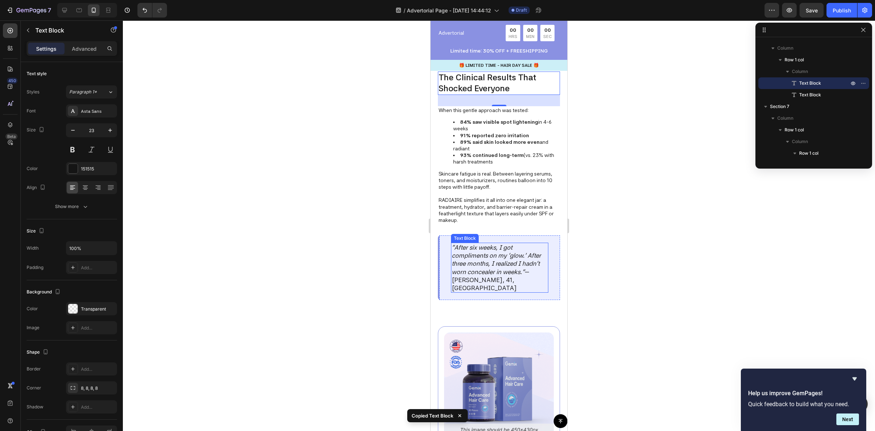
click at [503, 276] on p ""After six weeks, I got compliments on my 'glow.' After three months, I realize…" at bounding box center [500, 267] width 96 height 48
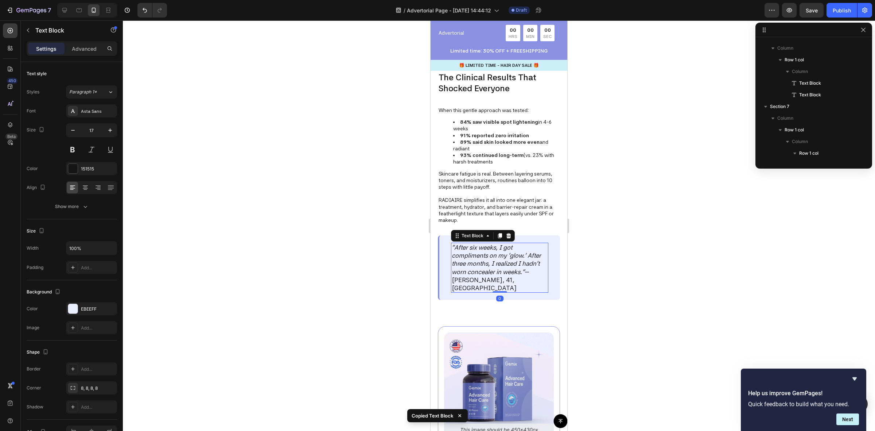
scroll to position [441, 0]
click at [523, 282] on div ""After six weeks, I got compliments on my 'glow.' After three months, I realize…" at bounding box center [499, 267] width 122 height 65
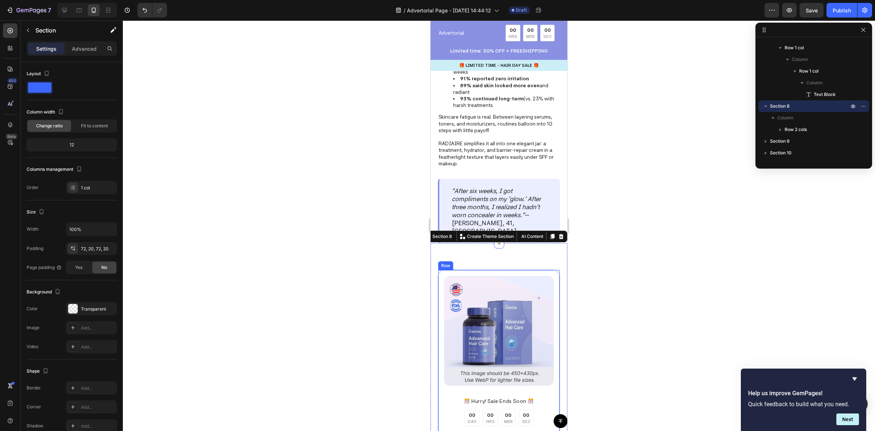
scroll to position [939, 0]
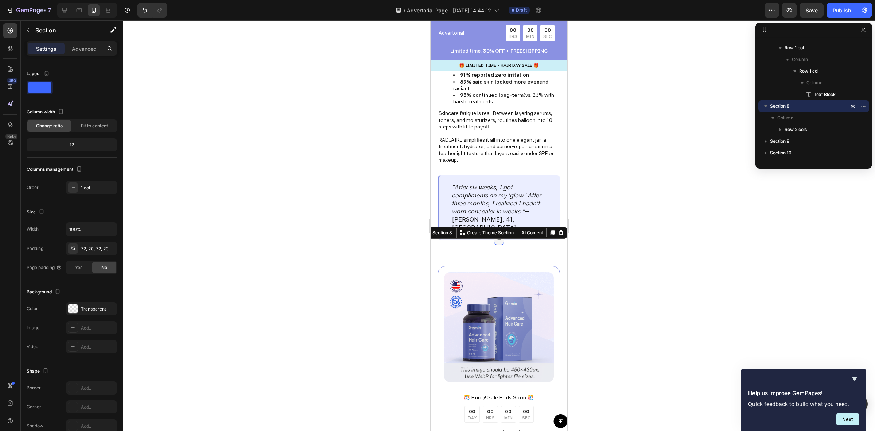
click at [497, 240] on icon at bounding box center [499, 240] width 6 height 6
click at [700, 281] on div at bounding box center [499, 225] width 752 height 410
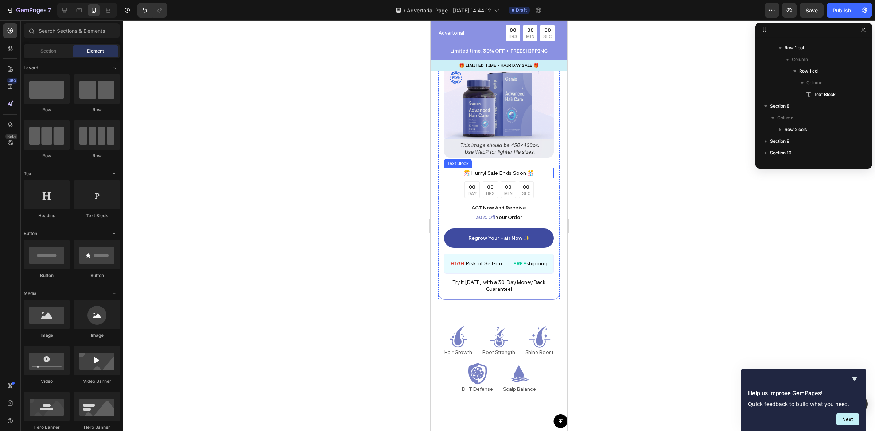
scroll to position [1076, 0]
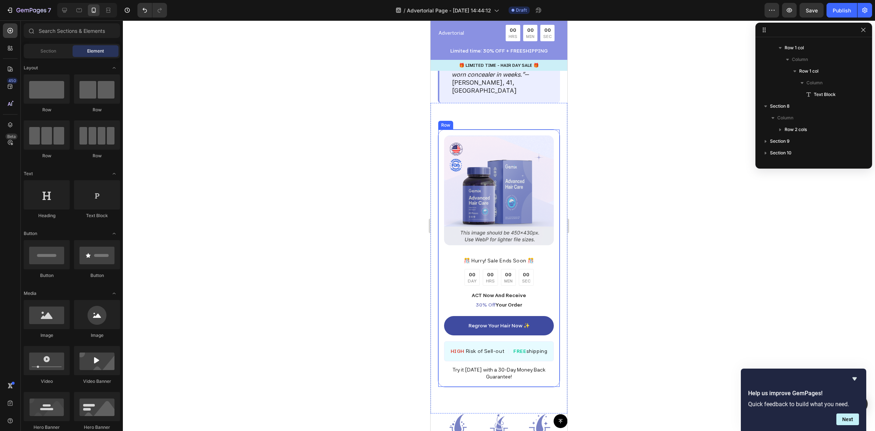
click at [490, 132] on div "Image ️🎊 Hurry! Sale Ends Soon ️🎊 Text Block 00 DAY 00 HRS 00 MIN 00 SEC Countd…" at bounding box center [499, 258] width 122 height 258
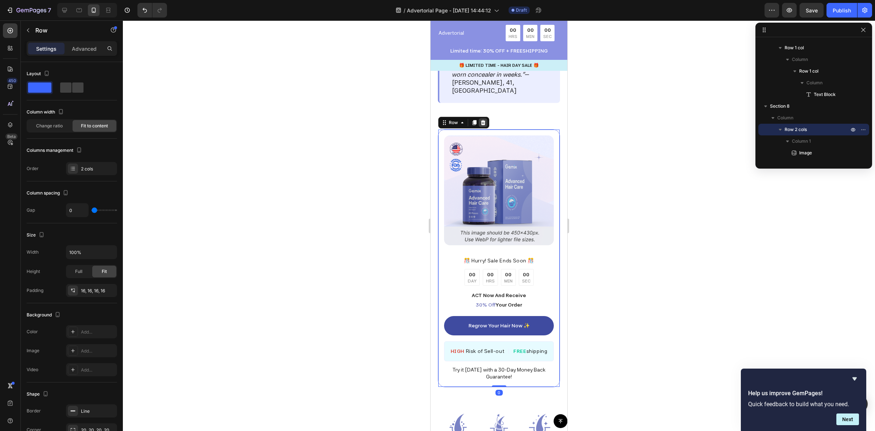
click at [483, 121] on icon at bounding box center [483, 122] width 5 height 5
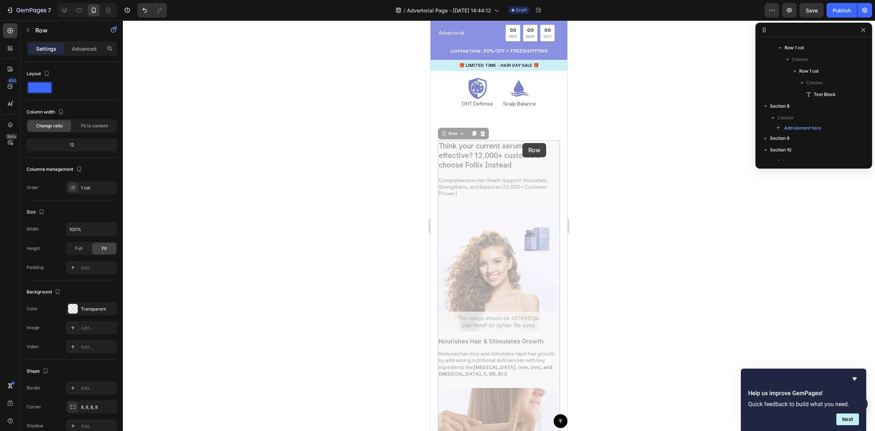
scroll to position [520, 0]
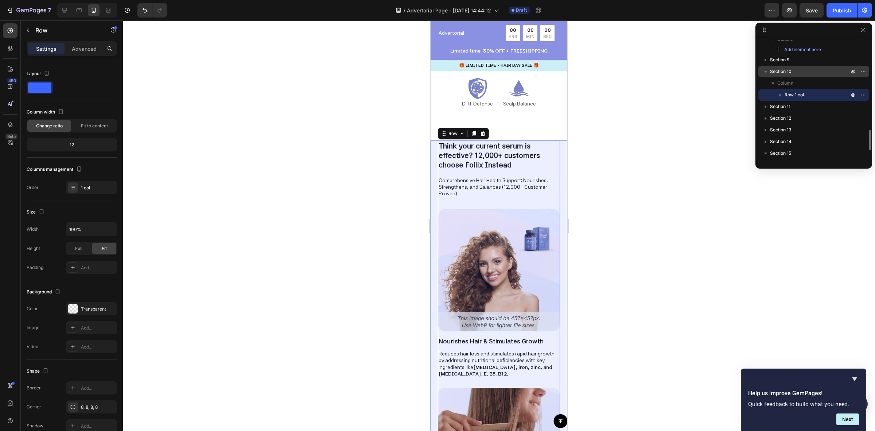
click at [776, 70] on span "Section 10" at bounding box center [781, 71] width 22 height 7
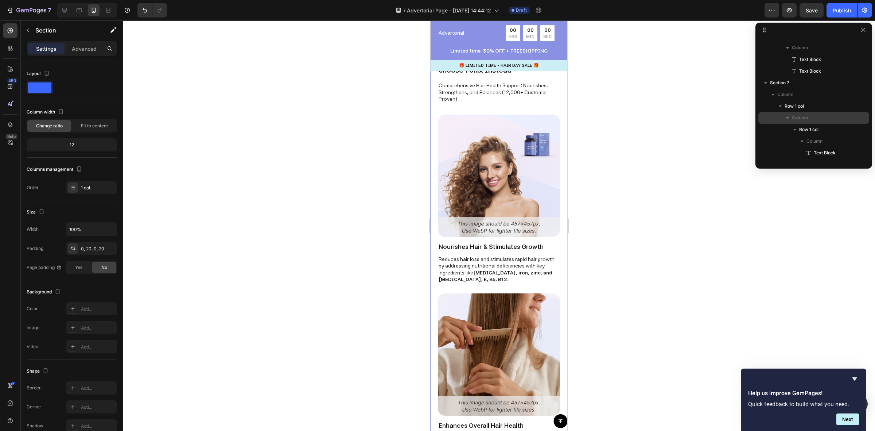
scroll to position [474, 0]
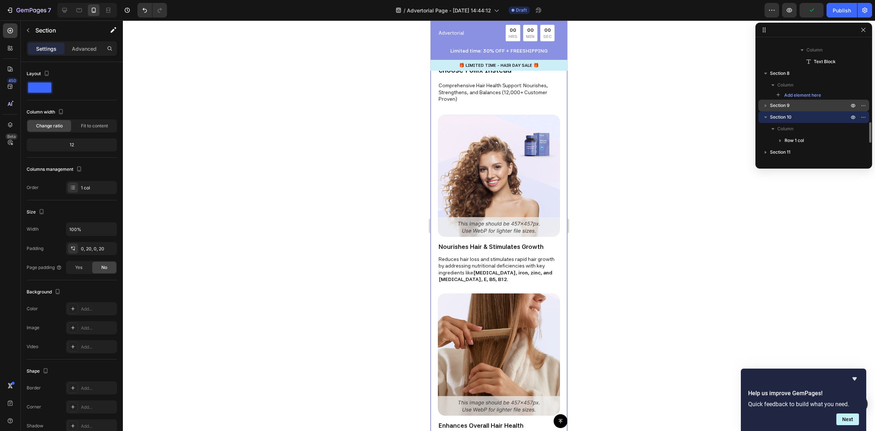
drag, startPoint x: 777, startPoint y: 116, endPoint x: 784, endPoint y: 110, distance: 8.9
click at [787, 107] on div "Sticky Section 2 Section 3 Column Heading Row 2 cols Column 1 Image Column 2 Ro…" at bounding box center [813, 100] width 117 height 120
drag, startPoint x: 779, startPoint y: 117, endPoint x: 777, endPoint y: 101, distance: 15.8
click at [777, 101] on div "Sticky Section 2 Section 3 Column Heading Row 2 cols Column 1 Image Column 2 Ro…" at bounding box center [813, 100] width 117 height 120
click at [766, 105] on icon "button" at bounding box center [766, 105] width 2 height 3
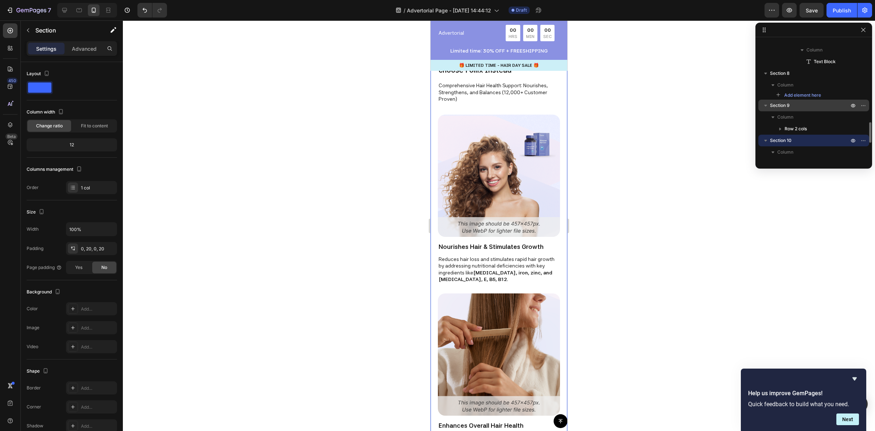
click at [779, 105] on span "Section 9" at bounding box center [780, 105] width 20 height 7
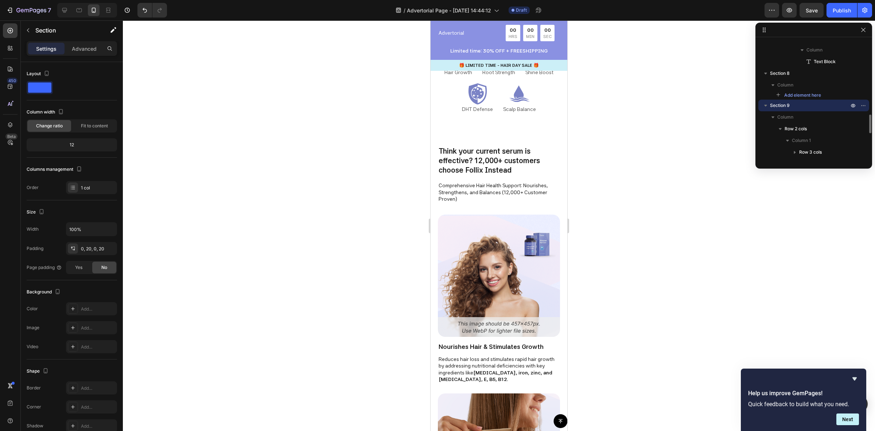
click at [786, 105] on span "Section 9" at bounding box center [780, 105] width 20 height 7
click at [783, 104] on span "Section 9" at bounding box center [780, 105] width 20 height 7
click at [790, 119] on span "Column" at bounding box center [785, 116] width 16 height 7
click at [773, 116] on icon "button" at bounding box center [772, 116] width 7 height 7
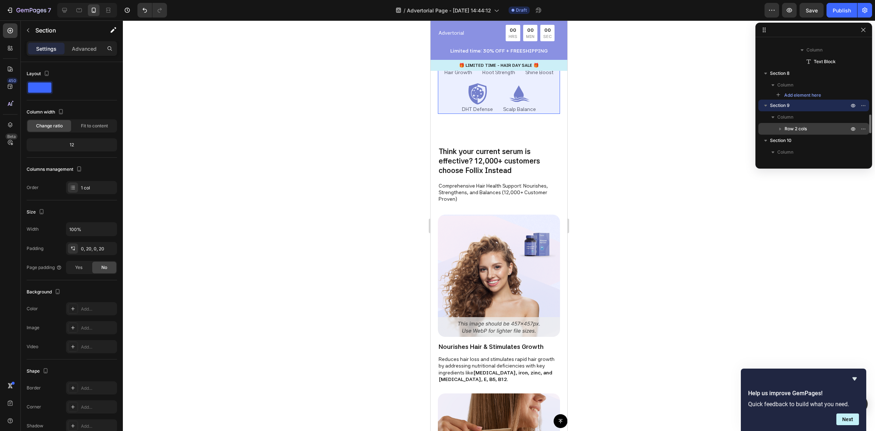
click at [787, 126] on span "Row 2 cols" at bounding box center [796, 128] width 22 height 7
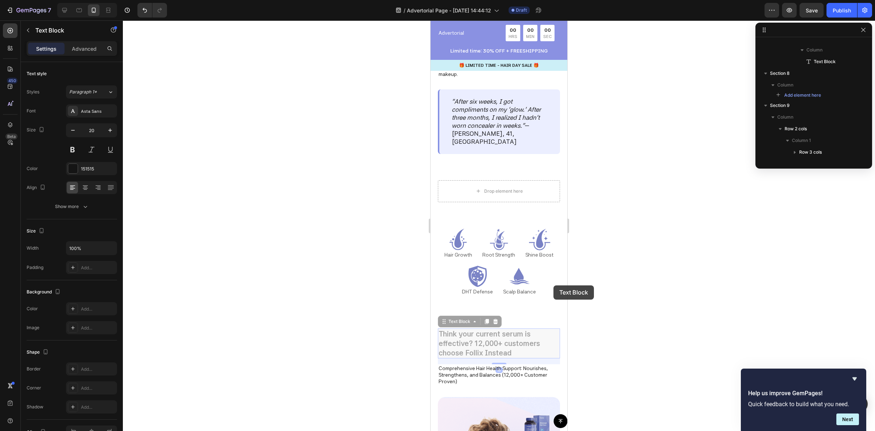
scroll to position [613, 0]
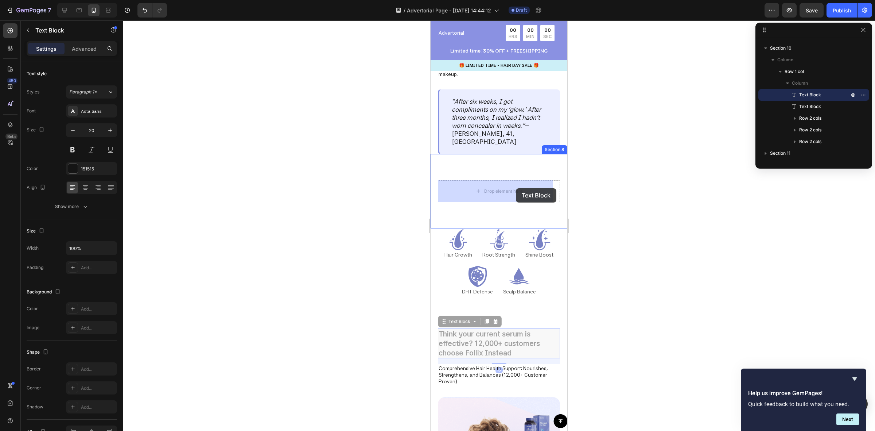
drag, startPoint x: 490, startPoint y: 340, endPoint x: 513, endPoint y: 189, distance: 152.8
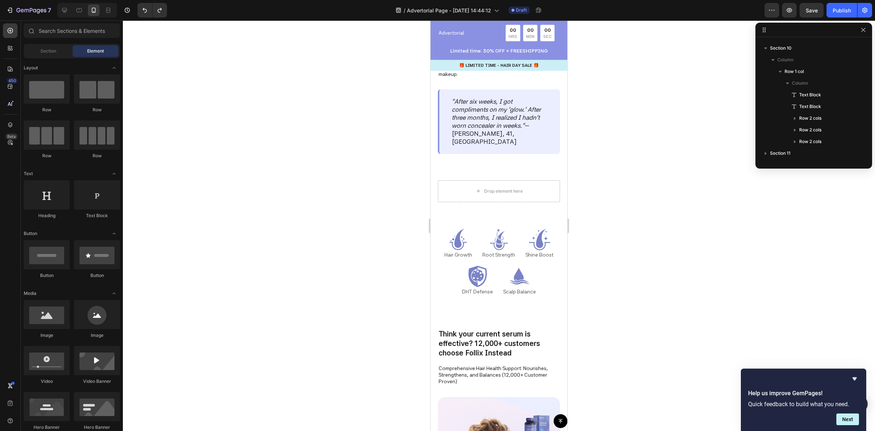
click at [485, 355] on p "Think your current serum is effective? 12,000+ customers choose Follix Instead" at bounding box center [499, 343] width 121 height 28
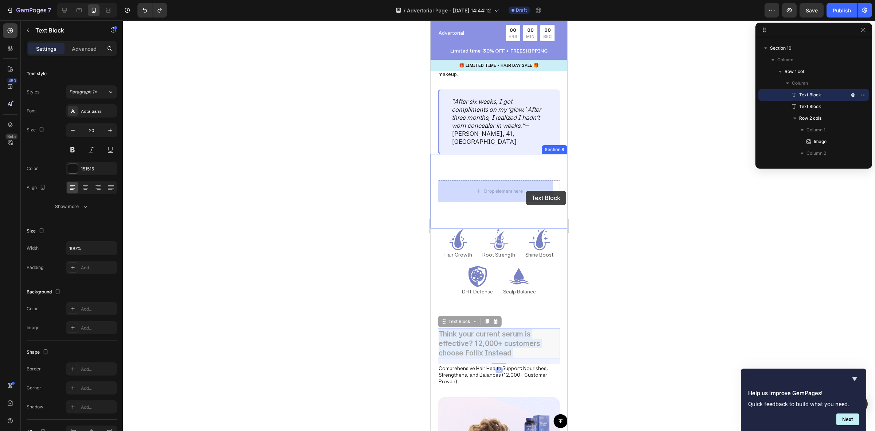
drag, startPoint x: 552, startPoint y: 347, endPoint x: 526, endPoint y: 191, distance: 158.5
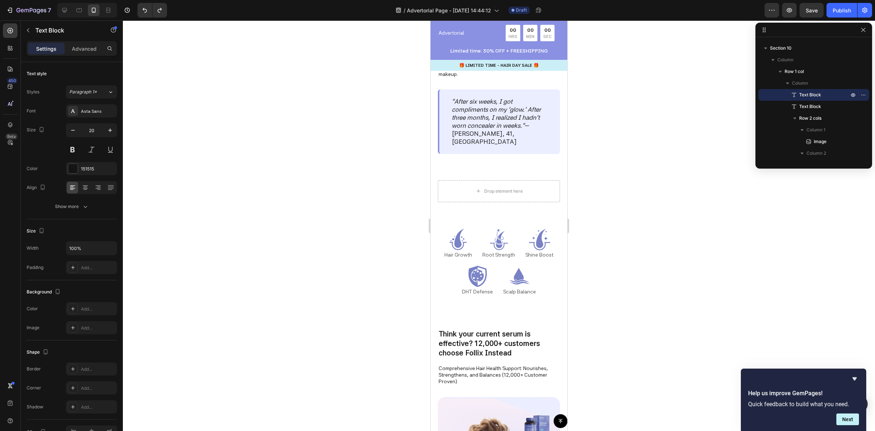
click at [524, 342] on p "Think your current serum is effective? 12,000+ customers choose Follix Instead" at bounding box center [499, 343] width 121 height 28
click at [547, 350] on p "Think your current serum is effective? 12,000+ customers choose Follix Instead" at bounding box center [499, 343] width 121 height 28
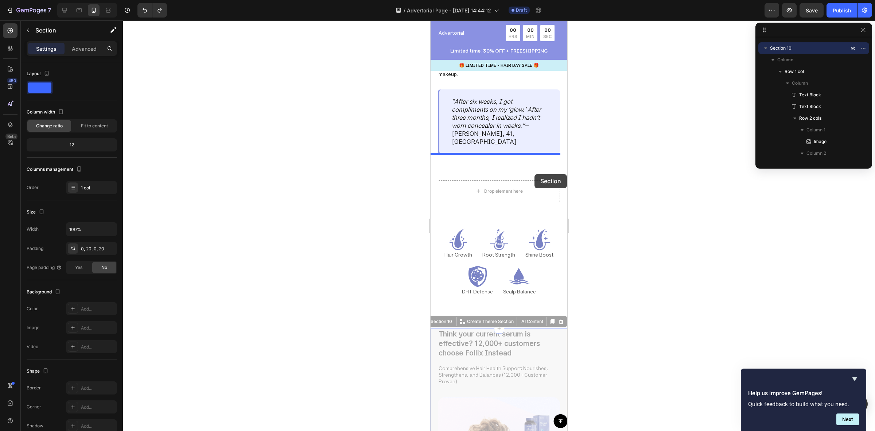
drag, startPoint x: 559, startPoint y: 357, endPoint x: 534, endPoint y: 174, distance: 185.0
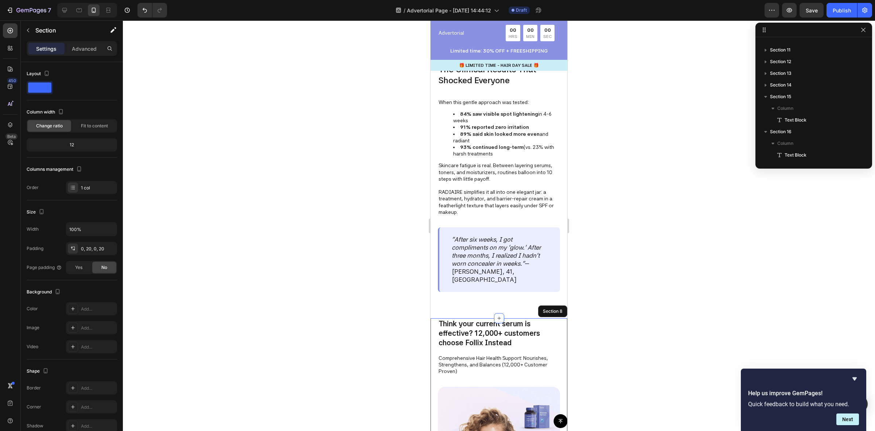
scroll to position [888, 0]
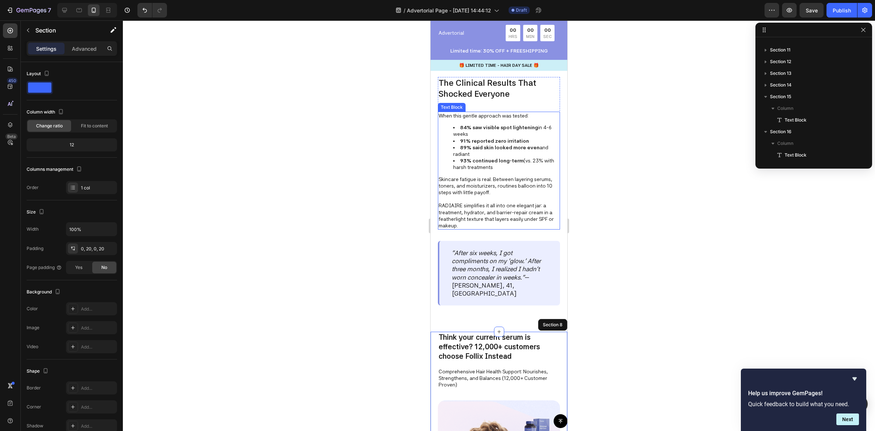
click at [458, 176] on p "Skincare fatigue is real. Between layering serums, toners, and moisturizers, ro…" at bounding box center [499, 186] width 121 height 20
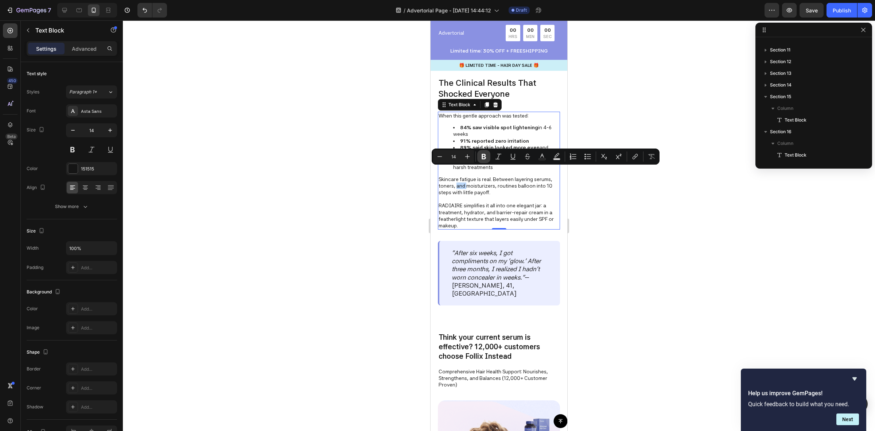
scroll to position [359, 0]
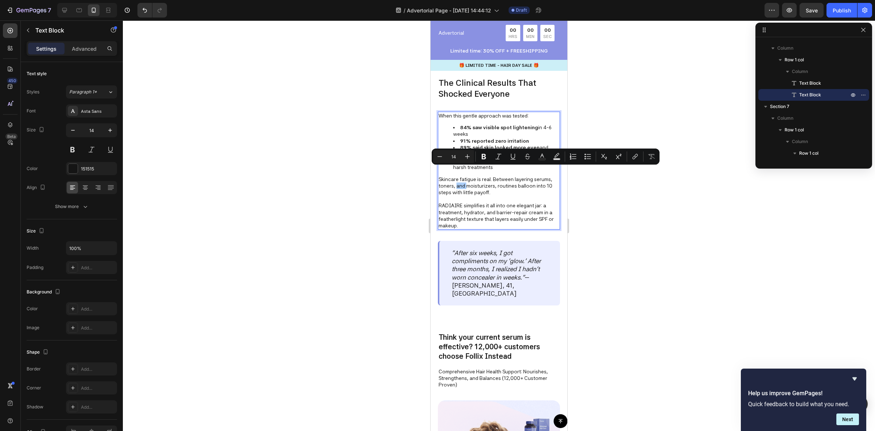
click at [606, 132] on div at bounding box center [499, 225] width 752 height 410
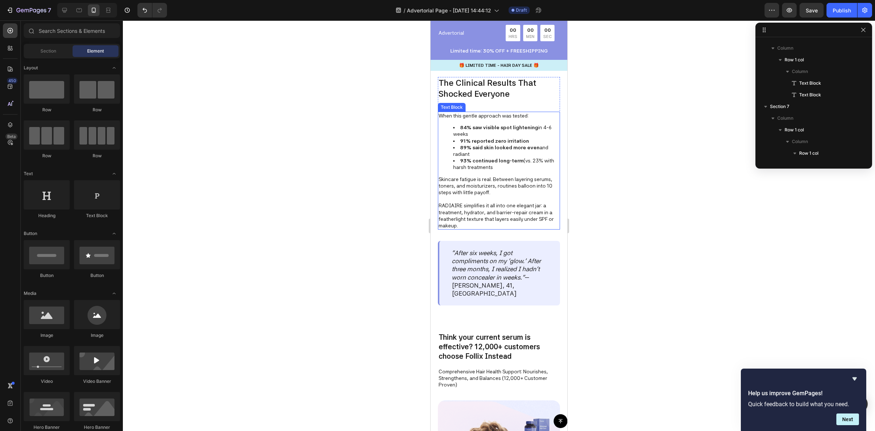
click at [516, 157] on li "93% continued long-term (vs. 23% with harsh treatments" at bounding box center [506, 163] width 106 height 13
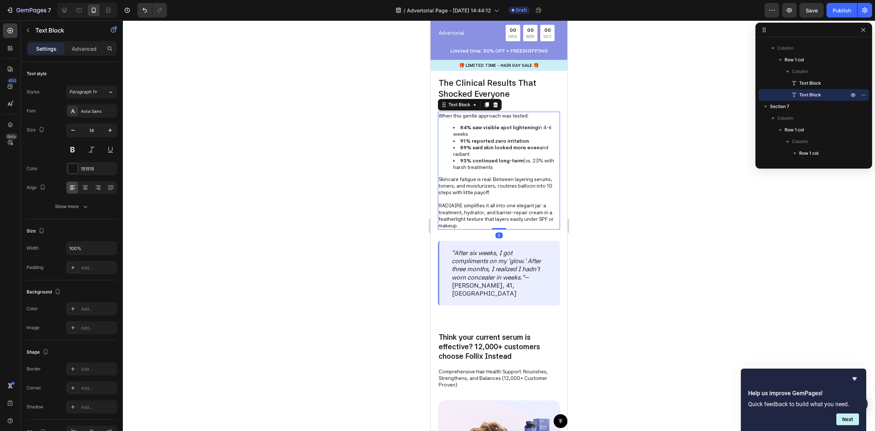
click at [500, 157] on div "When this gentle approach was tested: 84% saw visible spot lightening in 4-6 we…" at bounding box center [499, 171] width 122 height 118
click at [440, 176] on p "Skincare fatigue is real. Between layering serums, toners, and moisturizers, ro…" at bounding box center [499, 186] width 121 height 20
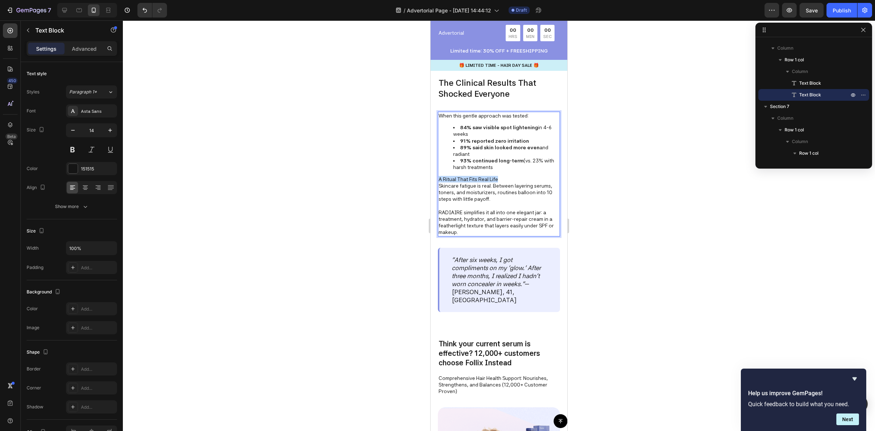
drag, startPoint x: 499, startPoint y: 161, endPoint x: 853, endPoint y: 186, distance: 355.6
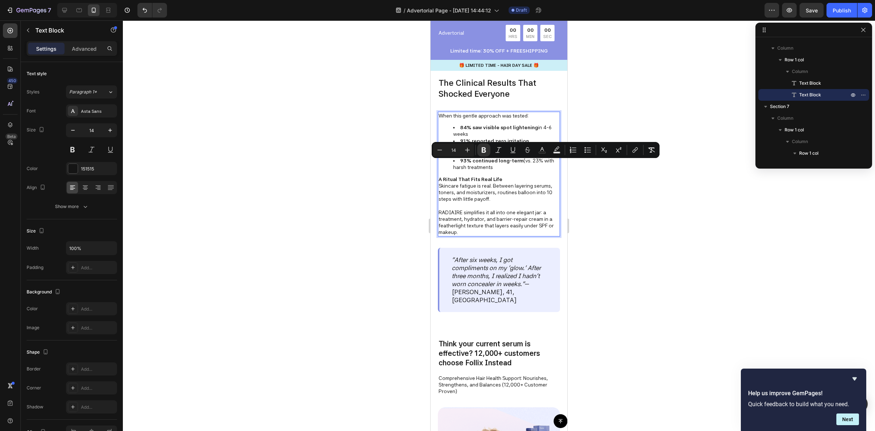
click at [670, 190] on div at bounding box center [499, 225] width 752 height 410
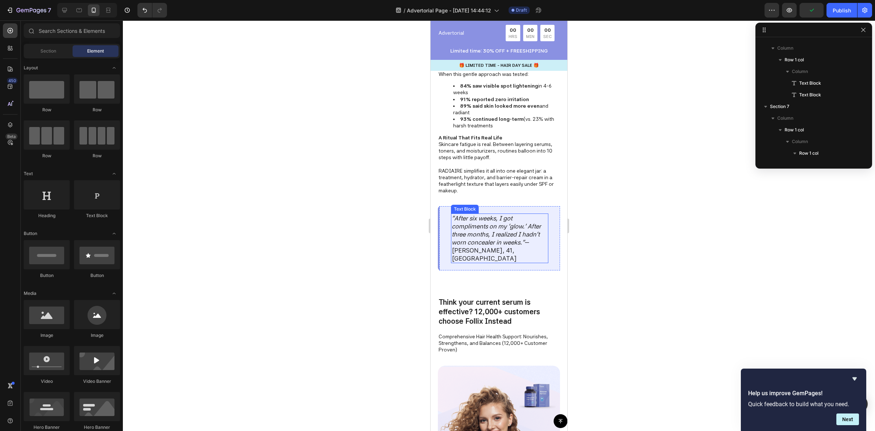
scroll to position [934, 0]
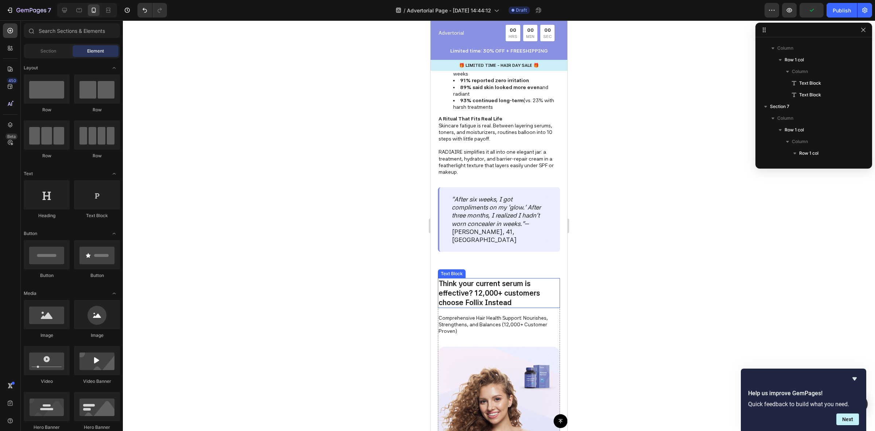
click at [476, 287] on p "Think your current serum is effective? 12,000+ customers choose Follix Instead" at bounding box center [499, 293] width 121 height 28
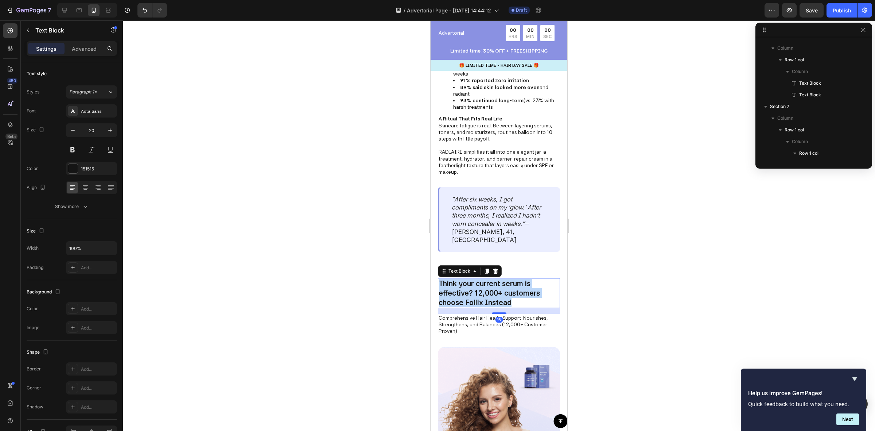
scroll to position [500, 0]
click at [479, 295] on p "Think your current serum is effective? 12,000+ customers choose Follix Instead" at bounding box center [499, 293] width 121 height 28
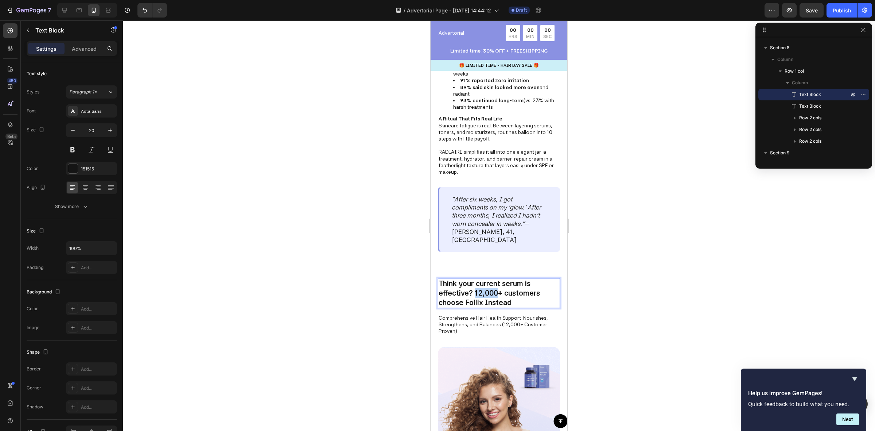
click at [479, 295] on p "Think your current serum is effective? 12,000+ customers choose Follix Instead" at bounding box center [499, 293] width 121 height 28
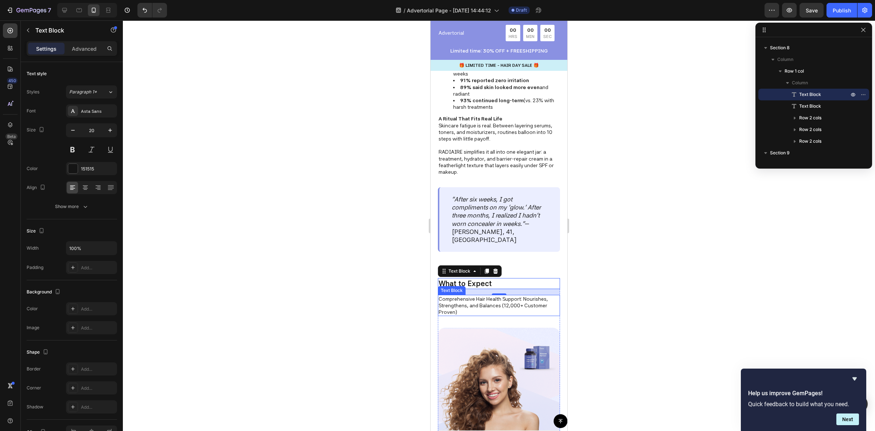
click at [478, 303] on p "Comprehensive Hair Health Support: Nourishes, Strengthens, and Balances (12,000…" at bounding box center [499, 305] width 121 height 20
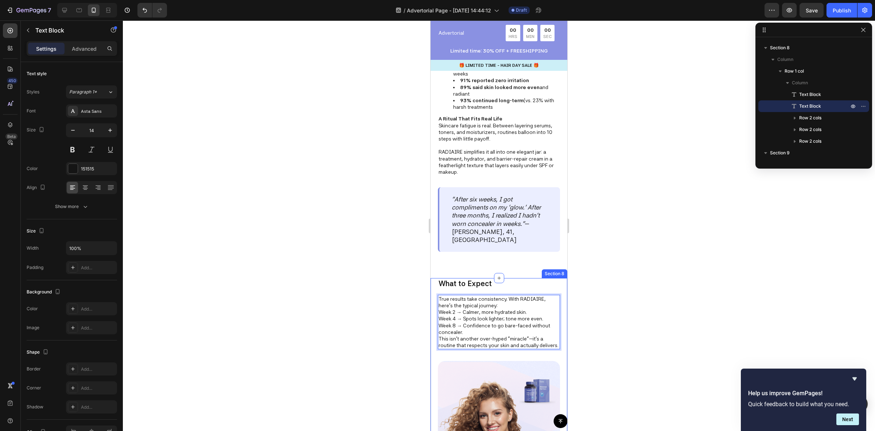
click at [619, 294] on div at bounding box center [499, 225] width 752 height 410
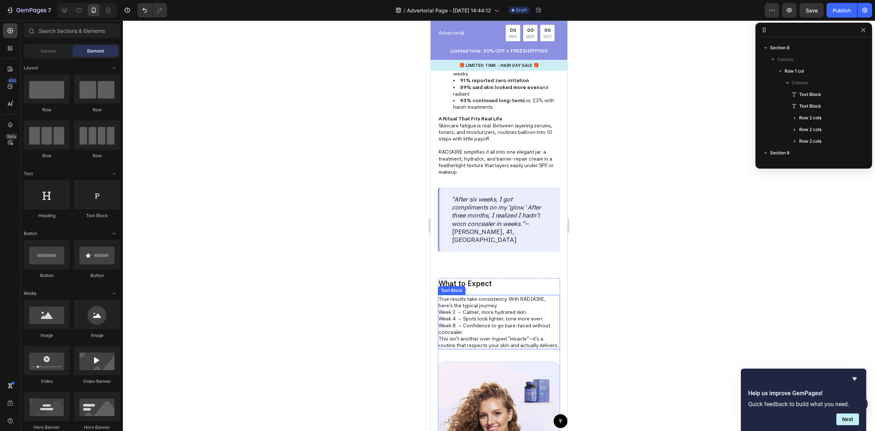
click at [502, 307] on p "True results take consistency. With RADIAIRE, here’s the typical journey:" at bounding box center [499, 301] width 121 height 13
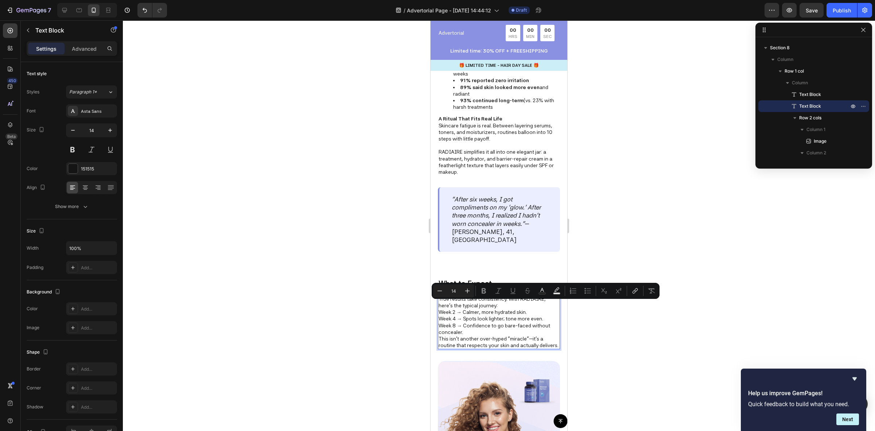
click at [502, 305] on p "True results take consistency. With RADIAIRE, here’s the typical journey:" at bounding box center [499, 301] width 121 height 13
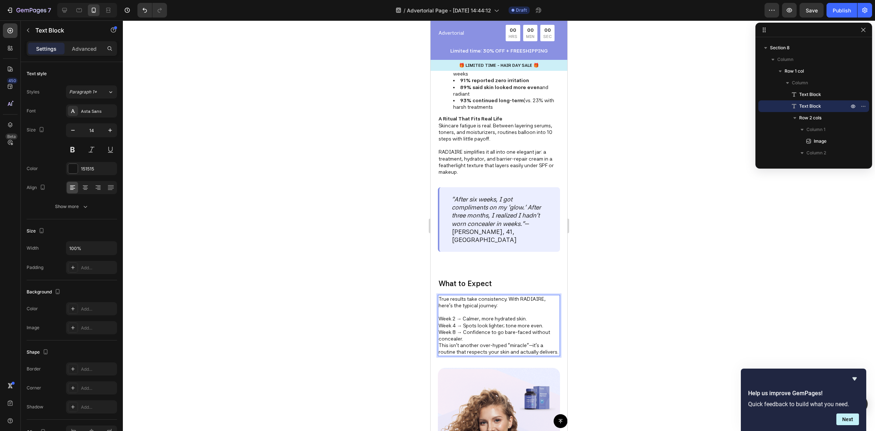
click at [475, 339] on p "Week 8 → Confidence to go bare-faced without concealer." at bounding box center [499, 334] width 121 height 13
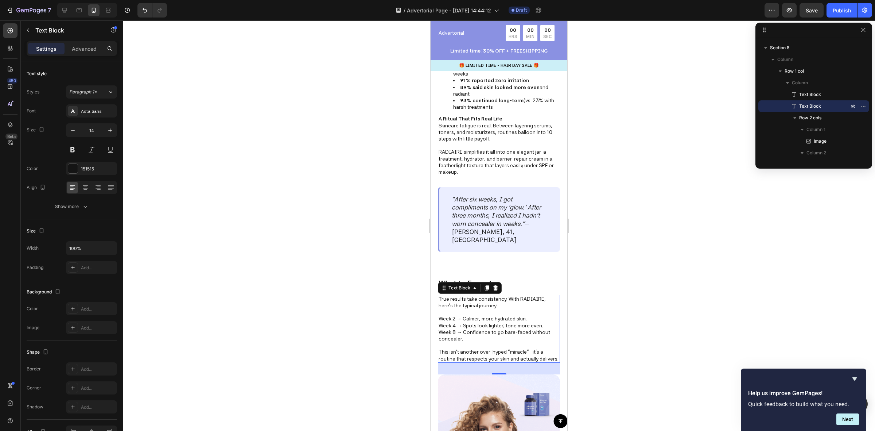
click at [674, 289] on div at bounding box center [499, 225] width 752 height 410
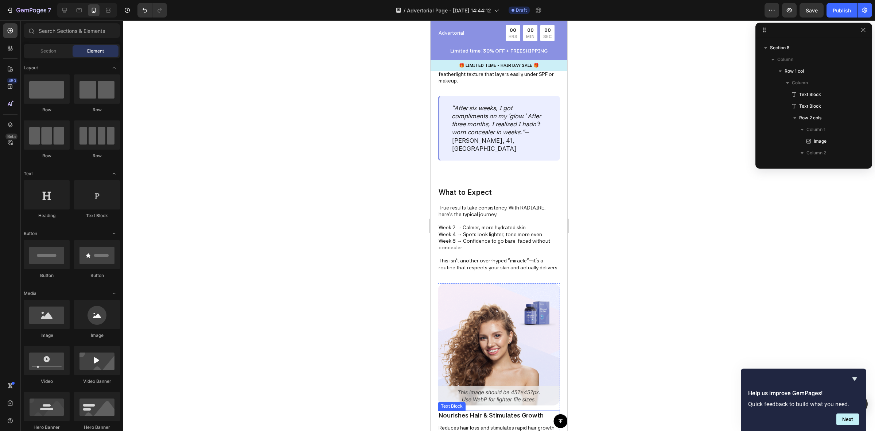
scroll to position [1161, 0]
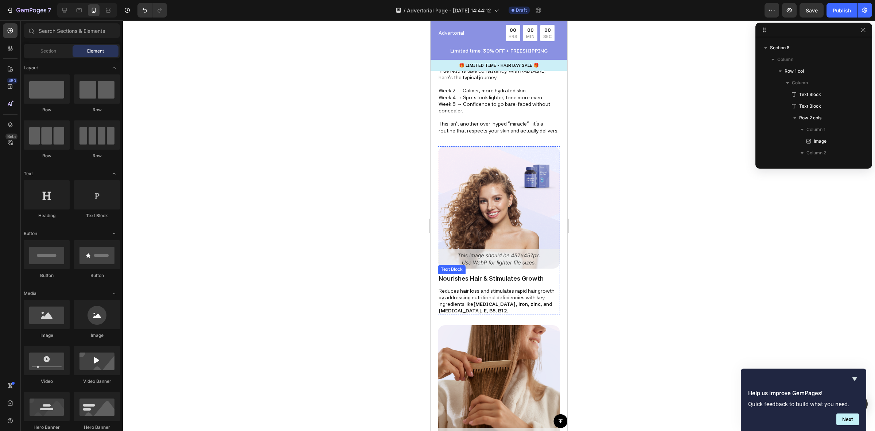
click at [465, 277] on p "Nourishes Hair & Stimulates Growth" at bounding box center [499, 278] width 121 height 8
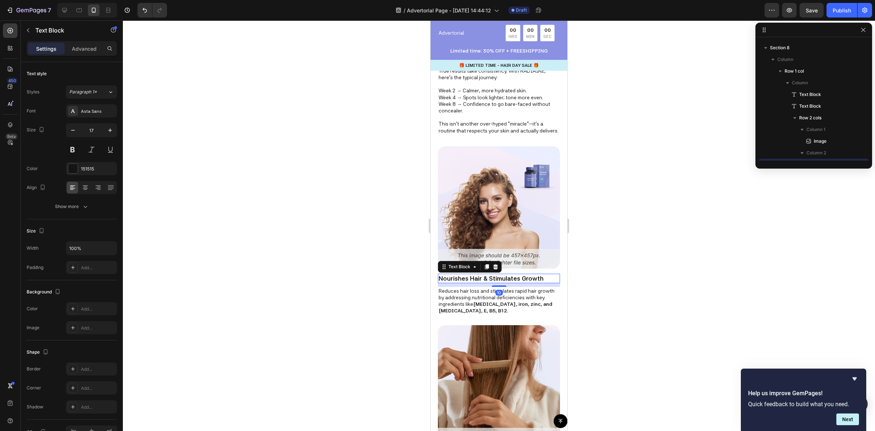
scroll to position [569, 0]
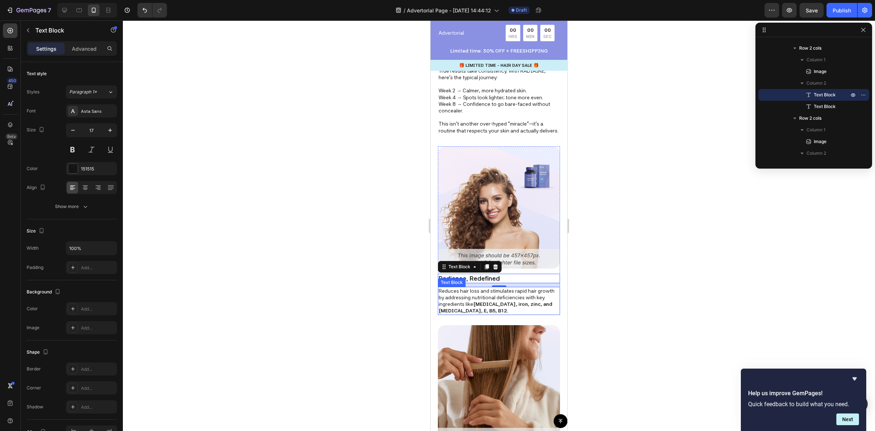
click at [466, 294] on p "Reduces hair loss and stimulates rapid hair growth by addressing nutritional de…" at bounding box center [499, 300] width 121 height 27
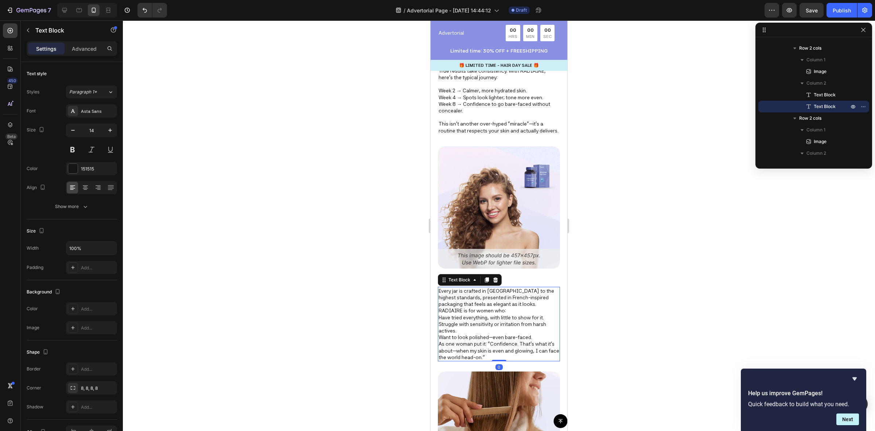
type input "23"
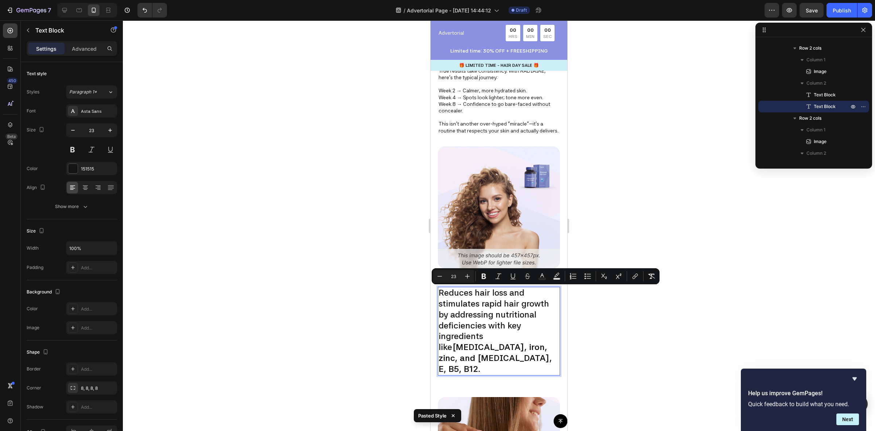
type input "14"
click at [653, 304] on div at bounding box center [499, 225] width 752 height 410
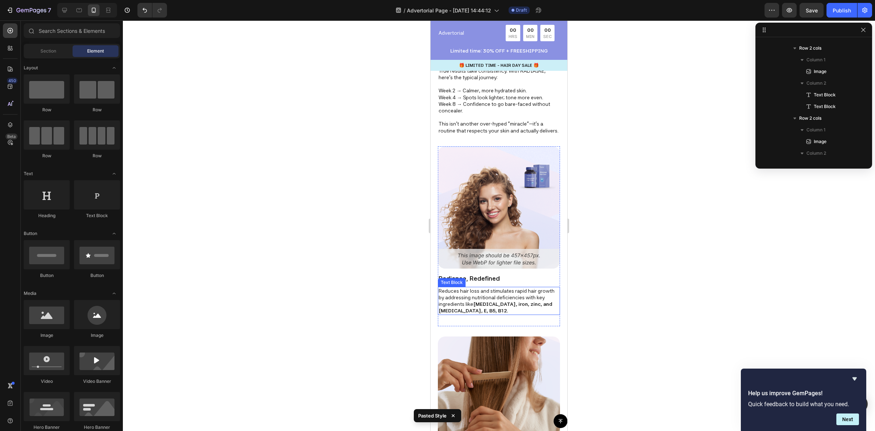
click at [468, 301] on p "Reduces hair loss and stimulates rapid hair growth by addressing nutritional de…" at bounding box center [499, 300] width 121 height 27
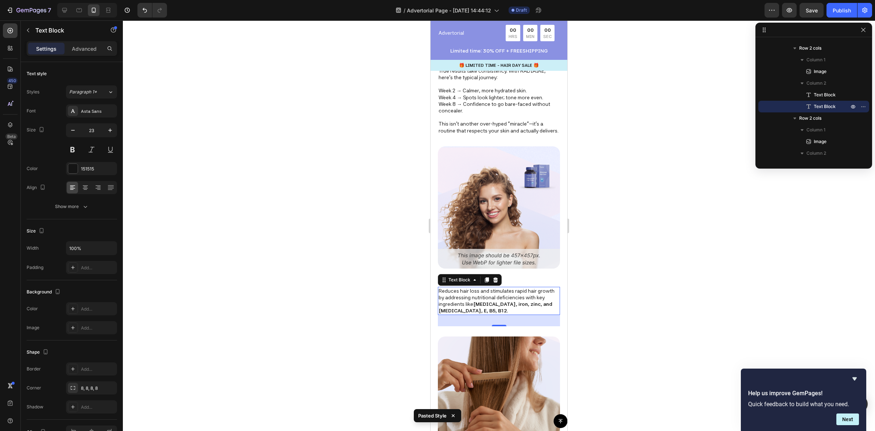
click at [468, 301] on p "Reduces hair loss and stimulates rapid hair growth by addressing nutritional de…" at bounding box center [499, 300] width 121 height 27
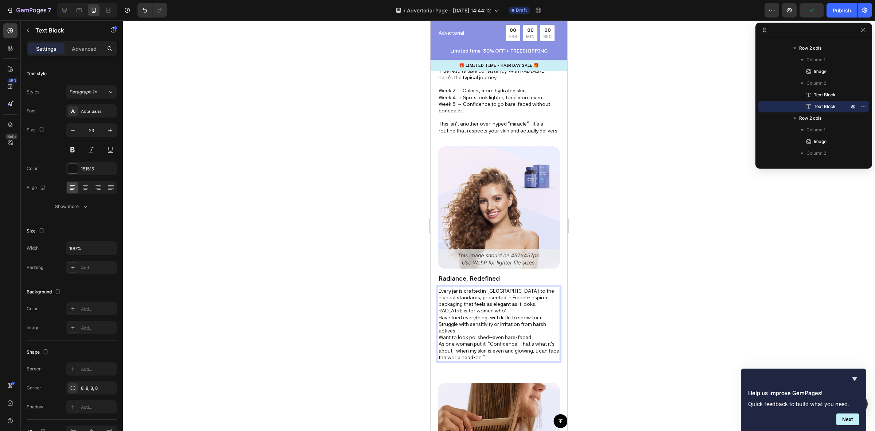
click at [544, 304] on p "Every jar is crafted in [GEOGRAPHIC_DATA] to the highest standards, presented i…" at bounding box center [499, 297] width 121 height 20
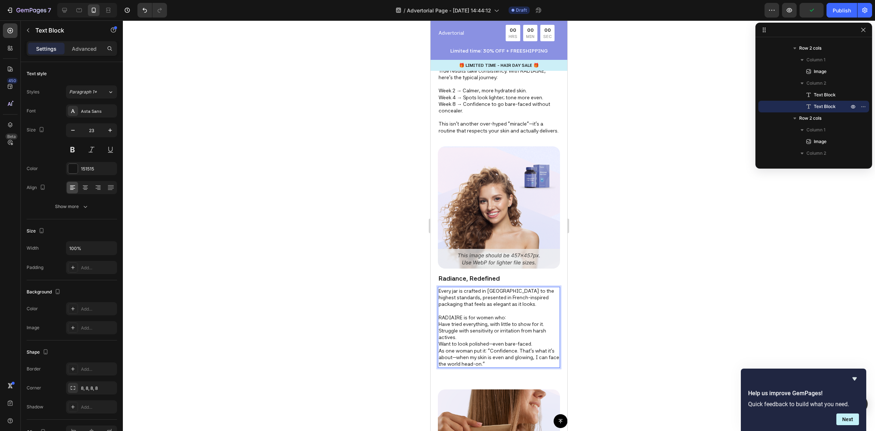
click at [467, 337] on p "Struggle with sensitivity or irritation from harsh actives." at bounding box center [499, 333] width 121 height 13
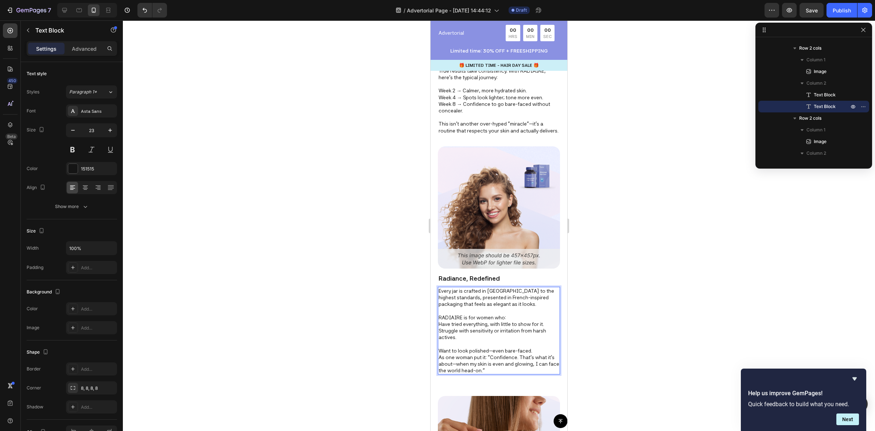
click at [538, 351] on p "Want to look polished—even bare-faced." at bounding box center [499, 350] width 121 height 7
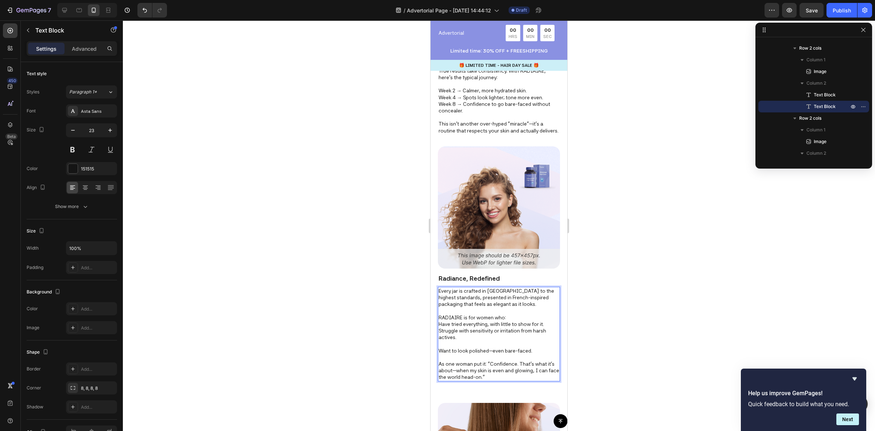
click at [440, 351] on p "Want to look polished—even bare-faced." at bounding box center [499, 350] width 121 height 7
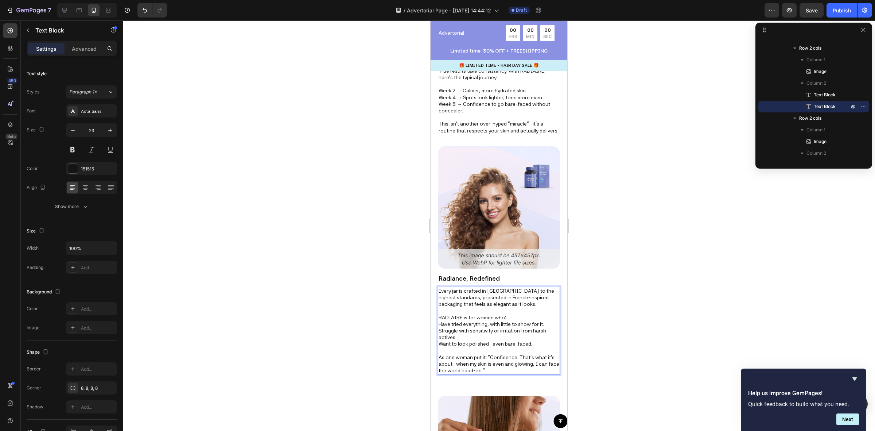
click at [485, 348] on p "Rich Text Editor. Editing area: main" at bounding box center [499, 350] width 121 height 7
click at [504, 315] on p "RADIAIRE is for women who:" at bounding box center [499, 317] width 121 height 7
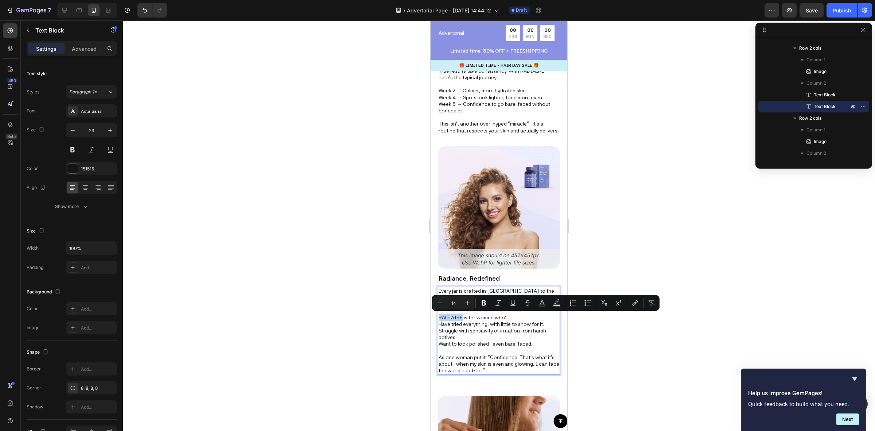
drag, startPoint x: 462, startPoint y: 315, endPoint x: 427, endPoint y: 316, distance: 35.4
click at [688, 245] on div at bounding box center [499, 225] width 752 height 410
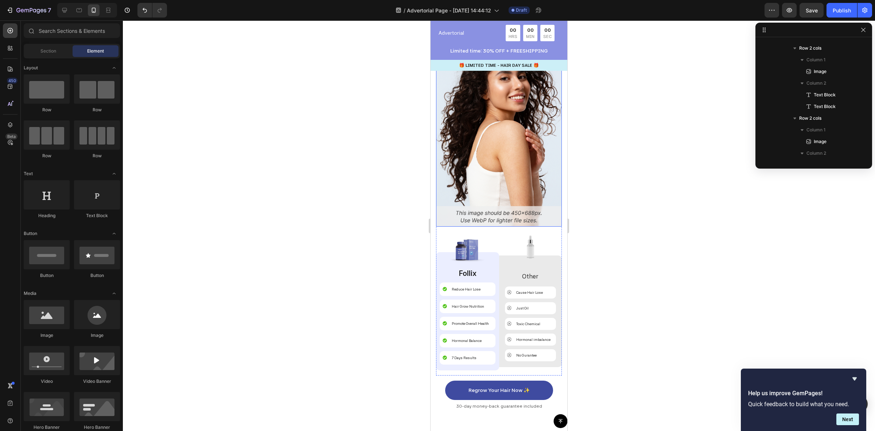
scroll to position [1936, 0]
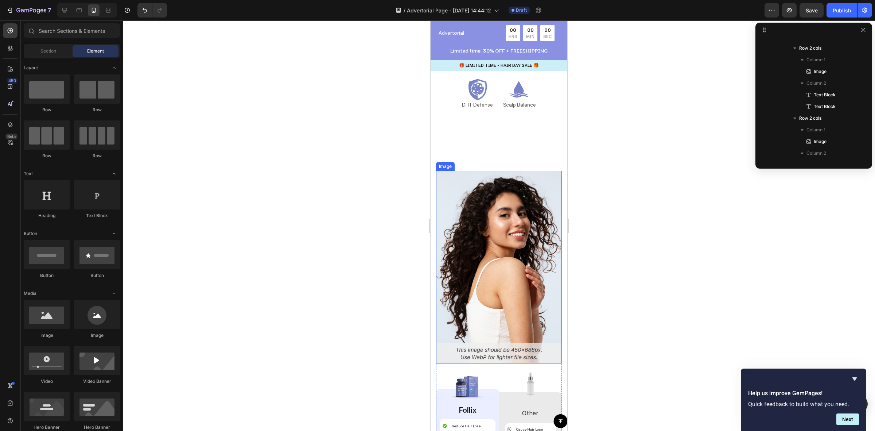
click at [497, 247] on img at bounding box center [499, 267] width 126 height 192
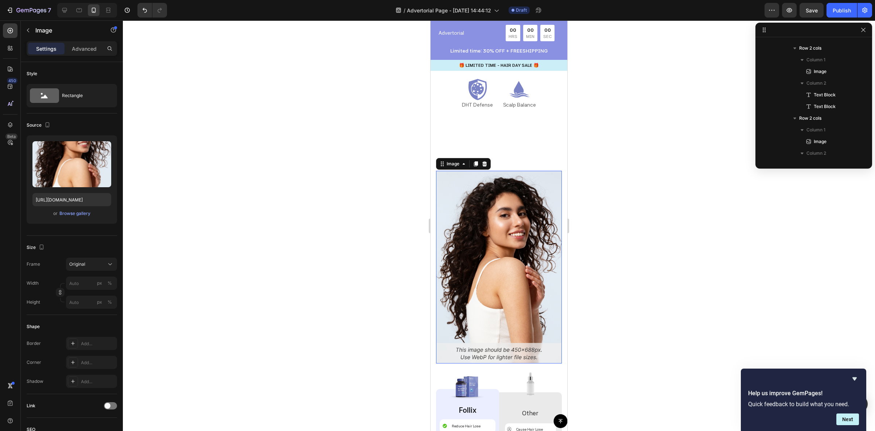
scroll to position [846, 0]
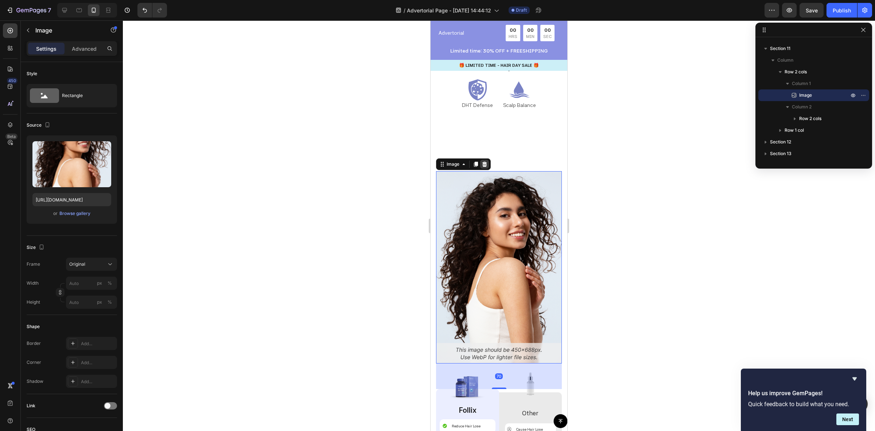
click at [486, 164] on icon at bounding box center [484, 163] width 5 height 5
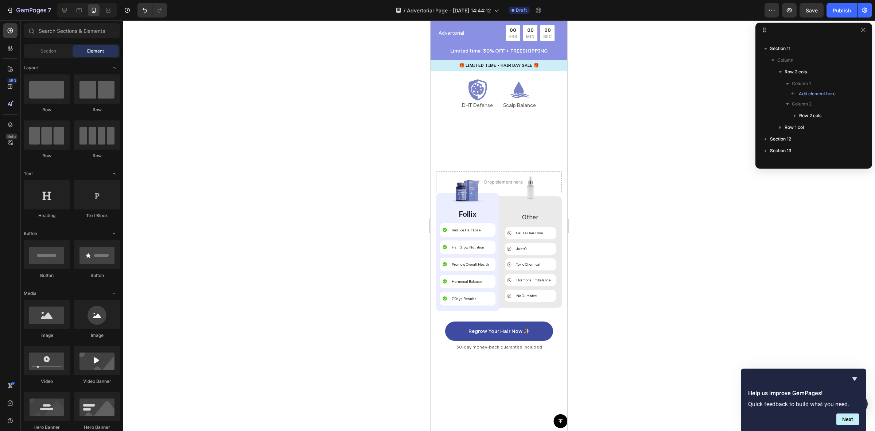
scroll to position [1754, 0]
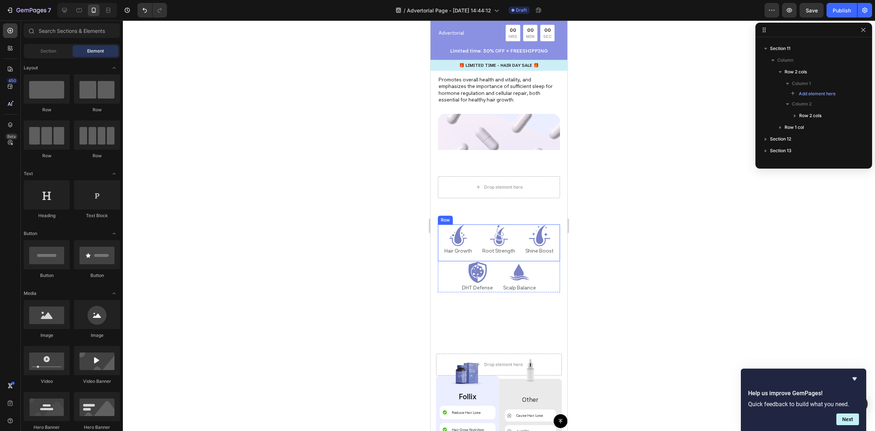
click at [477, 253] on div "Icon Hair Growth Text Block Icon Root Strength Text Block Icon Shine Boost Text…" at bounding box center [499, 242] width 122 height 37
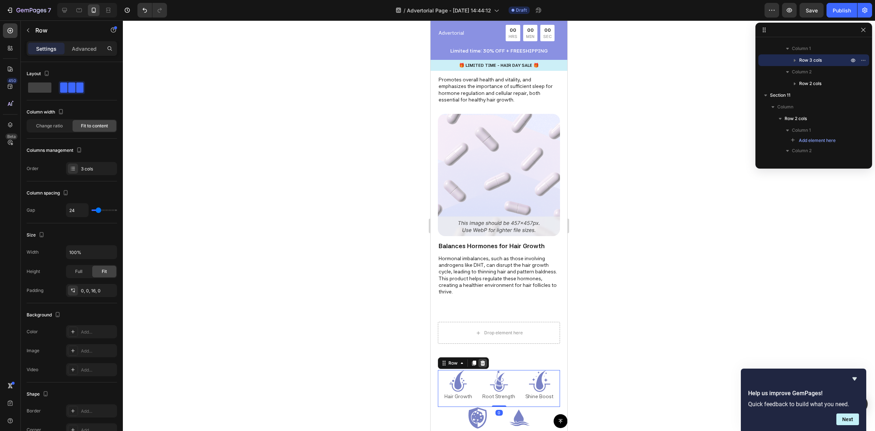
click at [485, 360] on icon at bounding box center [483, 363] width 6 height 6
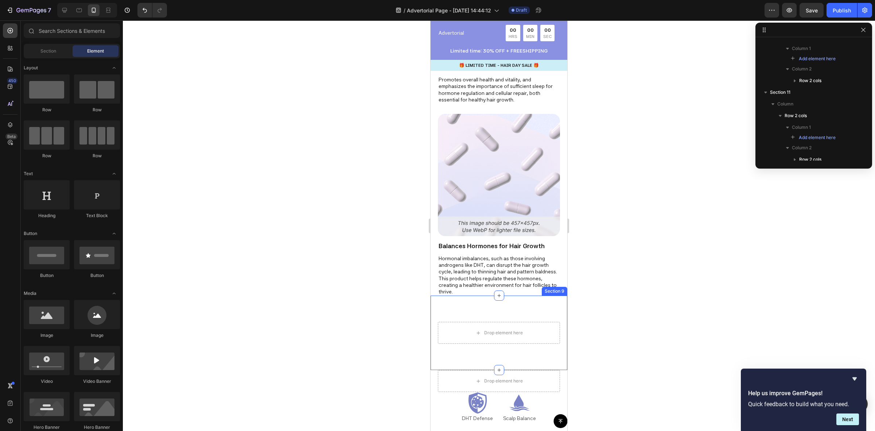
click at [498, 157] on img at bounding box center [499, 175] width 122 height 122
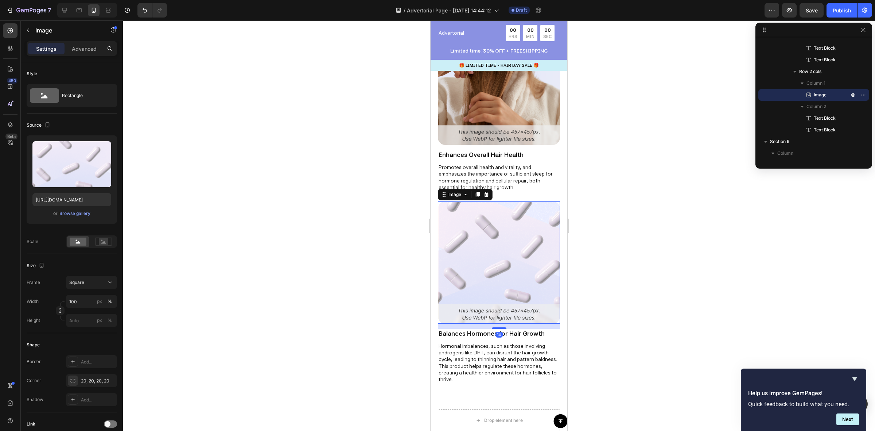
scroll to position [1663, 0]
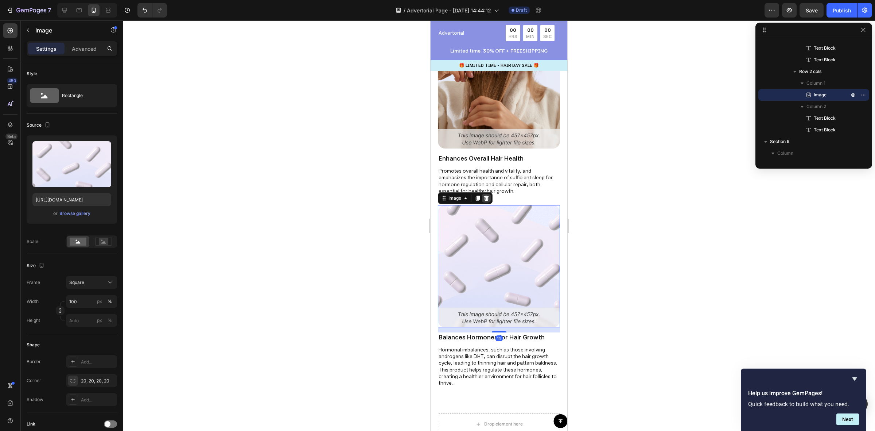
click at [486, 195] on icon at bounding box center [486, 197] width 5 height 5
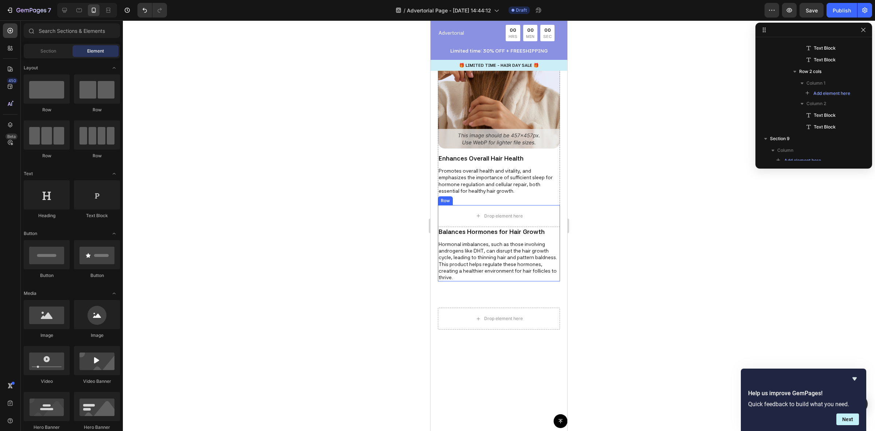
click at [498, 227] on div "Balances Hormones for Hair Growth Text Block Hormonal imbalances, such as those…" at bounding box center [499, 254] width 122 height 54
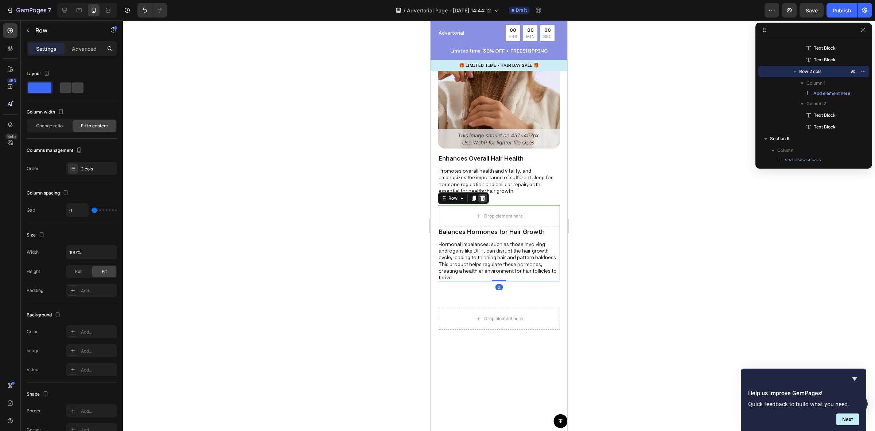
click at [483, 195] on icon at bounding box center [482, 197] width 5 height 5
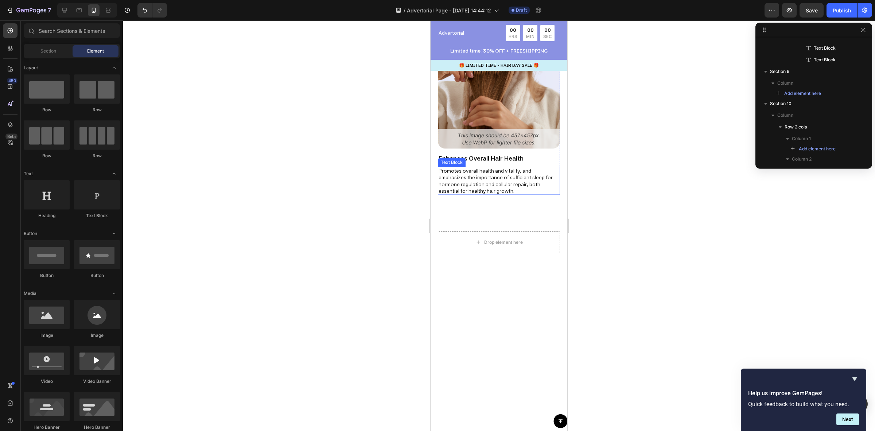
click at [479, 167] on p "Promotes overall health and vitality, and emphasizes the importance of sufficie…" at bounding box center [499, 180] width 121 height 27
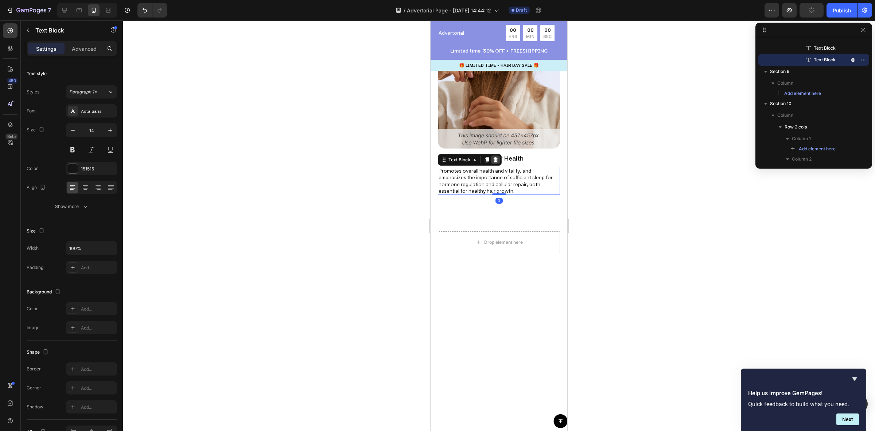
click at [498, 157] on icon at bounding box center [496, 160] width 6 height 6
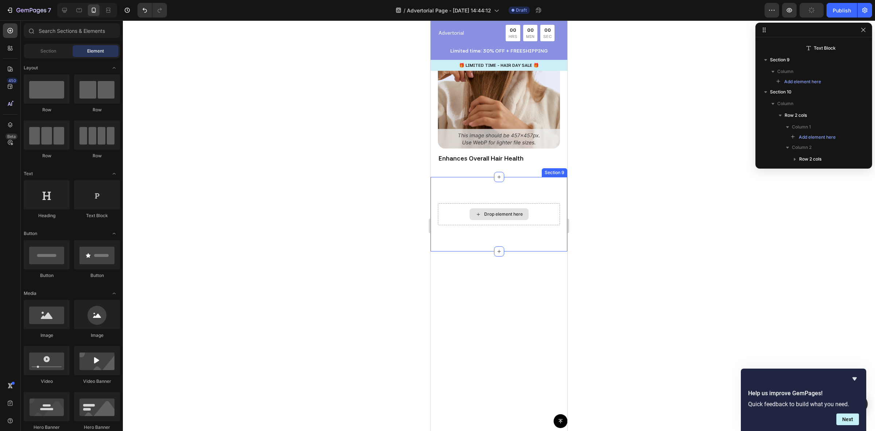
click at [508, 211] on div "Drop element here" at bounding box center [503, 214] width 39 height 6
click at [514, 177] on div "Drop element here Section 9" at bounding box center [499, 214] width 137 height 74
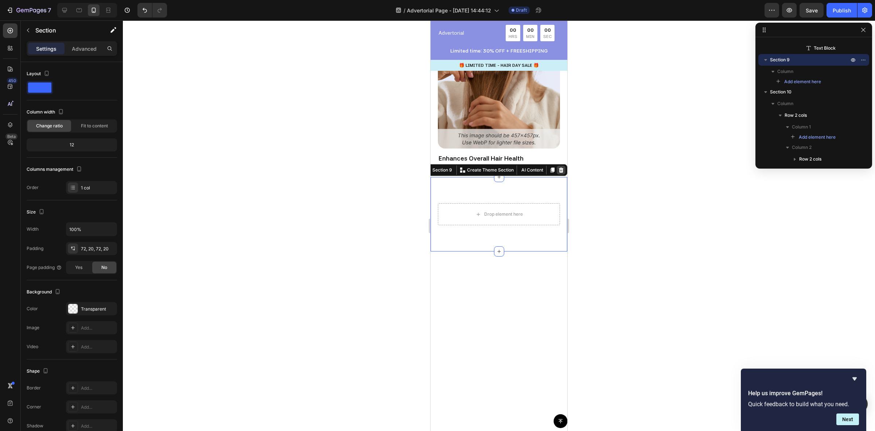
click at [559, 167] on icon at bounding box center [561, 169] width 5 height 5
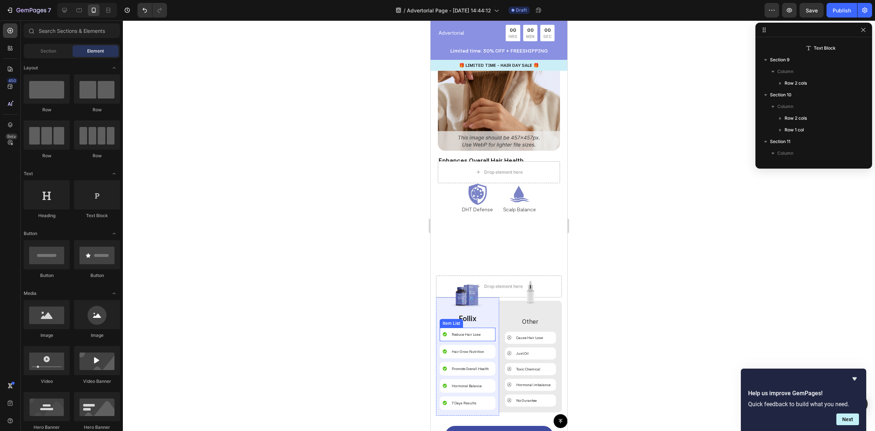
scroll to position [1617, 0]
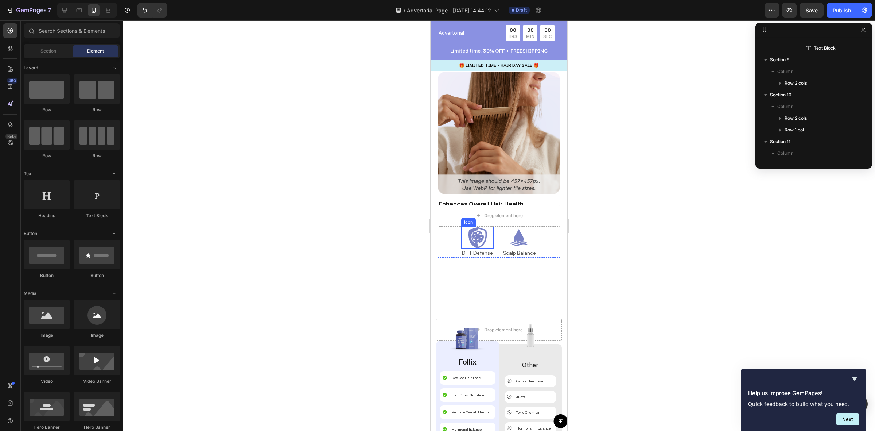
click at [480, 246] on icon at bounding box center [478, 237] width 22 height 22
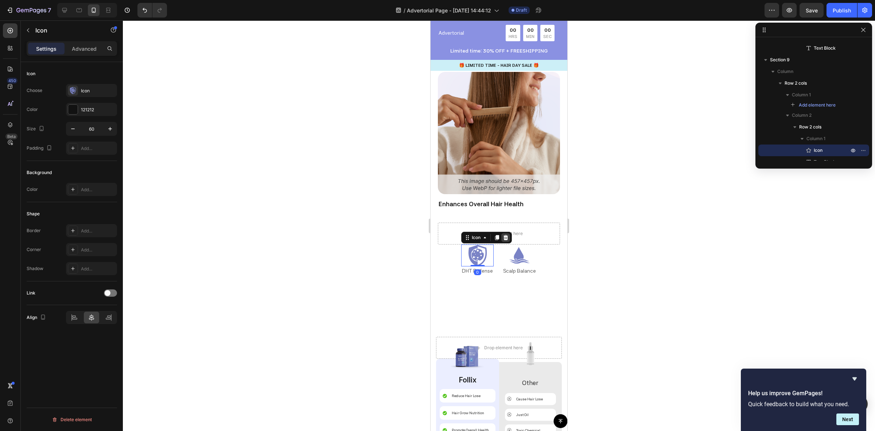
click at [505, 235] on icon at bounding box center [505, 237] width 5 height 5
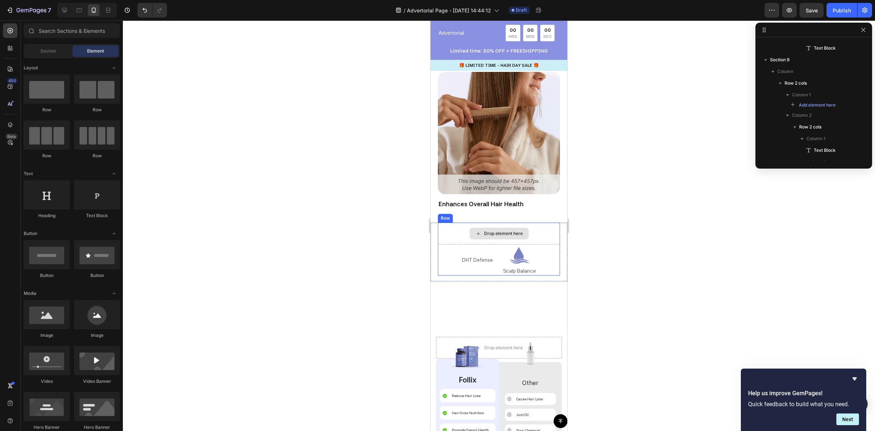
click at [549, 222] on div "Drop element here" at bounding box center [499, 233] width 122 height 22
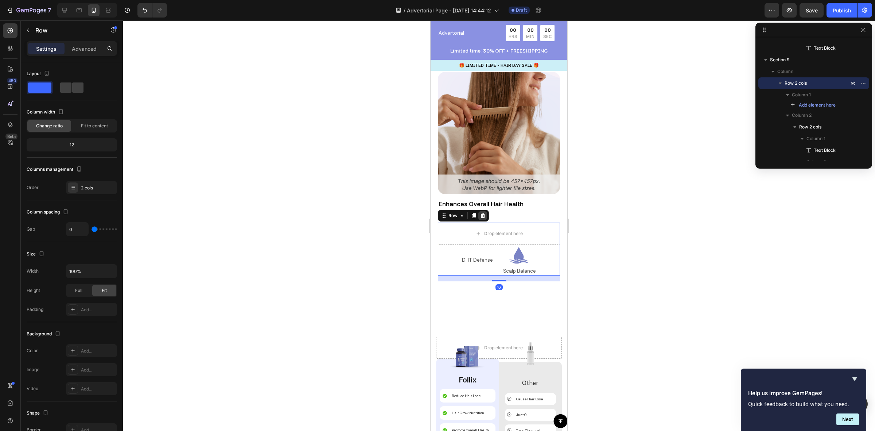
click at [484, 213] on icon at bounding box center [482, 215] width 5 height 5
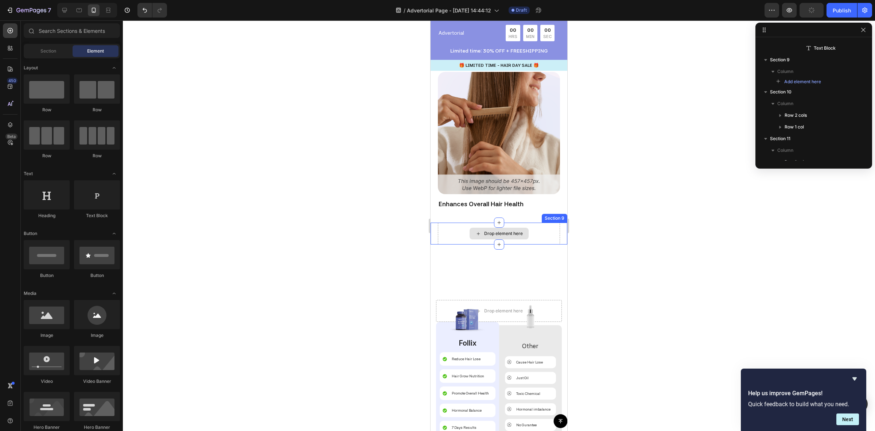
click at [538, 222] on div "Drop element here" at bounding box center [499, 233] width 122 height 22
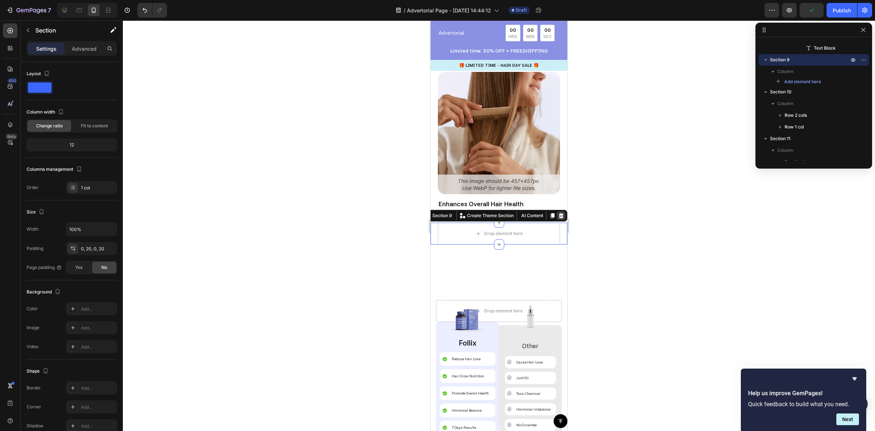
click at [559, 213] on icon at bounding box center [561, 215] width 5 height 5
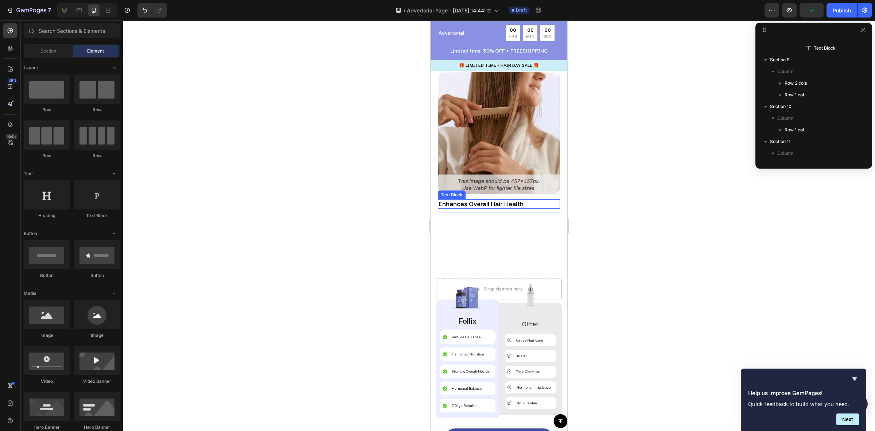
click at [492, 200] on p "Enhances Overall Hair Health" at bounding box center [499, 204] width 121 height 8
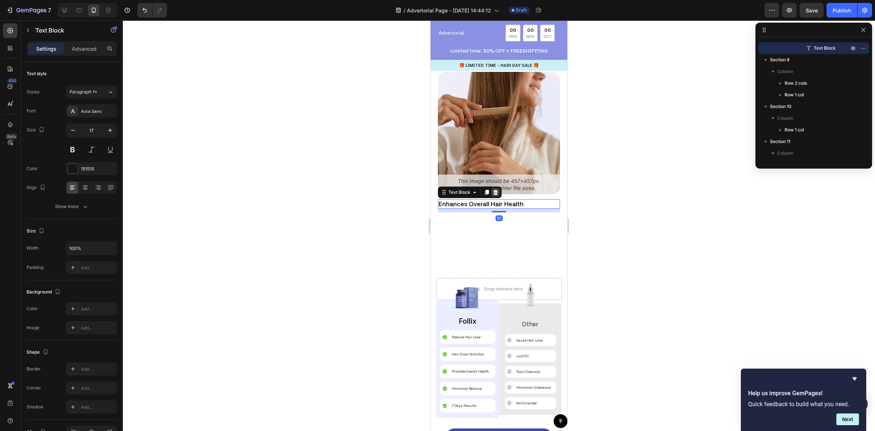
click at [495, 190] on icon at bounding box center [495, 192] width 5 height 5
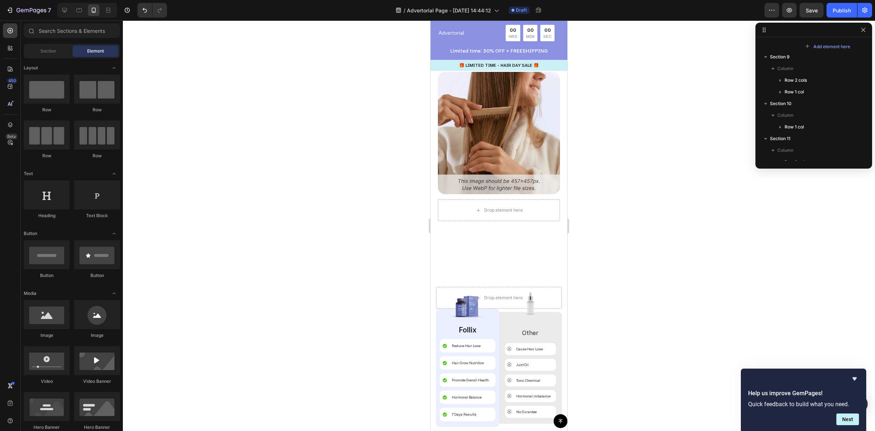
click at [510, 199] on div "Drop element here" at bounding box center [499, 210] width 122 height 22
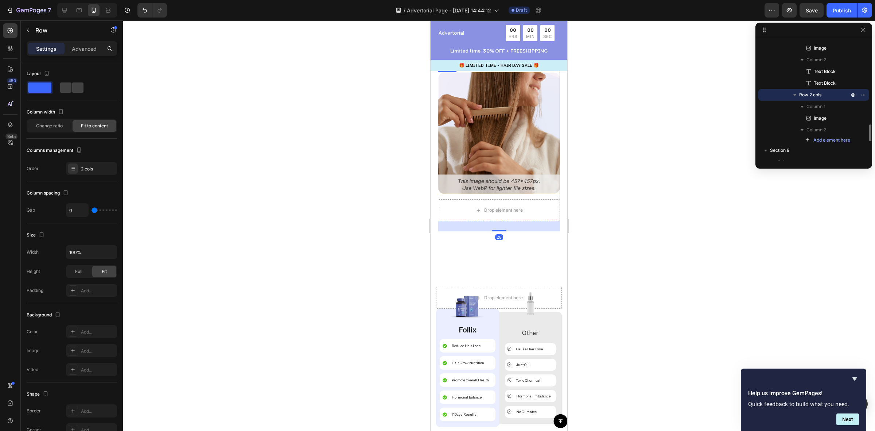
scroll to position [1480, 0]
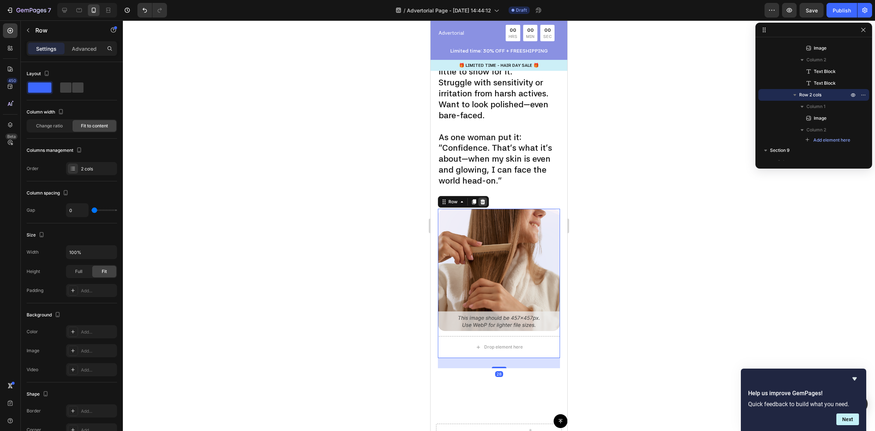
click at [482, 199] on icon at bounding box center [482, 201] width 5 height 5
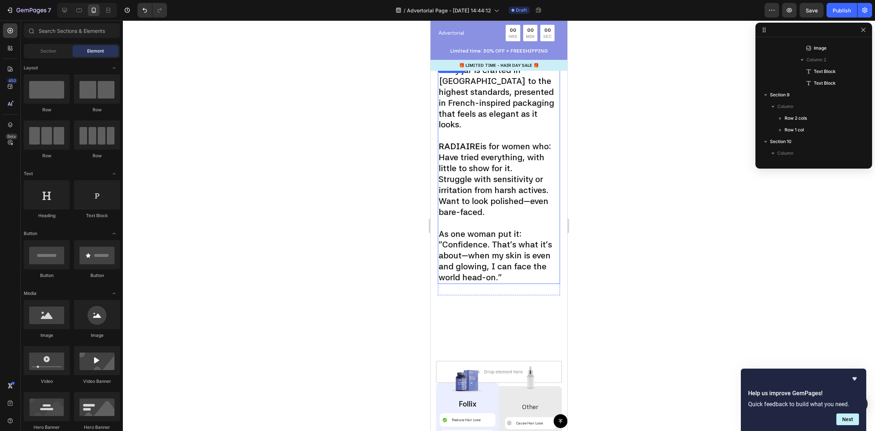
scroll to position [1298, 0]
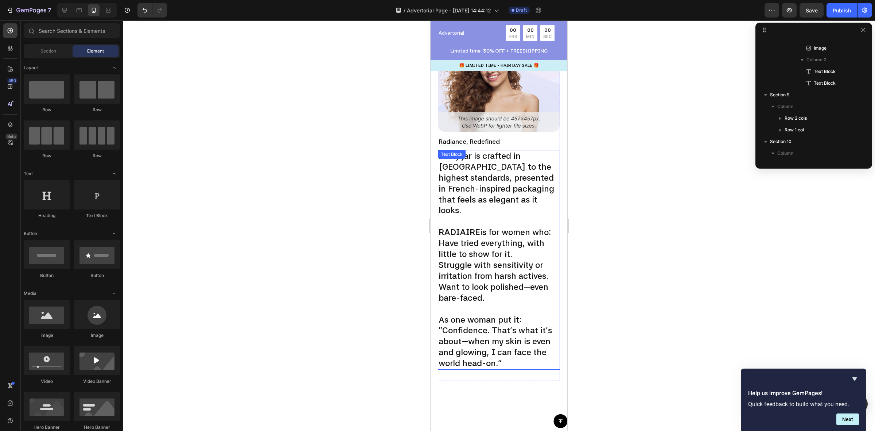
click at [479, 227] on p "RADIAIRE is for women who:" at bounding box center [499, 232] width 121 height 11
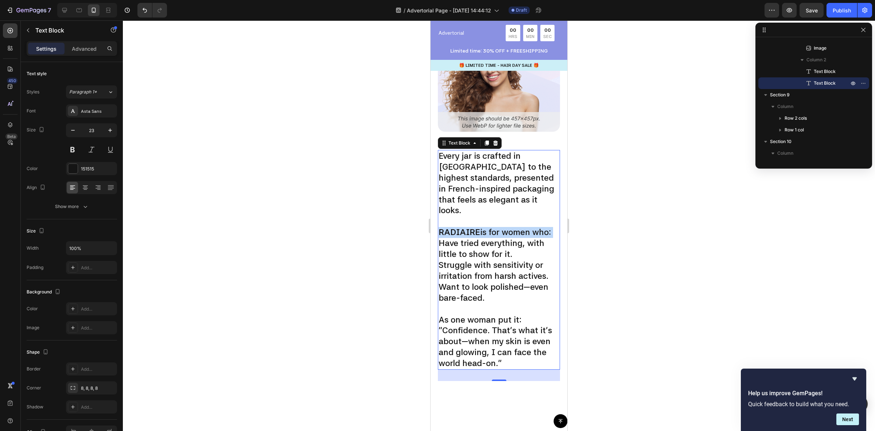
click at [479, 227] on p "RADIAIRE is for women who:" at bounding box center [499, 232] width 121 height 11
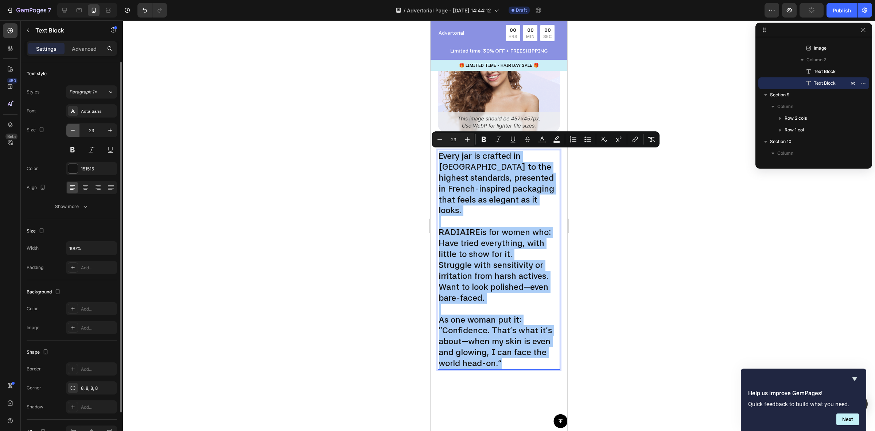
click at [73, 135] on button "button" at bounding box center [72, 130] width 13 height 13
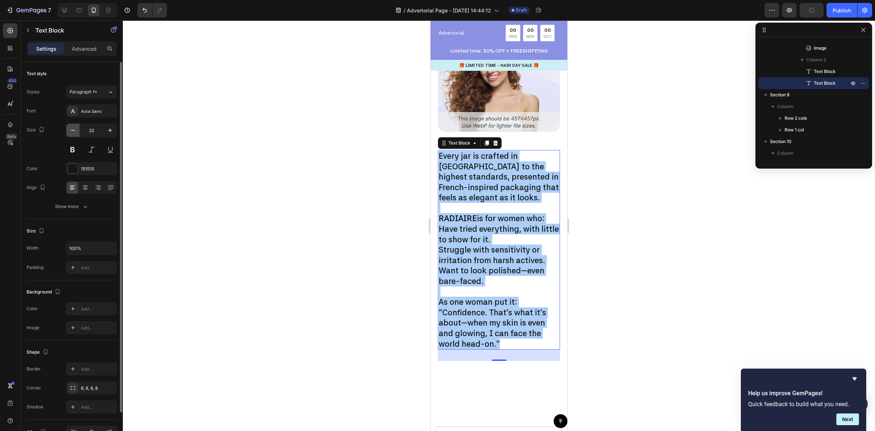
click at [73, 135] on button "button" at bounding box center [72, 130] width 13 height 13
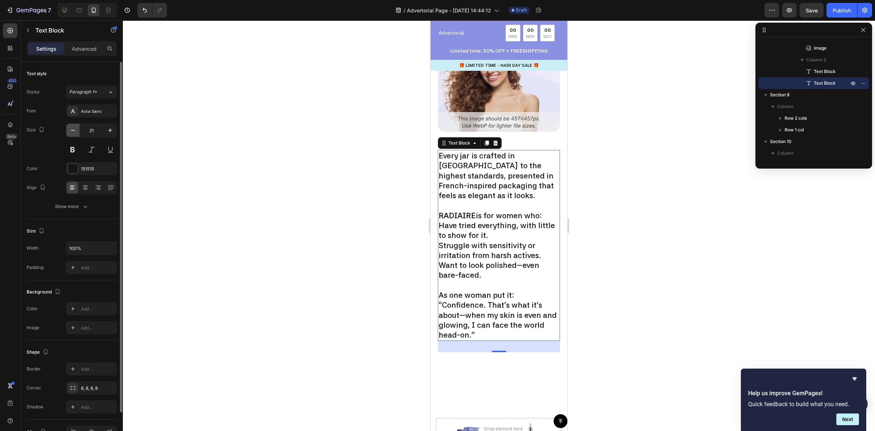
click at [73, 135] on button "button" at bounding box center [72, 130] width 13 height 13
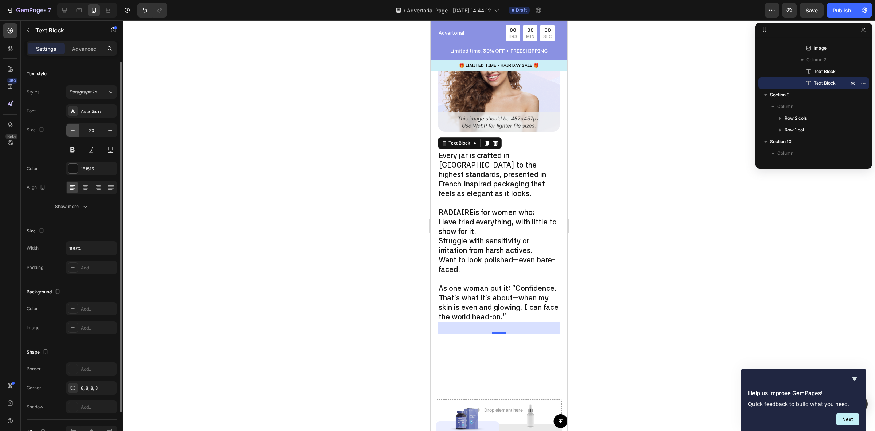
click at [73, 135] on button "button" at bounding box center [72, 130] width 13 height 13
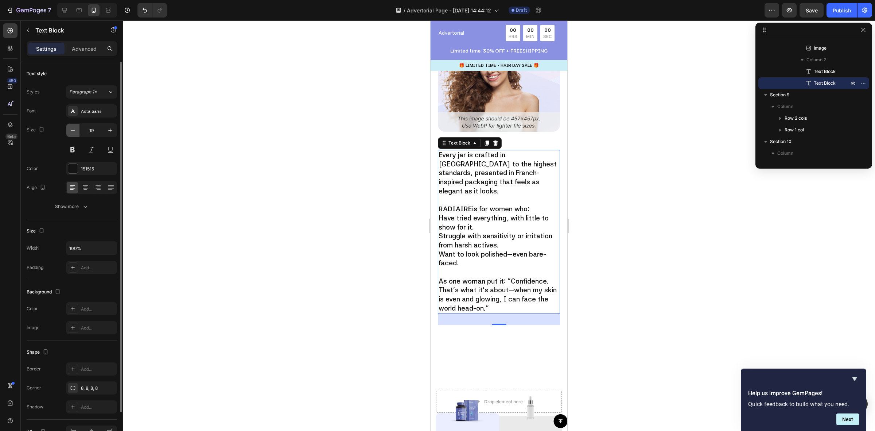
click at [73, 135] on button "button" at bounding box center [72, 130] width 13 height 13
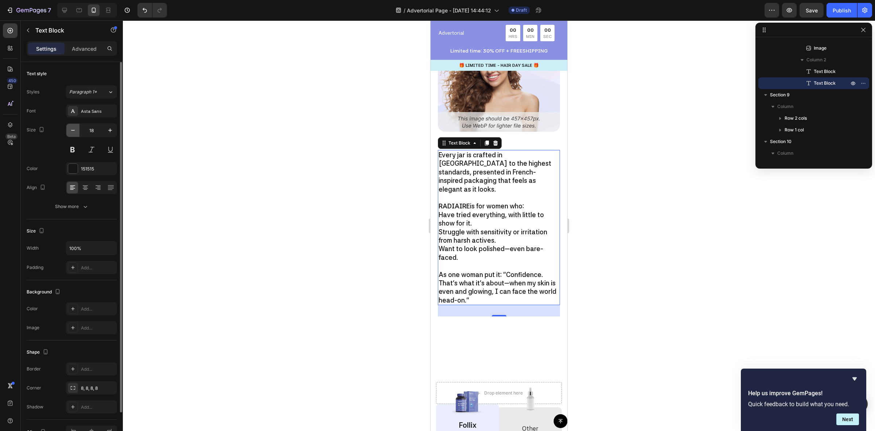
click at [73, 135] on button "button" at bounding box center [72, 130] width 13 height 13
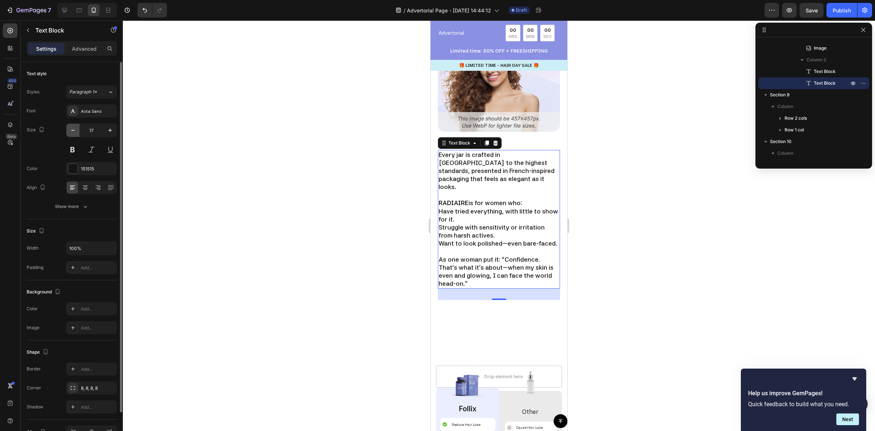
click at [73, 135] on button "button" at bounding box center [72, 130] width 13 height 13
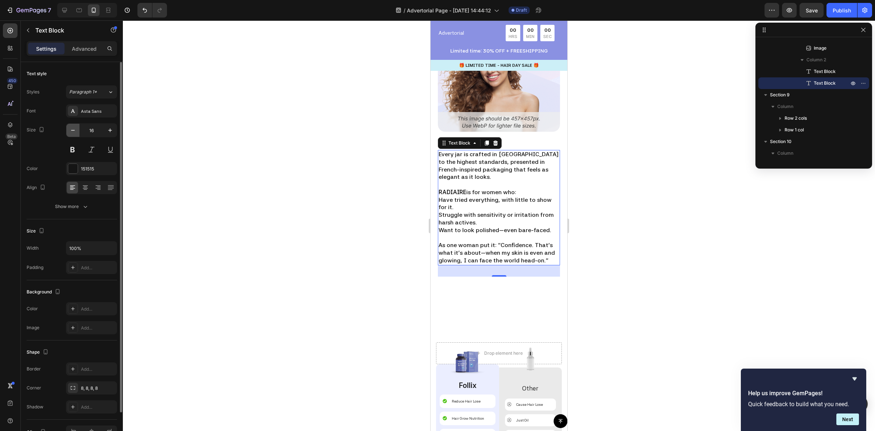
click at [73, 135] on button "button" at bounding box center [72, 130] width 13 height 13
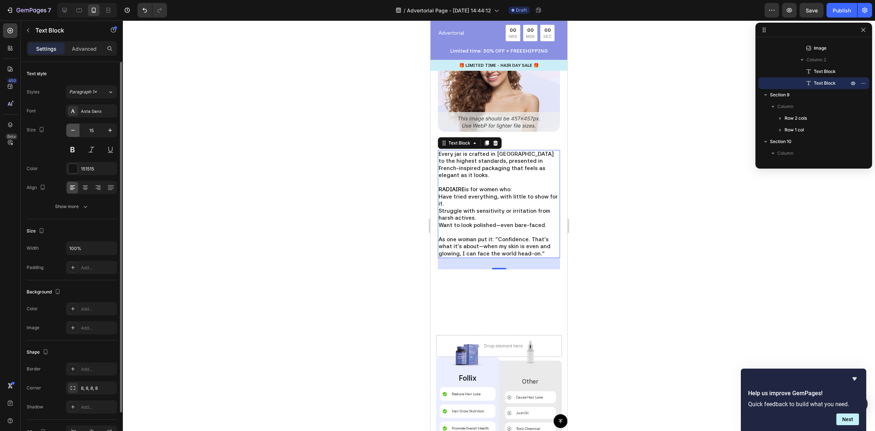
click at [73, 135] on button "button" at bounding box center [72, 130] width 13 height 13
type input "14"
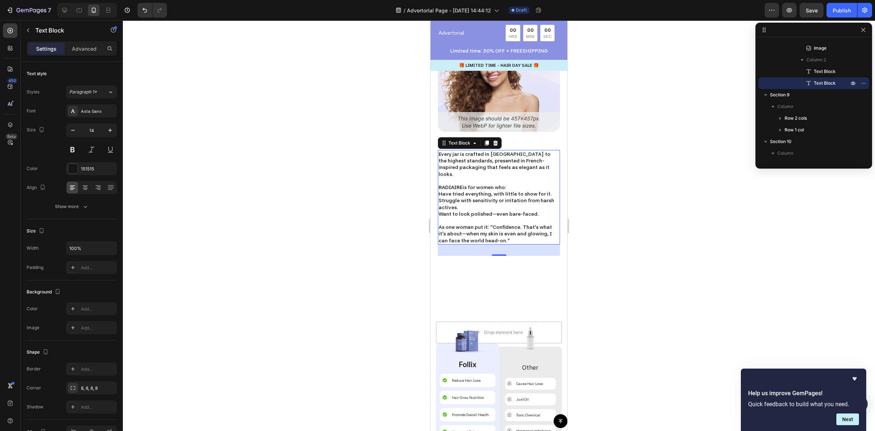
click at [675, 201] on div at bounding box center [499, 225] width 752 height 410
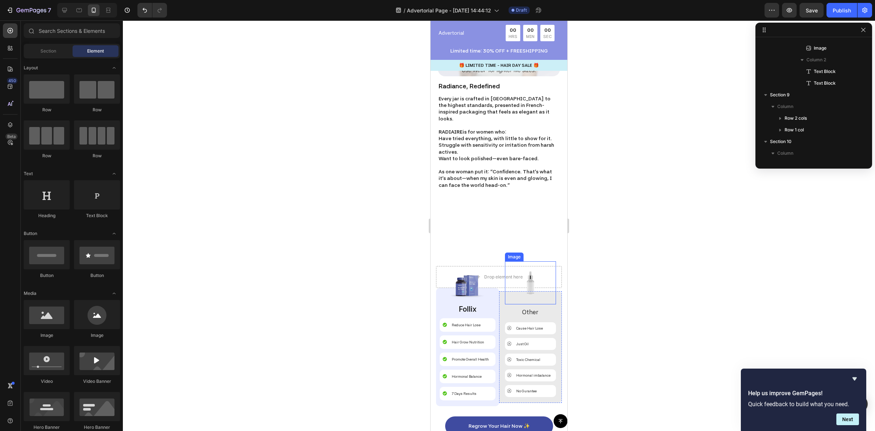
scroll to position [1207, 0]
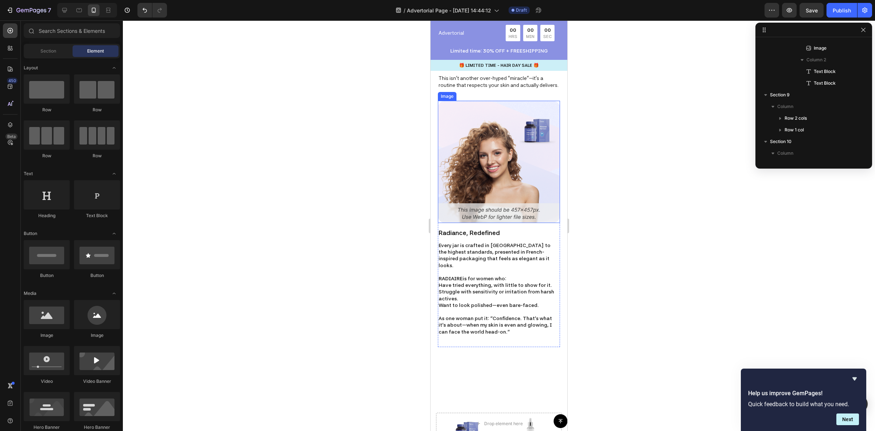
click at [496, 159] on img at bounding box center [499, 162] width 122 height 122
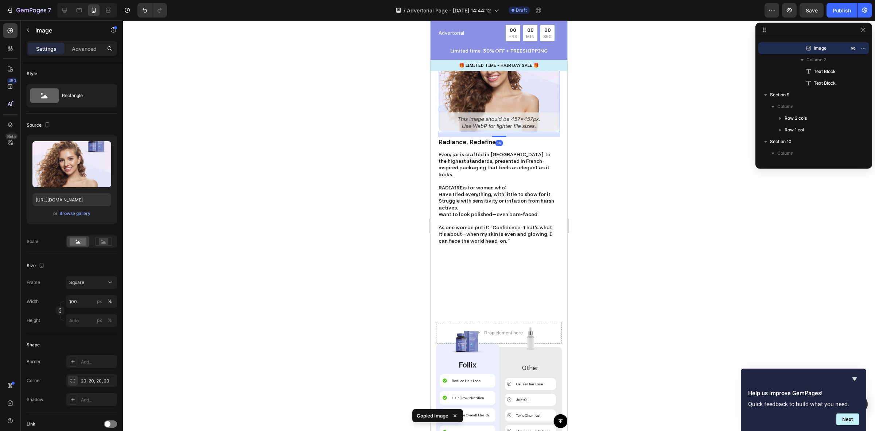
scroll to position [1298, 0]
click at [482, 244] on div "Radiance, Redefined Text Block Every jar is crafted in [GEOGRAPHIC_DATA] to the…" at bounding box center [499, 196] width 122 height 119
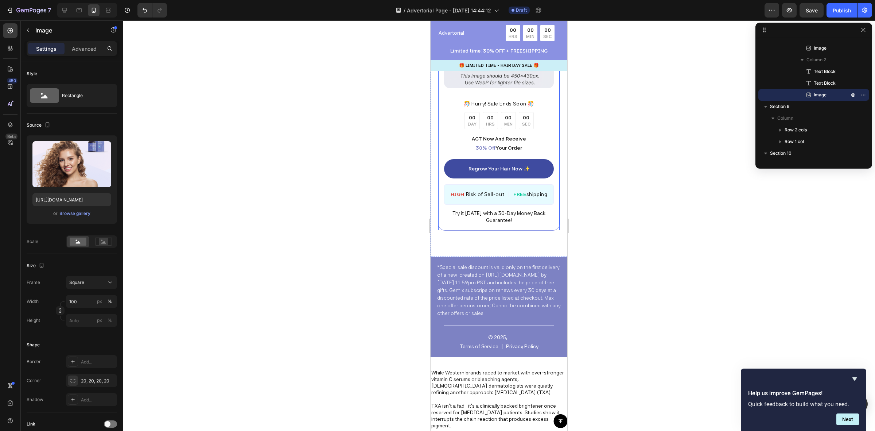
scroll to position [2269, 0]
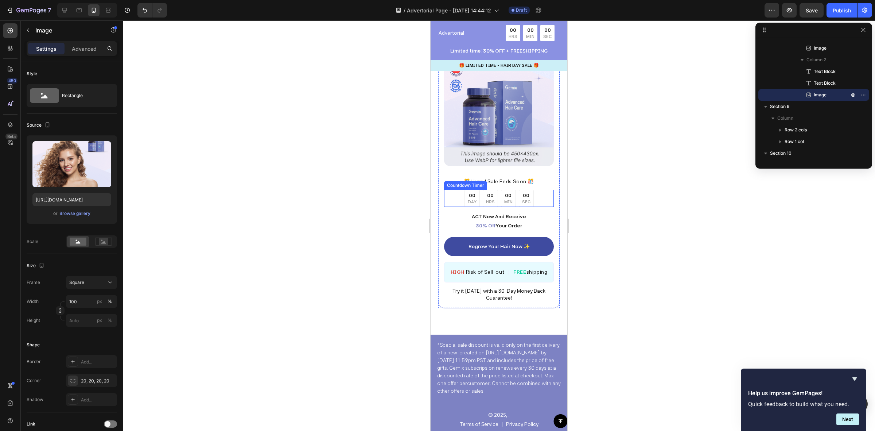
click at [535, 196] on div "00 DAY 00 HRS 00 MIN 00 SEC" at bounding box center [499, 198] width 110 height 17
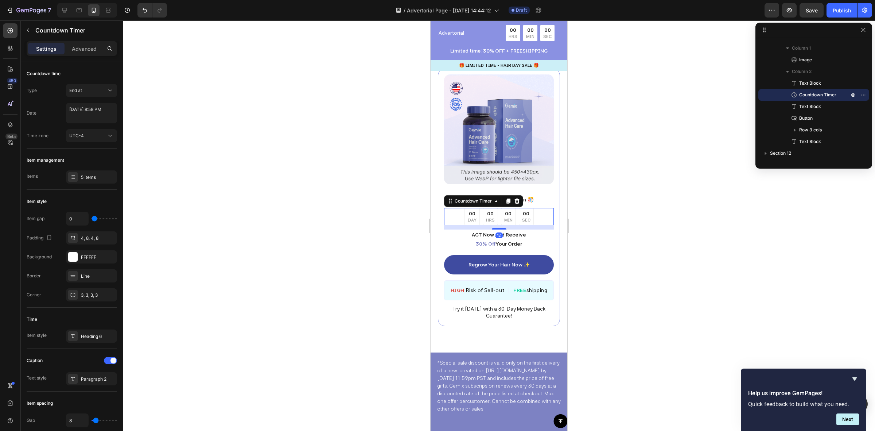
scroll to position [2210, 0]
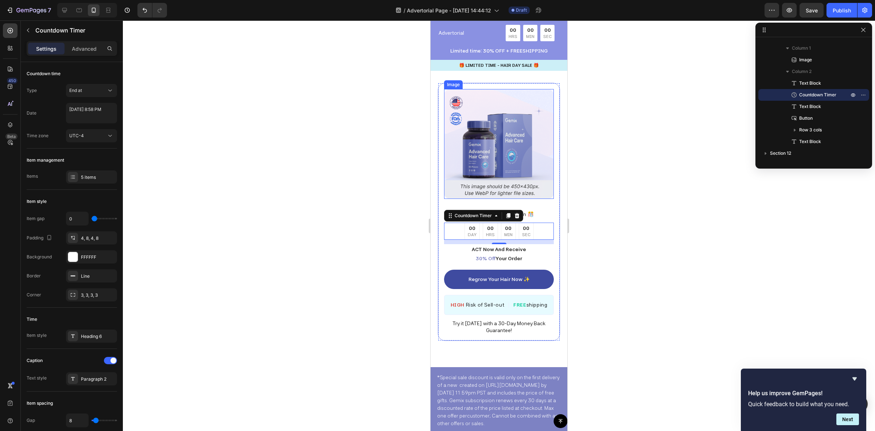
click at [505, 199] on img at bounding box center [499, 144] width 110 height 110
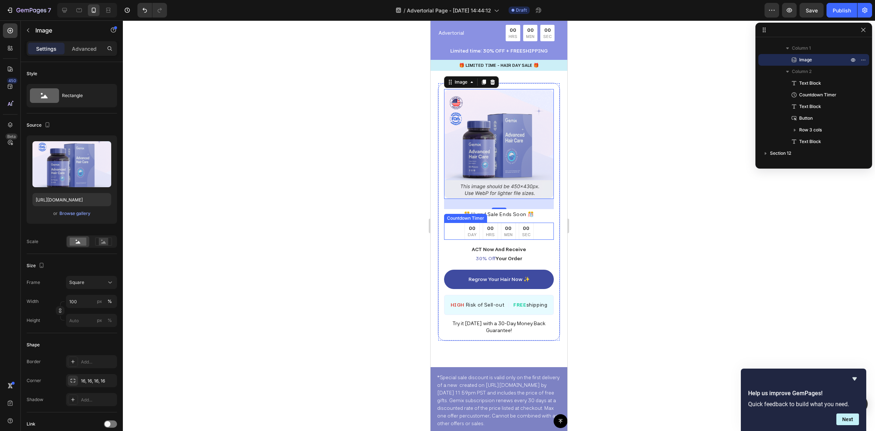
click at [544, 240] on div "00 DAY 00 HRS 00 MIN 00 SEC" at bounding box center [499, 230] width 110 height 17
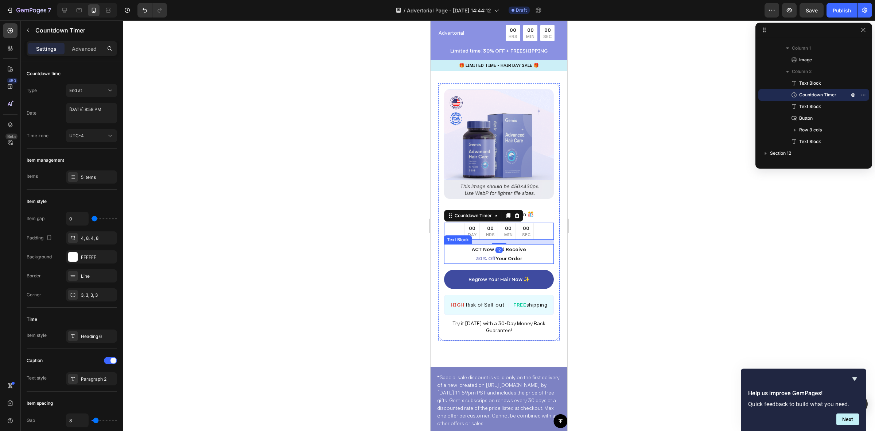
click at [544, 263] on p "ACT Now And Receive 30% Off Your Order" at bounding box center [499, 254] width 108 height 18
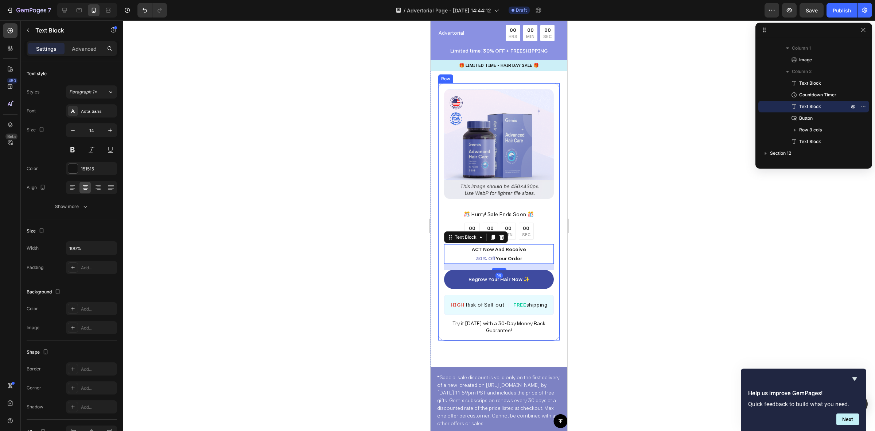
click at [551, 279] on div "Image ️🎊 Hurry! Sale Ends Soon ️🎊 Text Block 00 DAY 00 HRS 00 MIN 00 SEC Countd…" at bounding box center [499, 212] width 122 height 258
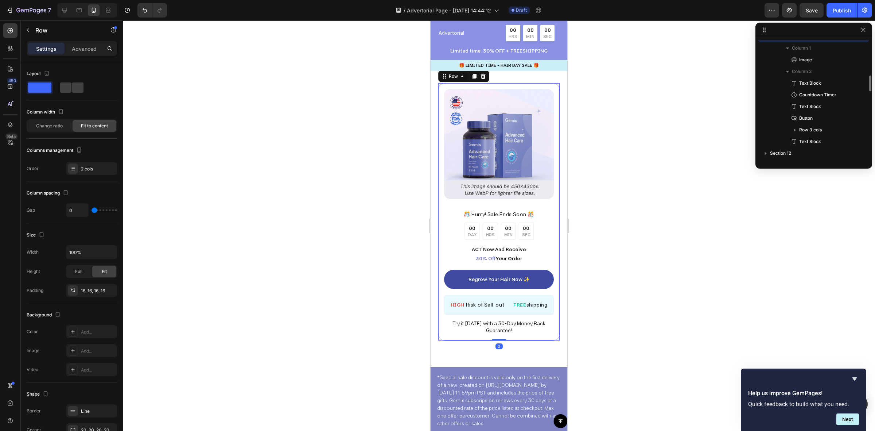
scroll to position [709, 0]
click at [482, 79] on icon at bounding box center [483, 76] width 5 height 5
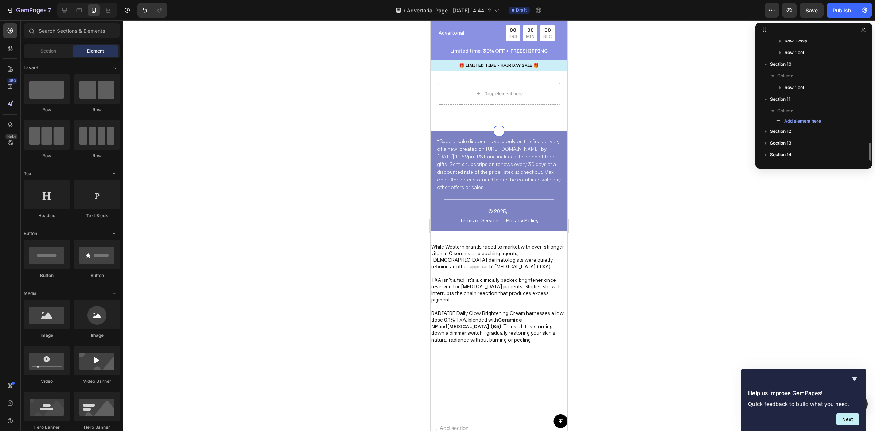
scroll to position [2118, 0]
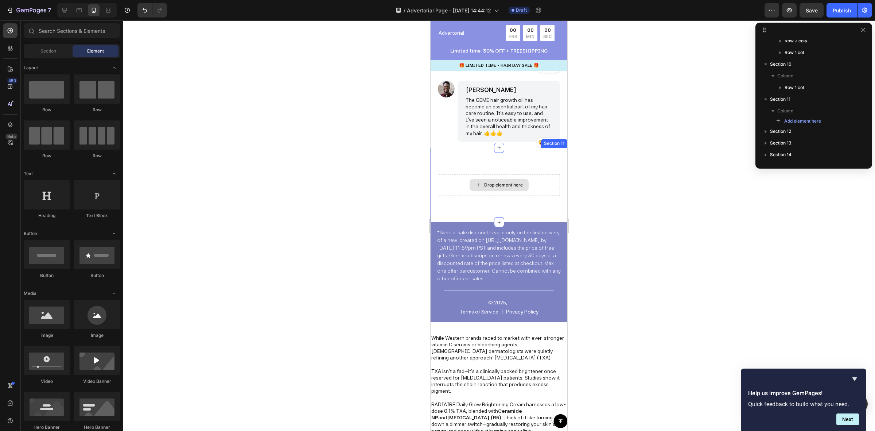
click at [487, 191] on div "Drop element here" at bounding box center [499, 185] width 59 height 12
click at [484, 188] on div "Drop element here" at bounding box center [503, 185] width 39 height 6
click at [58, 198] on div at bounding box center [47, 194] width 46 height 29
drag, startPoint x: 484, startPoint y: 221, endPoint x: 511, endPoint y: 208, distance: 29.7
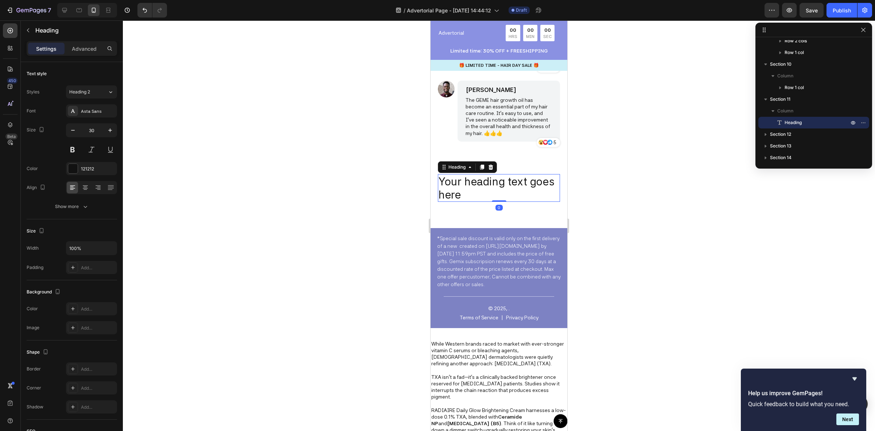
click at [494, 202] on h2 "Your heading text goes here" at bounding box center [499, 188] width 122 height 28
click at [494, 201] on p "Your heading text goes here" at bounding box center [499, 188] width 121 height 26
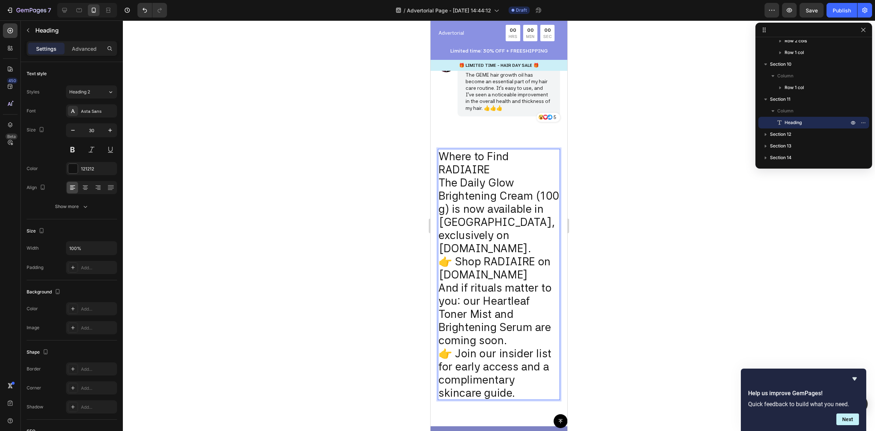
scroll to position [2145, 0]
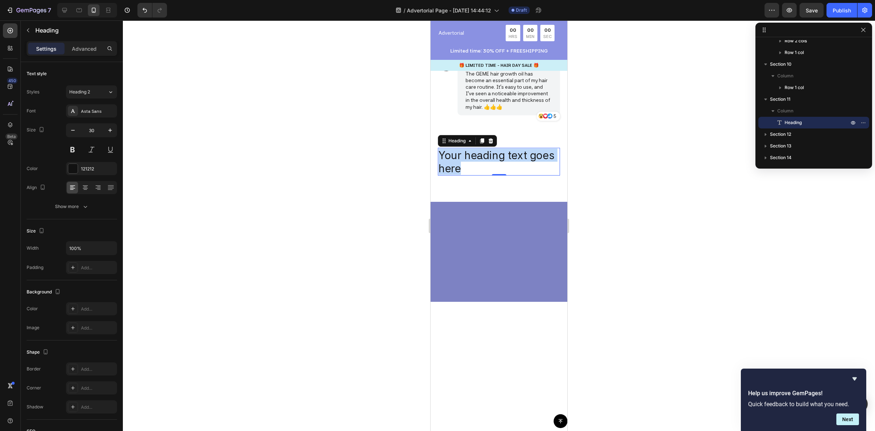
click at [498, 175] on p "Your heading text goes here" at bounding box center [499, 161] width 121 height 26
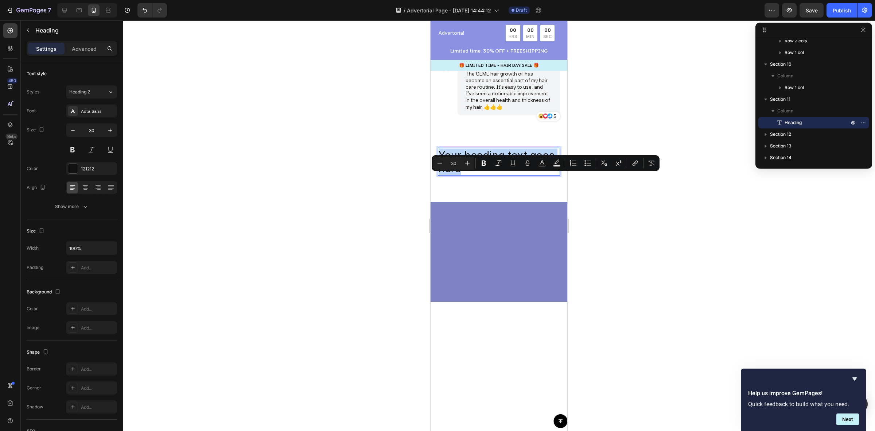
click at [498, 175] on p "Your heading text goes here" at bounding box center [499, 161] width 121 height 26
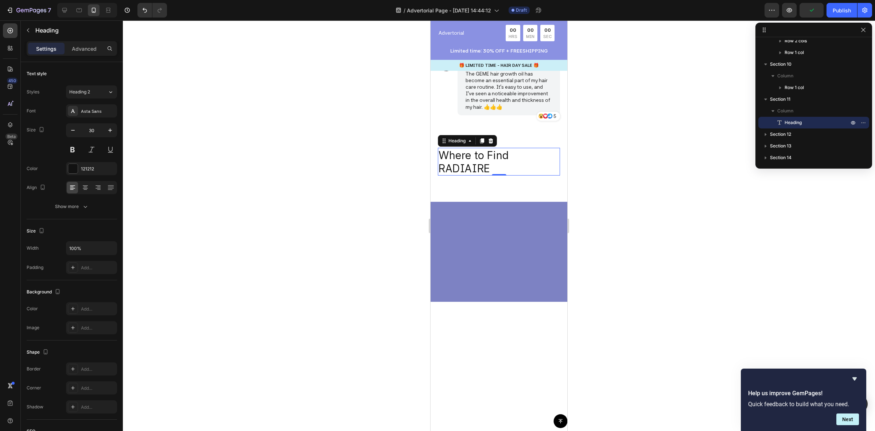
click at [467, 175] on p "Where to Find RADIAIRE" at bounding box center [499, 161] width 121 height 26
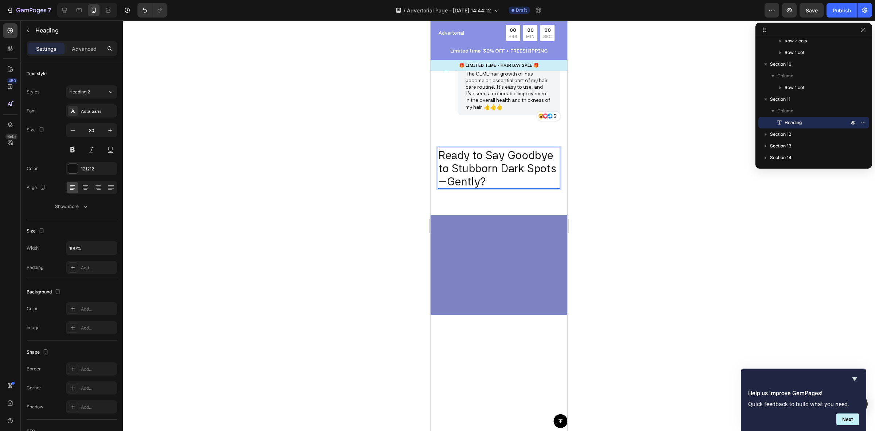
click at [601, 192] on div at bounding box center [499, 225] width 752 height 410
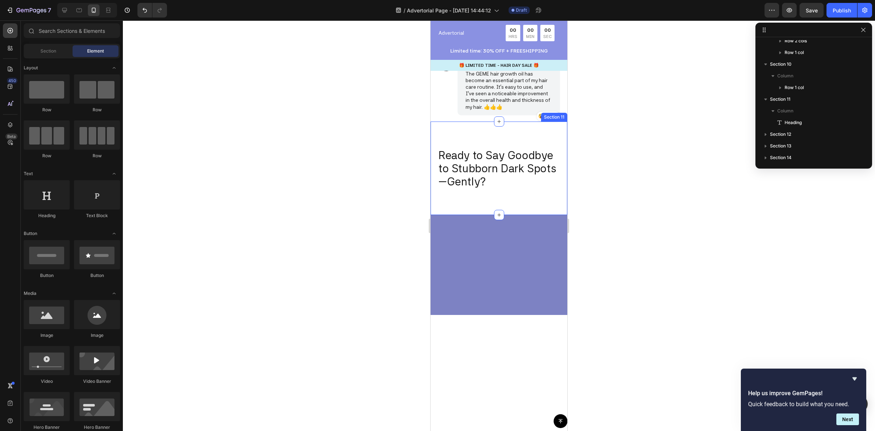
click at [474, 215] on div "Ready to Say Goodbye to Stubborn Dark Spots—Gently? Heading Section 11" at bounding box center [499, 167] width 137 height 93
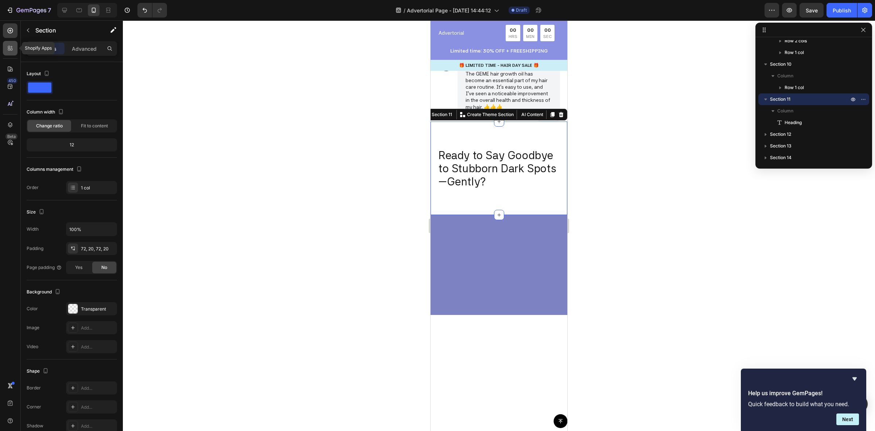
click at [7, 46] on icon at bounding box center [10, 47] width 7 height 7
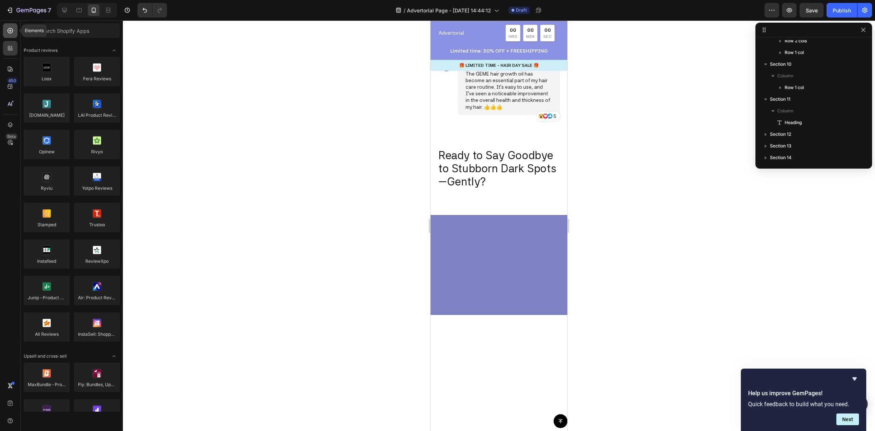
click at [8, 27] on icon at bounding box center [10, 30] width 7 height 7
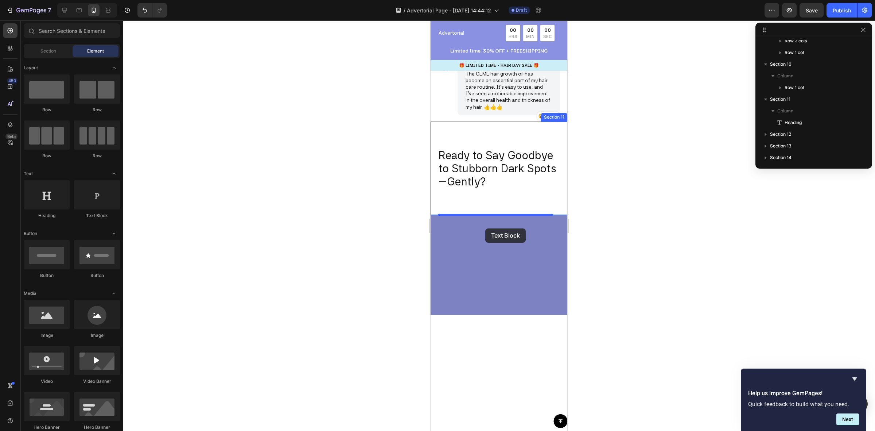
drag, startPoint x: 526, startPoint y: 226, endPoint x: 485, endPoint y: 228, distance: 40.9
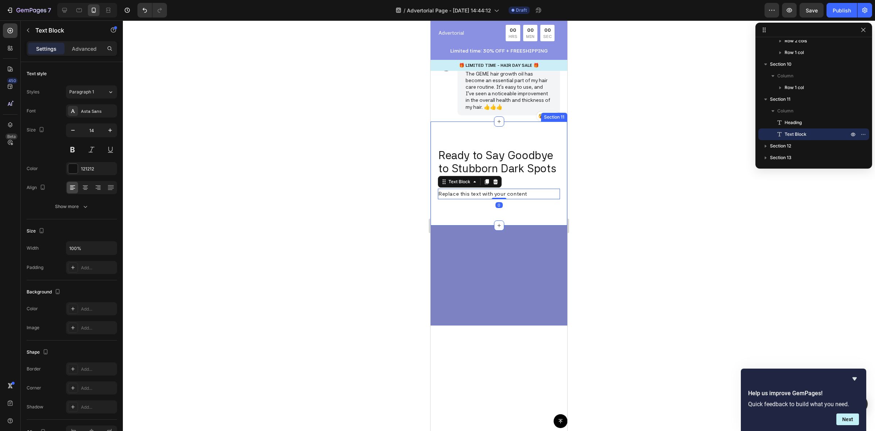
click at [478, 199] on div "Replace this text with your content" at bounding box center [499, 193] width 122 height 11
click at [478, 198] on p "Replace this text with your content" at bounding box center [499, 193] width 121 height 9
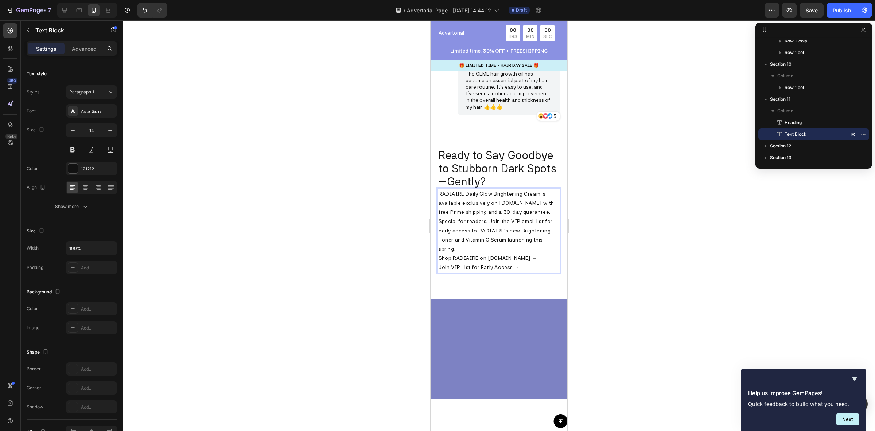
click at [633, 230] on div at bounding box center [499, 225] width 752 height 410
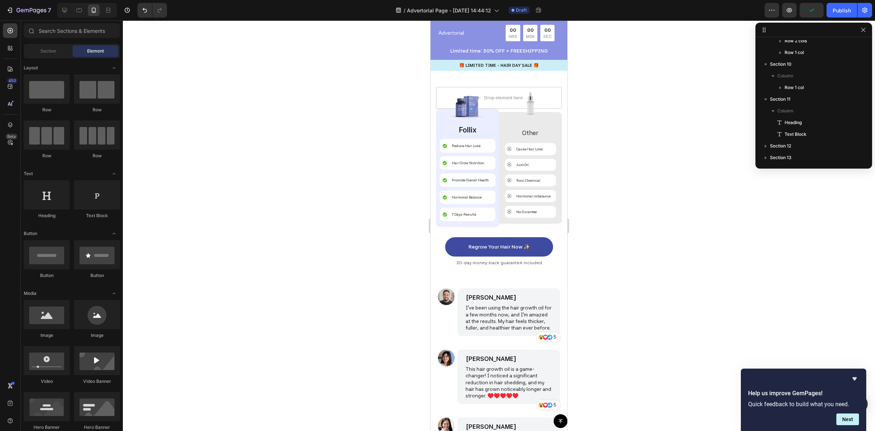
scroll to position [1552, 0]
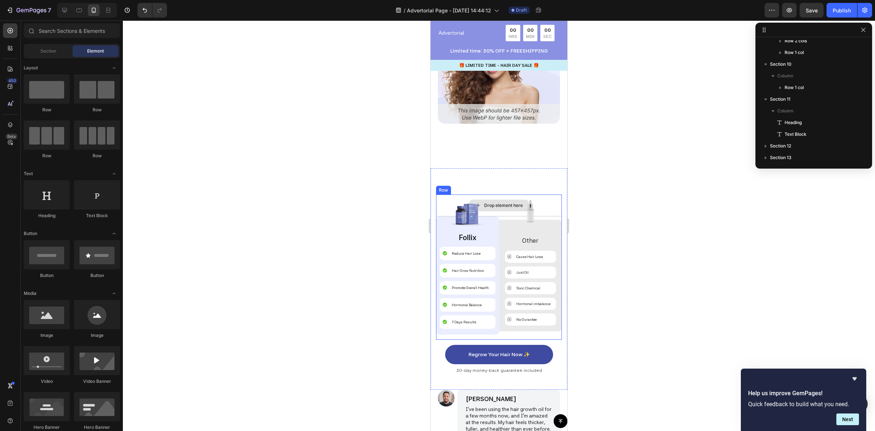
click at [499, 202] on div "Drop element here" at bounding box center [503, 205] width 39 height 6
click at [552, 194] on div "Drop element here" at bounding box center [499, 205] width 126 height 22
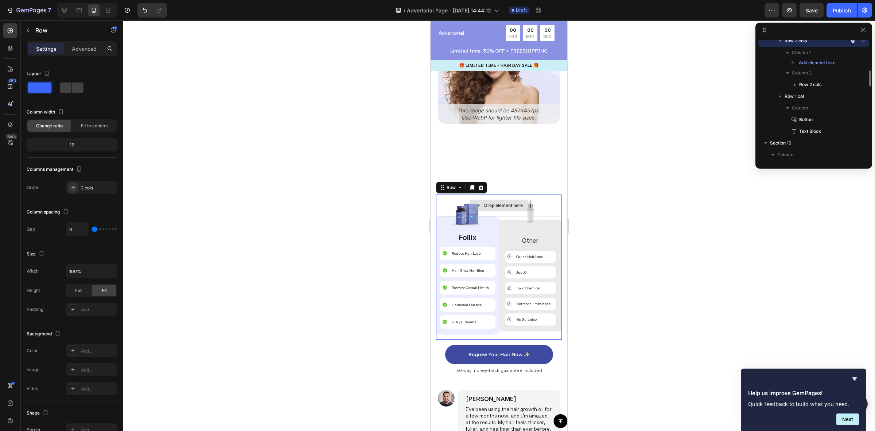
scroll to position [628, 0]
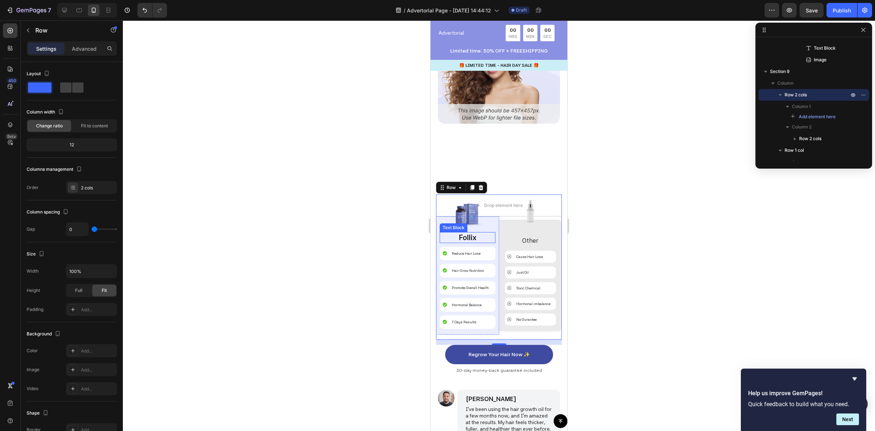
click at [467, 233] on p "Follix" at bounding box center [467, 237] width 54 height 9
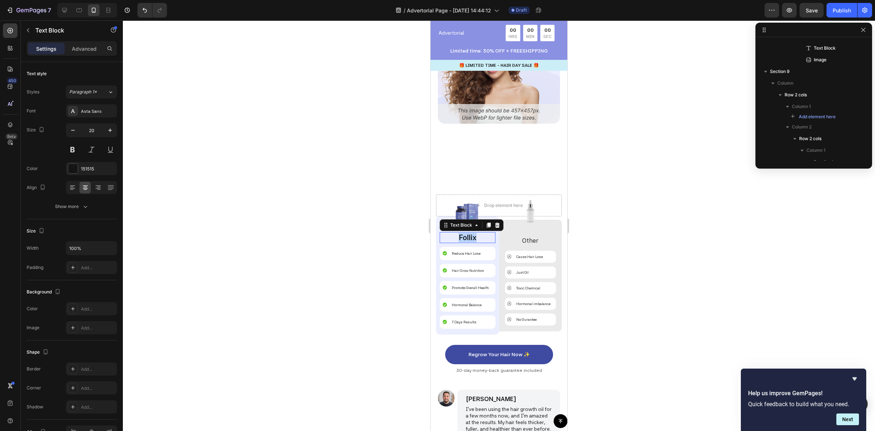
scroll to position [729, 0]
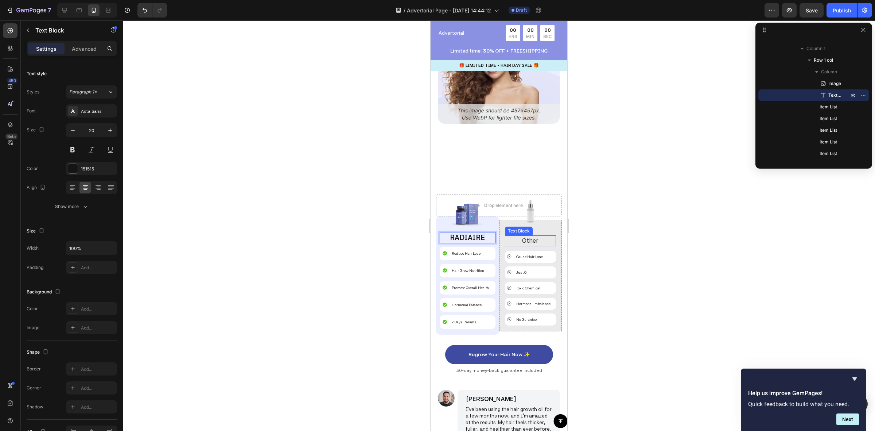
click at [517, 236] on p "Other" at bounding box center [531, 240] width 50 height 9
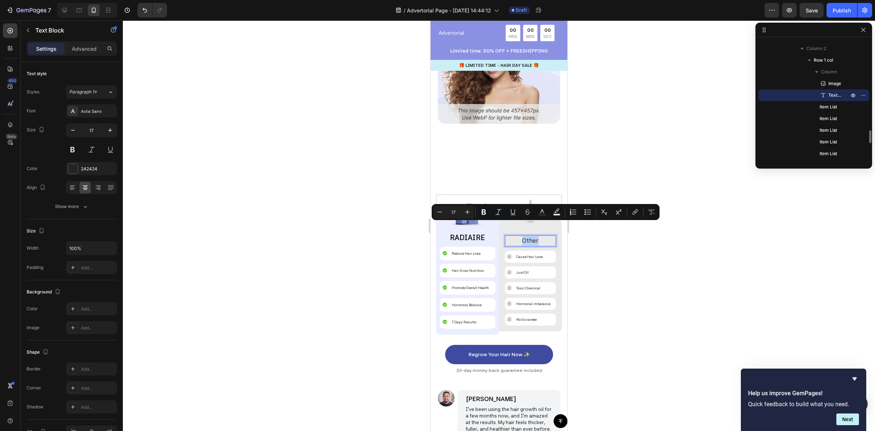
click at [537, 236] on p "Other" at bounding box center [531, 240] width 50 height 9
click at [533, 236] on p "Other" at bounding box center [531, 240] width 50 height 9
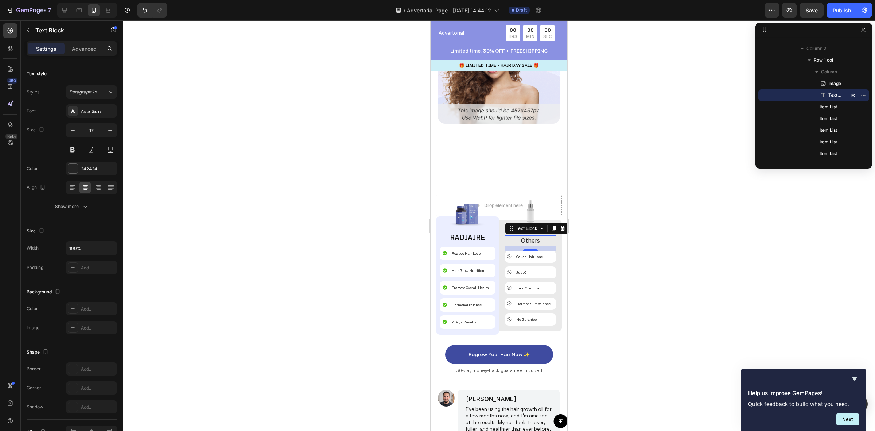
click at [637, 218] on div at bounding box center [499, 225] width 752 height 410
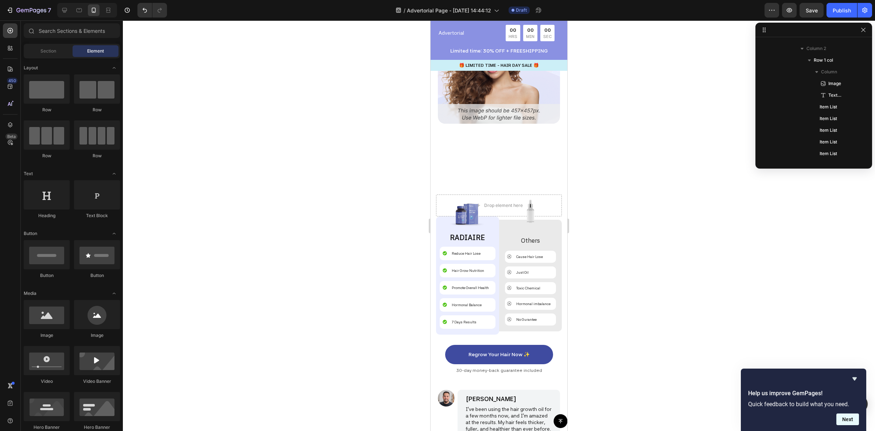
click at [849, 421] on button "Next" at bounding box center [847, 419] width 23 height 12
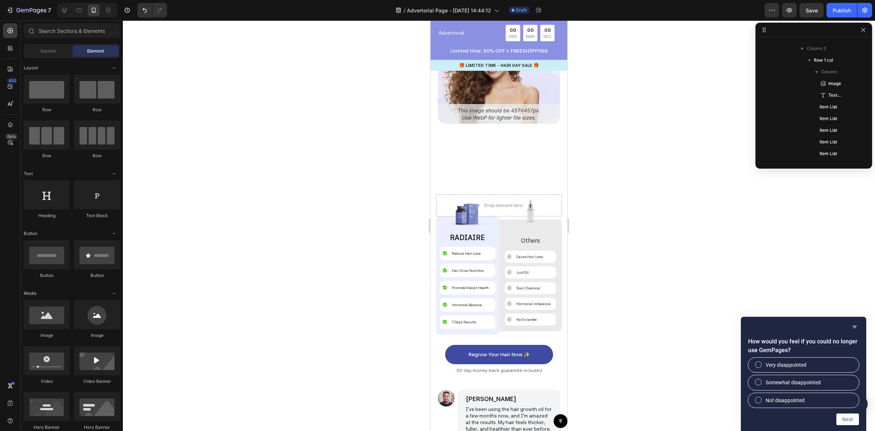
click at [855, 326] on icon "Hide survey" at bounding box center [854, 326] width 4 height 3
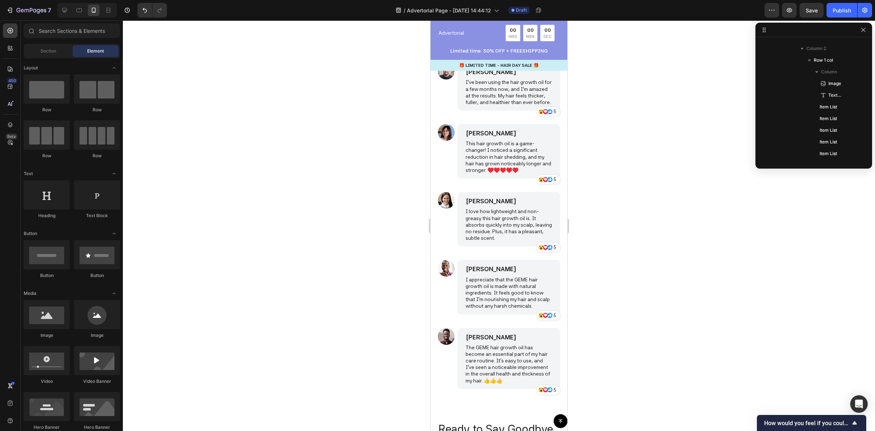
scroll to position [2145, 0]
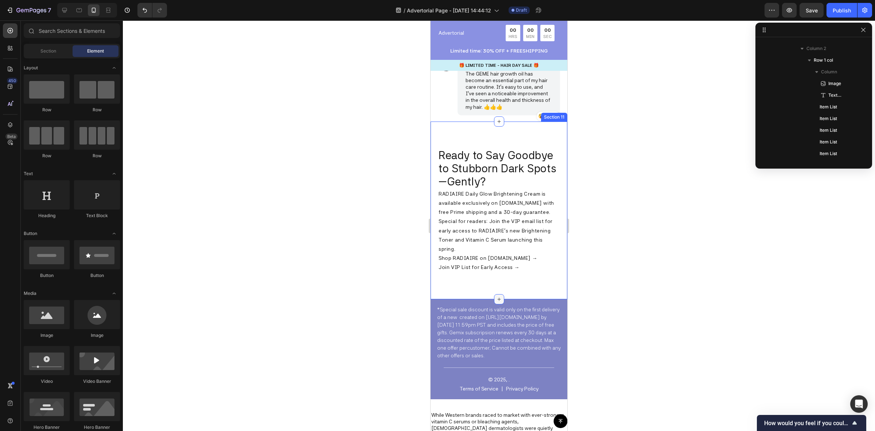
click at [496, 302] on icon at bounding box center [499, 299] width 6 height 6
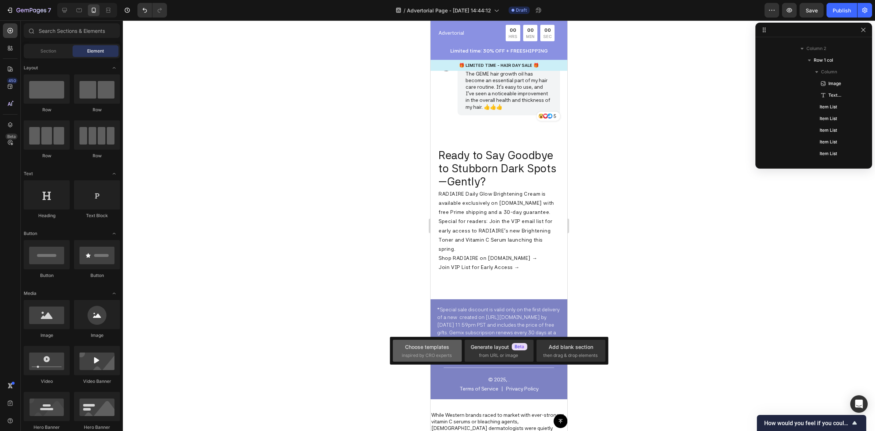
click at [420, 351] on div "Choose templates inspired by CRO experts" at bounding box center [427, 351] width 51 height 16
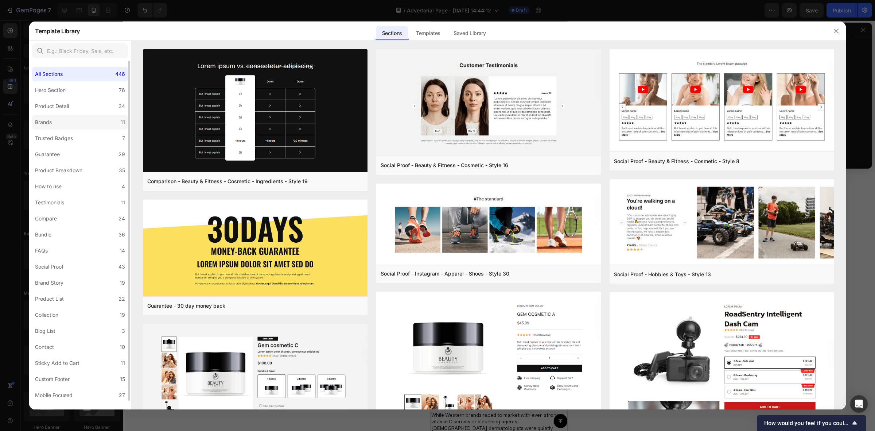
click at [65, 122] on label "Brands 11" at bounding box center [80, 122] width 96 height 15
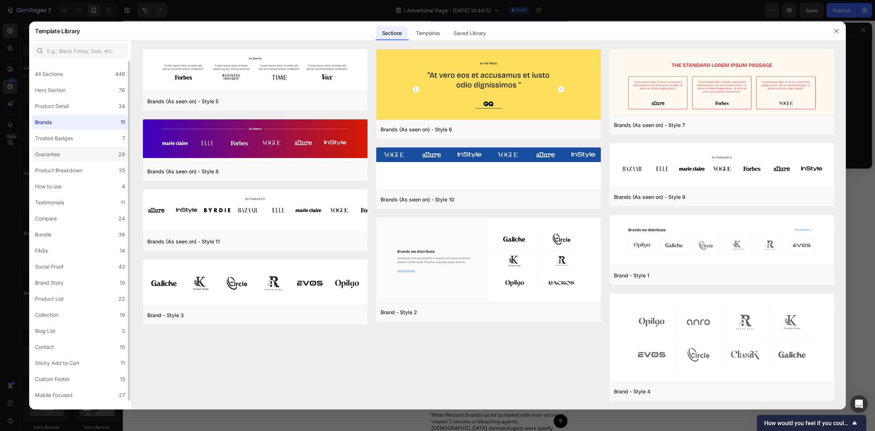
click at [68, 155] on label "Guarantee 29" at bounding box center [80, 154] width 96 height 15
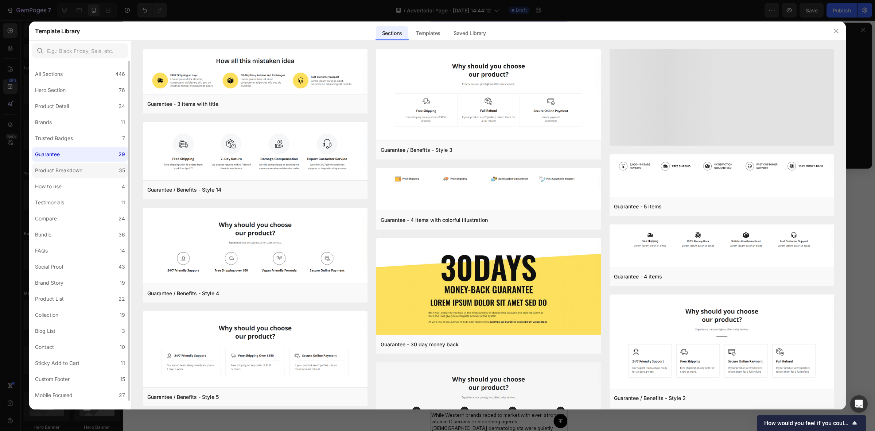
click at [70, 172] on div "Product Breakdown" at bounding box center [58, 170] width 47 height 9
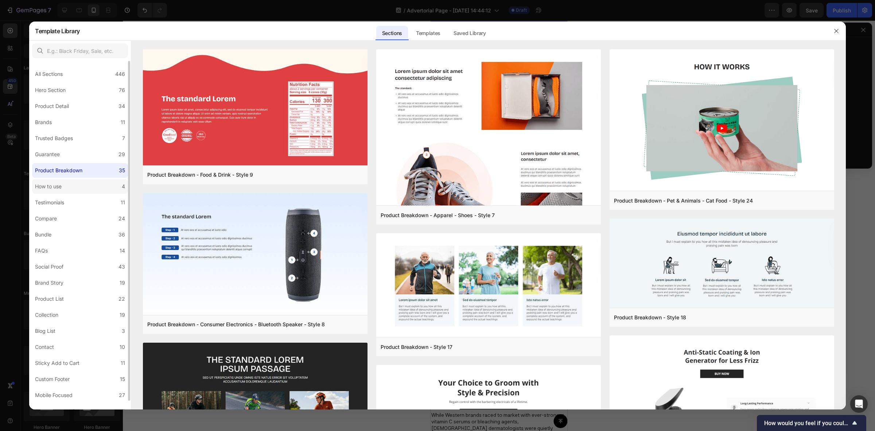
click at [71, 188] on label "How to use 4" at bounding box center [80, 186] width 96 height 15
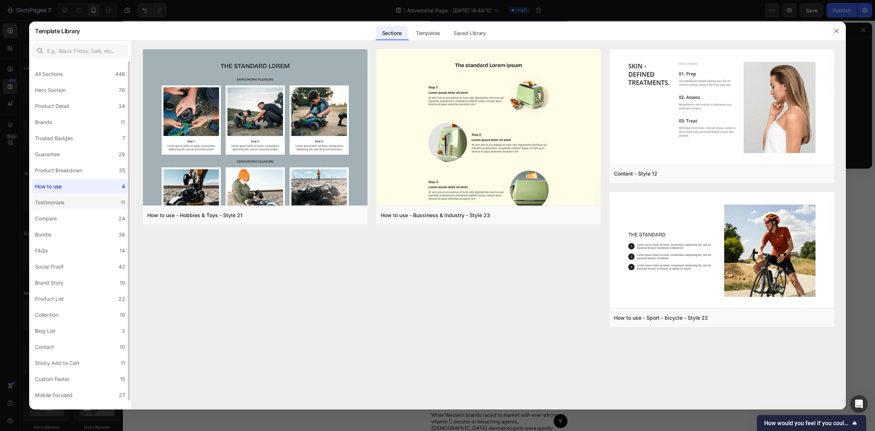
click at [70, 205] on label "Testimonials 11" at bounding box center [80, 202] width 96 height 15
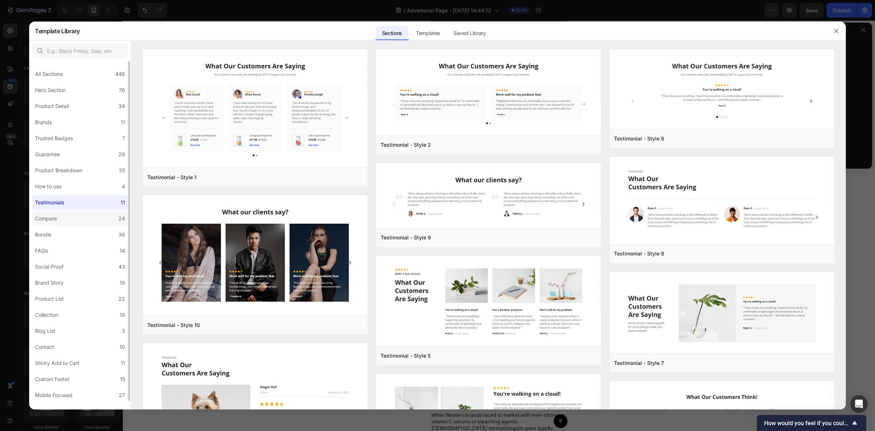
click at [65, 223] on label "Compare 24" at bounding box center [80, 218] width 96 height 15
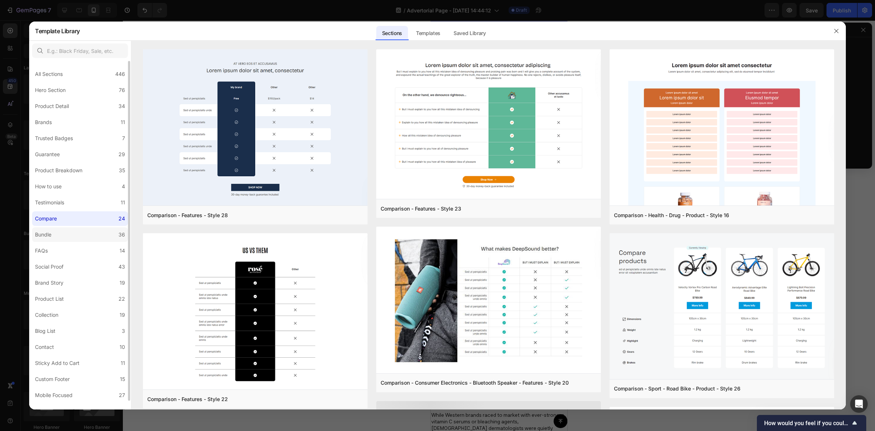
click at [54, 232] on div "Bundle" at bounding box center [44, 234] width 19 height 9
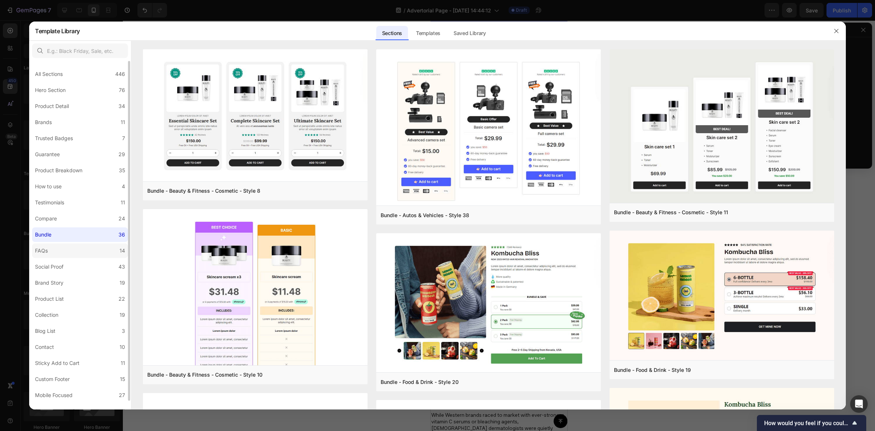
click at [55, 253] on label "FAQs 14" at bounding box center [80, 250] width 96 height 15
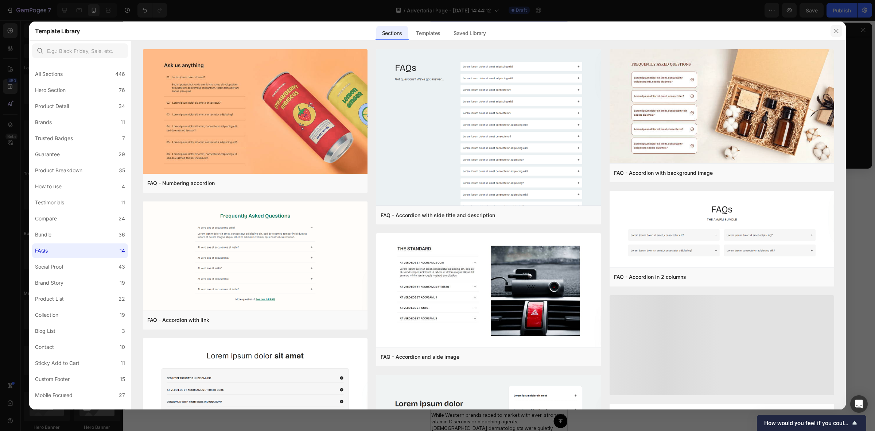
click at [839, 30] on icon "button" at bounding box center [836, 31] width 6 height 6
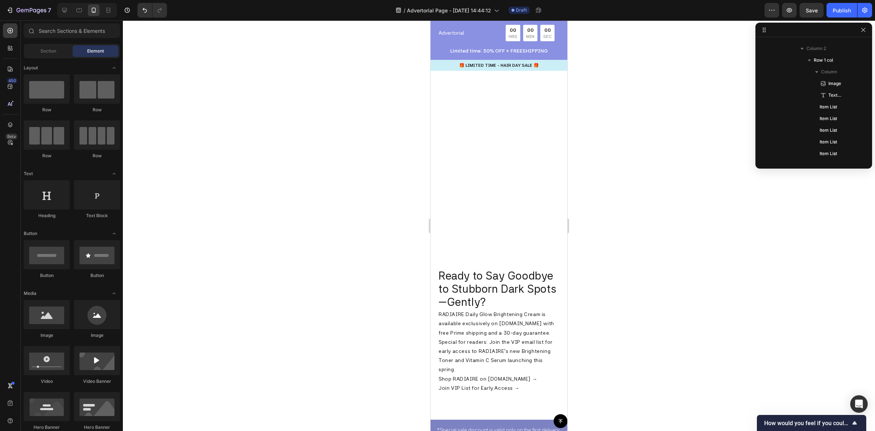
scroll to position [2476, 0]
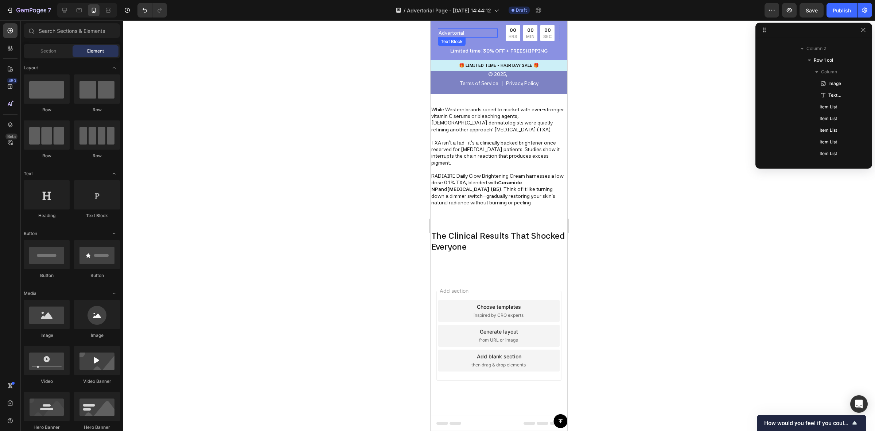
click at [479, 34] on p "Advertorial" at bounding box center [468, 33] width 58 height 8
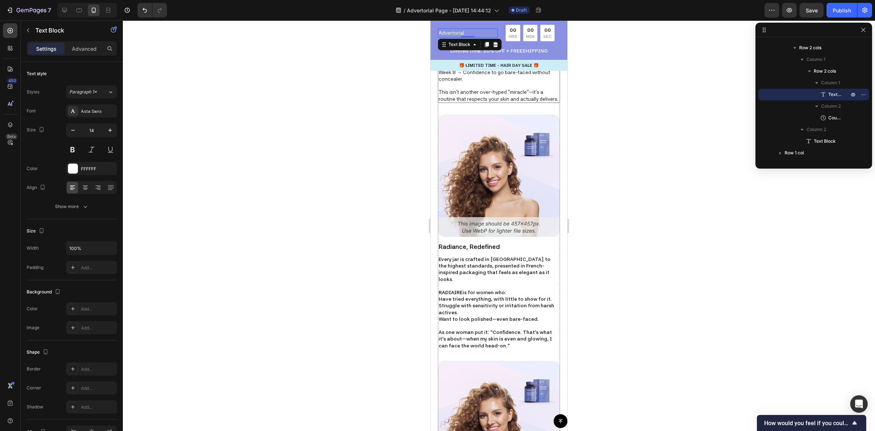
scroll to position [1109, 0]
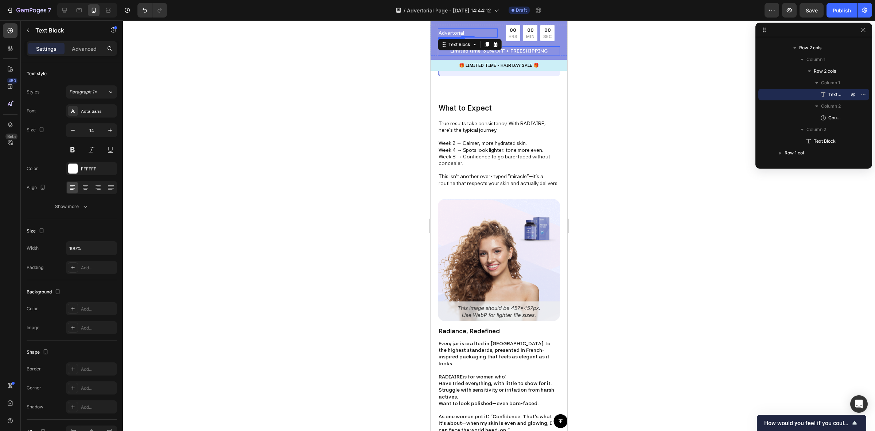
click at [550, 53] on p "Limited time: 30% OFF + FREESHIPPING" at bounding box center [499, 51] width 121 height 8
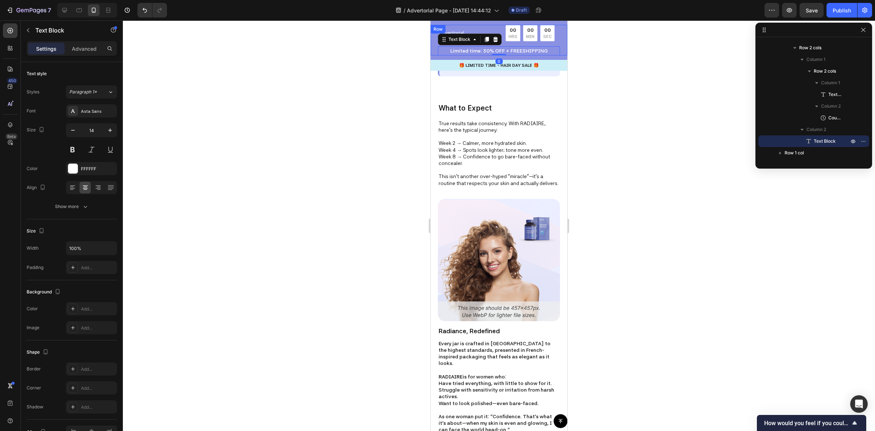
click at [556, 43] on div "Advertorial Text Block 00 HRS 00 MIN 00 SEC Countdown Timer Row Limited time: 3…" at bounding box center [499, 40] width 137 height 31
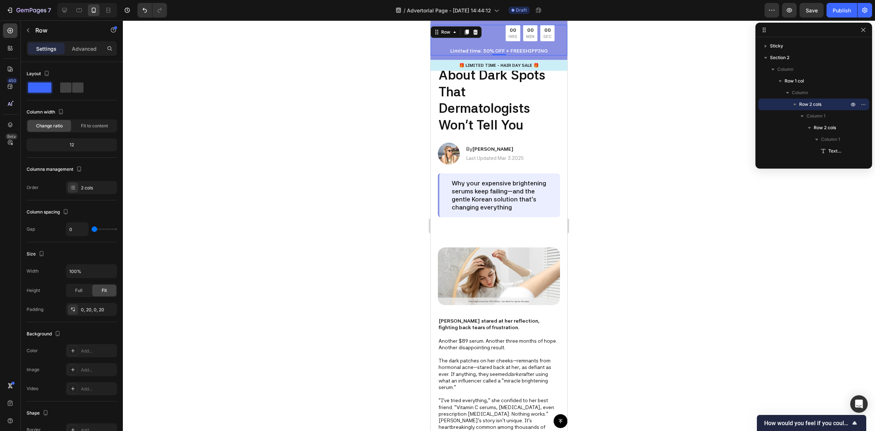
scroll to position [0, 0]
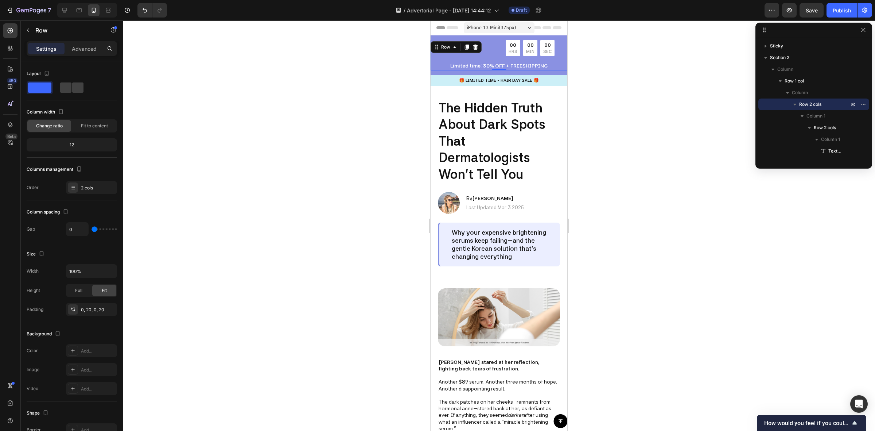
click at [556, 45] on div "Advertorial Text Block 00 HRS 00 MIN 00 SEC Countdown Timer Row Limited time: 3…" at bounding box center [499, 55] width 137 height 31
click at [777, 47] on span "Sticky" at bounding box center [776, 45] width 13 height 7
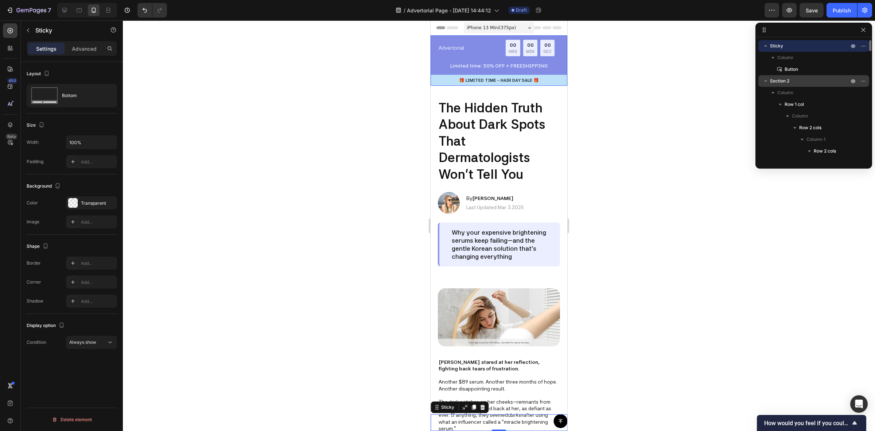
click at [786, 78] on span "Section 2" at bounding box center [779, 80] width 19 height 7
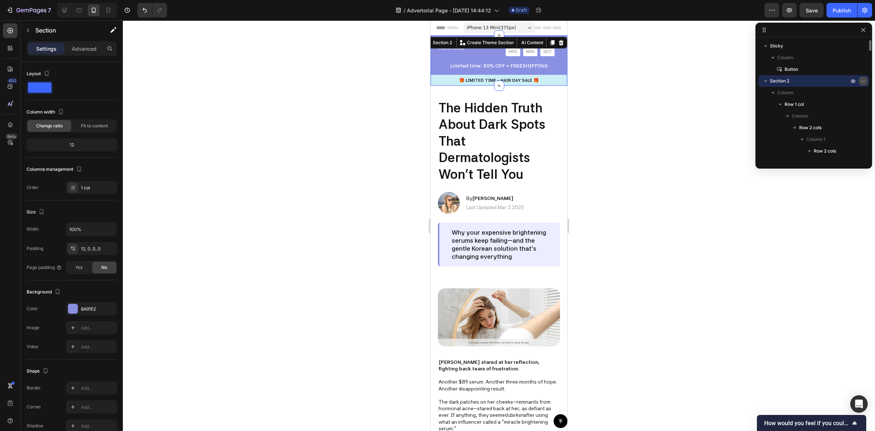
click at [862, 81] on icon "button" at bounding box center [863, 81] width 6 height 6
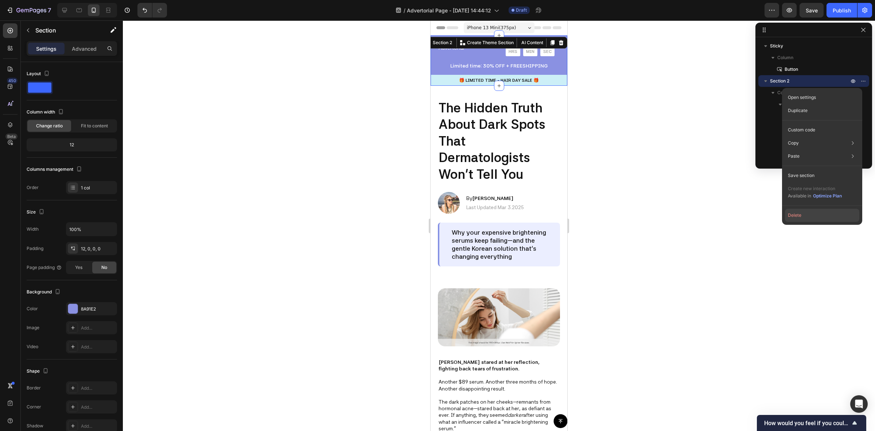
click at [805, 216] on button "Delete" at bounding box center [822, 215] width 74 height 13
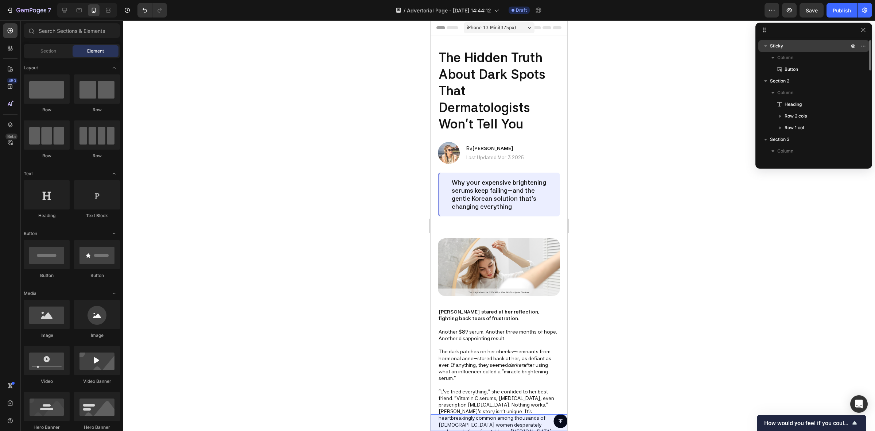
click at [795, 46] on p "Sticky" at bounding box center [810, 45] width 80 height 7
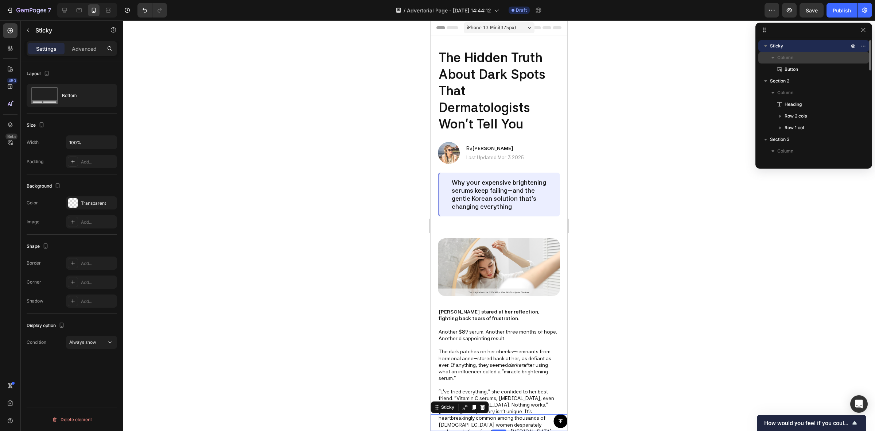
click at [785, 57] on span "Column" at bounding box center [785, 57] width 16 height 7
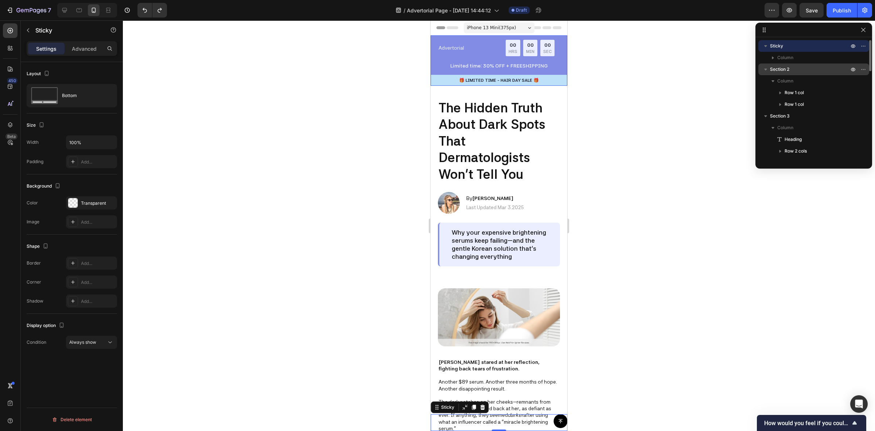
click at [777, 70] on span "Section 2" at bounding box center [779, 69] width 19 height 7
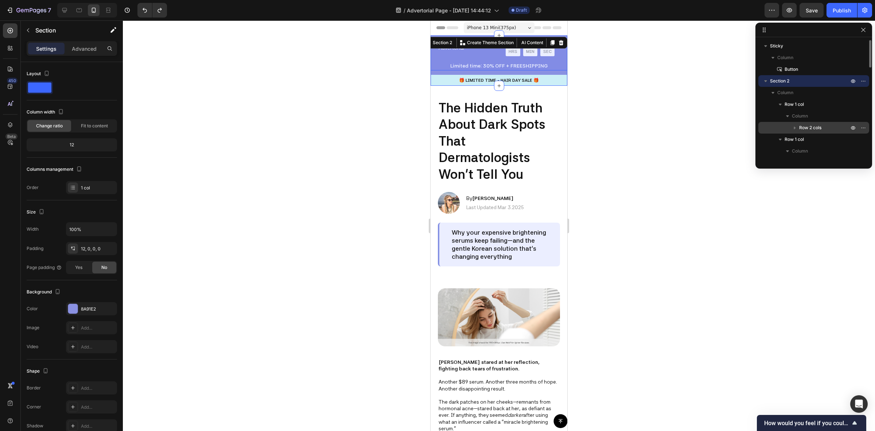
click at [812, 128] on span "Row 2 cols" at bounding box center [810, 127] width 22 height 7
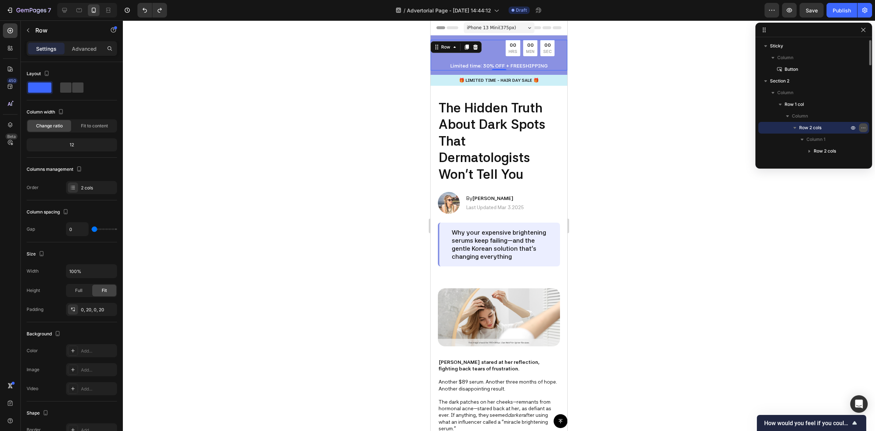
click at [863, 127] on icon "button" at bounding box center [863, 128] width 6 height 6
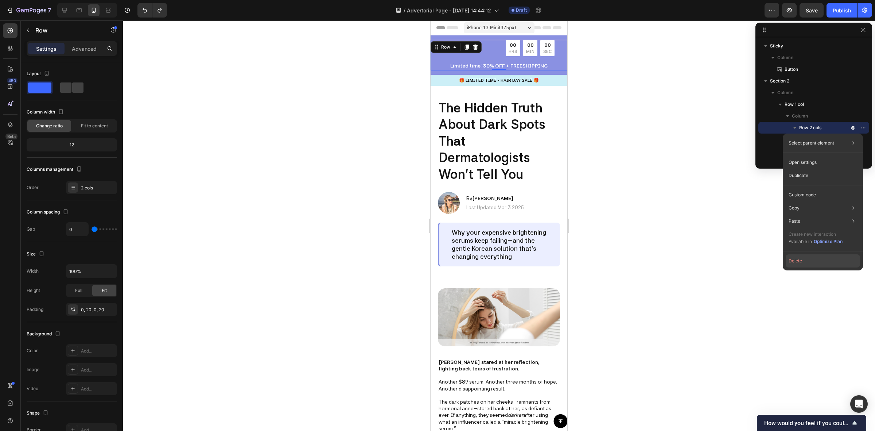
click at [806, 263] on button "Delete" at bounding box center [823, 260] width 74 height 13
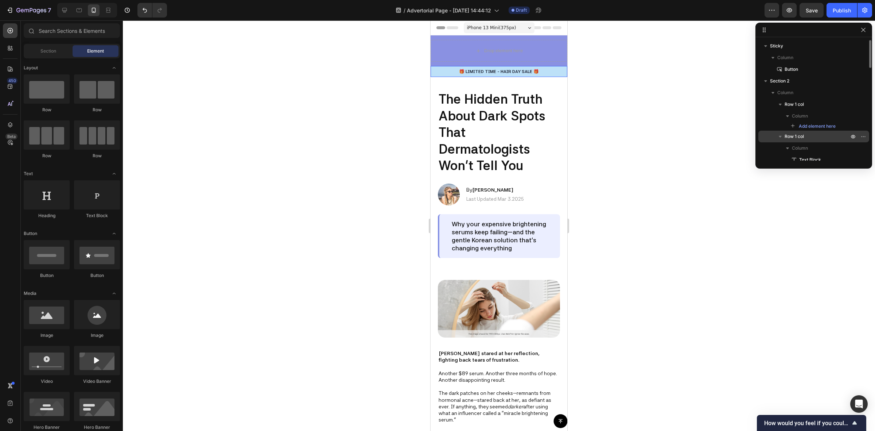
click at [805, 136] on p "Row 1 col" at bounding box center [818, 136] width 66 height 7
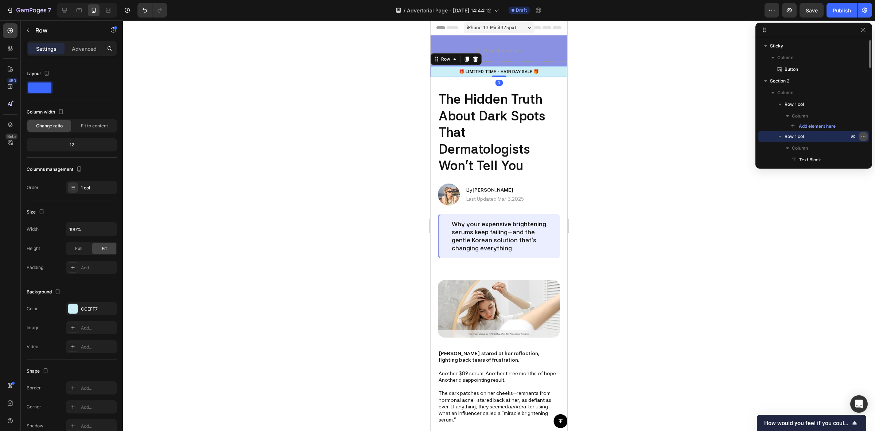
click at [863, 137] on icon "button" at bounding box center [863, 136] width 1 height 1
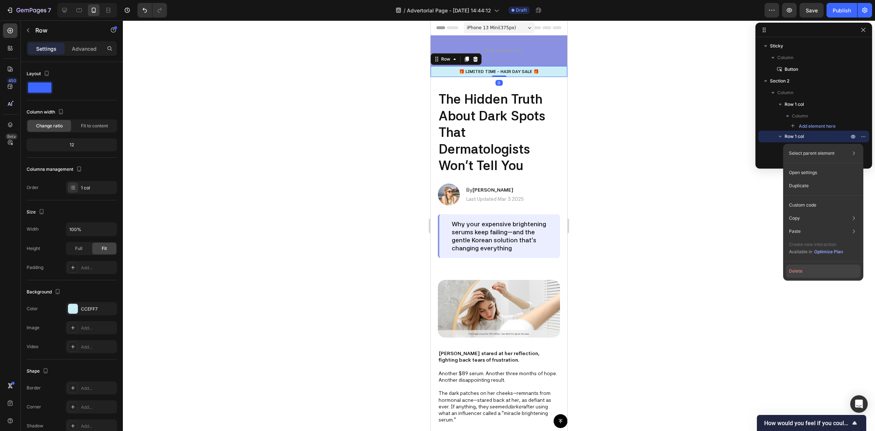
click at [797, 271] on button "Delete" at bounding box center [823, 270] width 74 height 13
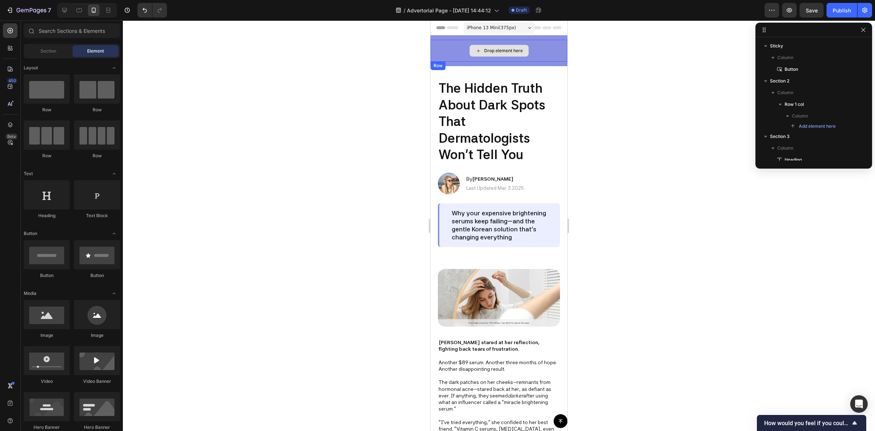
click at [501, 50] on div "Drop element here" at bounding box center [503, 51] width 39 height 6
drag, startPoint x: 477, startPoint y: 215, endPoint x: 484, endPoint y: 46, distance: 169.7
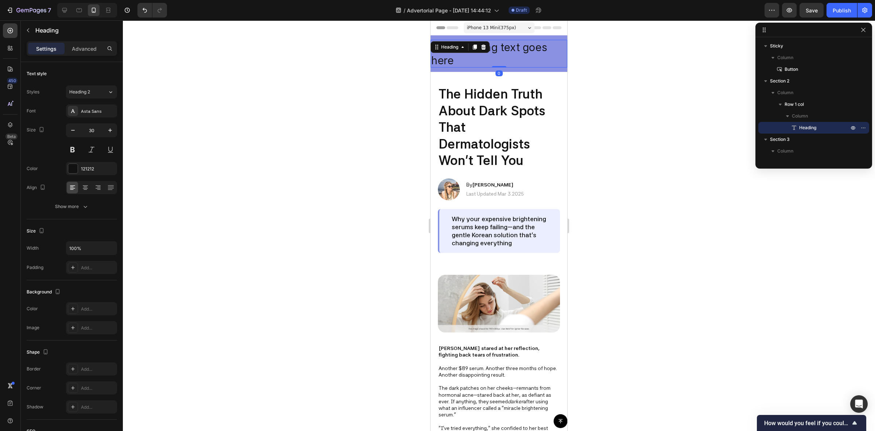
click at [503, 52] on h2 "Your heading text goes here" at bounding box center [499, 54] width 137 height 28
click at [503, 52] on p "Your heading text goes here" at bounding box center [498, 53] width 135 height 26
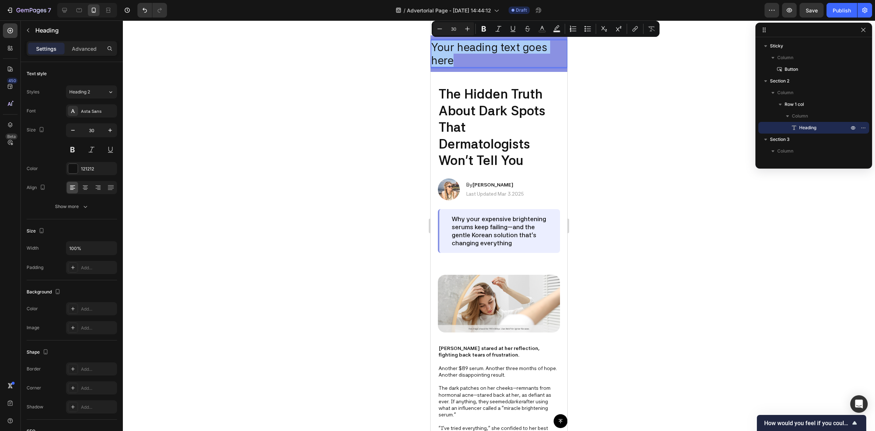
click at [640, 79] on div at bounding box center [499, 225] width 752 height 410
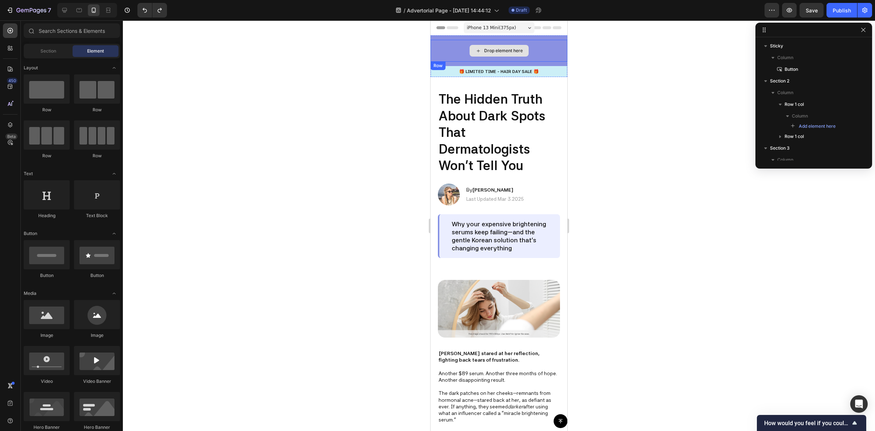
click at [553, 47] on div "Drop element here" at bounding box center [499, 51] width 137 height 22
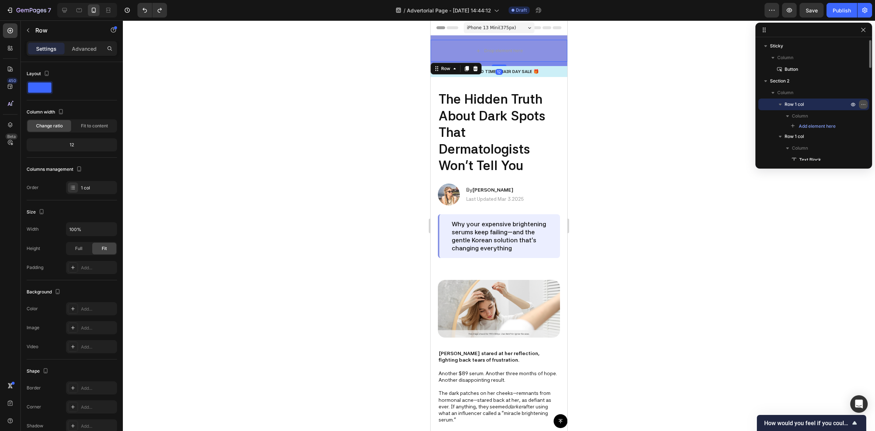
click at [863, 101] on icon "button" at bounding box center [863, 104] width 6 height 6
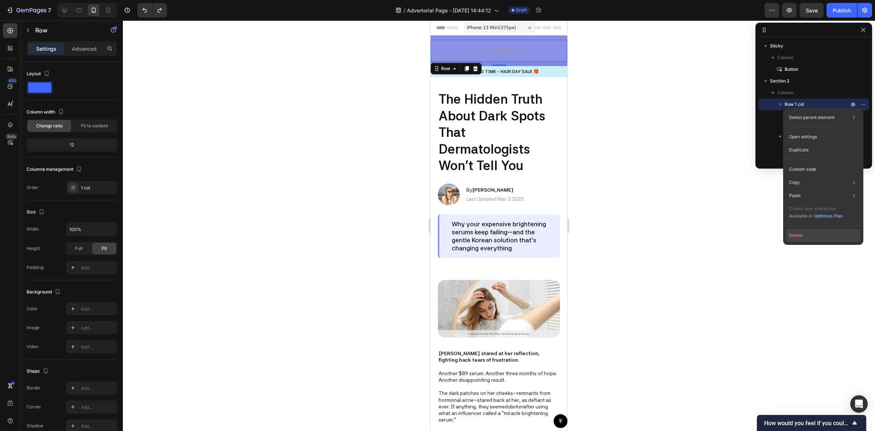
click at [797, 234] on button "Delete" at bounding box center [823, 235] width 74 height 13
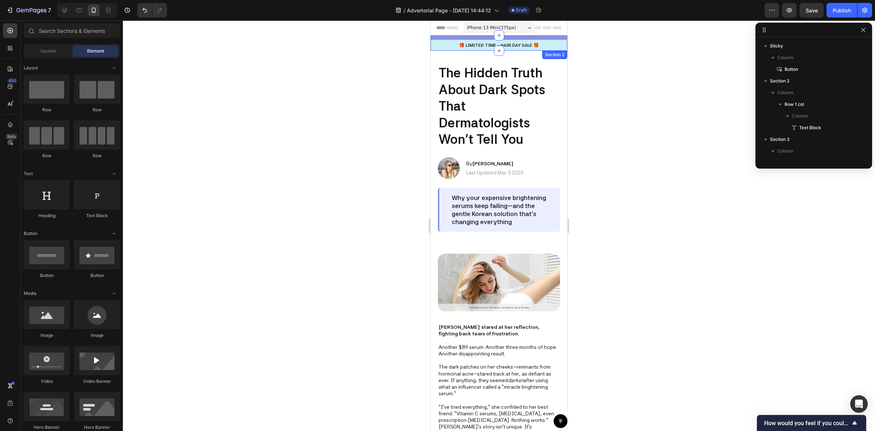
click at [520, 36] on div "🎁 LIMITED TIME - HAIR DAY SALE 🎁 Text Block Row Section 2" at bounding box center [499, 42] width 137 height 15
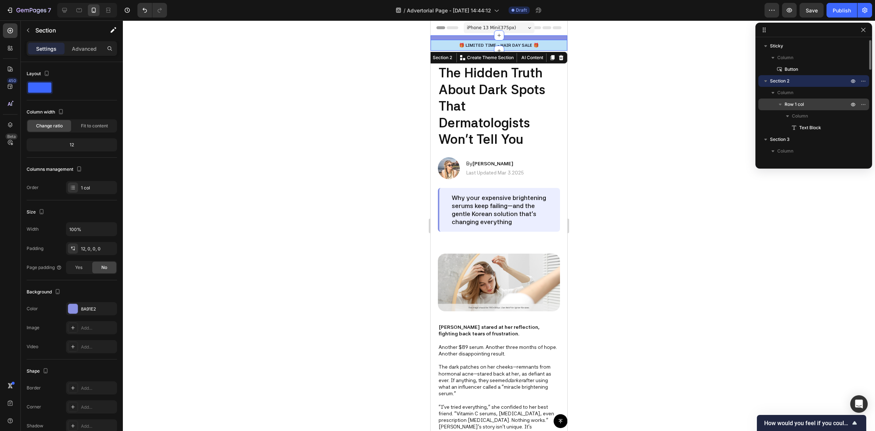
click at [794, 106] on span "Row 1 col" at bounding box center [794, 104] width 19 height 7
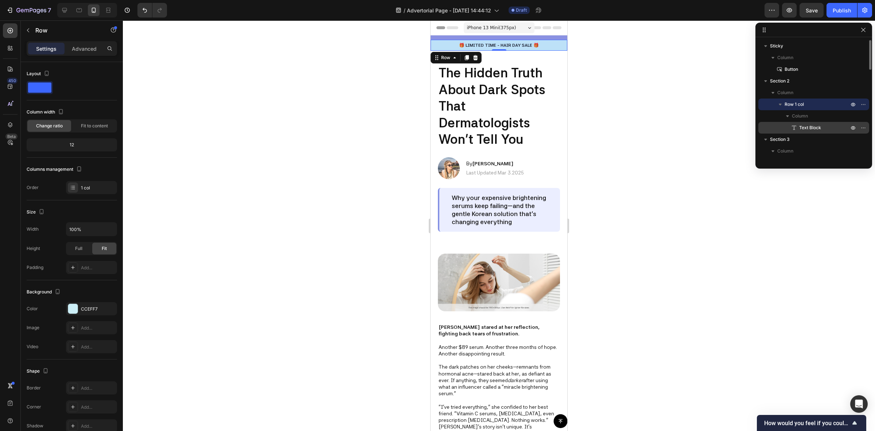
click at [812, 130] on span "Text Block" at bounding box center [810, 127] width 22 height 7
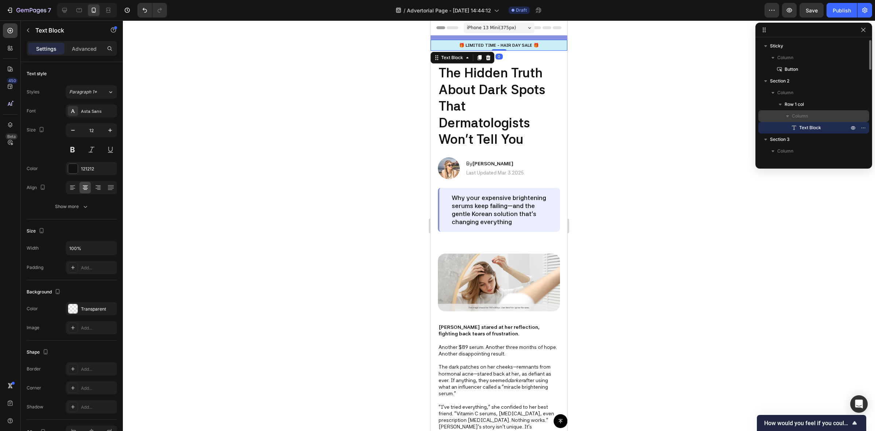
click at [815, 114] on p "Column" at bounding box center [821, 115] width 58 height 7
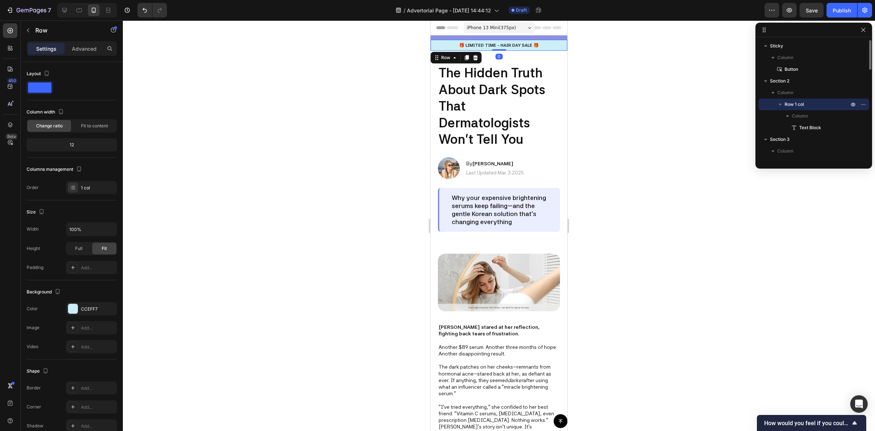
click at [791, 104] on span "Row 1 col" at bounding box center [794, 104] width 19 height 7
click at [543, 36] on div "🎁 LIMITED TIME - HAIR DAY SALE 🎁 Text Block Row 0 Section 2" at bounding box center [499, 42] width 137 height 15
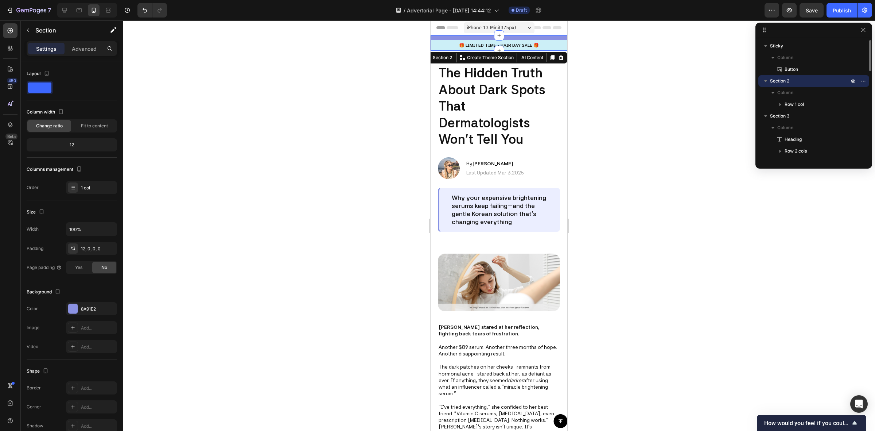
click at [766, 80] on icon "button" at bounding box center [765, 81] width 3 height 2
click at [766, 80] on icon "button" at bounding box center [765, 80] width 7 height 7
click at [771, 94] on icon "button" at bounding box center [772, 92] width 7 height 7
click at [774, 92] on icon "button" at bounding box center [772, 92] width 7 height 7
click at [782, 77] on span "Section 2" at bounding box center [779, 80] width 19 height 7
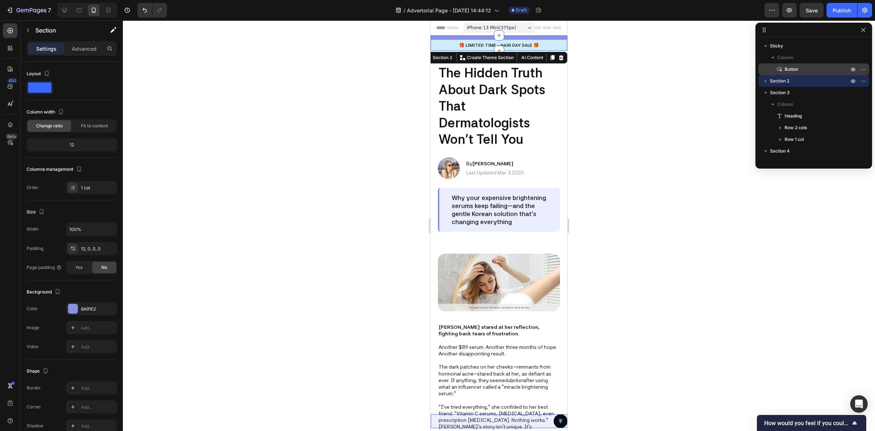
click at [789, 69] on span "Button" at bounding box center [791, 69] width 13 height 7
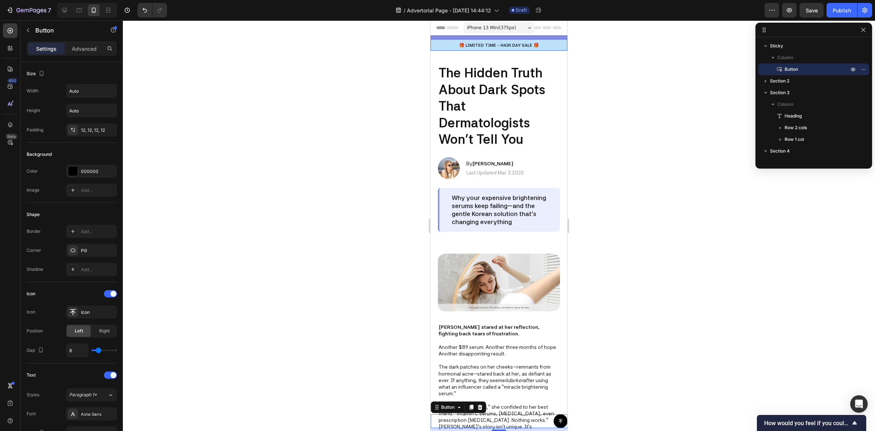
click at [764, 82] on icon "button" at bounding box center [765, 80] width 7 height 7
click at [522, 46] on p "🎁 LIMITED TIME - HAIR DAY SALE 🎁" at bounding box center [498, 45] width 135 height 7
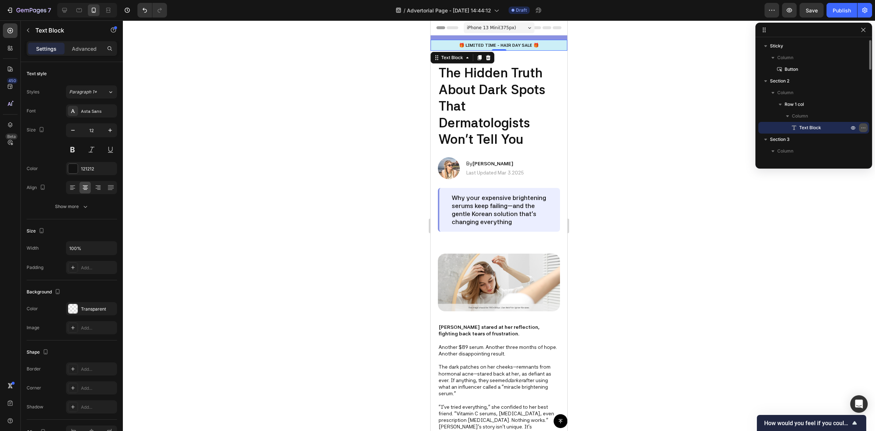
click at [865, 128] on icon "button" at bounding box center [863, 128] width 6 height 6
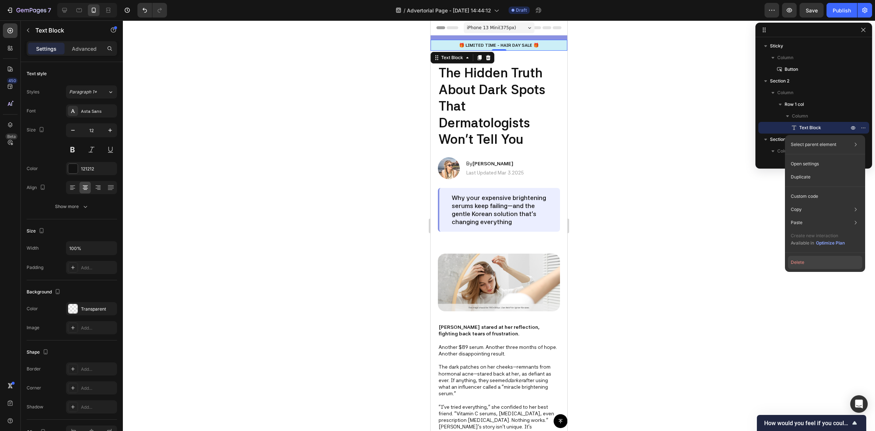
click at [815, 258] on button "Delete" at bounding box center [825, 262] width 74 height 13
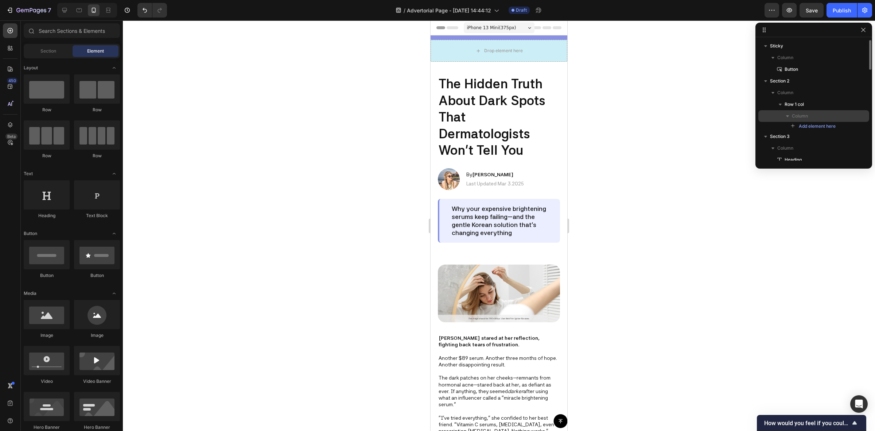
click at [786, 115] on icon "button" at bounding box center [787, 115] width 7 height 7
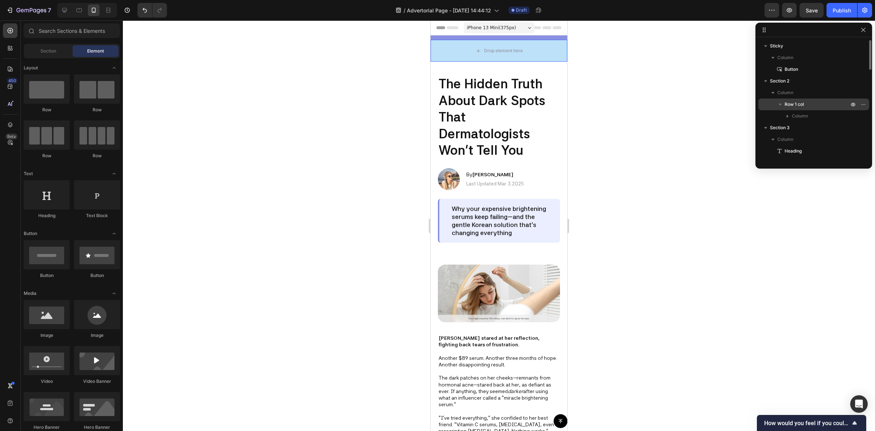
click at [801, 104] on span "Row 1 col" at bounding box center [794, 104] width 19 height 7
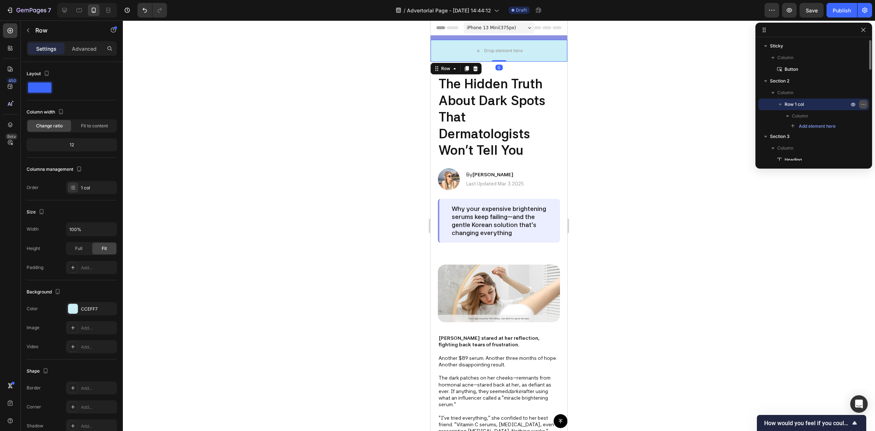
click at [861, 102] on icon "button" at bounding box center [863, 104] width 6 height 6
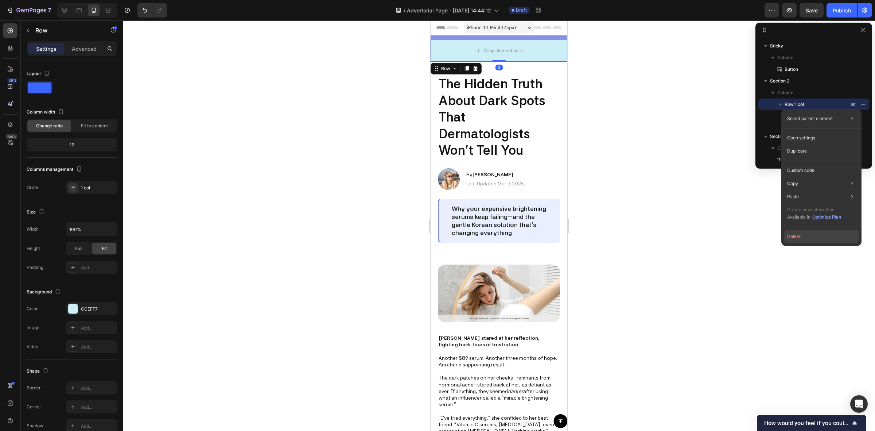
click at [817, 238] on button "Delete" at bounding box center [821, 236] width 74 height 13
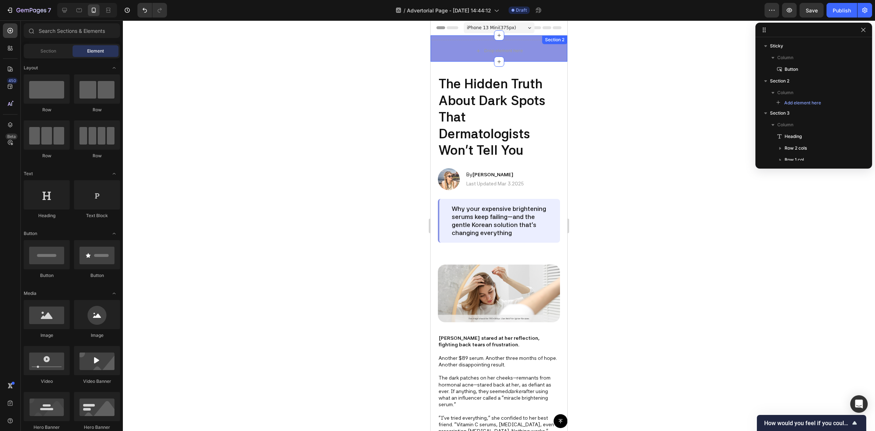
click at [515, 37] on div "Drop element here Section 2" at bounding box center [499, 48] width 137 height 26
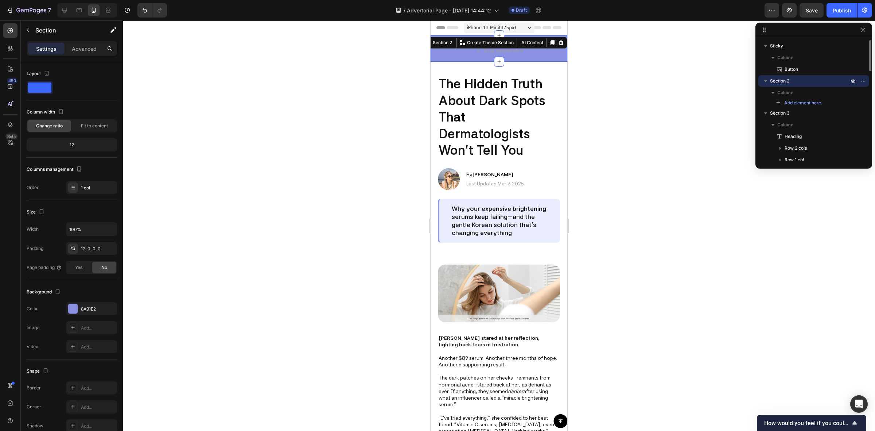
click at [766, 79] on icon "button" at bounding box center [765, 80] width 7 height 7
click at [767, 77] on icon "button" at bounding box center [765, 80] width 7 height 7
click at [791, 93] on span "Column" at bounding box center [785, 92] width 16 height 7
click at [777, 89] on button "button" at bounding box center [772, 92] width 9 height 9
click at [797, 104] on span "Add element here" at bounding box center [802, 103] width 37 height 7
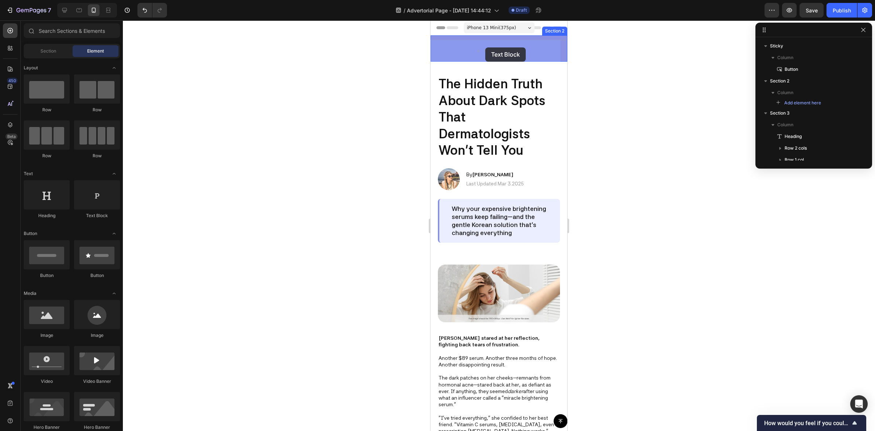
drag, startPoint x: 521, startPoint y: 218, endPoint x: 489, endPoint y: 58, distance: 162.5
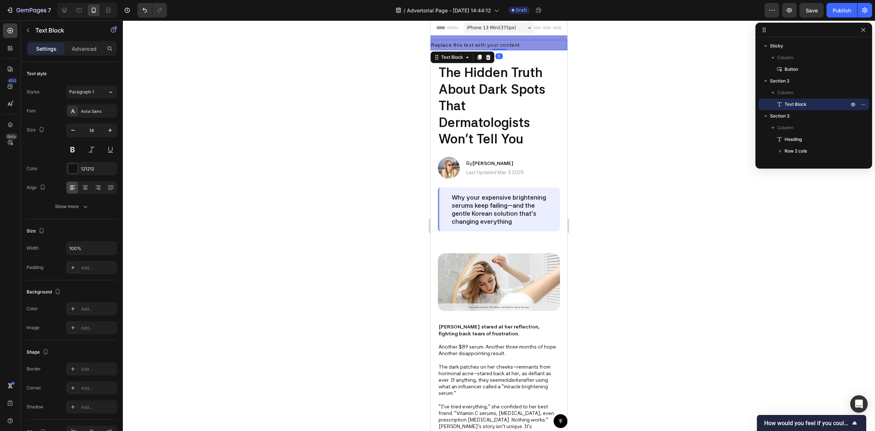
click at [491, 45] on div "Replace this text with your content" at bounding box center [499, 45] width 137 height 11
click at [491, 45] on p "Replace this text with your content" at bounding box center [498, 44] width 135 height 9
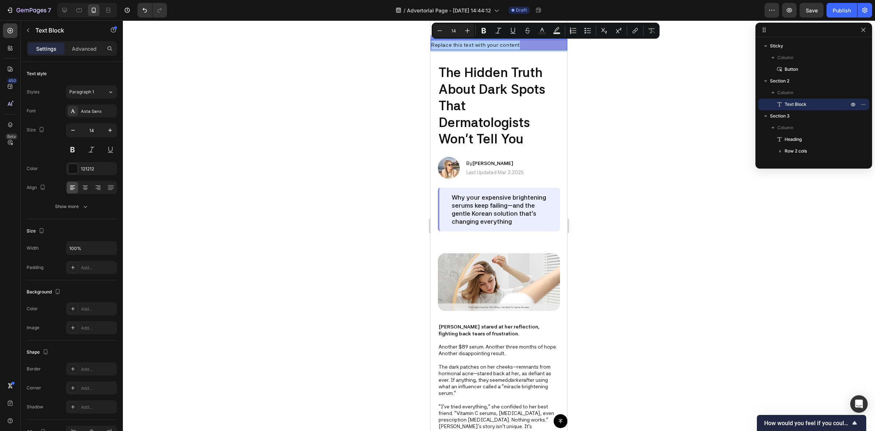
click at [675, 92] on div at bounding box center [499, 225] width 752 height 410
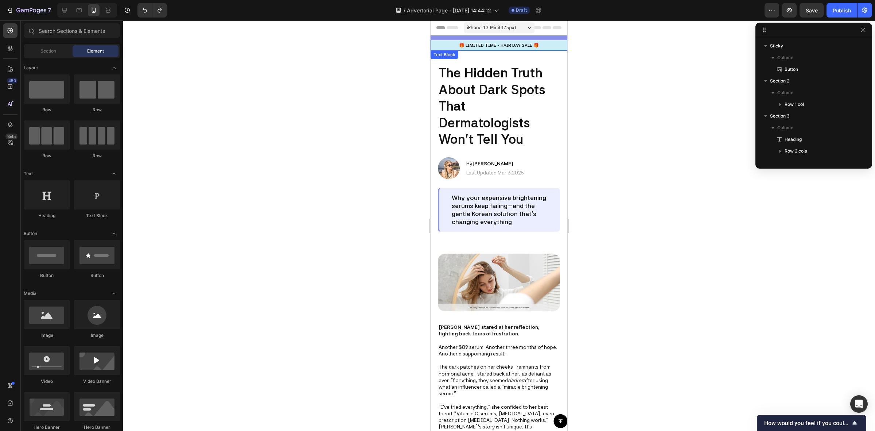
click at [504, 45] on p "🎁 LIMITED TIME - HAIR DAY SALE 🎁" at bounding box center [498, 45] width 135 height 7
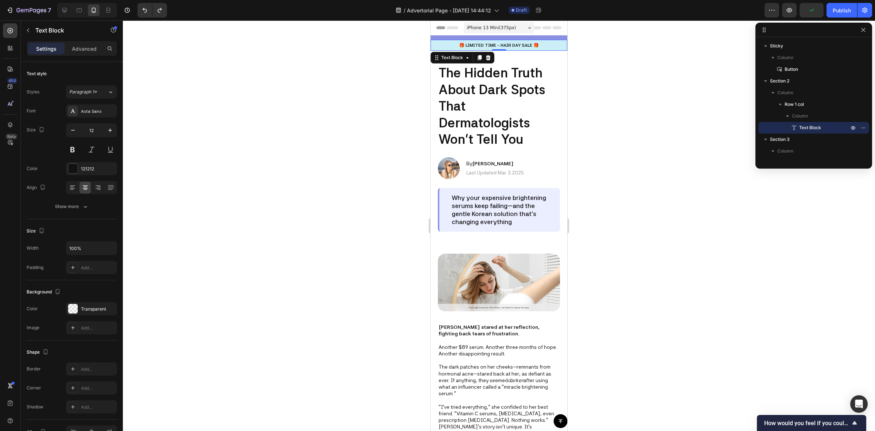
click at [494, 46] on p "🎁 LIMITED TIME - HAIR DAY SALE 🎁" at bounding box center [498, 45] width 135 height 7
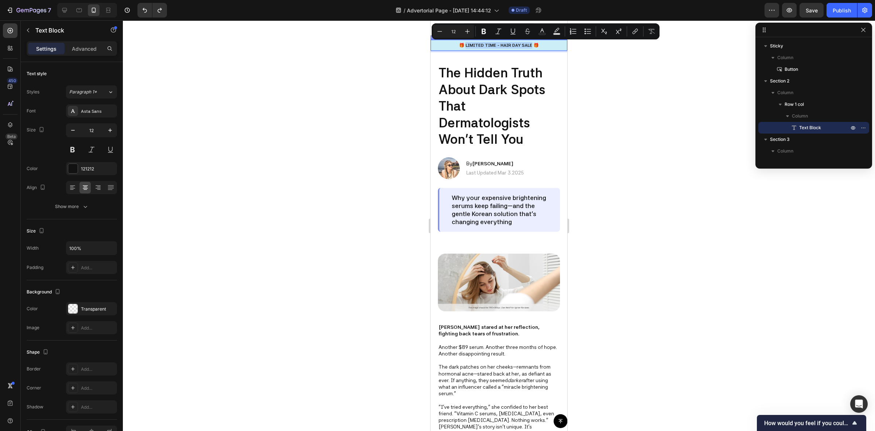
drag, startPoint x: 528, startPoint y: 44, endPoint x: 462, endPoint y: 46, distance: 65.7
click at [462, 46] on p "🎁 LIMITED TIME - HAIR DAY SALE 🎁" at bounding box center [498, 45] width 135 height 7
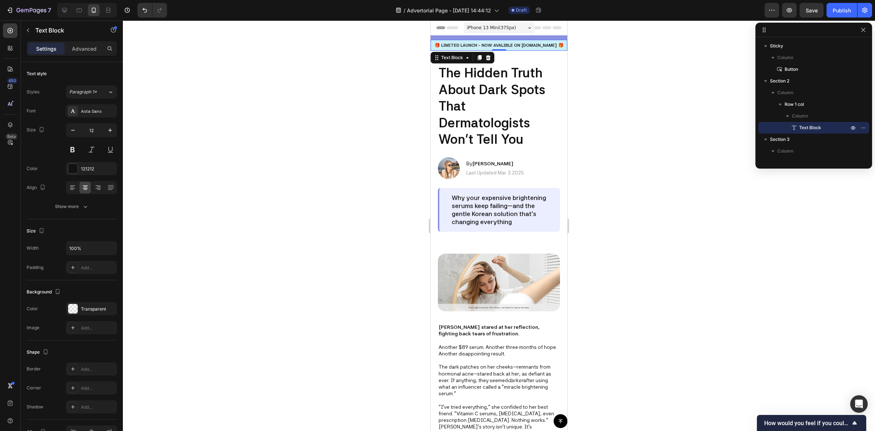
click at [635, 65] on div at bounding box center [499, 225] width 752 height 410
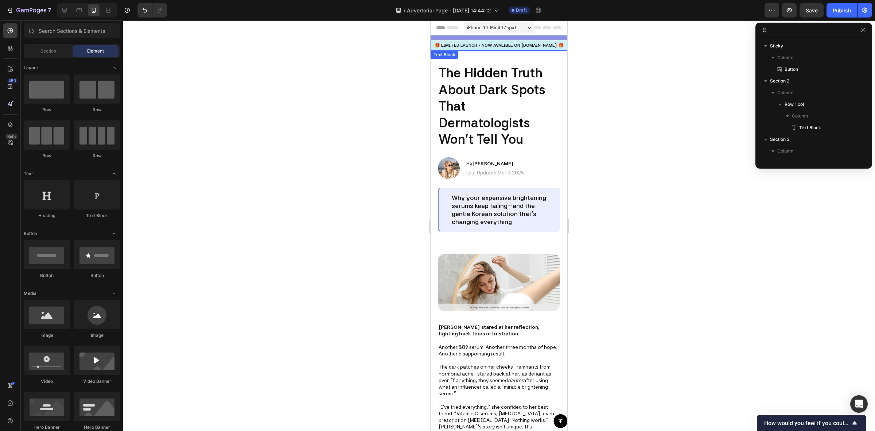
click at [501, 43] on p "🎁 LIMITED LAUNCH - NOW AVALIBLE ON [DOMAIN_NAME] 🎁" at bounding box center [498, 45] width 135 height 7
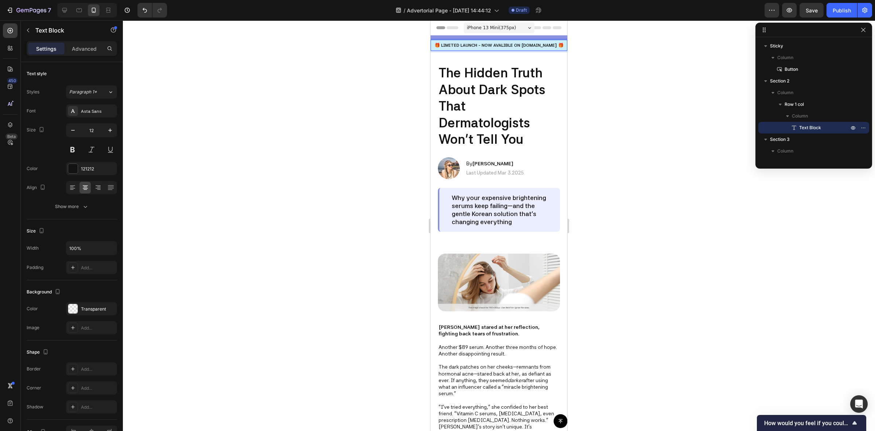
click at [505, 45] on p "🎁 LIMITED LAUNCH - NOW AVALIBLE ON [DOMAIN_NAME] 🎁" at bounding box center [498, 45] width 135 height 7
click at [503, 44] on p "🎁 LIMITED LAUNCH - NOW AVALIBLE ON [DOMAIN_NAME] 🎁" at bounding box center [498, 45] width 135 height 7
click at [507, 45] on p "🎁 LIMITED LAUNCH - NOW AVALIBLE ON [DOMAIN_NAME] 🎁" at bounding box center [498, 45] width 135 height 7
click at [641, 56] on div at bounding box center [499, 225] width 752 height 410
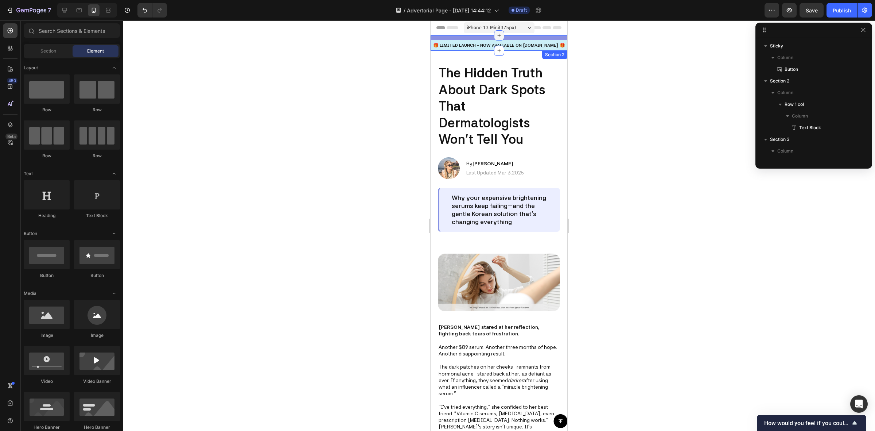
click at [496, 38] on icon at bounding box center [499, 35] width 6 height 6
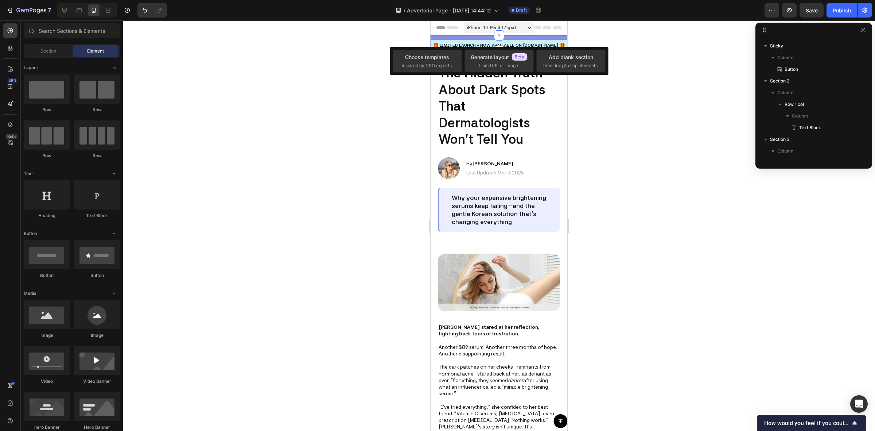
click at [479, 38] on div "🎁 LIMITED LAUNCH - NOW AVALIABLE ON [DOMAIN_NAME] 🎁 Text Block Row Section 2" at bounding box center [499, 42] width 137 height 15
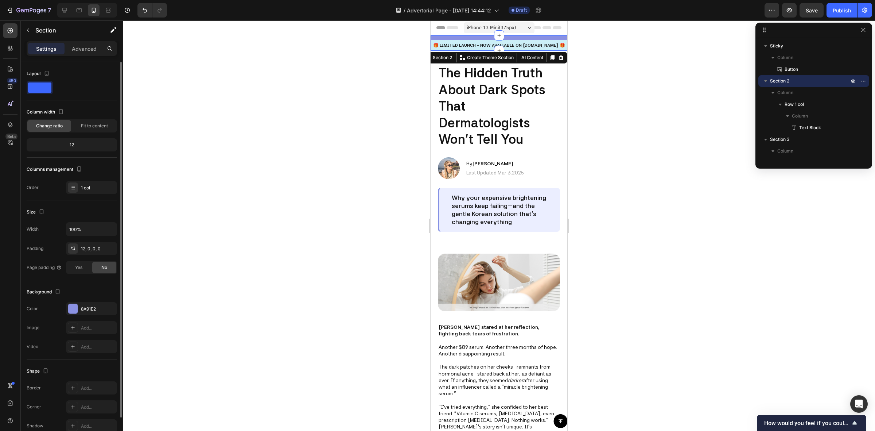
click at [39, 89] on span at bounding box center [39, 87] width 23 height 10
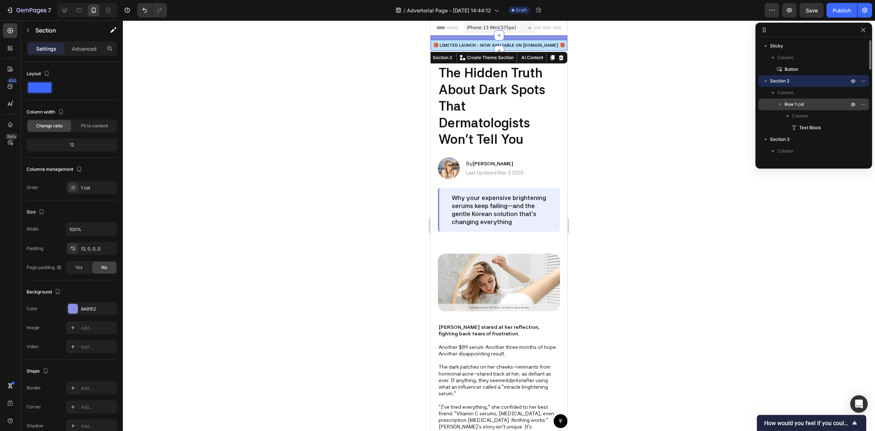
click at [788, 103] on span "Row 1 col" at bounding box center [794, 104] width 19 height 7
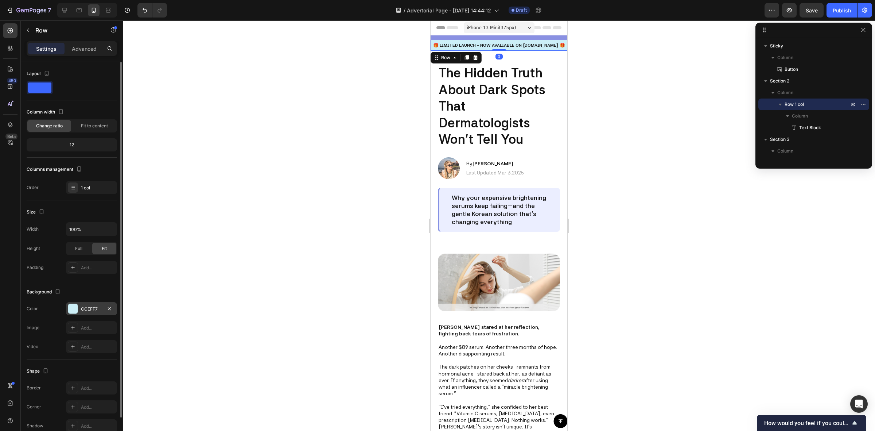
click at [73, 307] on div at bounding box center [72, 308] width 9 height 9
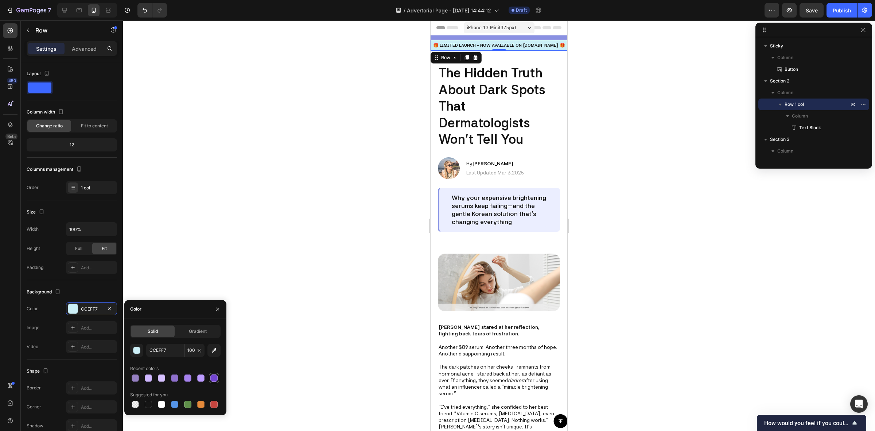
click at [214, 378] on div at bounding box center [213, 377] width 7 height 7
click at [203, 377] on div at bounding box center [200, 377] width 7 height 7
click at [188, 377] on div at bounding box center [187, 377] width 7 height 7
click at [176, 377] on div at bounding box center [174, 377] width 7 height 7
click at [160, 376] on div at bounding box center [161, 377] width 7 height 7
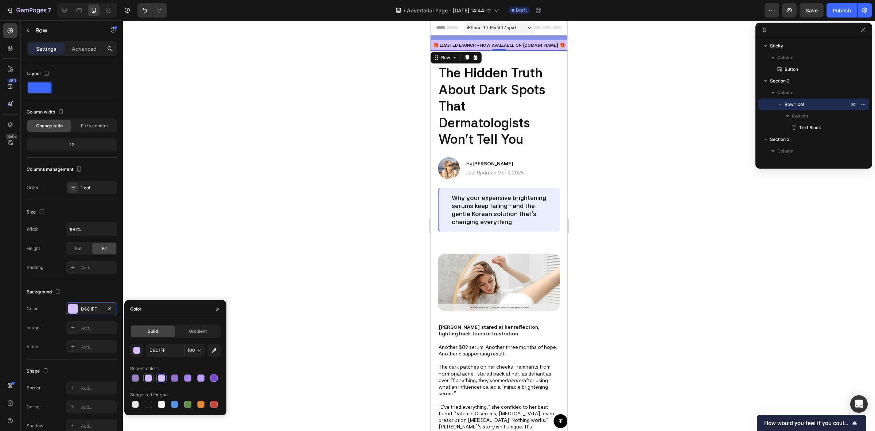
click at [148, 374] on div at bounding box center [148, 377] width 7 height 7
click at [132, 376] on div at bounding box center [135, 377] width 7 height 7
click at [210, 380] on div at bounding box center [214, 377] width 9 height 9
click at [192, 380] on div at bounding box center [188, 378] width 10 height 10
click at [201, 380] on div at bounding box center [200, 377] width 7 height 7
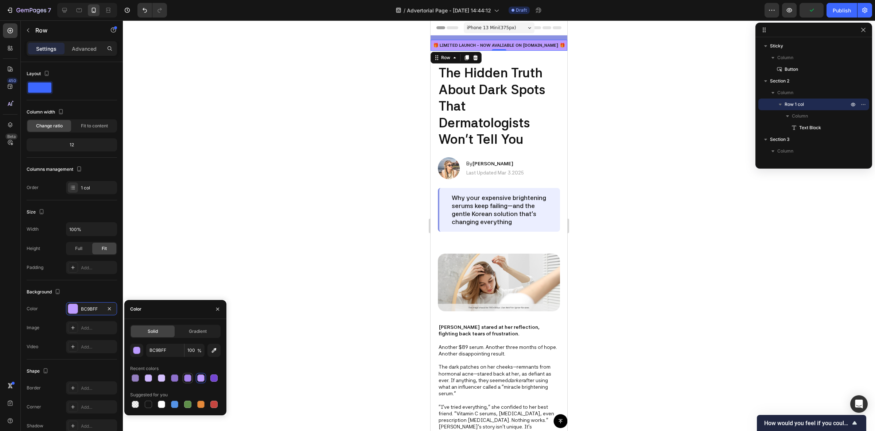
click at [190, 380] on div at bounding box center [187, 377] width 7 height 7
type input "A682ED"
click at [363, 150] on div at bounding box center [499, 225] width 752 height 410
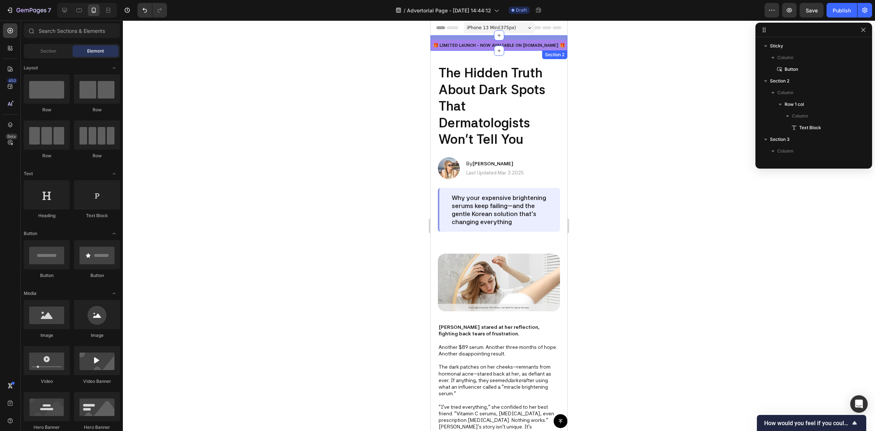
click at [458, 37] on div "🎁 LIMITED LAUNCH - NOW AVALIABLE ON [DOMAIN_NAME] 🎁 Text Block Row Section 2" at bounding box center [499, 42] width 137 height 15
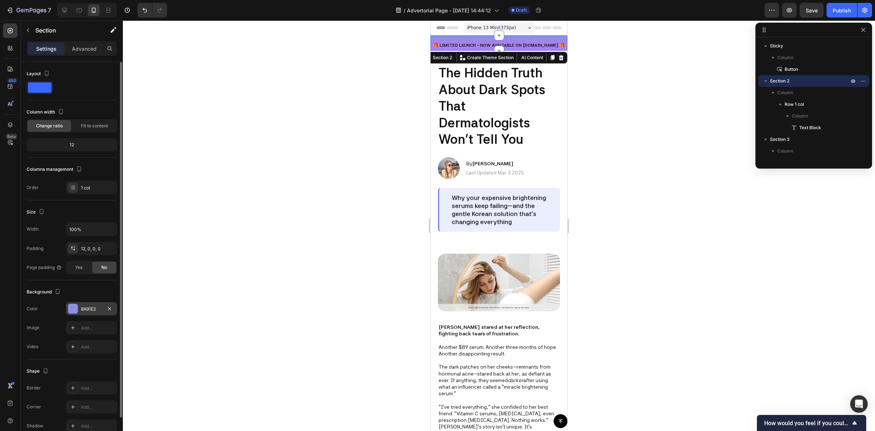
click at [72, 310] on div at bounding box center [72, 308] width 9 height 9
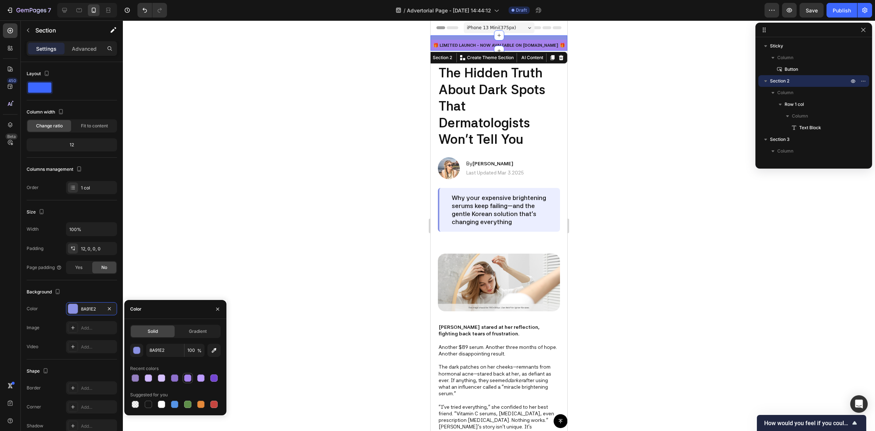
click at [189, 377] on div at bounding box center [187, 377] width 7 height 7
type input "A682ED"
click at [252, 240] on div at bounding box center [499, 225] width 752 height 410
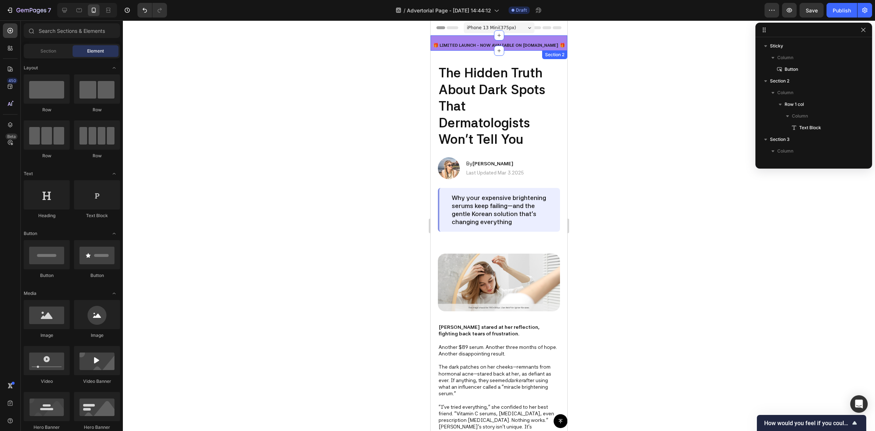
click at [479, 39] on div "🎁 LIMITED LAUNCH - NOW AVALIABLE ON [DOMAIN_NAME] 🎁 Text Block Row Section 2" at bounding box center [499, 42] width 137 height 15
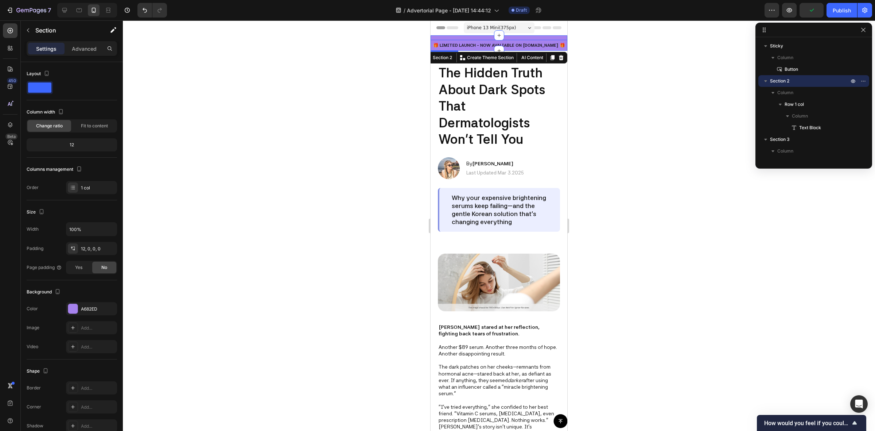
click at [511, 43] on p "🎁 LIMITED LAUNCH - NOW AVALIABLE ON [DOMAIN_NAME] 🎁" at bounding box center [498, 45] width 135 height 7
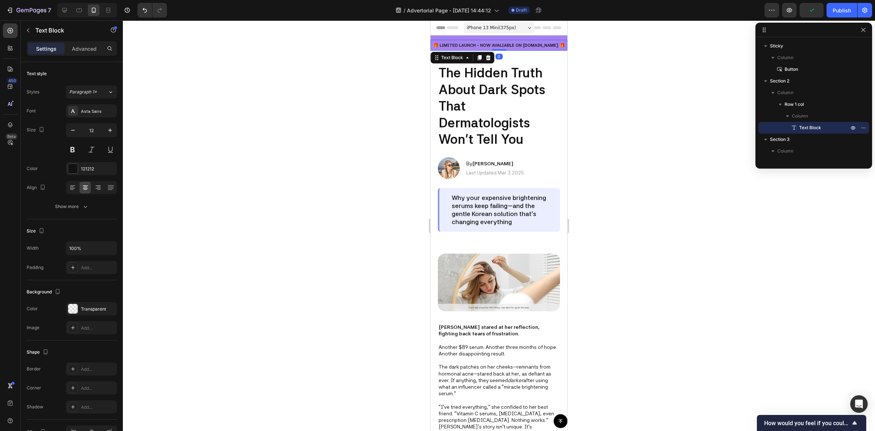
click at [511, 43] on p "🎁 LIMITED LAUNCH - NOW AVALIABLE ON [DOMAIN_NAME] 🎁" at bounding box center [498, 45] width 135 height 7
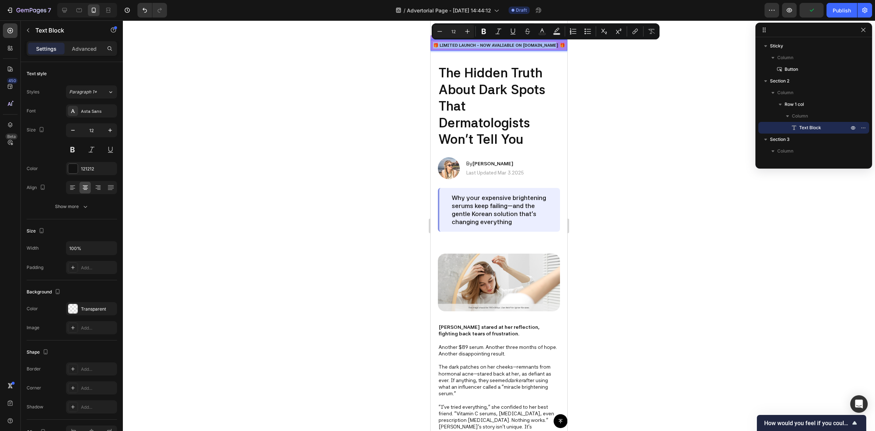
copy p "🎁 LIMITED LAUNCH - NOW AVALIABLE ON [DOMAIN_NAME] 🎁"
click at [863, 103] on icon "button" at bounding box center [863, 104] width 6 height 6
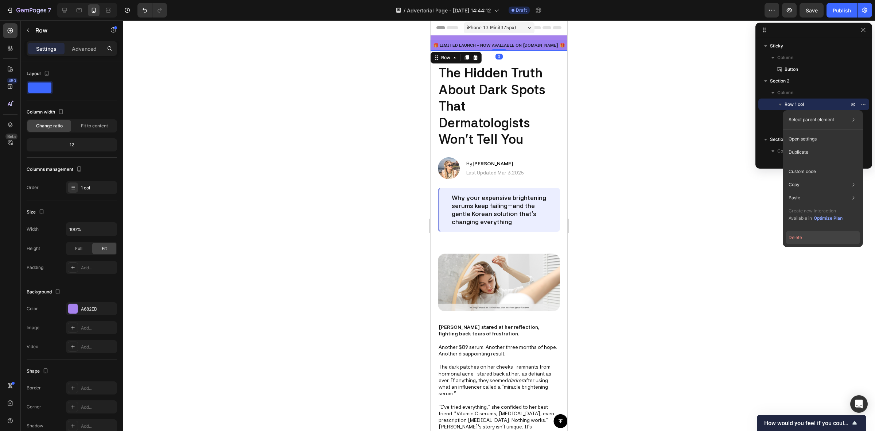
click at [809, 239] on button "Delete" at bounding box center [823, 237] width 74 height 13
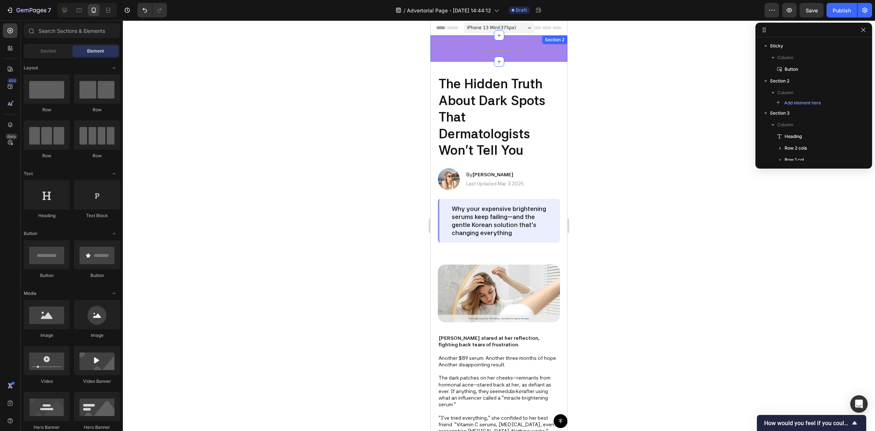
click at [467, 39] on div "Drop element here Section 2" at bounding box center [499, 48] width 137 height 26
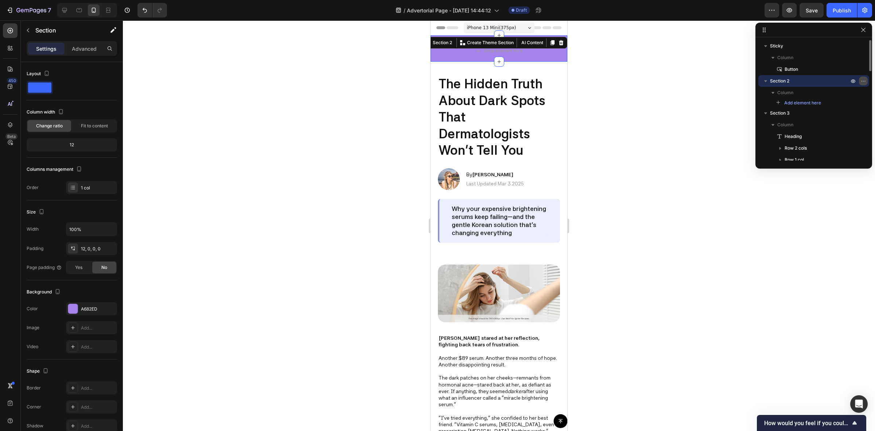
click at [864, 79] on icon "button" at bounding box center [863, 81] width 6 height 6
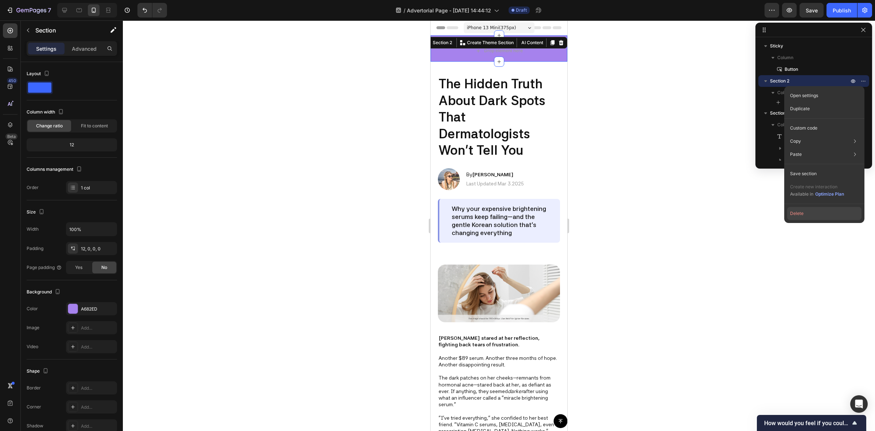
click at [810, 211] on button "Delete" at bounding box center [824, 213] width 74 height 13
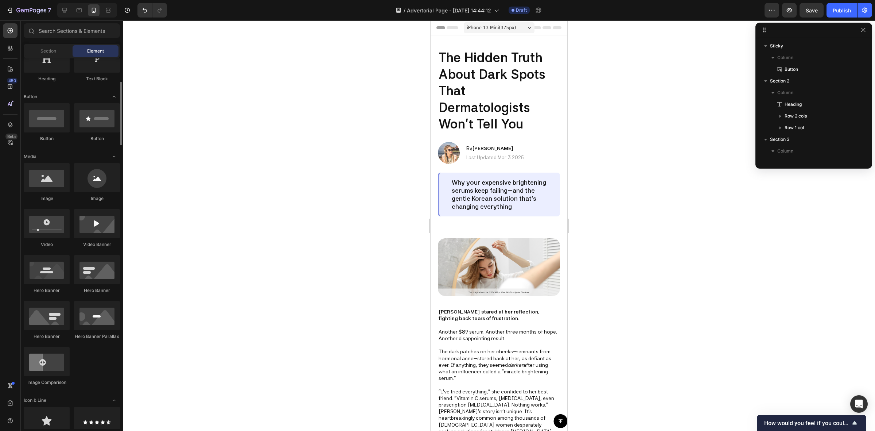
scroll to position [91, 0]
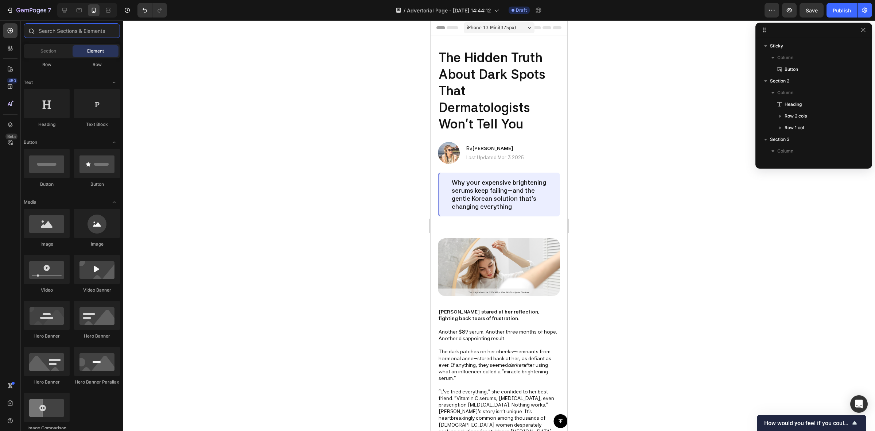
click at [51, 30] on input "text" at bounding box center [72, 30] width 96 height 15
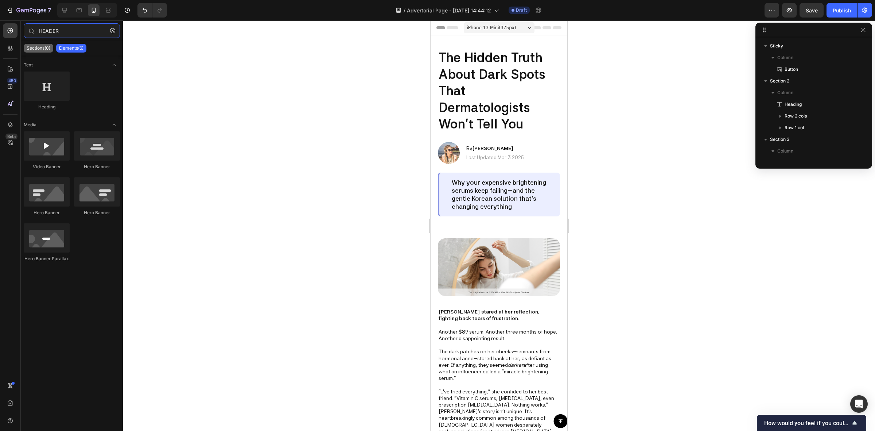
type input "HEADER"
click at [41, 49] on p "Sections(0)" at bounding box center [39, 48] width 24 height 6
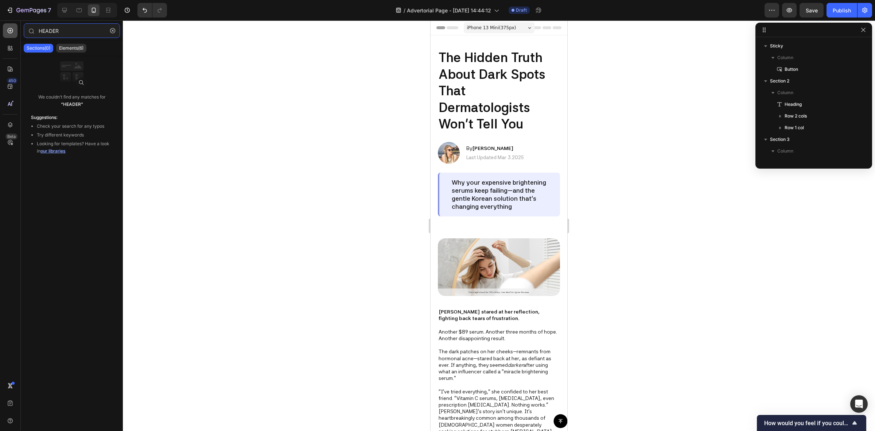
drag, startPoint x: 26, startPoint y: 33, endPoint x: 15, endPoint y: 34, distance: 10.9
click at [16, 34] on div "450 Beta HEADER Sections(0) Elements(6) We couldn’t find any matches for “HEADE…" at bounding box center [61, 225] width 123 height 410
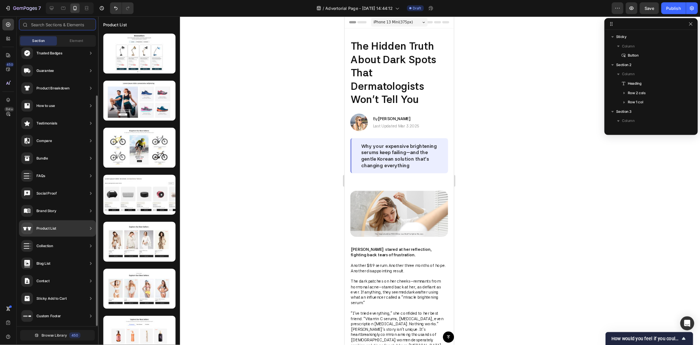
scroll to position [0, 0]
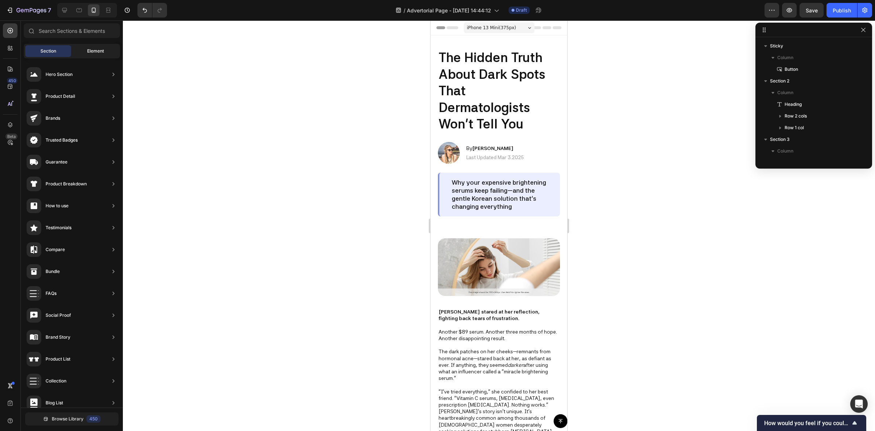
click at [86, 50] on div "Element" at bounding box center [96, 51] width 46 height 12
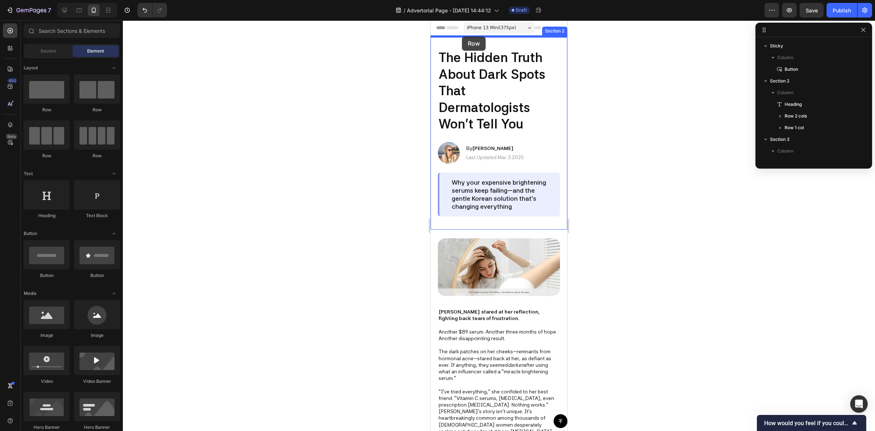
drag, startPoint x: 476, startPoint y: 116, endPoint x: 464, endPoint y: 37, distance: 80.4
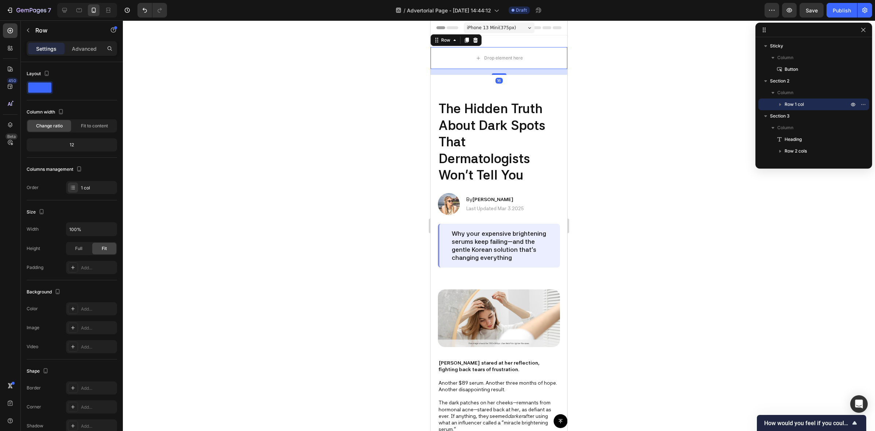
click at [646, 55] on div at bounding box center [499, 225] width 752 height 410
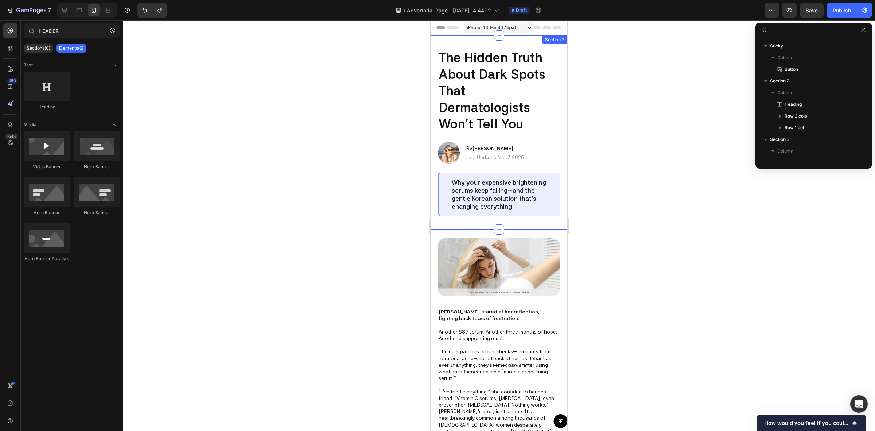
click at [512, 44] on div "The Hidden Truth About Dark Spots That Dermatologists Won't Tell You Heading Im…" at bounding box center [499, 132] width 137 height 194
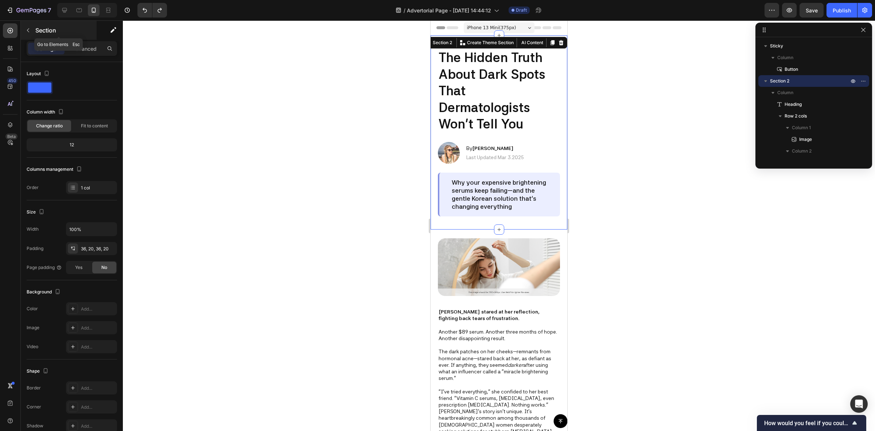
click at [24, 34] on button "button" at bounding box center [28, 30] width 12 height 12
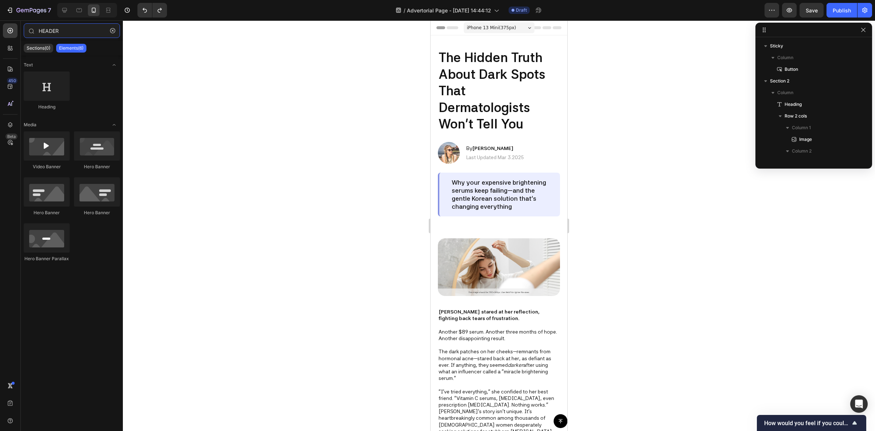
type input "HEADE"
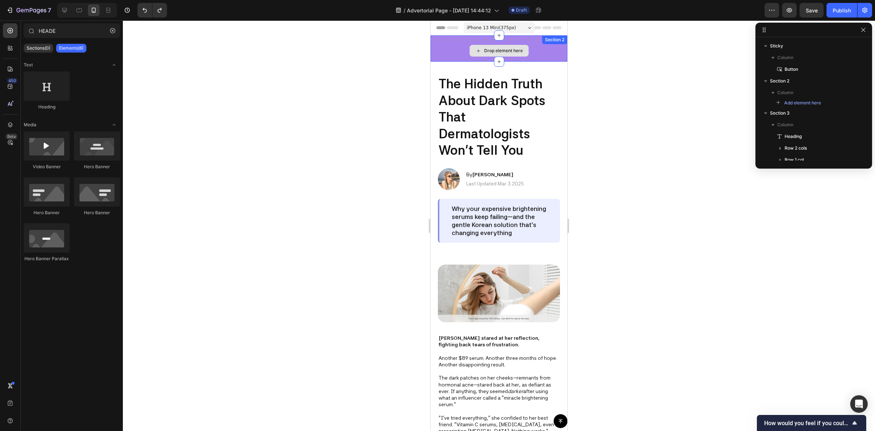
click at [539, 48] on div "Drop element here Section 2" at bounding box center [499, 48] width 137 height 26
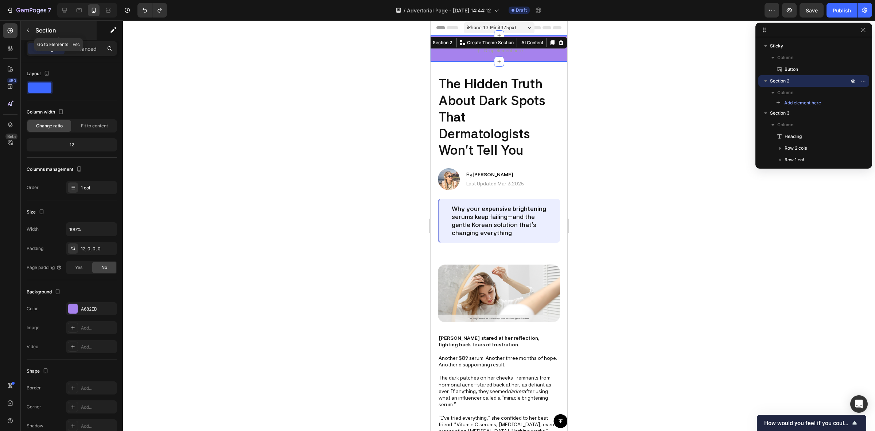
click at [27, 30] on icon "button" at bounding box center [28, 30] width 6 height 6
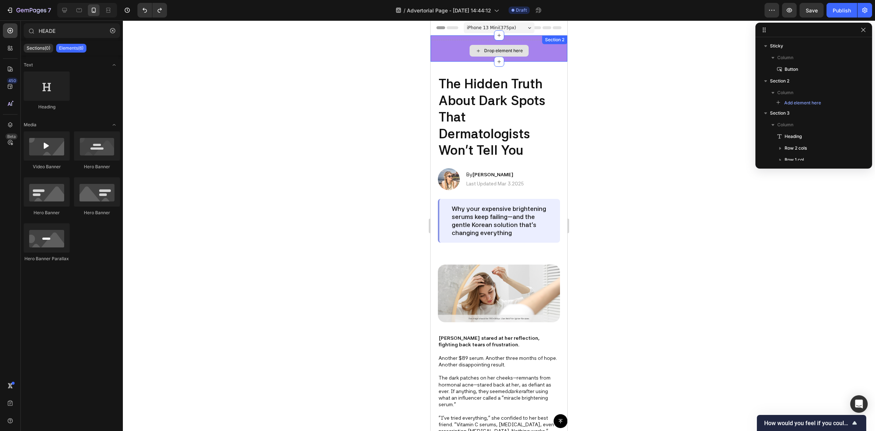
click at [443, 46] on div "Drop element here" at bounding box center [499, 51] width 137 height 22
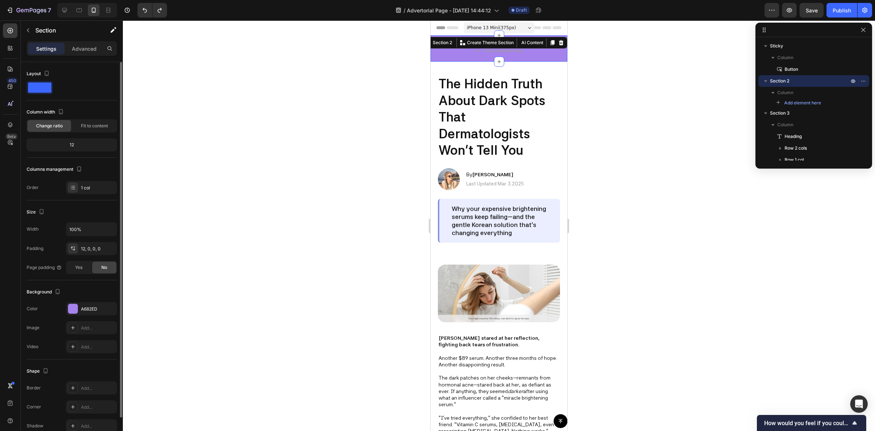
click at [34, 88] on span at bounding box center [39, 87] width 23 height 10
click at [91, 125] on span "Fit to content" at bounding box center [94, 125] width 27 height 7
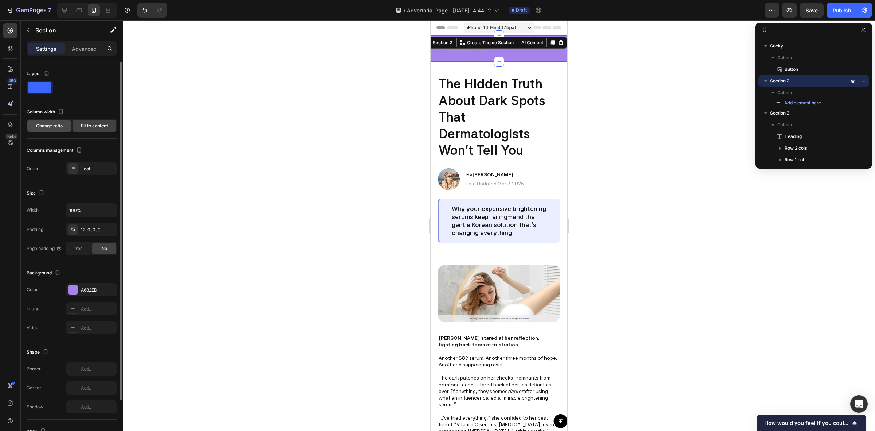
click at [55, 124] on span "Change ratio" at bounding box center [49, 125] width 27 height 7
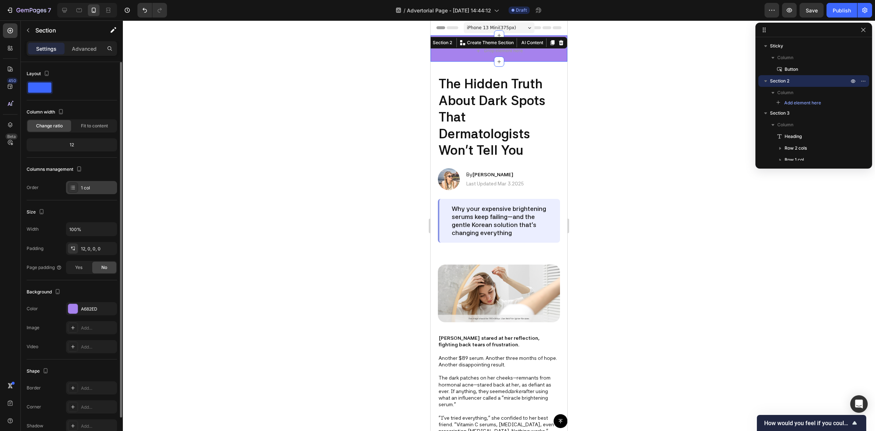
click at [86, 190] on div "1 col" at bounding box center [98, 187] width 34 height 7
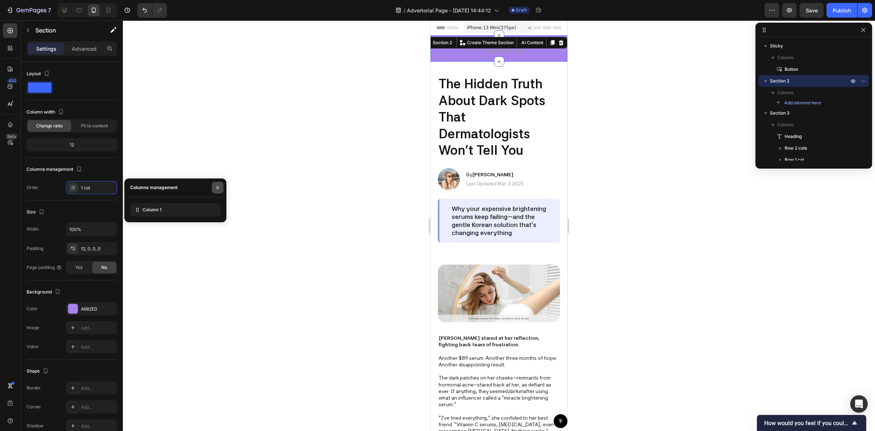
click at [216, 185] on icon "button" at bounding box center [218, 187] width 6 height 6
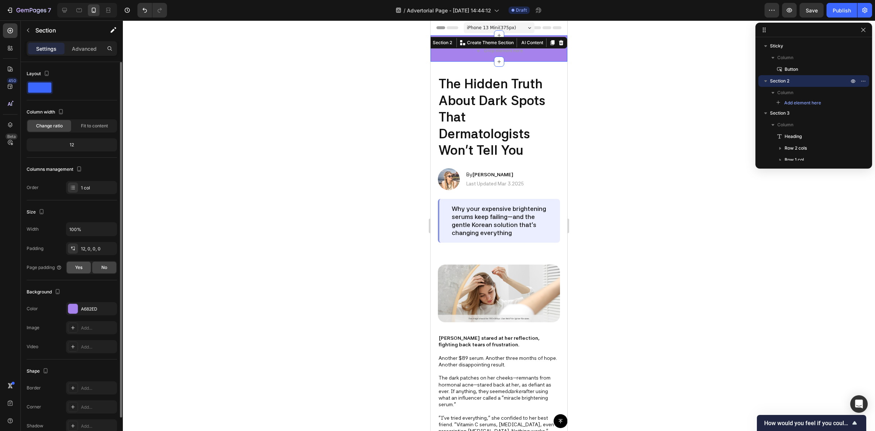
click at [85, 267] on div "Yes" at bounding box center [79, 267] width 24 height 12
click at [106, 267] on span "No" at bounding box center [104, 267] width 6 height 7
click at [92, 247] on div "12, 0, 0, 0" at bounding box center [91, 248] width 21 height 7
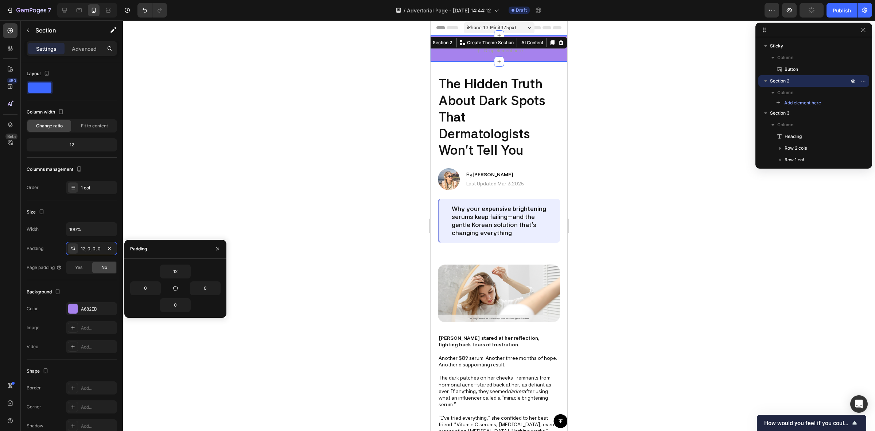
click at [194, 196] on div at bounding box center [499, 225] width 752 height 410
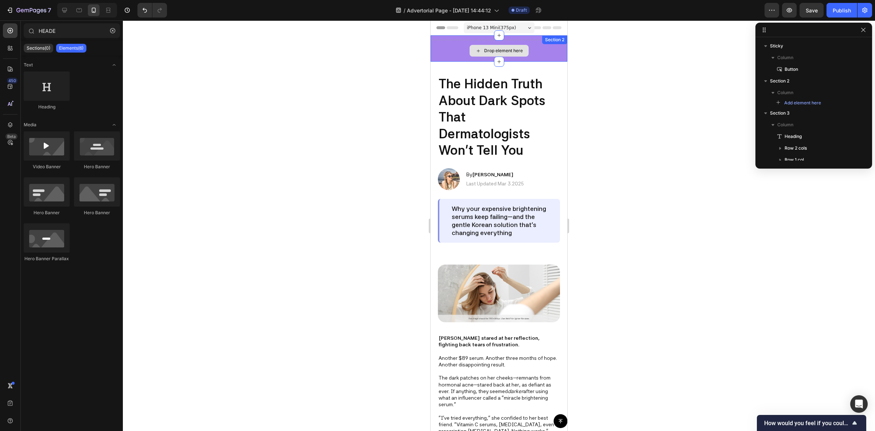
click at [451, 47] on div "Drop element here" at bounding box center [499, 51] width 137 height 22
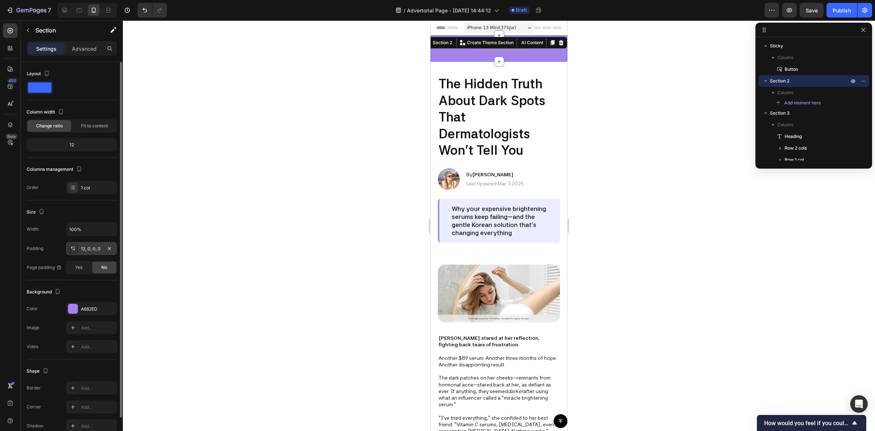
click at [90, 249] on div "12, 0, 0, 0" at bounding box center [91, 248] width 21 height 7
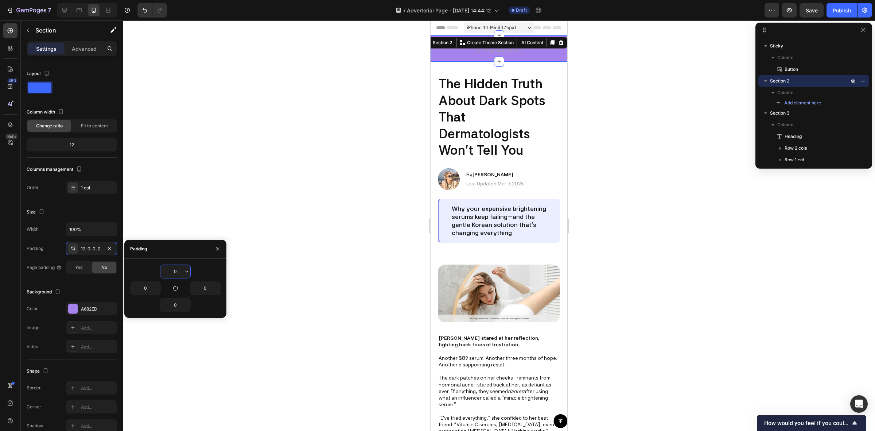
type input "0"
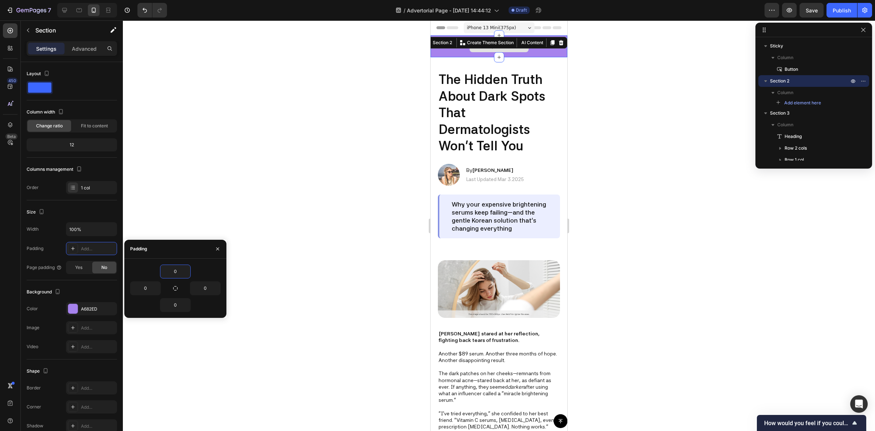
click at [518, 53] on div "Drop element here" at bounding box center [499, 46] width 137 height 22
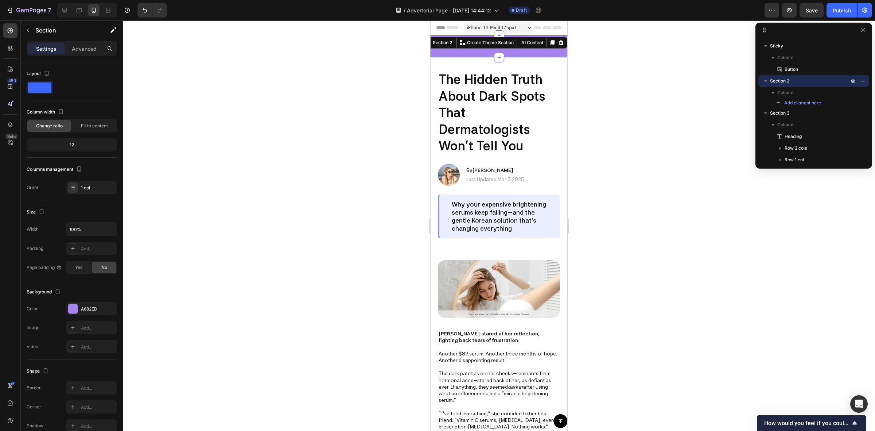
click at [610, 52] on div at bounding box center [499, 225] width 752 height 410
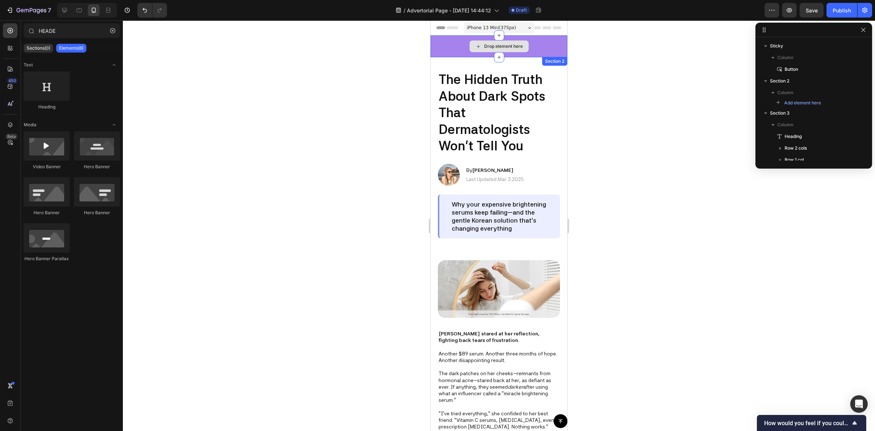
click at [502, 43] on div "Drop element here" at bounding box center [503, 46] width 39 height 6
drag, startPoint x: 63, startPoint y: 28, endPoint x: -34, endPoint y: 27, distance: 96.6
click at [0, 0] on html "7 / Advertorial Page - [DATE] 14:44:12 Draft Preview Save Publish 450 Beta HEAD…" at bounding box center [437, 0] width 875 height 0
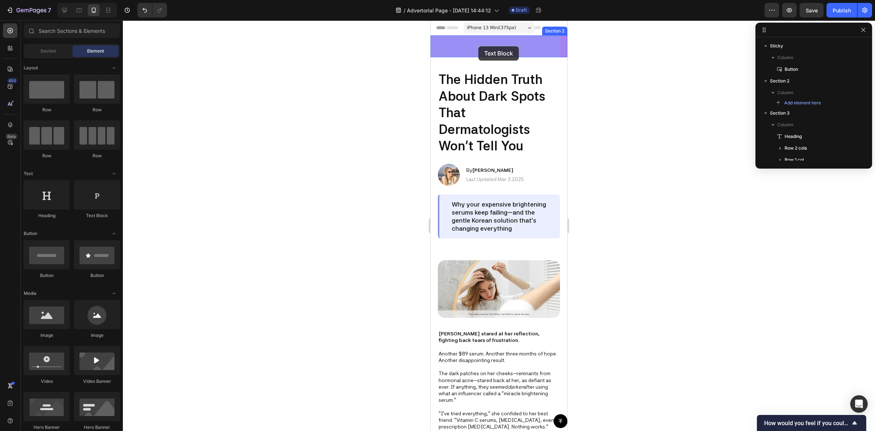
drag, startPoint x: 534, startPoint y: 215, endPoint x: 478, endPoint y: 46, distance: 178.0
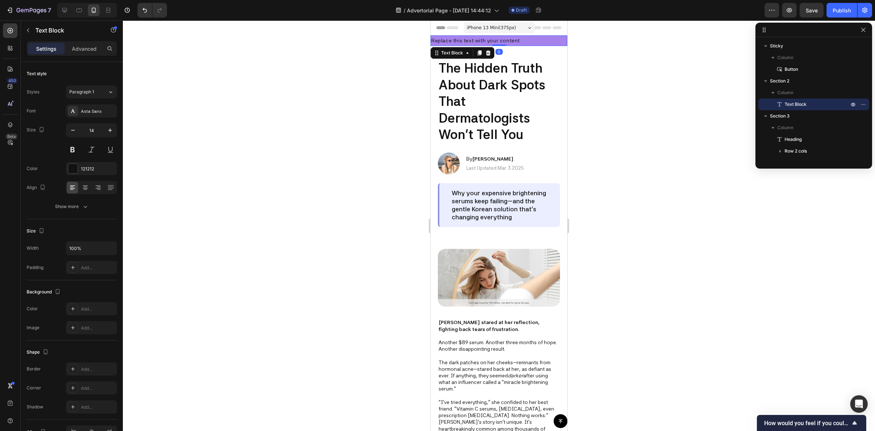
click at [482, 37] on div "Replace this text with your content" at bounding box center [499, 40] width 137 height 11
click at [482, 40] on p "Replace this text with your content" at bounding box center [498, 40] width 135 height 9
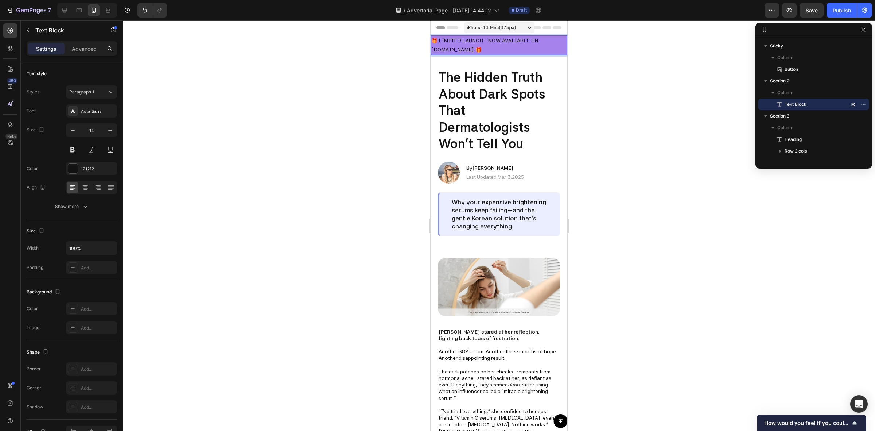
click at [471, 47] on p "🎁 LIMITED LAUNCH - NOW AVALIABLE ON [DOMAIN_NAME] 🎁" at bounding box center [498, 45] width 135 height 18
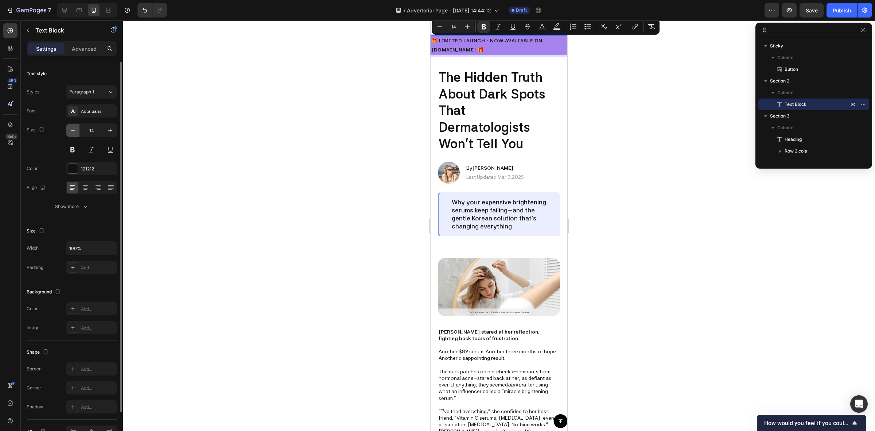
click at [72, 130] on icon "button" at bounding box center [72, 130] width 7 height 7
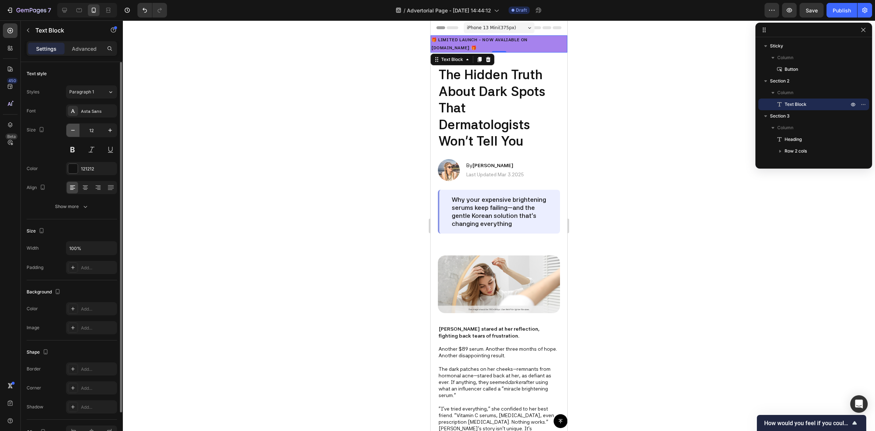
click at [72, 130] on icon "button" at bounding box center [72, 130] width 7 height 7
type input "10"
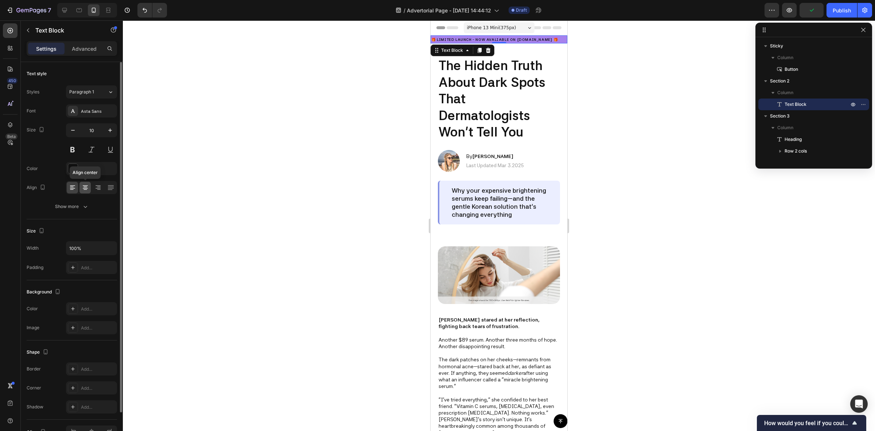
click at [85, 188] on icon at bounding box center [85, 188] width 5 height 1
click at [606, 59] on div at bounding box center [499, 225] width 752 height 410
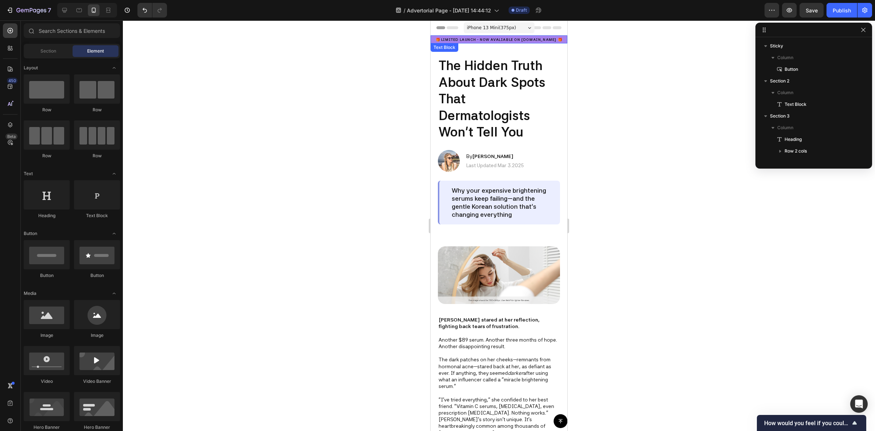
click at [507, 39] on strong "🎁 LIMITED LAUNCH - NOW AVALIABLE ON [DOMAIN_NAME] 🎁" at bounding box center [499, 39] width 127 height 4
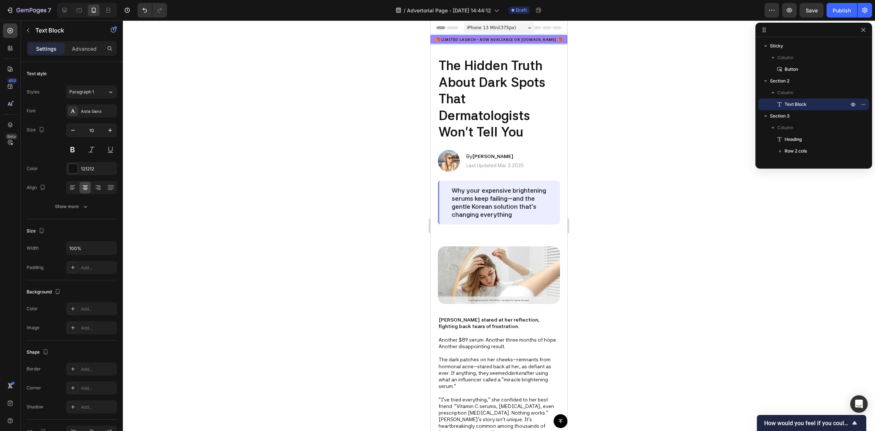
click at [649, 66] on div at bounding box center [499, 225] width 752 height 410
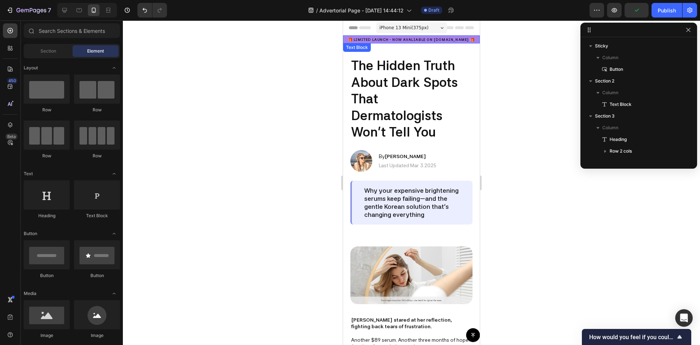
drag, startPoint x: 442, startPoint y: 40, endPoint x: 425, endPoint y: 46, distance: 17.5
click at [442, 40] on strong "🎁 LIMITED LAUNCH - NOW AVALIABLE ON [DOMAIN_NAME] 🎁" at bounding box center [411, 39] width 127 height 4
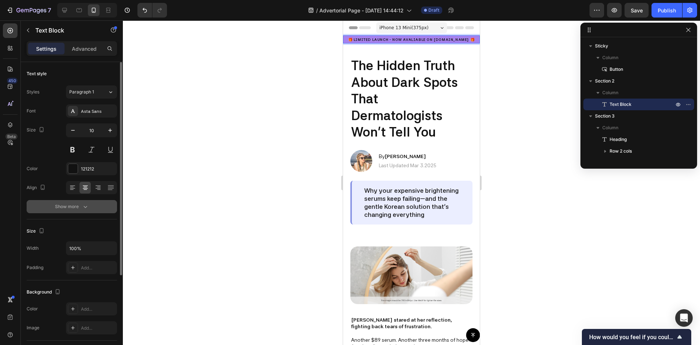
click at [86, 210] on button "Show more" at bounding box center [72, 206] width 90 height 13
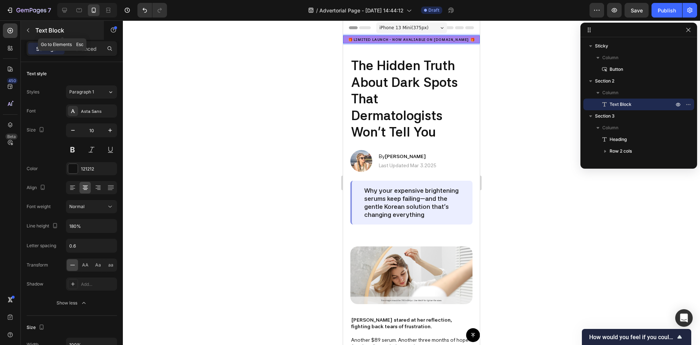
click at [29, 31] on icon "button" at bounding box center [28, 30] width 6 height 6
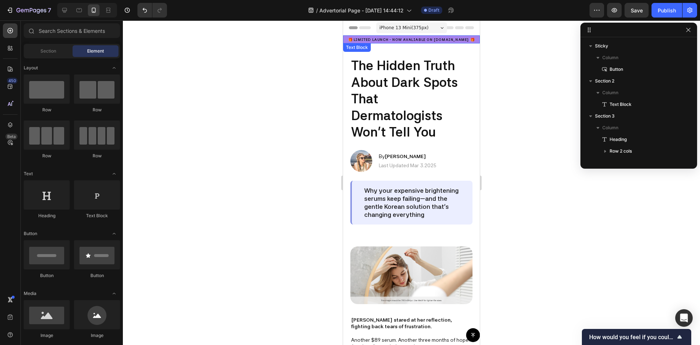
click at [346, 39] on p "🎁 LIMITED LAUNCH - NOW AVALIABLE ON [DOMAIN_NAME] 🎁" at bounding box center [411, 39] width 135 height 7
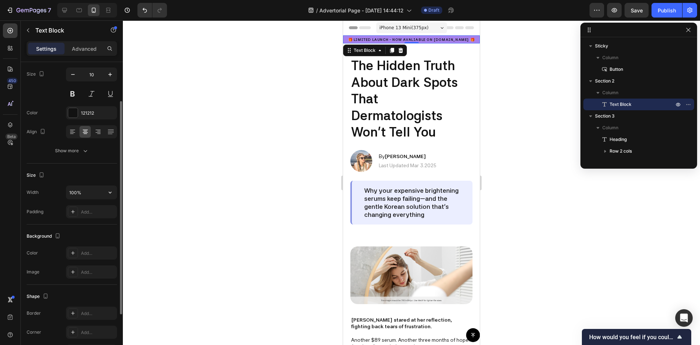
scroll to position [19, 0]
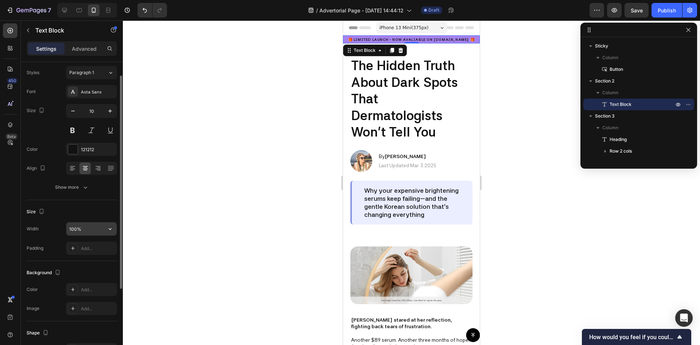
click at [89, 231] on input "100%" at bounding box center [91, 228] width 50 height 13
click at [75, 187] on div "Show more" at bounding box center [72, 186] width 34 height 7
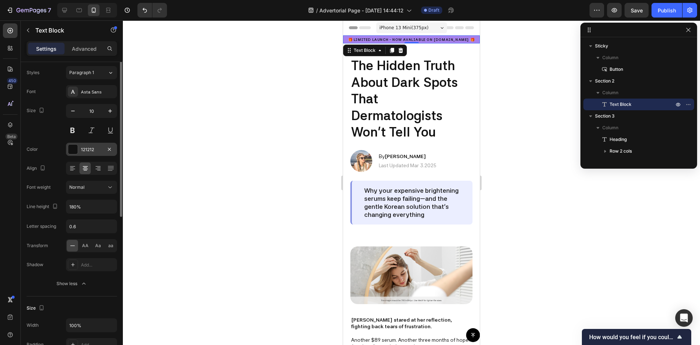
scroll to position [0, 0]
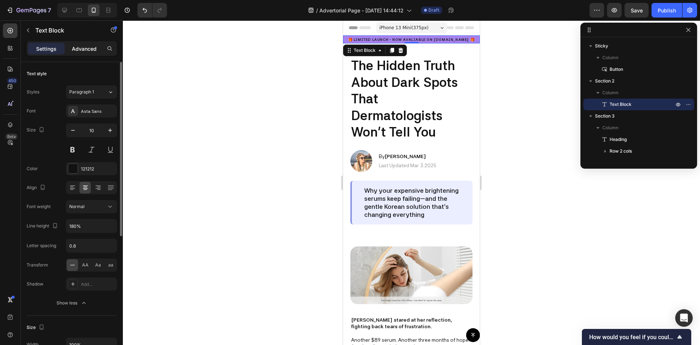
click at [85, 47] on p "Advanced" at bounding box center [84, 49] width 25 height 8
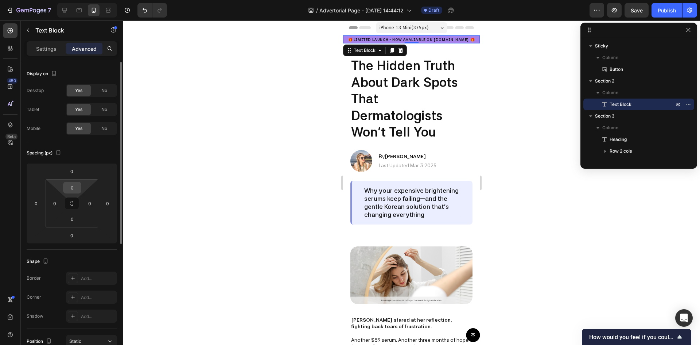
click at [72, 188] on input "0" at bounding box center [72, 187] width 15 height 11
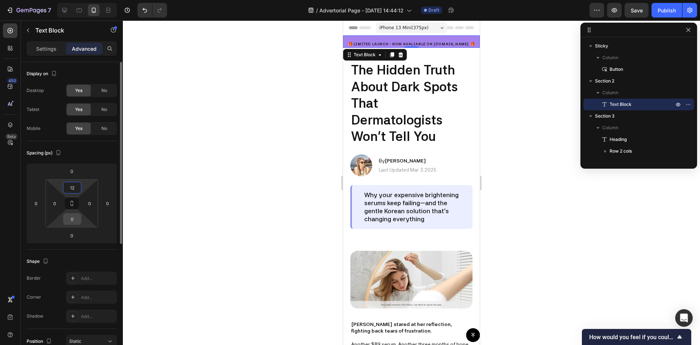
type input "12"
click at [72, 217] on input "0" at bounding box center [72, 218] width 15 height 11
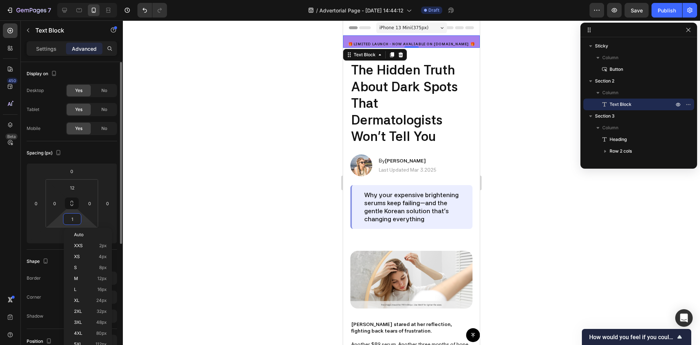
type input "12"
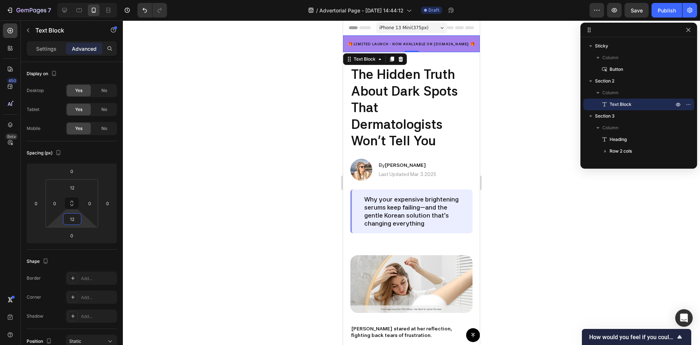
click at [222, 128] on div at bounding box center [411, 182] width 577 height 324
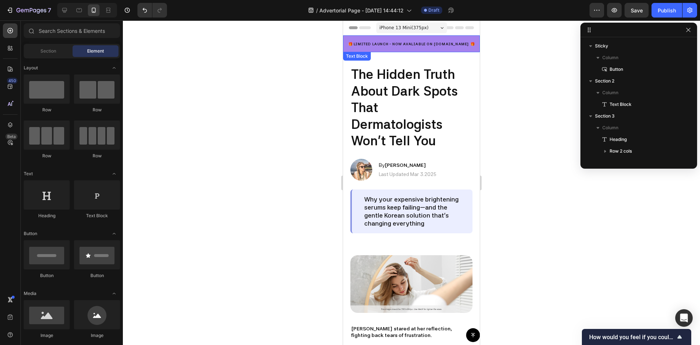
click at [370, 41] on p "🎁 LIMITED LAUNCH - NOW AVALIABLE ON [DOMAIN_NAME] 🎁" at bounding box center [411, 43] width 135 height 7
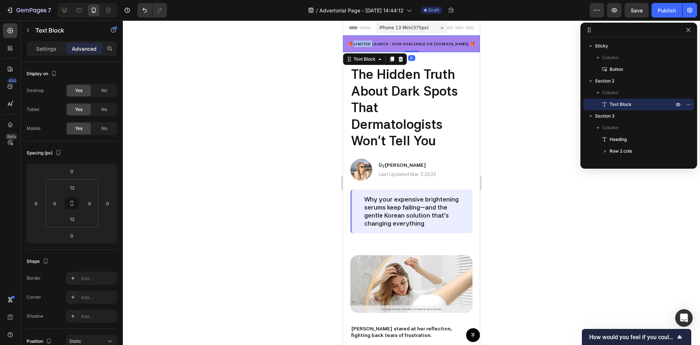
click at [372, 42] on strong "🎁 LIMITED LAUNCH - NOW AVALIABLE ON [DOMAIN_NAME] 🎁" at bounding box center [411, 44] width 127 height 4
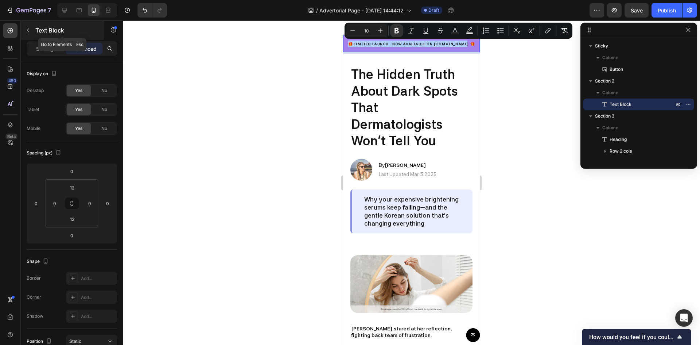
click at [29, 30] on icon "button" at bounding box center [28, 30] width 6 height 6
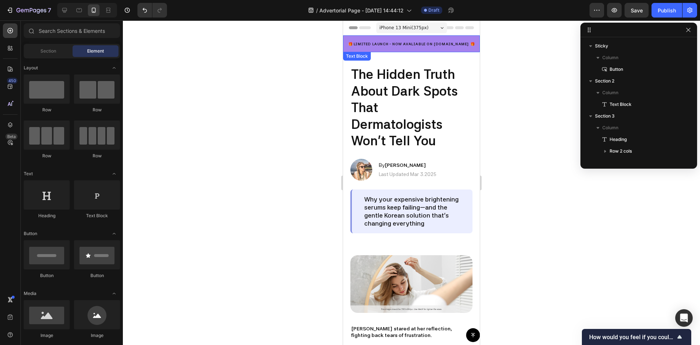
click at [383, 43] on strong "🎁 LIMITED LAUNCH - NOW AVALIABLE ON [DOMAIN_NAME] 🎁" at bounding box center [411, 44] width 127 height 4
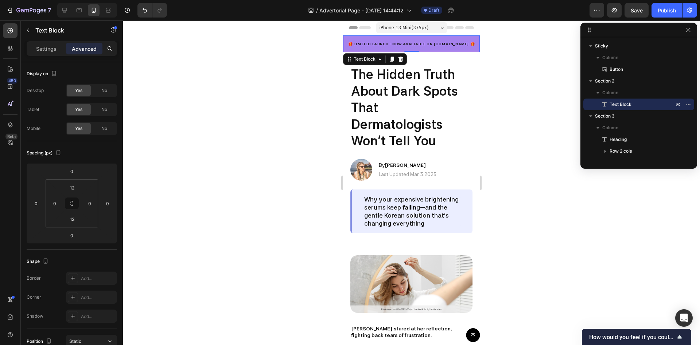
click at [261, 122] on div at bounding box center [411, 182] width 577 height 324
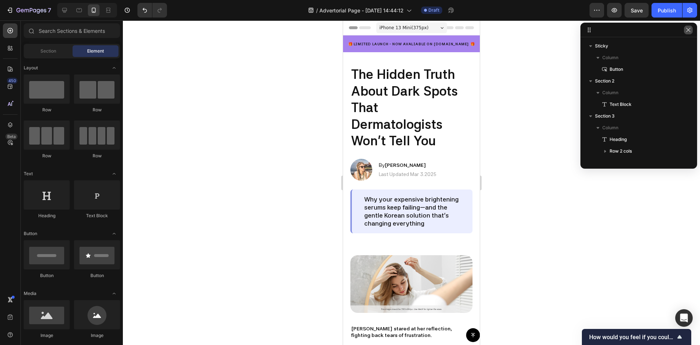
click at [690, 28] on icon "button" at bounding box center [688, 30] width 6 height 6
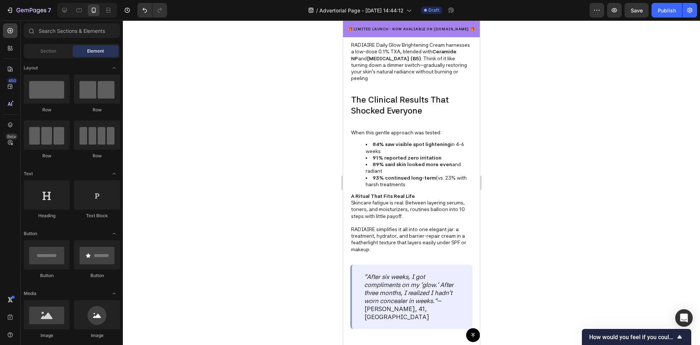
scroll to position [911, 0]
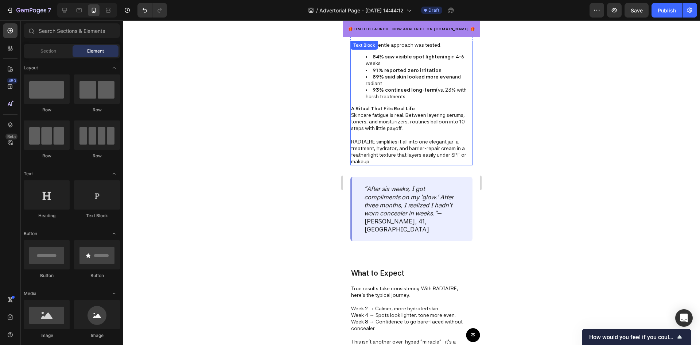
click at [389, 122] on p "Skincare fatigue is real. Between layering serums, toners, and moisturizers, ro…" at bounding box center [411, 122] width 121 height 20
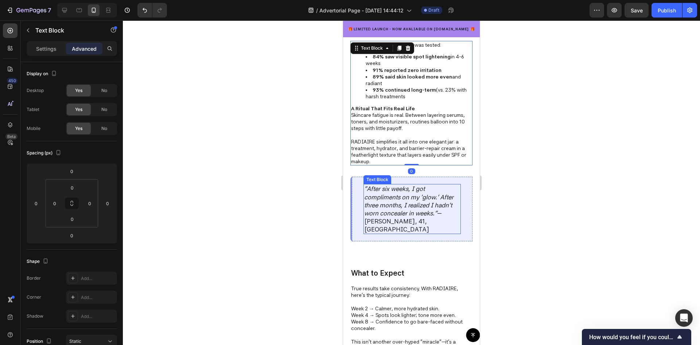
click at [390, 193] on icon ""After six weeks, I got compliments on my 'glow.' After three months, I realize…" at bounding box center [408, 200] width 89 height 31
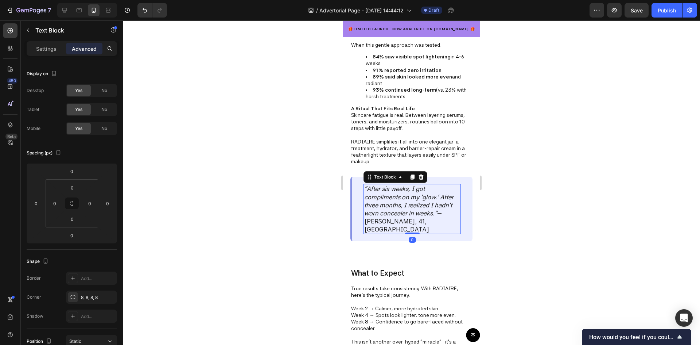
click at [406, 199] on icon ""After six weeks, I got compliments on my 'glow.' After three months, I realize…" at bounding box center [408, 200] width 89 height 31
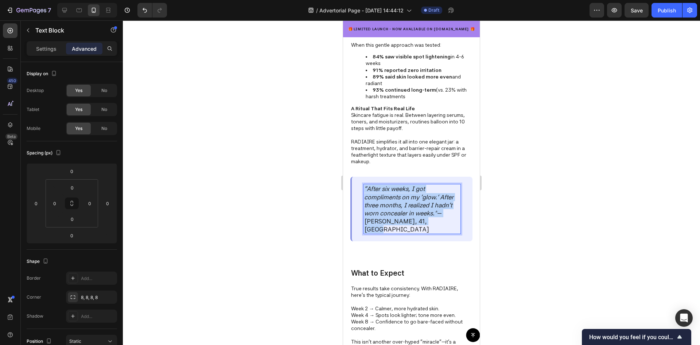
click at [406, 199] on icon ""After six weeks, I got compliments on my 'glow.' After three months, I realize…" at bounding box center [408, 200] width 89 height 31
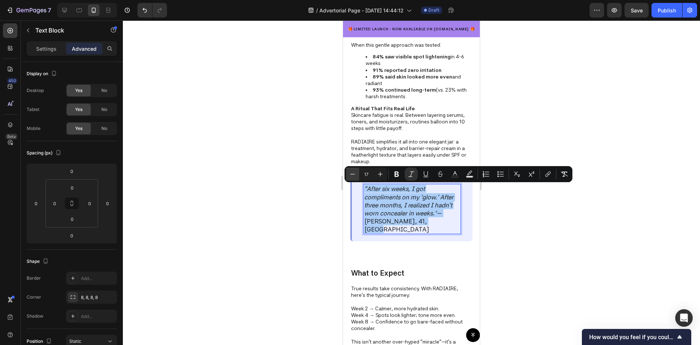
click at [355, 173] on icon "Editor contextual toolbar" at bounding box center [352, 173] width 7 height 7
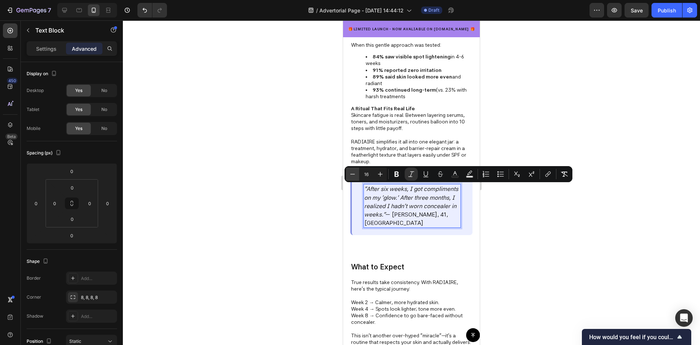
click at [355, 173] on icon "Editor contextual toolbar" at bounding box center [352, 173] width 7 height 7
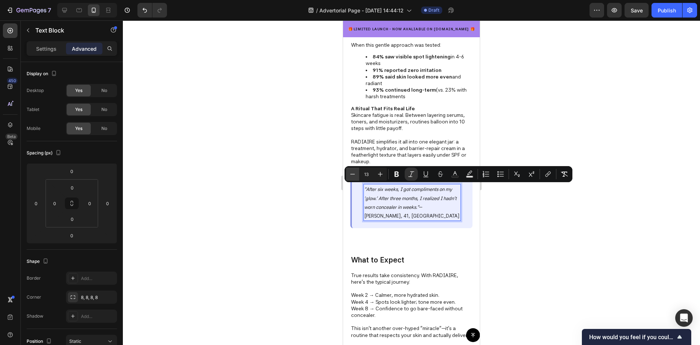
click at [355, 173] on icon "Editor contextual toolbar" at bounding box center [352, 173] width 7 height 7
click at [379, 173] on icon "Editor contextual toolbar" at bounding box center [380, 173] width 7 height 7
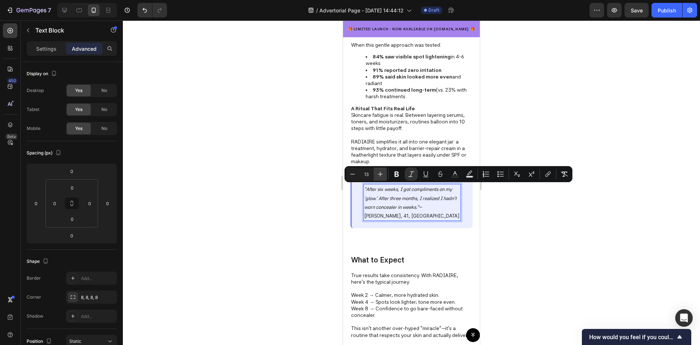
type input "14"
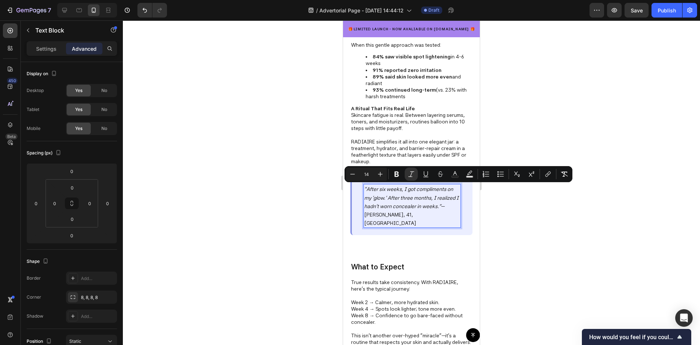
click at [532, 240] on div at bounding box center [411, 182] width 577 height 324
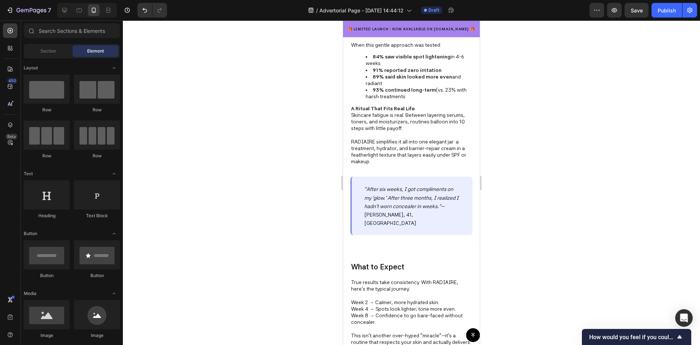
scroll to position [948, 0]
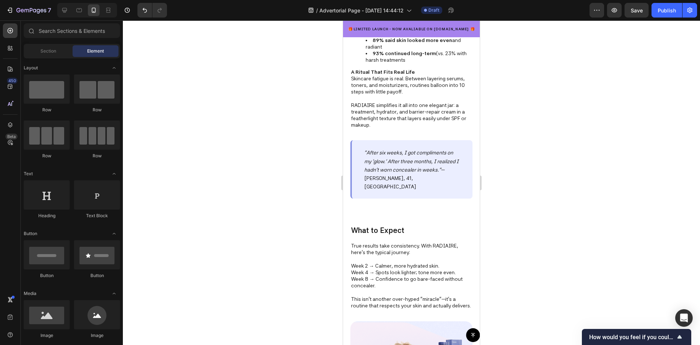
click at [470, 183] on div ""After six weeks, I got compliments on my 'glow.' After three months, I realize…" at bounding box center [411, 169] width 137 height 58
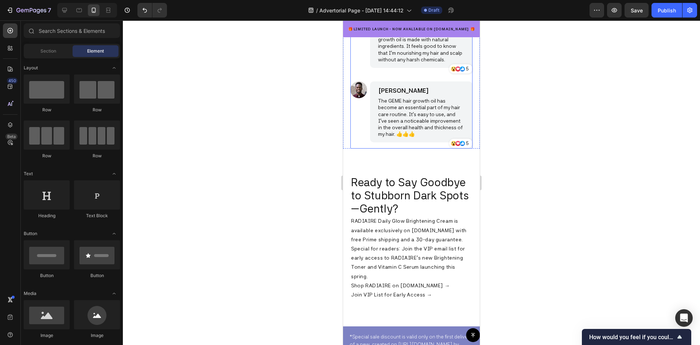
scroll to position [2114, 0]
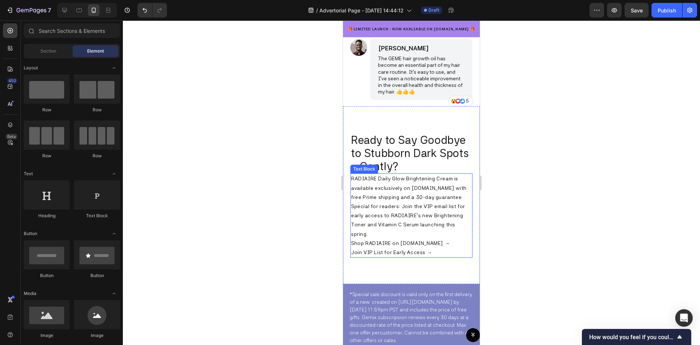
click at [435, 254] on p "RADIAIRE Daily Glow Brightening Cream is available exclusively on [DOMAIN_NAME]…" at bounding box center [411, 215] width 121 height 83
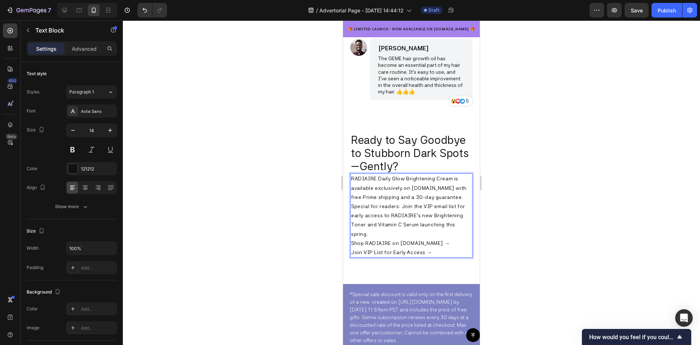
scroll to position [2151, 0]
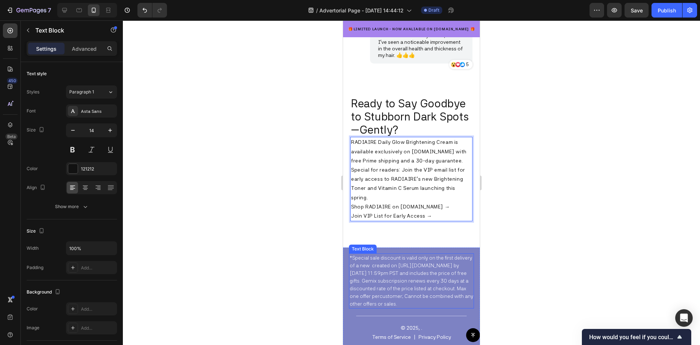
click at [383, 283] on p "*Special sale discount is valid only on the first delivery of a new created on …" at bounding box center [412, 281] width 124 height 54
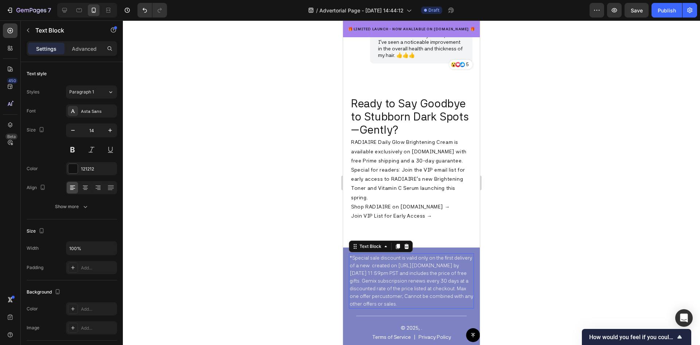
click at [383, 283] on p "*Special sale discount is valid only on the first delivery of a new created on …" at bounding box center [412, 281] width 124 height 54
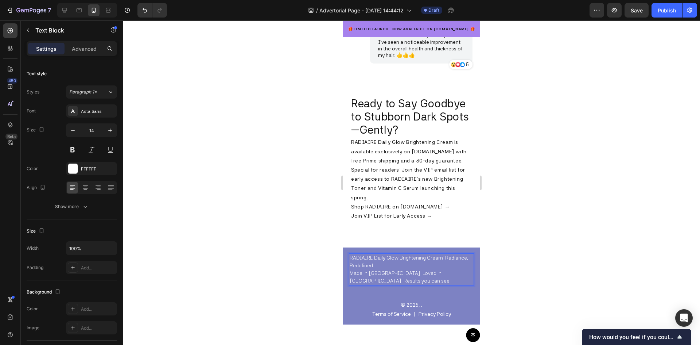
click at [564, 216] on div at bounding box center [411, 182] width 577 height 324
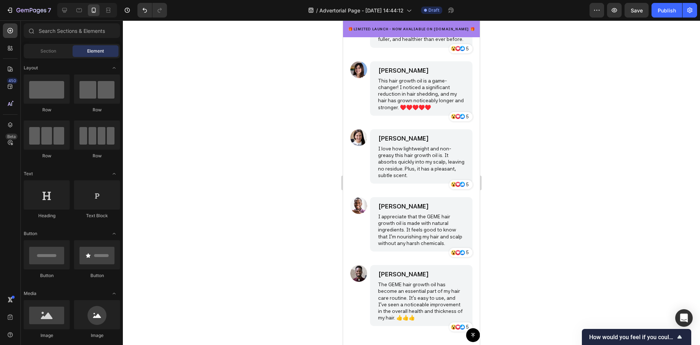
scroll to position [1969, 0]
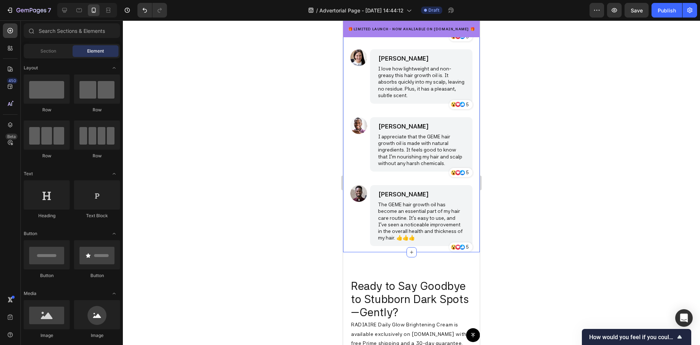
click at [469, 199] on div "Image [PERSON_NAME] Text Block I've been using the hair growth oil for a few mo…" at bounding box center [411, 86] width 137 height 332
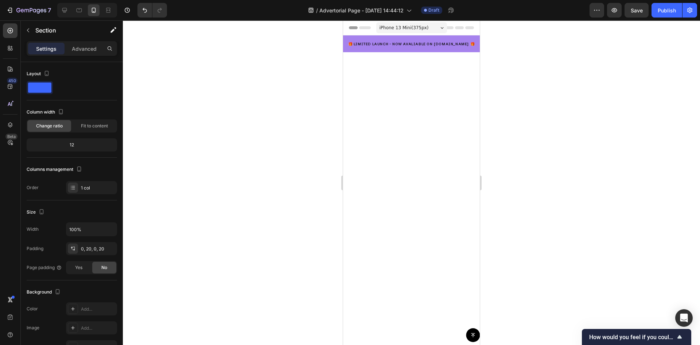
scroll to position [1969, 0]
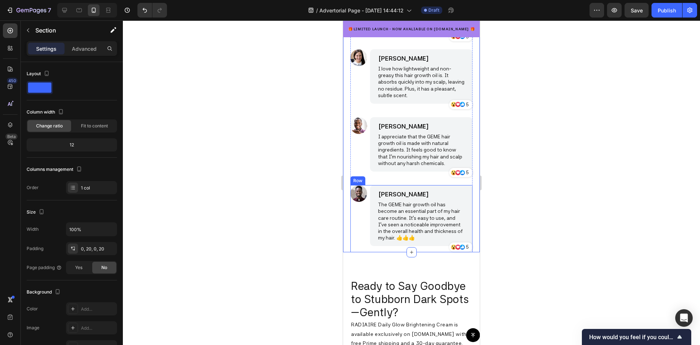
click at [356, 223] on div "Image" at bounding box center [358, 218] width 17 height 67
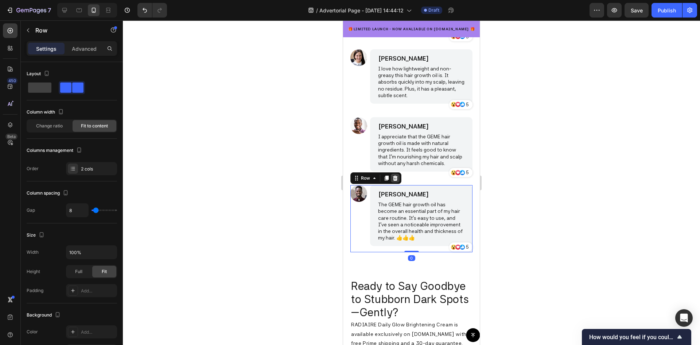
click at [395, 180] on icon at bounding box center [395, 177] width 5 height 5
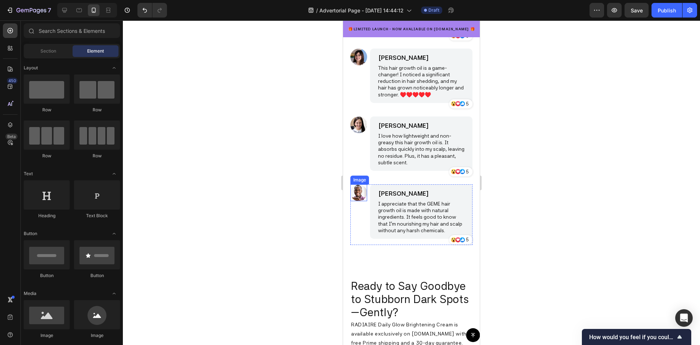
scroll to position [1859, 0]
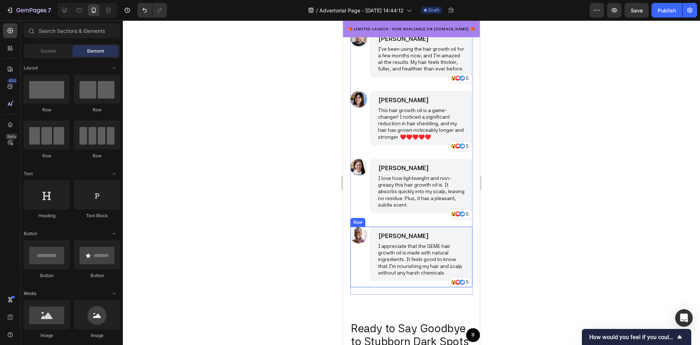
click at [361, 263] on div "Image" at bounding box center [358, 256] width 17 height 61
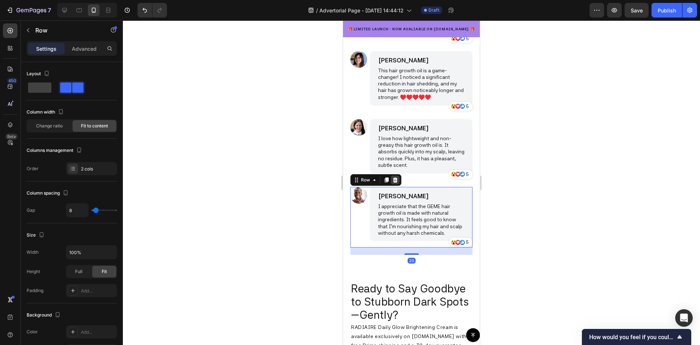
click at [395, 182] on icon at bounding box center [395, 179] width 5 height 5
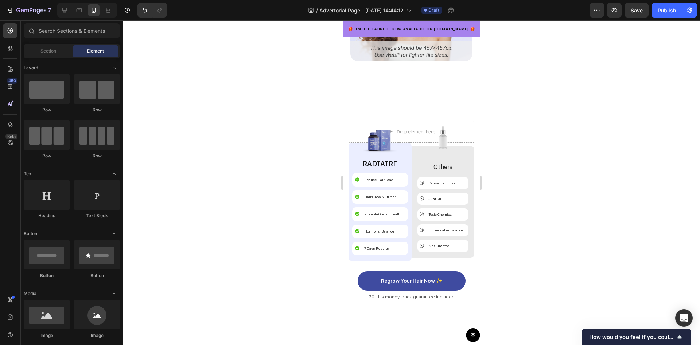
scroll to position [1385, 0]
